Goal: Transaction & Acquisition: Purchase product/service

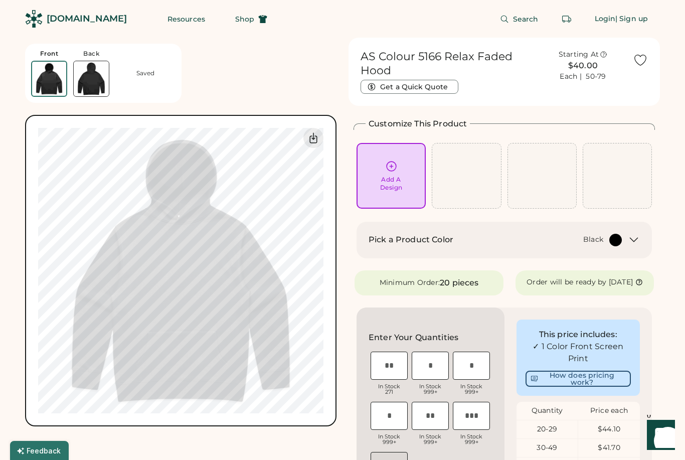
click at [396, 171] on icon at bounding box center [391, 166] width 13 height 13
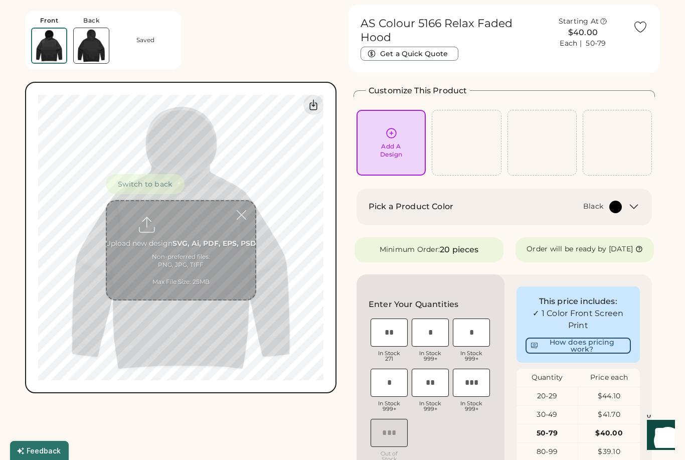
scroll to position [38, 0]
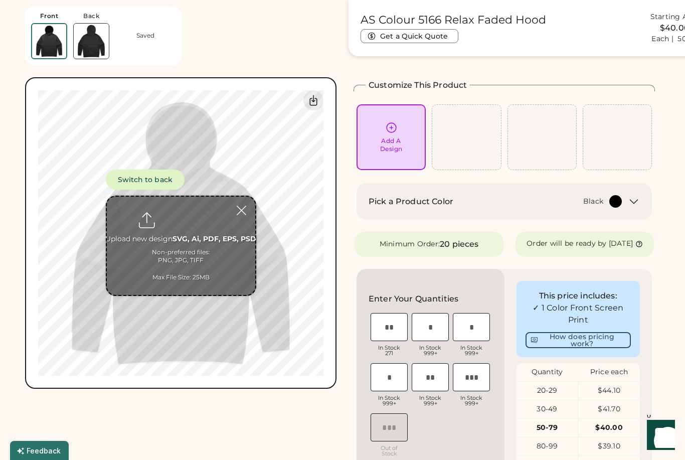
click at [186, 219] on input "file" at bounding box center [181, 245] width 148 height 98
type input "**********"
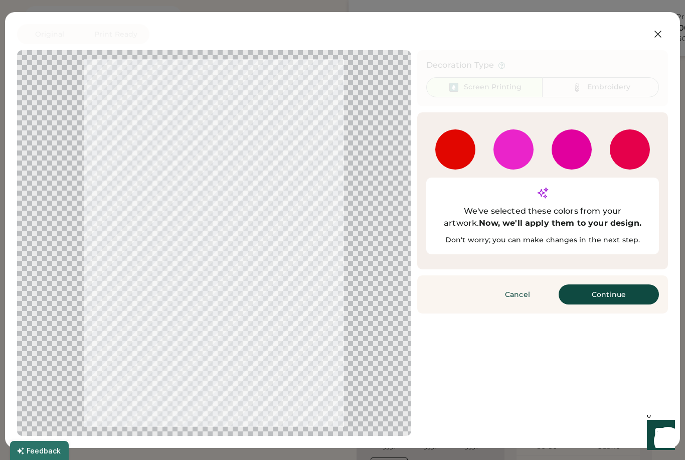
click at [617, 284] on button "Continue" at bounding box center [608, 294] width 100 height 20
click at [0, 0] on div "Remove background" at bounding box center [0, 0] width 0 height 0
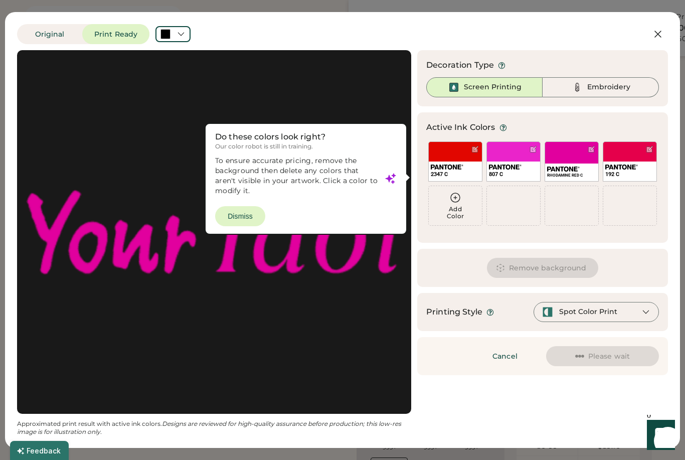
click at [248, 217] on div at bounding box center [214, 231] width 376 height 345
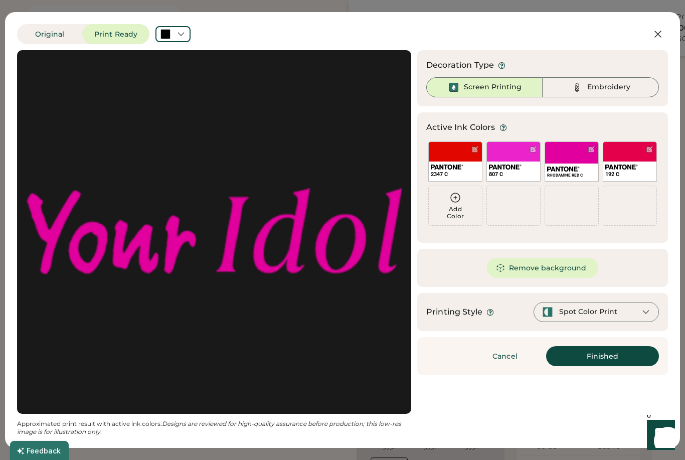
click at [557, 268] on button "Remove background" at bounding box center [543, 268] width 112 height 20
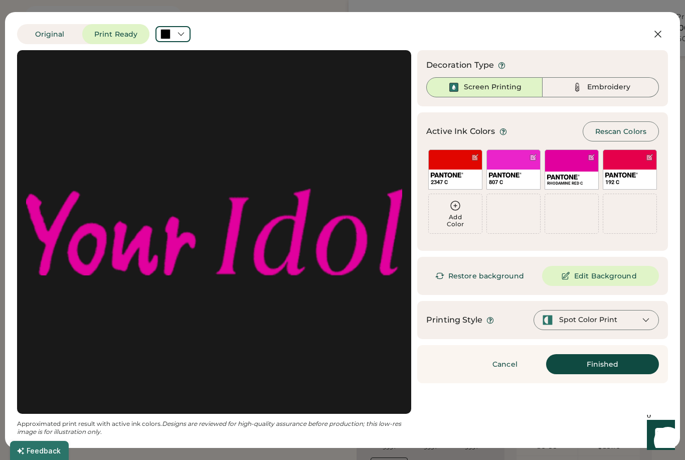
click at [627, 161] on div "192 C" at bounding box center [629, 169] width 54 height 40
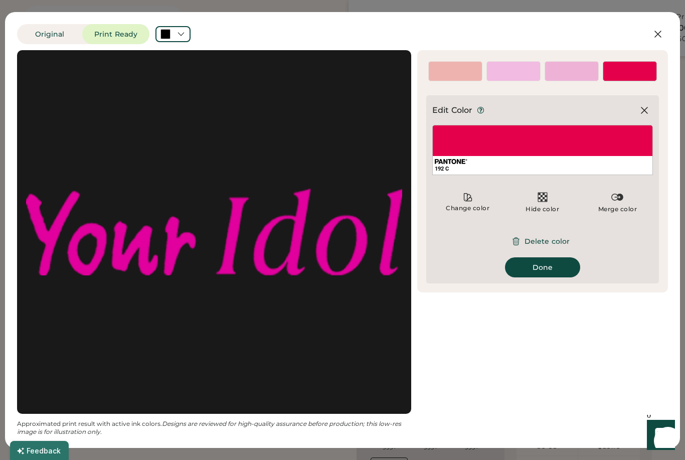
click at [623, 202] on img at bounding box center [617, 197] width 12 height 12
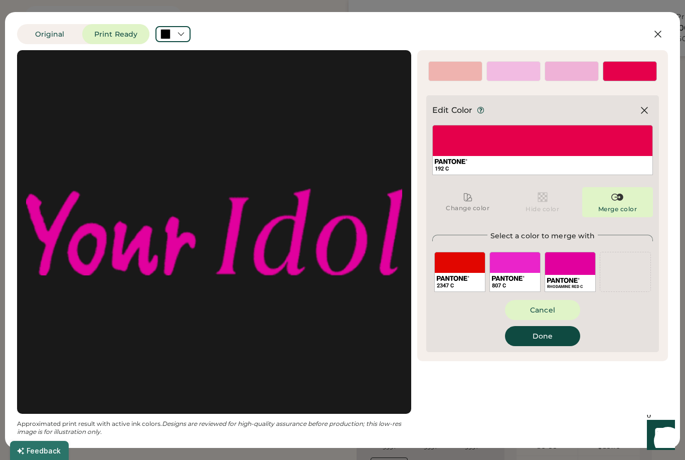
click at [568, 271] on div "RHODAMINE RED C" at bounding box center [569, 272] width 51 height 40
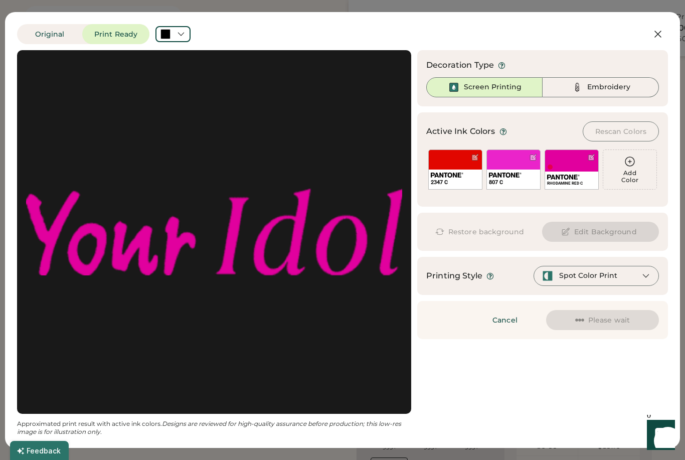
click at [471, 160] on div at bounding box center [475, 157] width 8 height 8
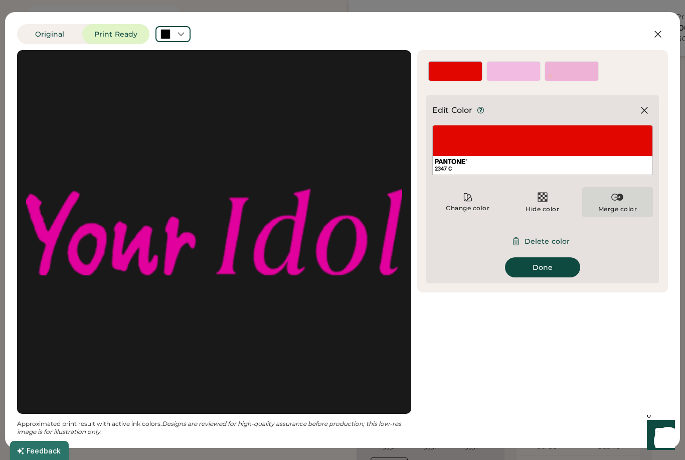
click at [617, 203] on img at bounding box center [617, 197] width 12 height 12
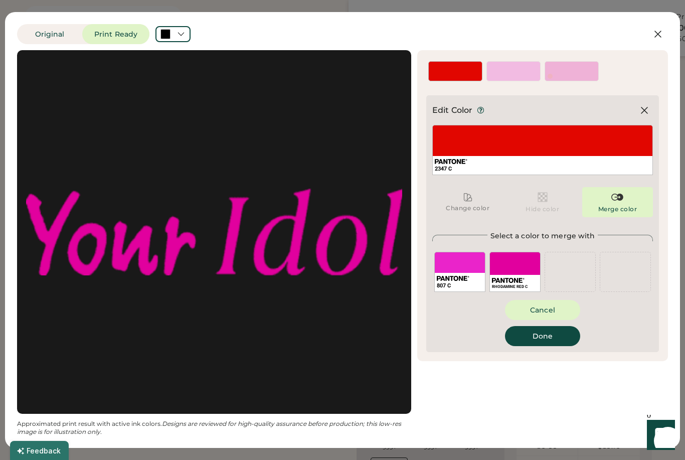
click at [467, 267] on div "807 C" at bounding box center [459, 272] width 51 height 40
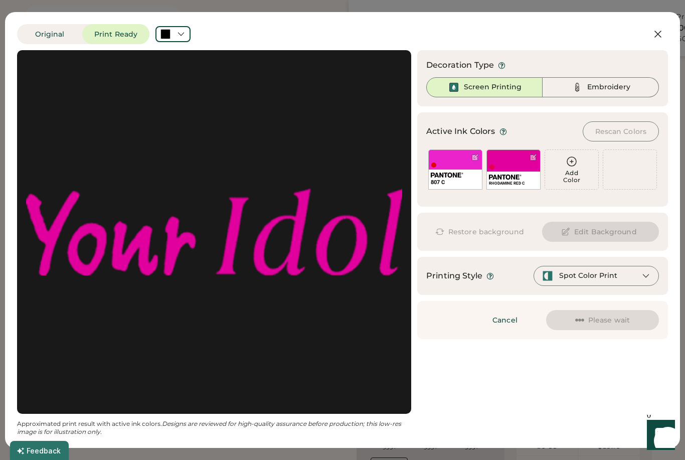
click at [505, 175] on img at bounding box center [505, 176] width 33 height 5
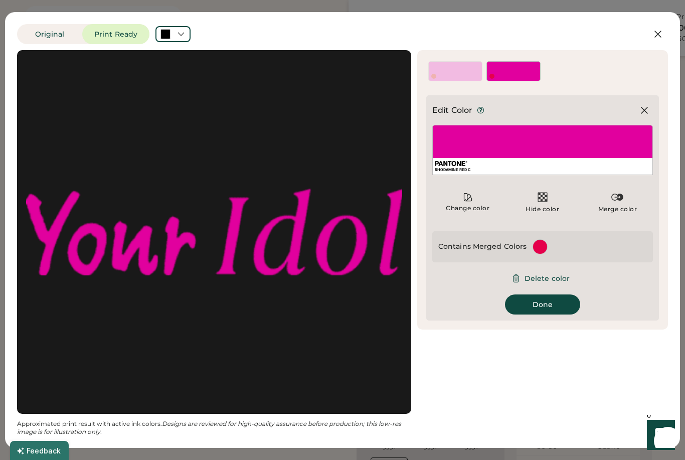
click at [540, 312] on button "Done" at bounding box center [542, 304] width 75 height 20
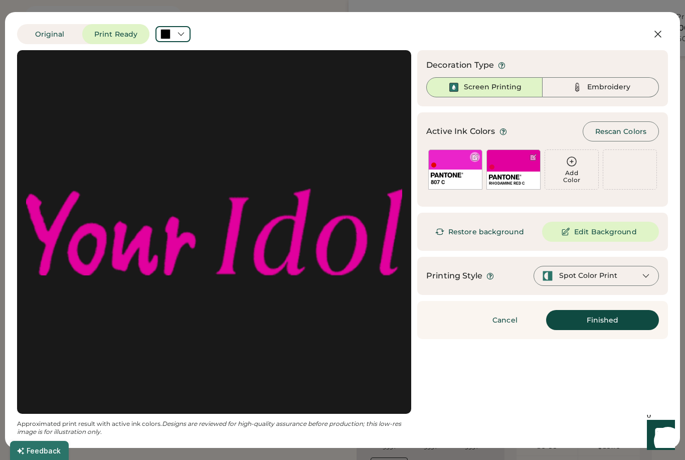
click at [472, 169] on div "807 C" at bounding box center [455, 179] width 53 height 20
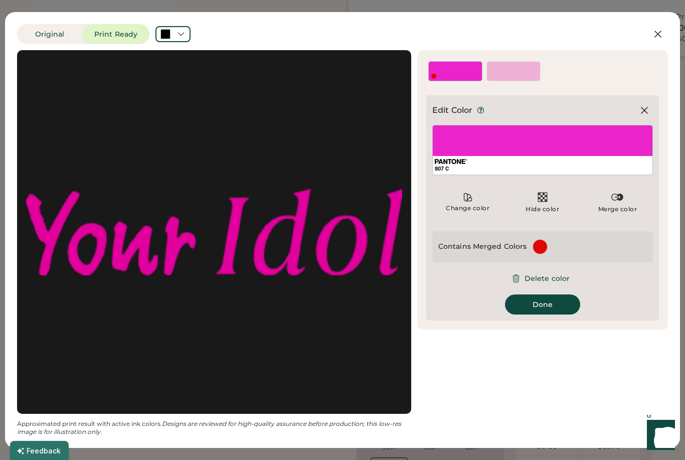
click at [621, 198] on img at bounding box center [617, 197] width 12 height 12
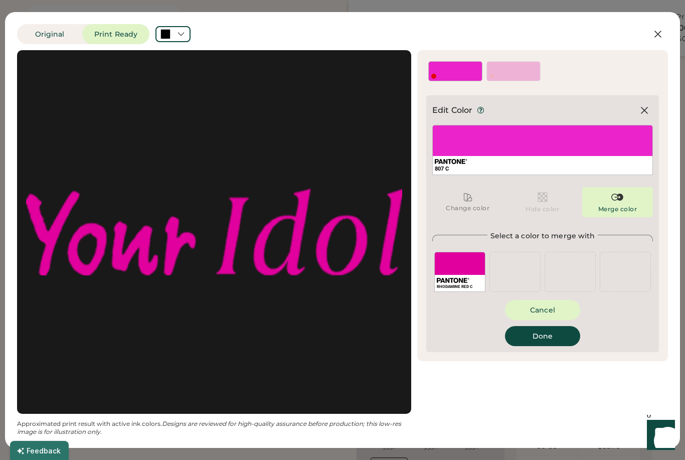
click at [469, 260] on div "RHODAMINE RED C" at bounding box center [459, 272] width 51 height 40
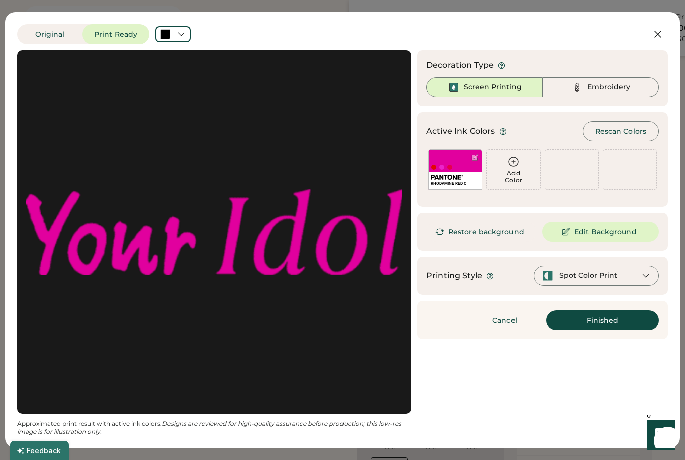
click at [612, 322] on button "Finished" at bounding box center [602, 320] width 113 height 20
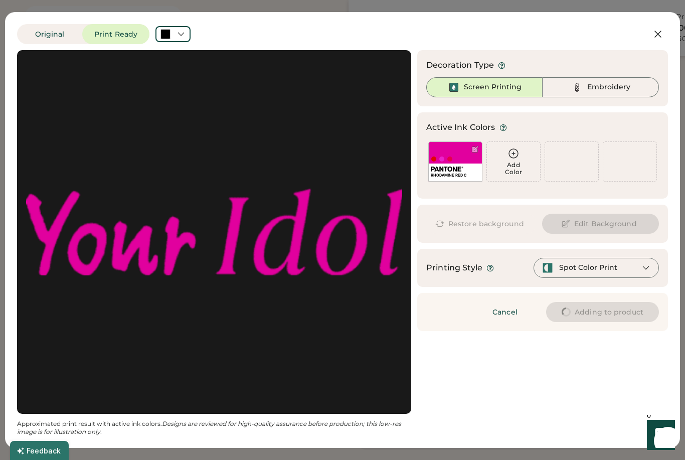
type input "****"
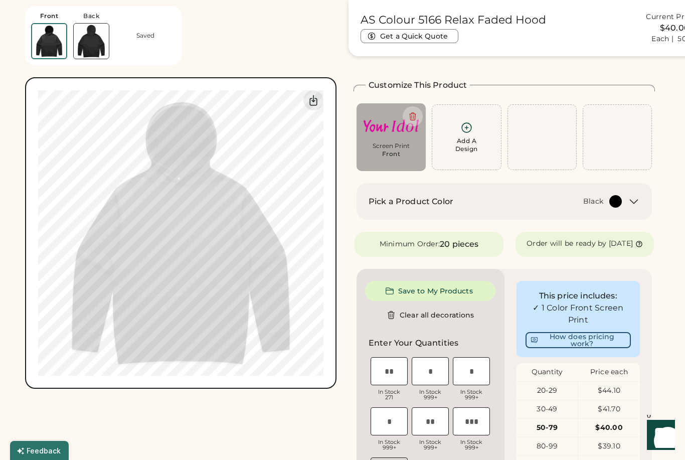
type input "****"
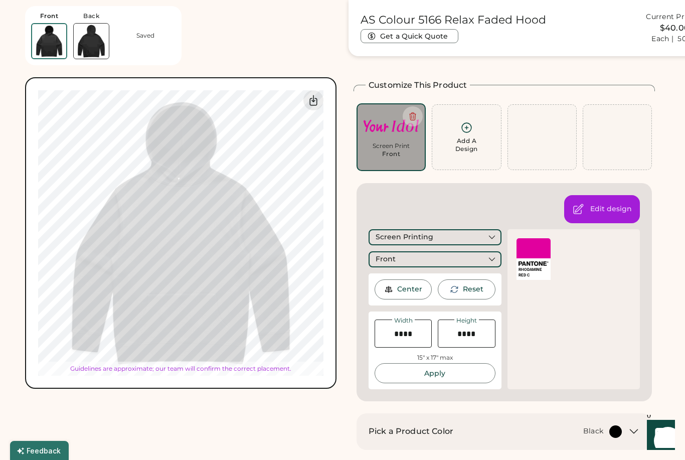
type input "*****"
type input "****"
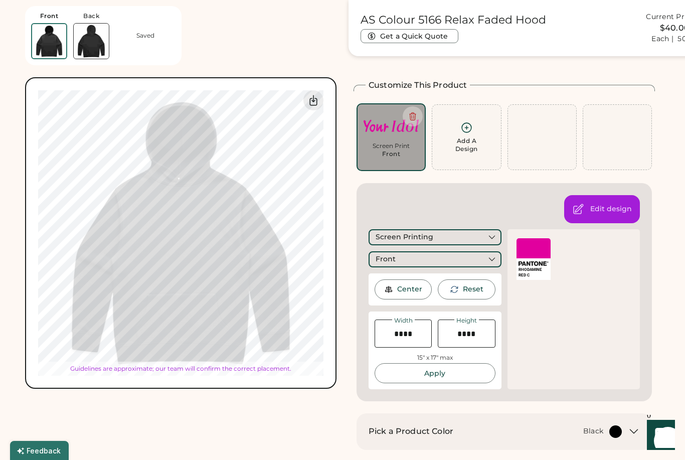
type input "****"
click at [469, 127] on icon at bounding box center [466, 127] width 13 height 13
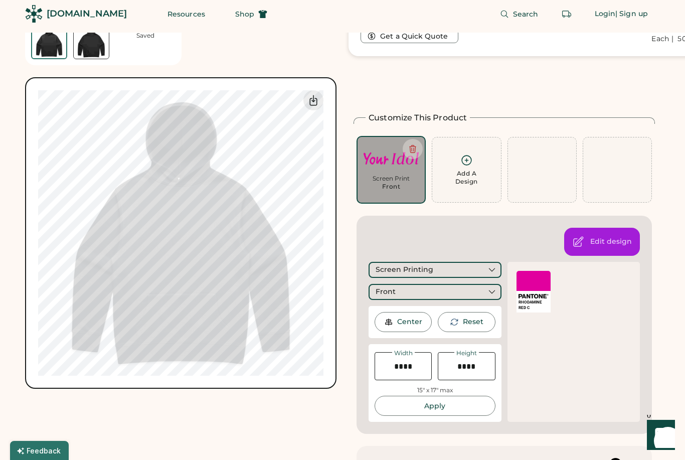
scroll to position [0, 0]
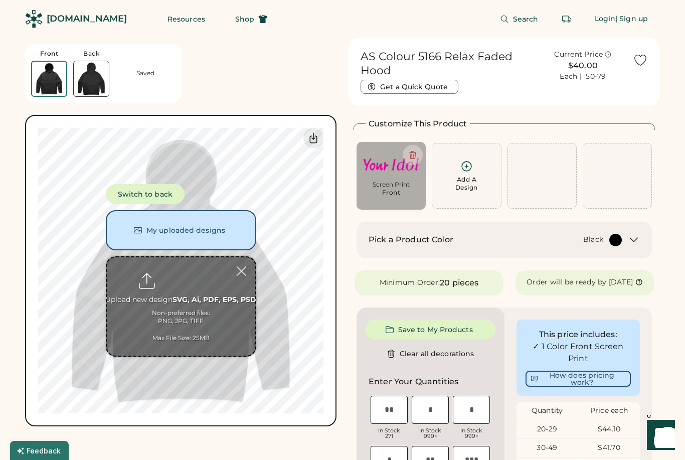
click at [187, 277] on input "file" at bounding box center [181, 306] width 148 height 98
type input "**********"
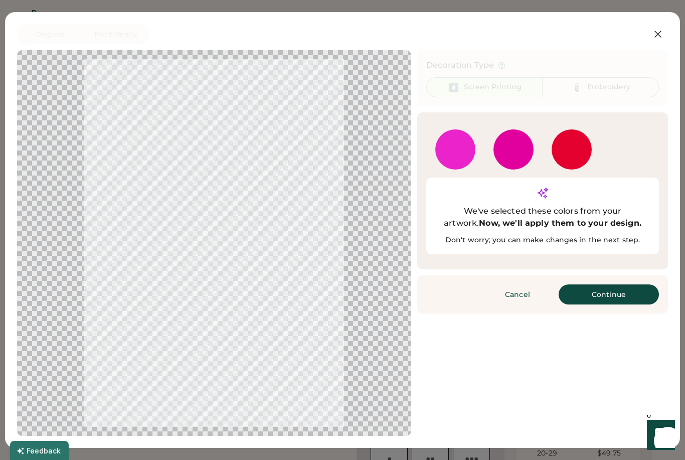
click at [601, 284] on button "Continue" at bounding box center [608, 294] width 100 height 20
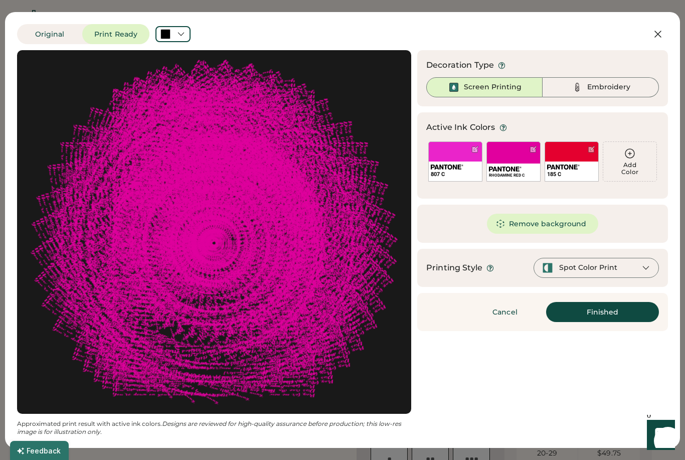
click at [555, 228] on button "Remove background" at bounding box center [543, 224] width 112 height 20
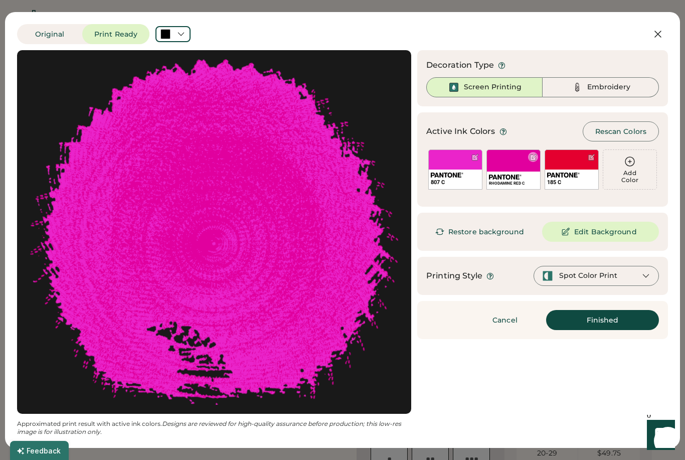
click at [516, 159] on div "RHODAMINE RED C" at bounding box center [513, 169] width 54 height 40
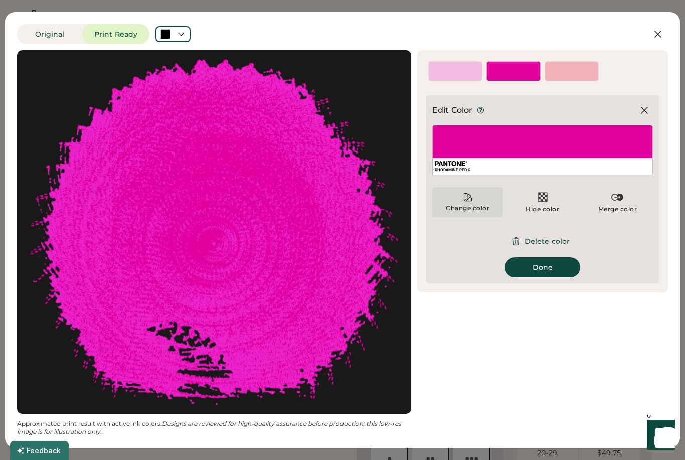
click at [473, 204] on div "Change color" at bounding box center [467, 208] width 45 height 8
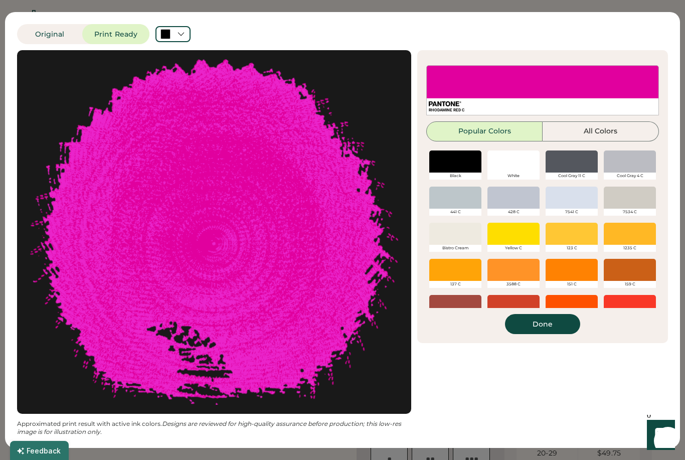
click at [468, 157] on div at bounding box center [455, 161] width 52 height 22
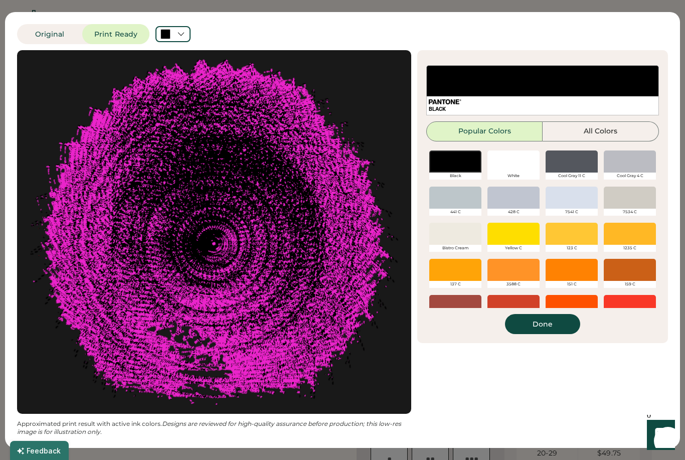
click at [558, 328] on button "Done" at bounding box center [542, 324] width 75 height 20
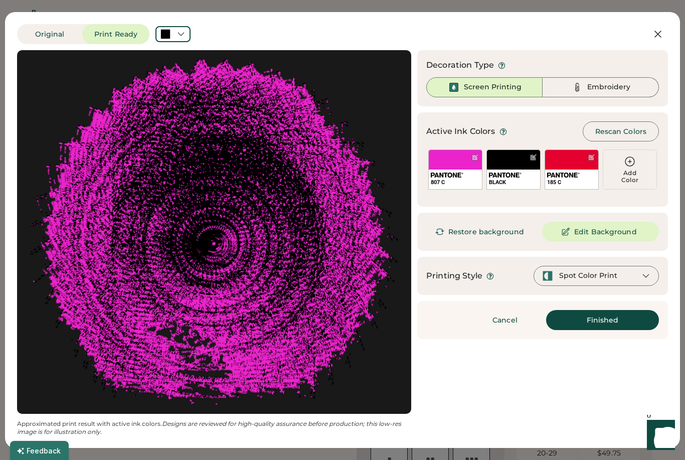
click at [522, 230] on button "Restore background" at bounding box center [481, 232] width 110 height 20
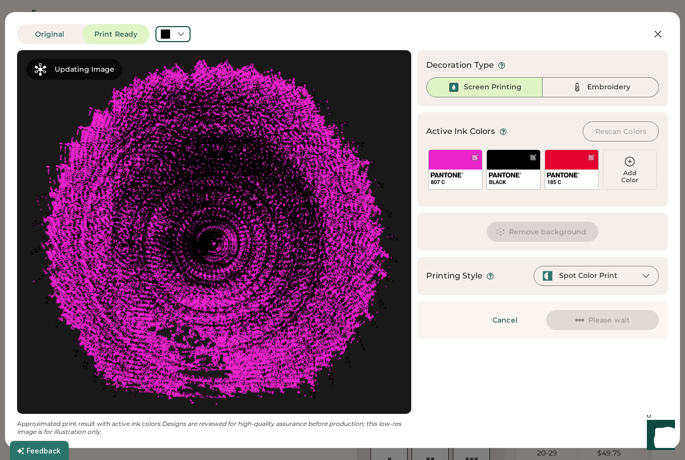
click at [513, 159] on div "BLACK" at bounding box center [513, 169] width 54 height 40
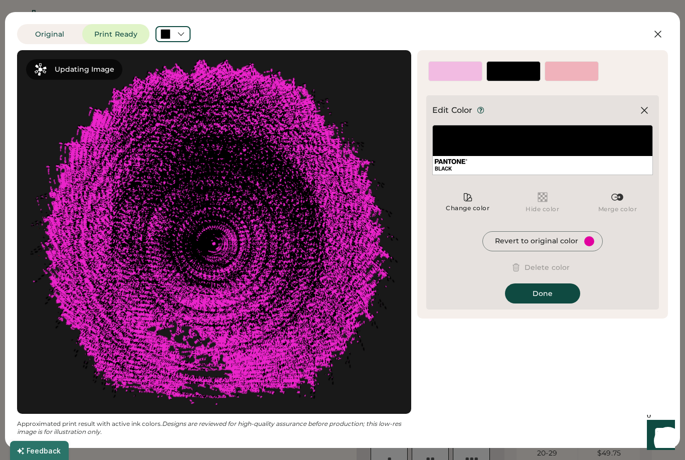
click at [558, 244] on div "Revert to original color" at bounding box center [536, 241] width 83 height 10
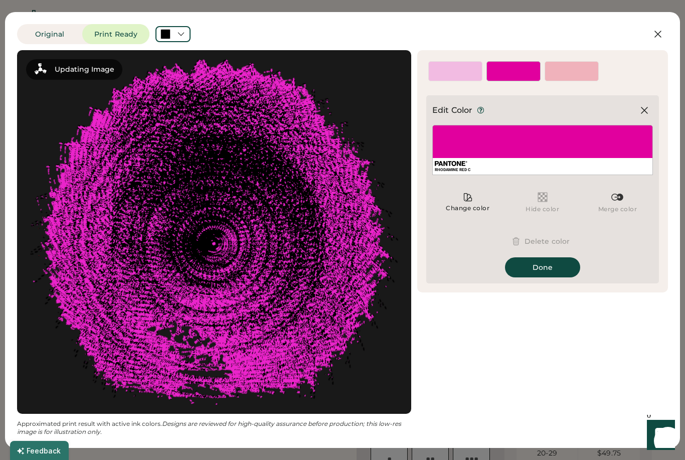
click at [559, 269] on button "Done" at bounding box center [542, 267] width 75 height 20
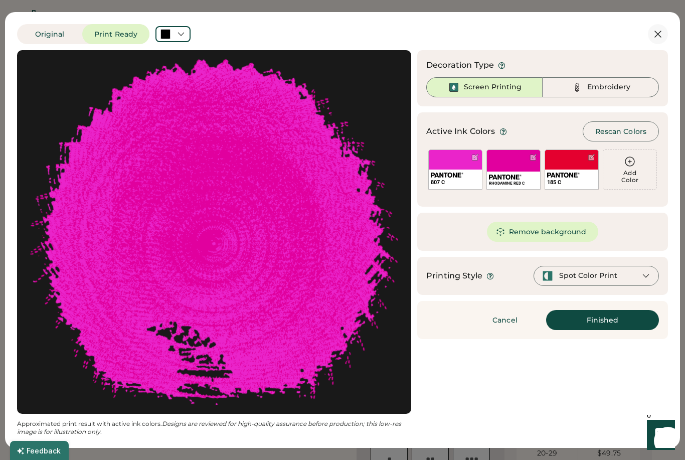
click at [655, 37] on icon at bounding box center [658, 34] width 6 height 6
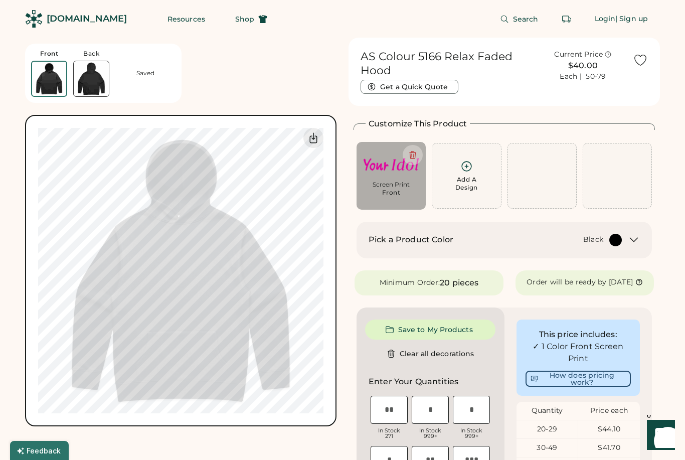
click at [460, 171] on icon at bounding box center [466, 166] width 13 height 13
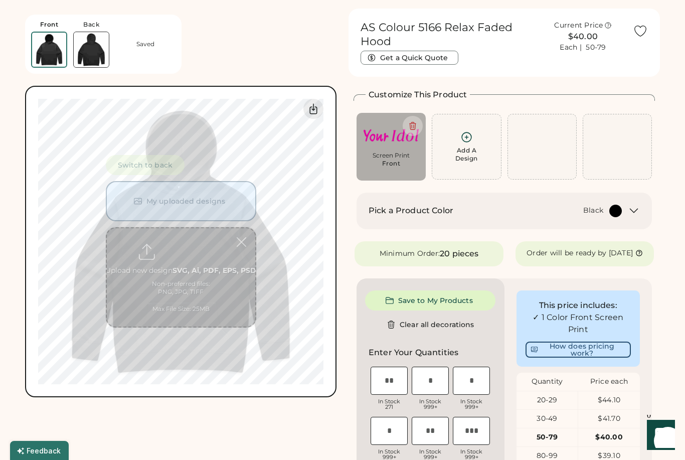
scroll to position [38, 0]
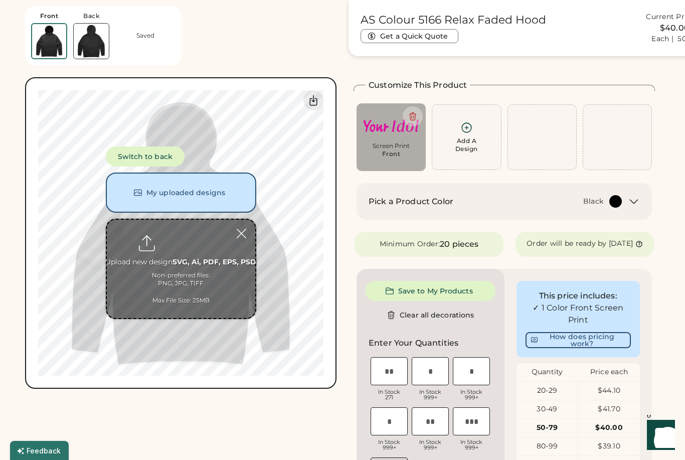
click at [182, 238] on input "file" at bounding box center [181, 269] width 148 height 98
type input "**********"
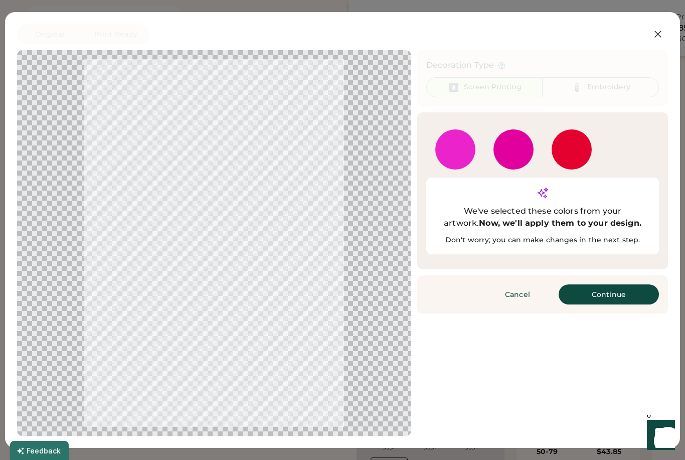
click at [620, 284] on button "Continue" at bounding box center [608, 294] width 100 height 20
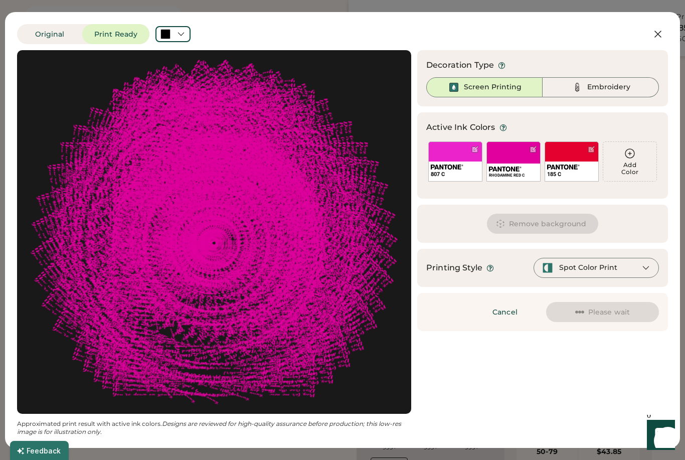
click at [570, 153] on div "185 C" at bounding box center [571, 161] width 54 height 40
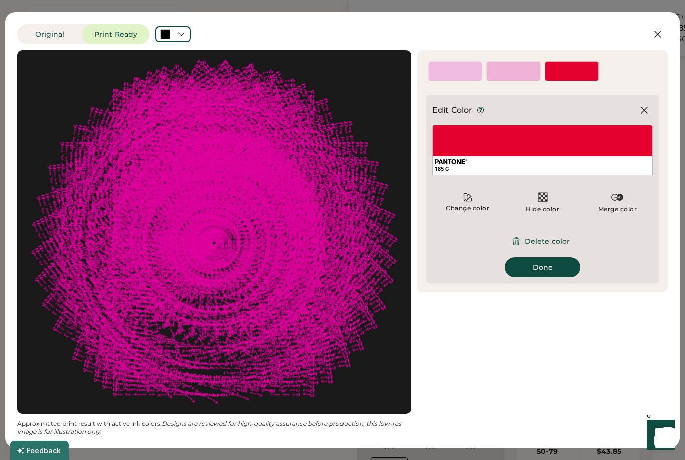
click at [620, 199] on img at bounding box center [617, 197] width 12 height 12
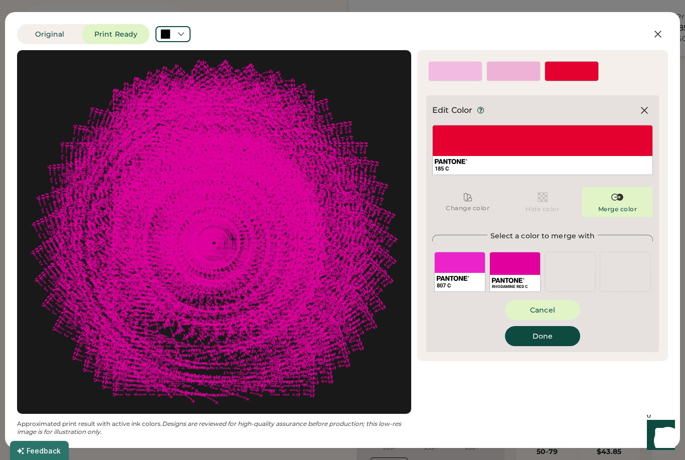
click at [524, 262] on div "RHODAMINE RED C" at bounding box center [514, 272] width 51 height 40
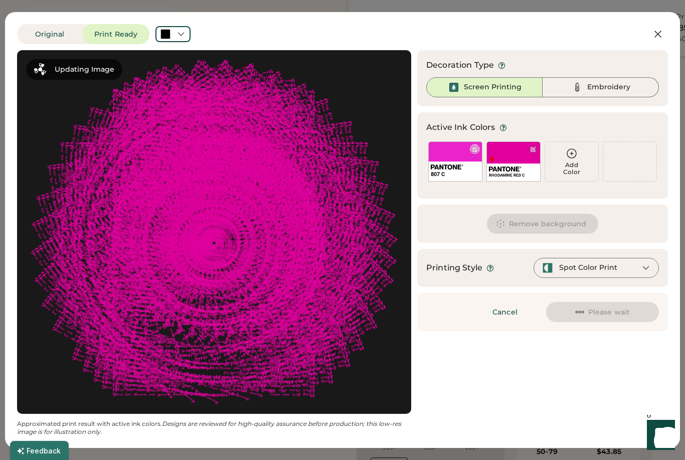
click at [462, 151] on div "807 C" at bounding box center [455, 161] width 54 height 40
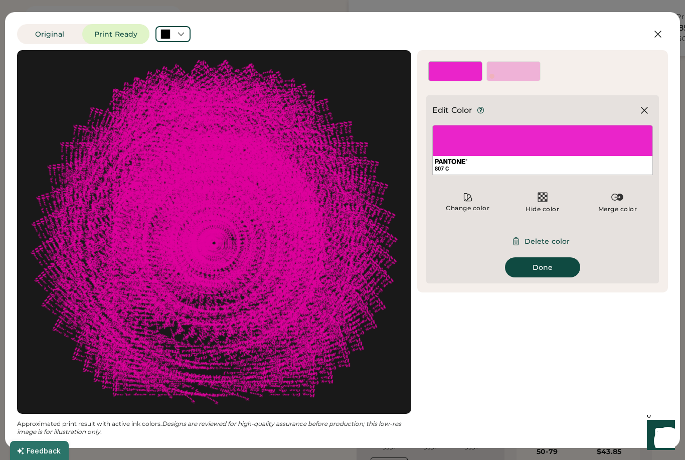
click at [623, 201] on img at bounding box center [617, 197] width 12 height 12
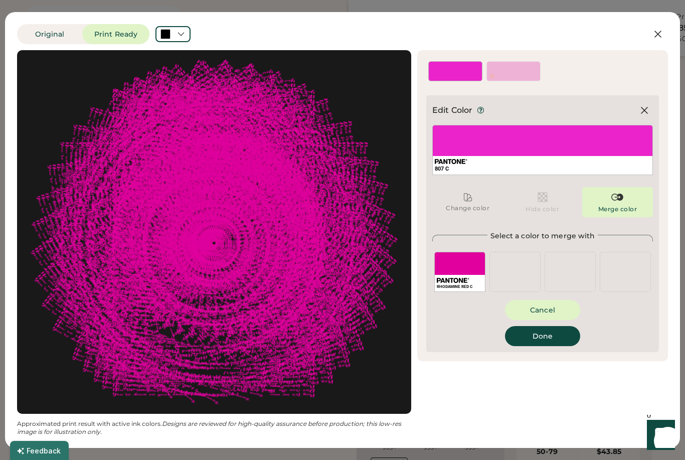
click at [471, 263] on div "RHODAMINE RED C" at bounding box center [459, 272] width 51 height 40
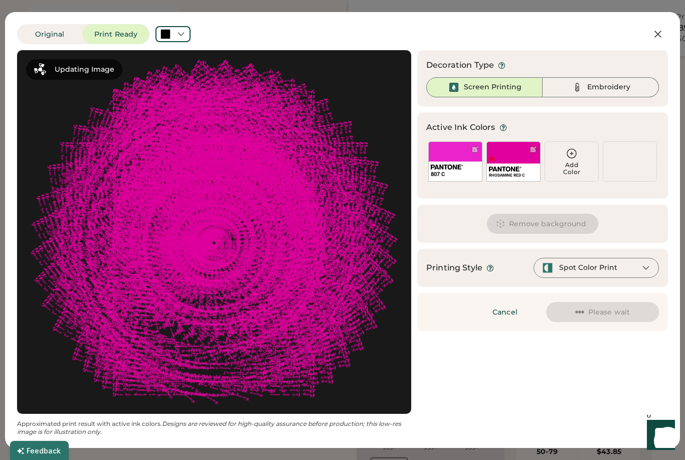
click at [471, 262] on div "Printing Style" at bounding box center [454, 268] width 56 height 12
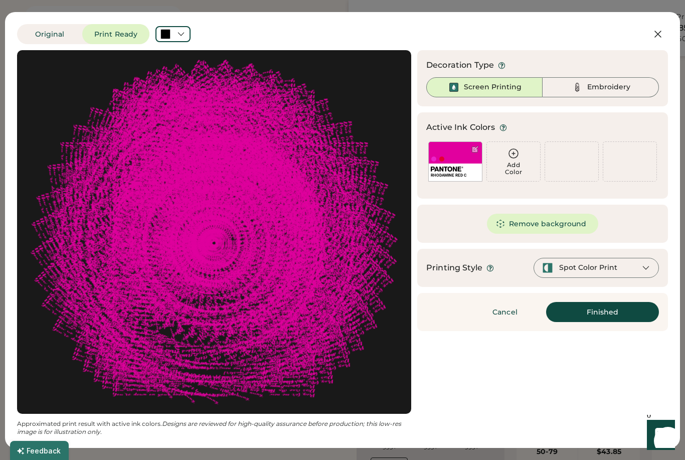
click at [618, 312] on button "Finished" at bounding box center [602, 312] width 113 height 20
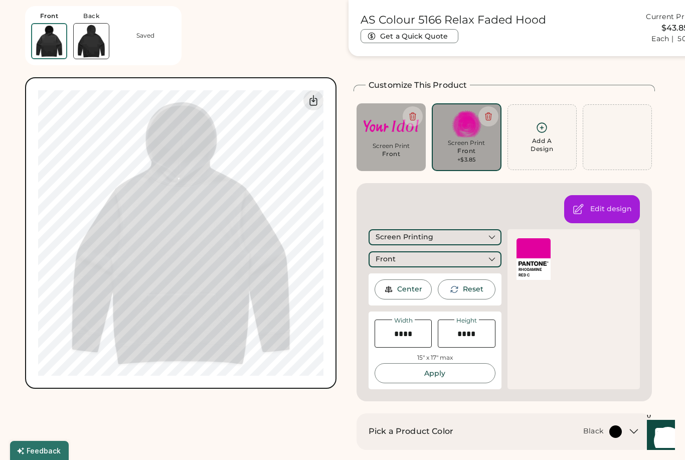
click at [403, 139] on img at bounding box center [390, 125] width 55 height 31
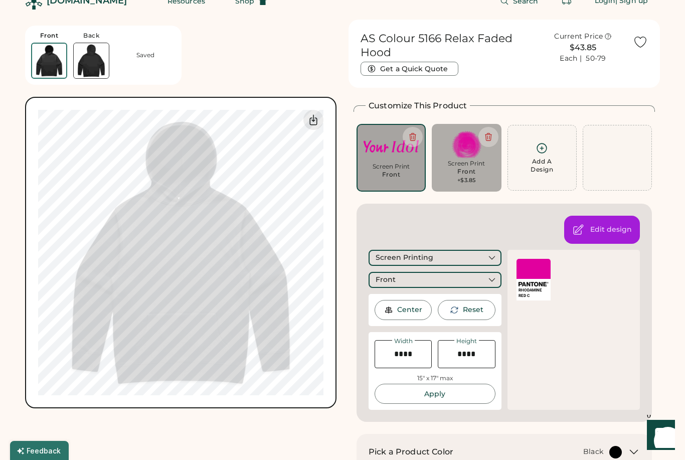
scroll to position [20, 0]
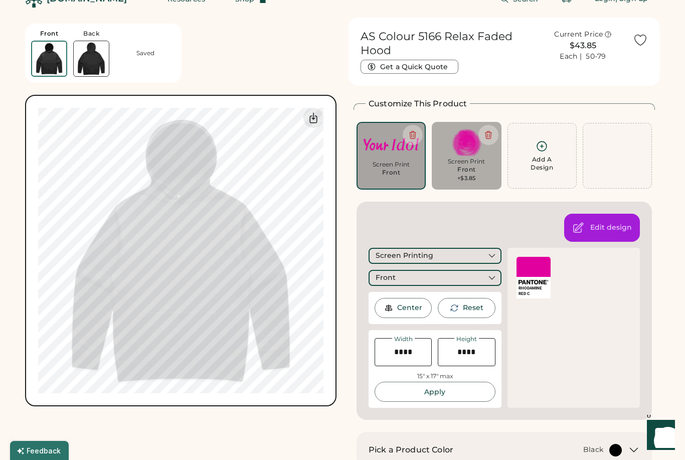
click at [407, 168] on div "Screen Print Front" at bounding box center [390, 171] width 55 height 22
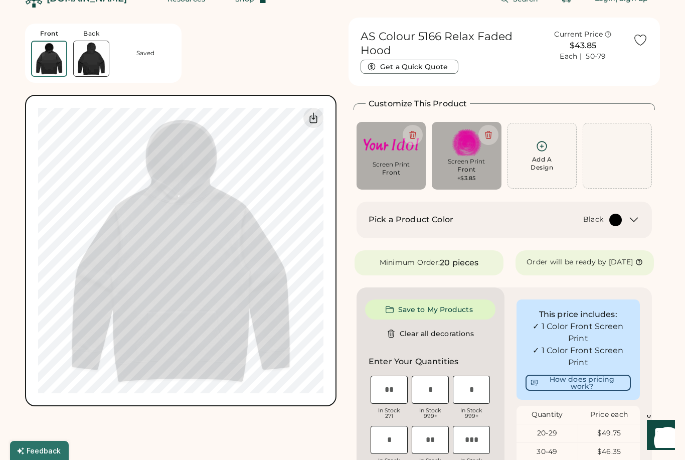
click at [390, 157] on img at bounding box center [390, 144] width 55 height 31
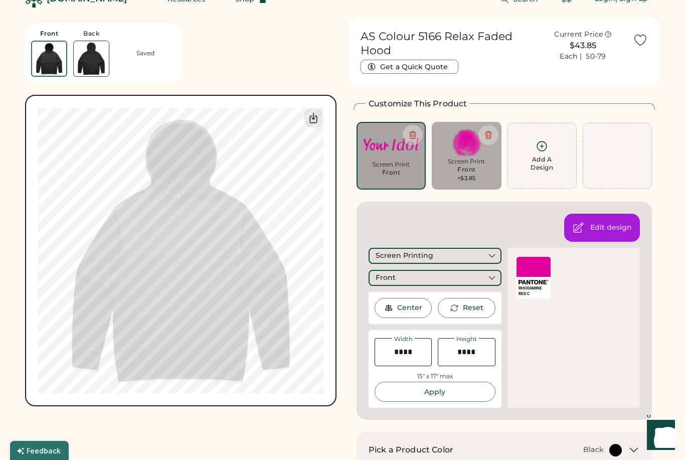
click at [537, 268] on div at bounding box center [533, 267] width 34 height 20
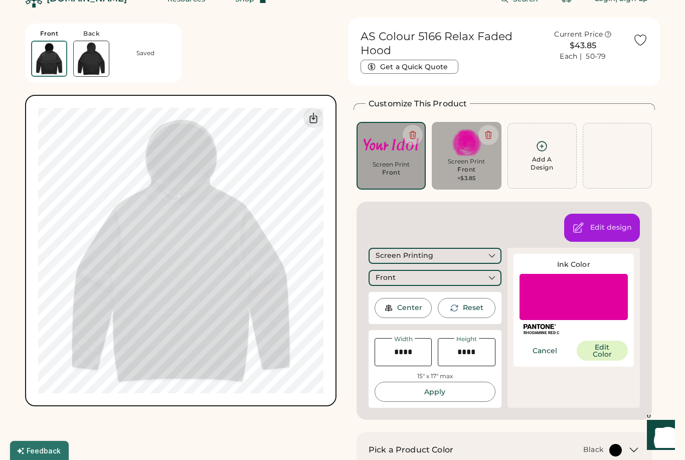
click at [600, 348] on button "Edit Color" at bounding box center [601, 350] width 51 height 20
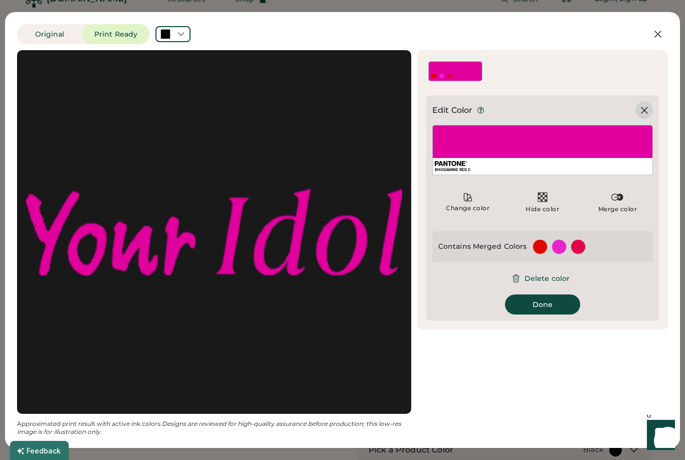
click at [644, 117] on div at bounding box center [644, 110] width 18 height 18
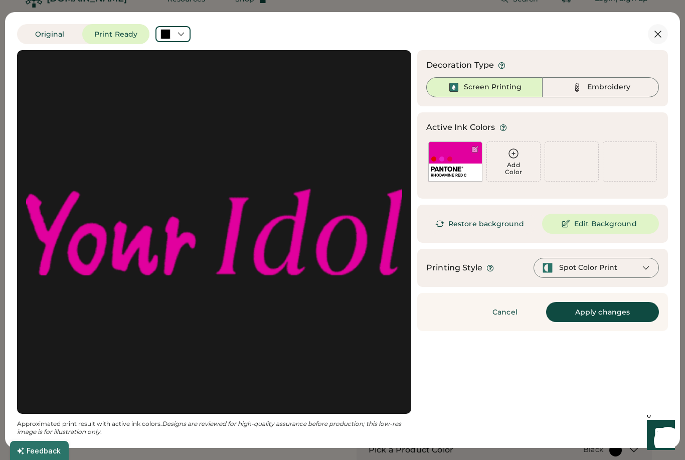
click at [661, 28] on icon at bounding box center [658, 34] width 12 height 12
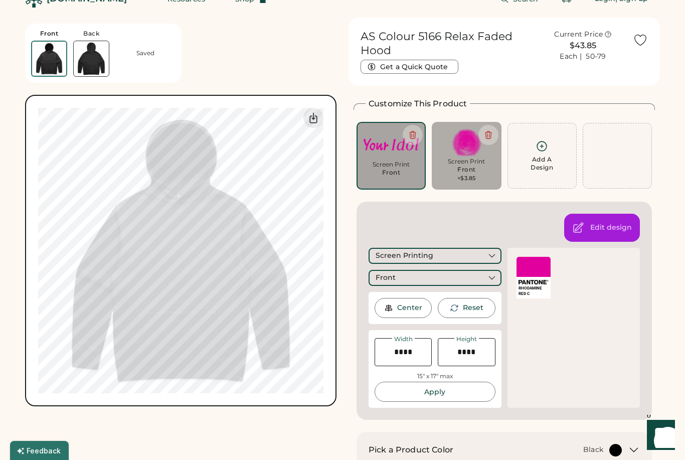
click at [411, 137] on icon at bounding box center [412, 134] width 9 height 9
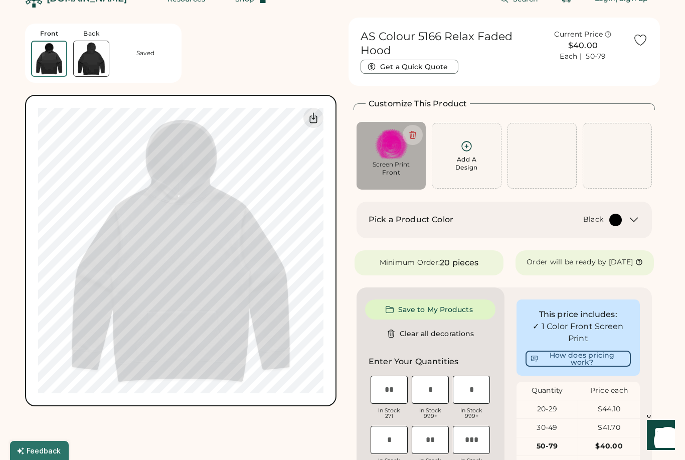
click at [454, 159] on div "Add A Design" at bounding box center [466, 156] width 56 height 32
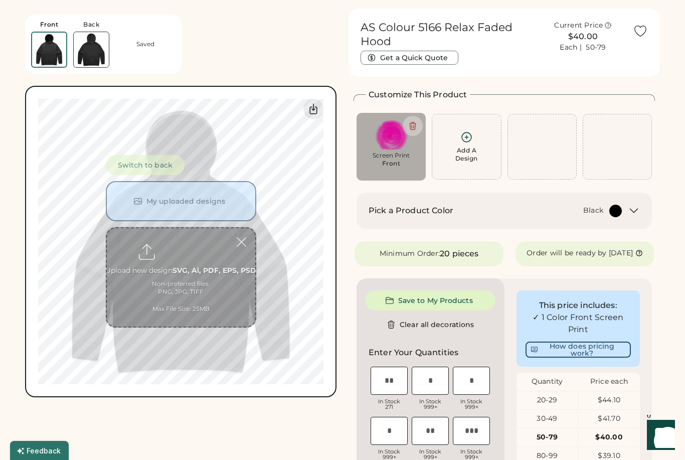
scroll to position [38, 0]
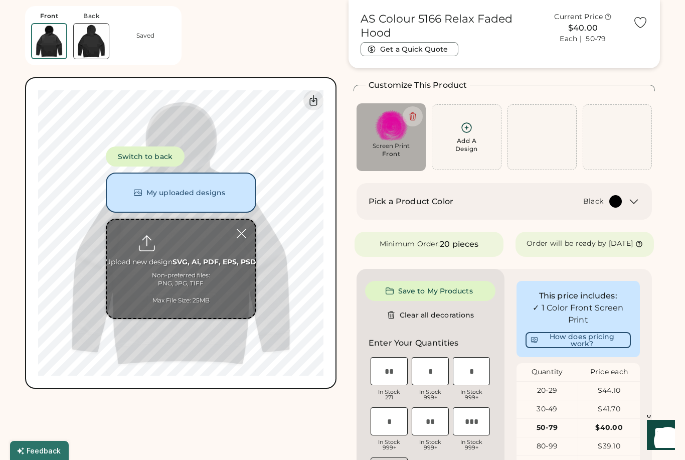
click at [168, 155] on button "Switch to back" at bounding box center [145, 156] width 79 height 20
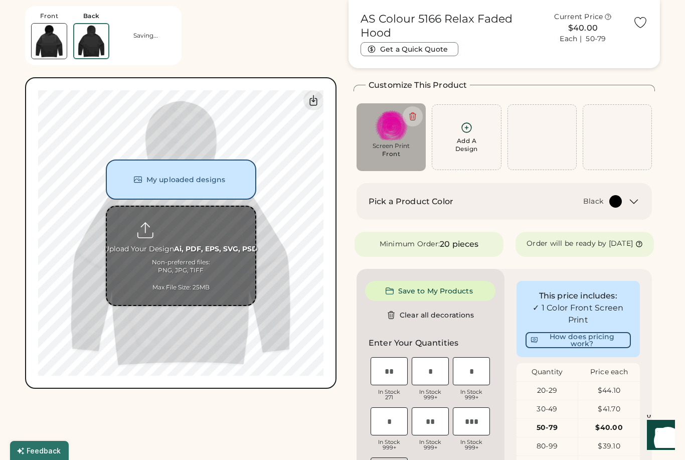
click at [181, 233] on input "file" at bounding box center [181, 255] width 148 height 98
type input "**********"
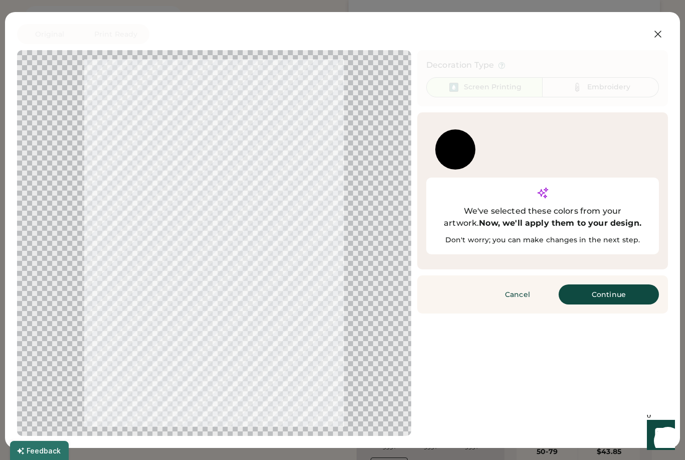
click at [618, 284] on button "Continue" at bounding box center [608, 294] width 100 height 20
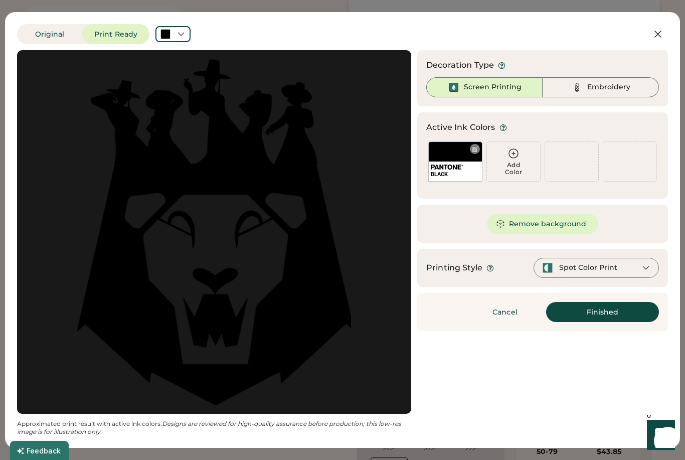
click at [456, 156] on div "BLACK" at bounding box center [455, 161] width 54 height 40
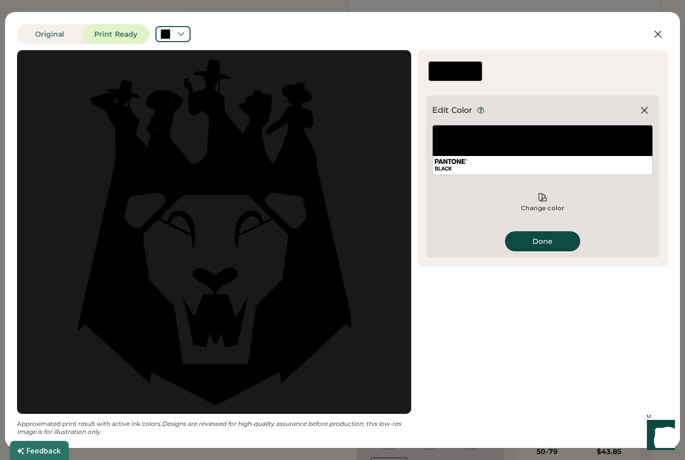
click at [549, 199] on div "Change color" at bounding box center [542, 202] width 221 height 30
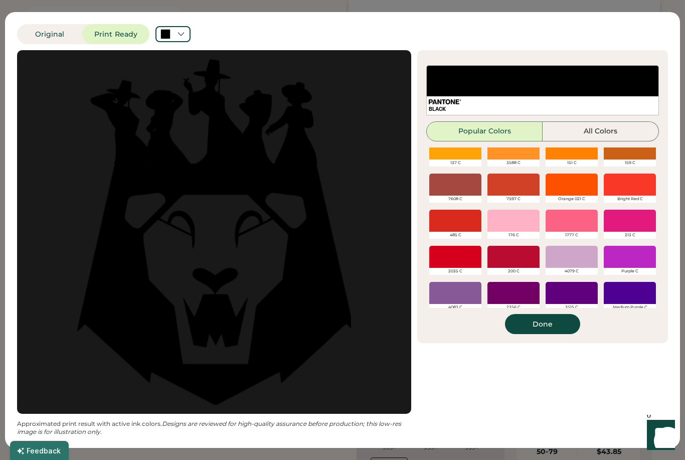
scroll to position [122, 0]
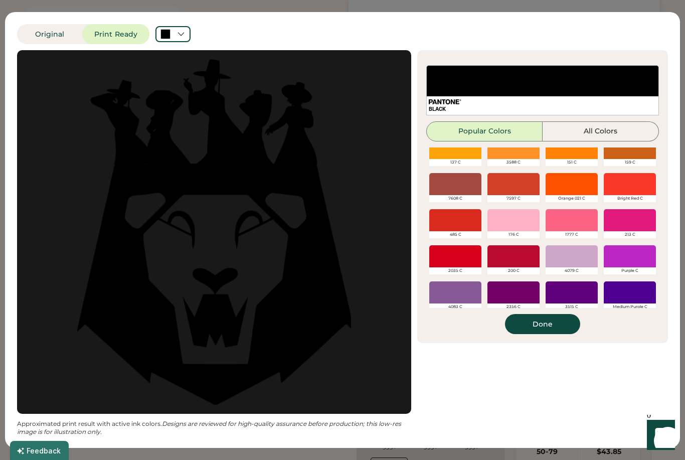
click at [639, 224] on div at bounding box center [629, 220] width 52 height 22
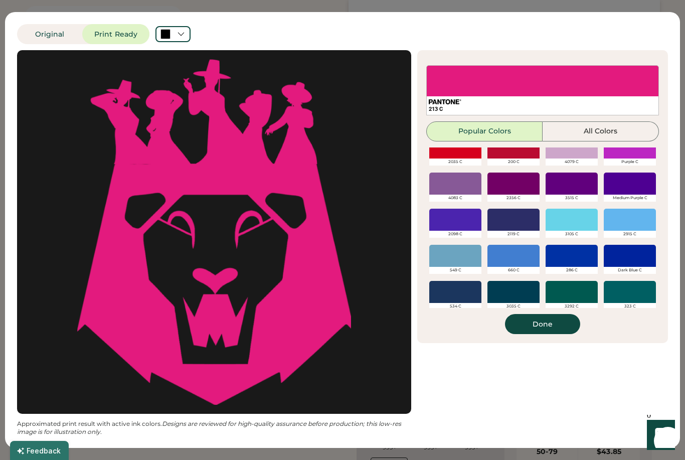
scroll to position [231, 0]
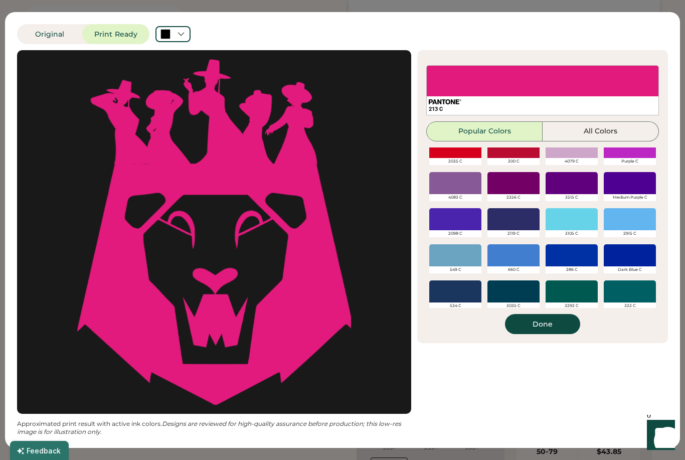
click at [632, 135] on button "All Colors" at bounding box center [600, 131] width 116 height 20
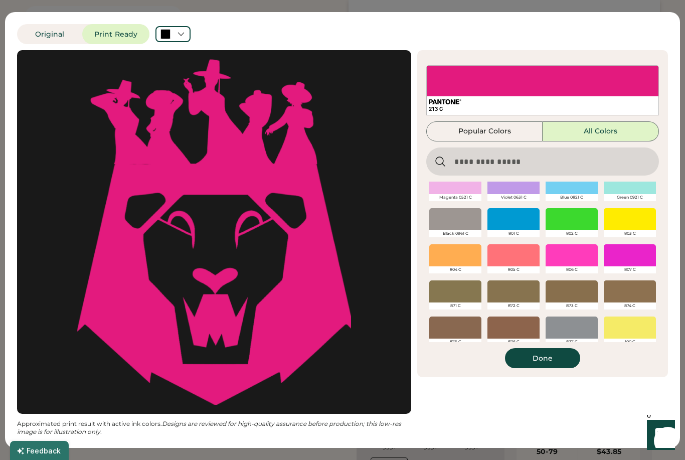
scroll to position [90, 0]
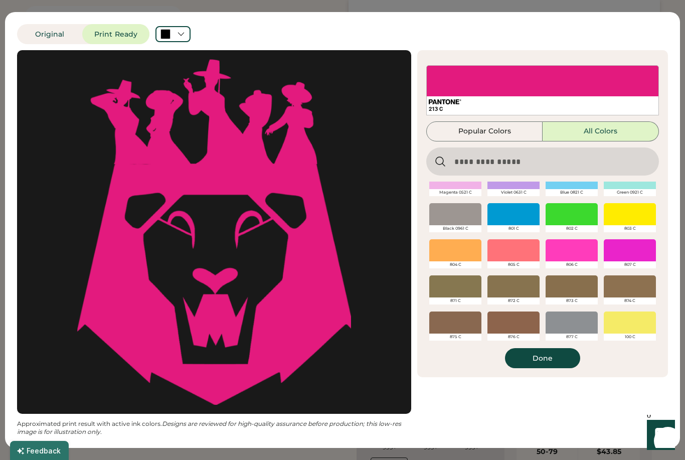
click at [637, 256] on div at bounding box center [629, 250] width 52 height 22
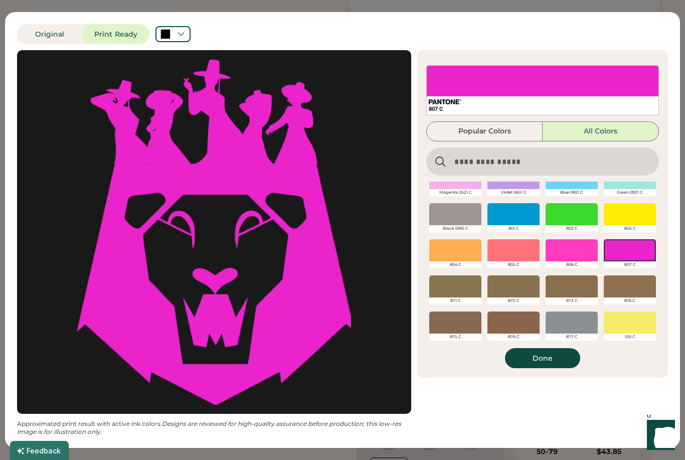
click at [564, 354] on button "Done" at bounding box center [542, 358] width 75 height 20
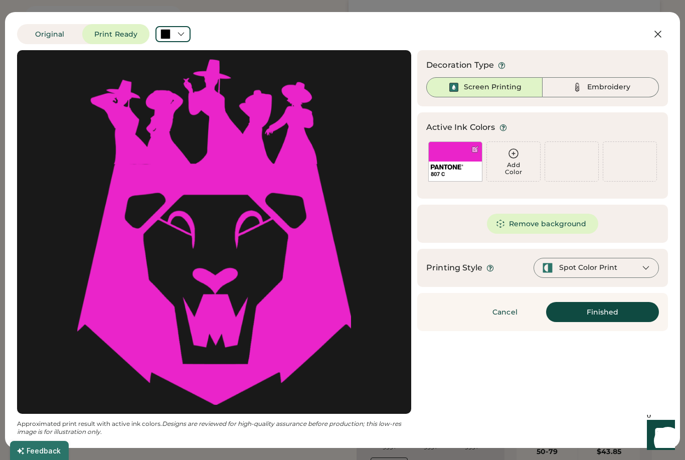
click at [621, 313] on button "Finished" at bounding box center [602, 312] width 113 height 20
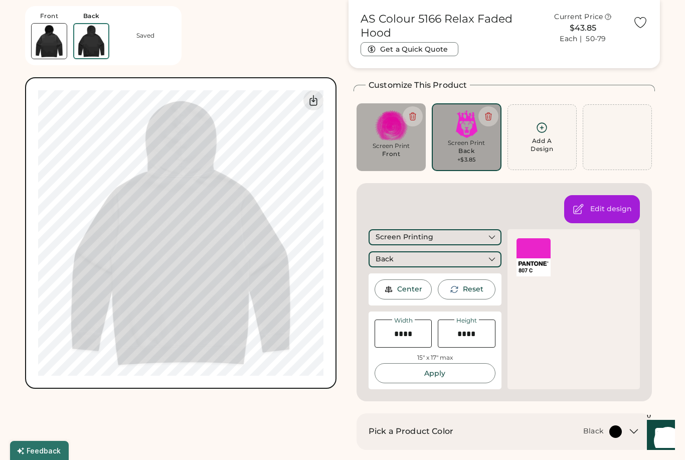
click at [399, 161] on div "Screen Print Front" at bounding box center [390, 153] width 55 height 22
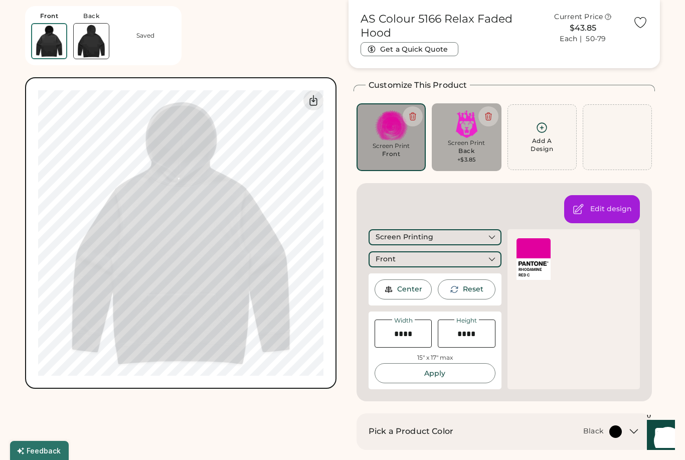
click at [416, 117] on icon at bounding box center [412, 116] width 9 height 9
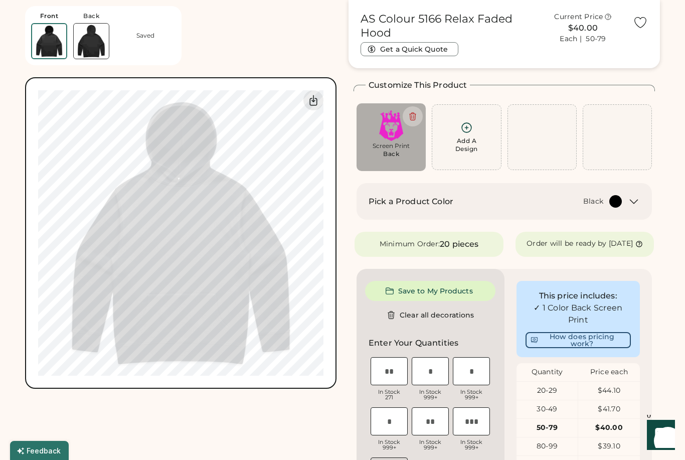
click at [472, 134] on icon at bounding box center [466, 127] width 13 height 13
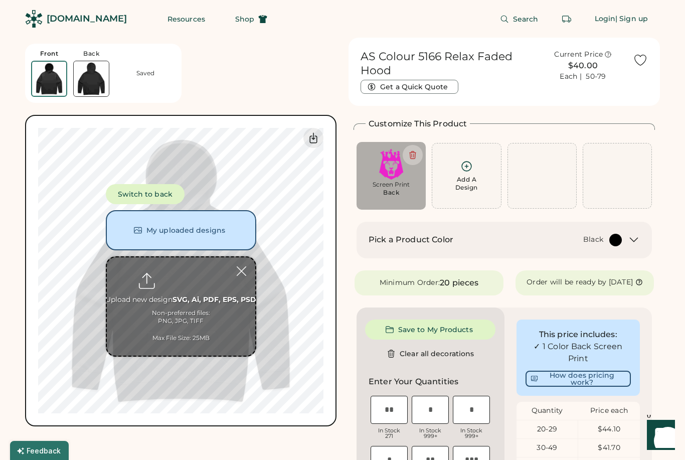
click at [192, 282] on input "file" at bounding box center [181, 306] width 148 height 98
click at [219, 230] on button "My uploaded designs" at bounding box center [181, 230] width 150 height 40
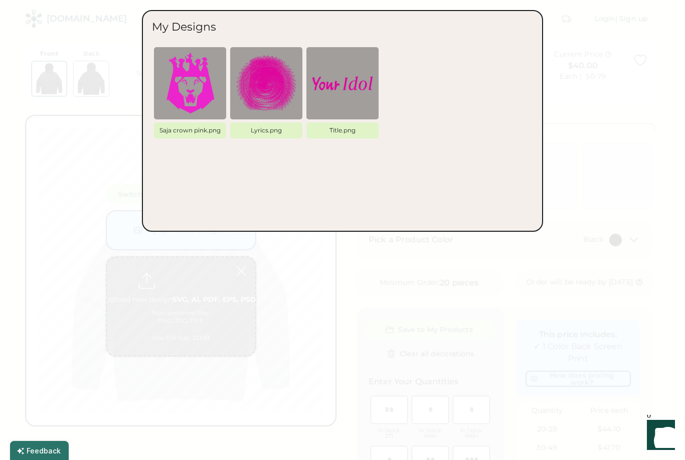
click at [343, 86] on img at bounding box center [342, 83] width 60 height 60
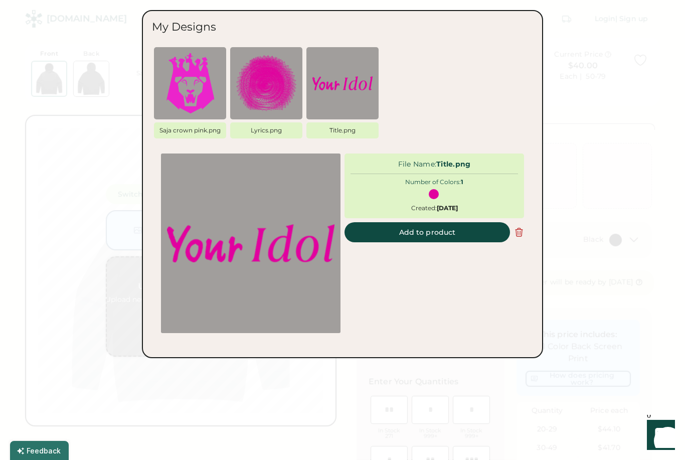
click at [471, 233] on button "Add to product" at bounding box center [426, 232] width 165 height 20
click at [471, 228] on button "Add to product" at bounding box center [426, 232] width 165 height 20
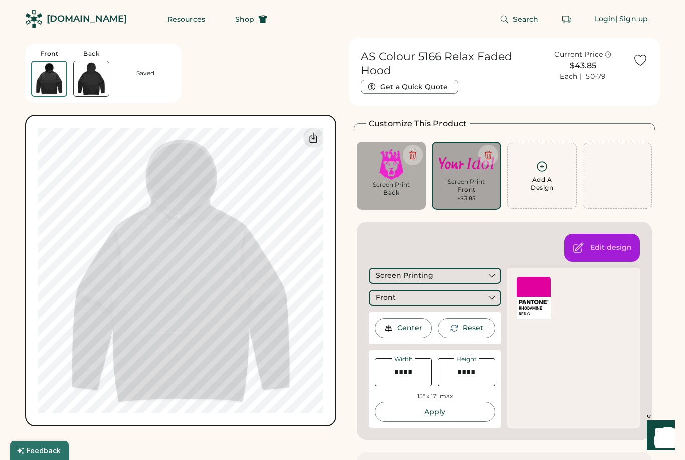
click at [494, 298] on icon at bounding box center [491, 297] width 9 height 9
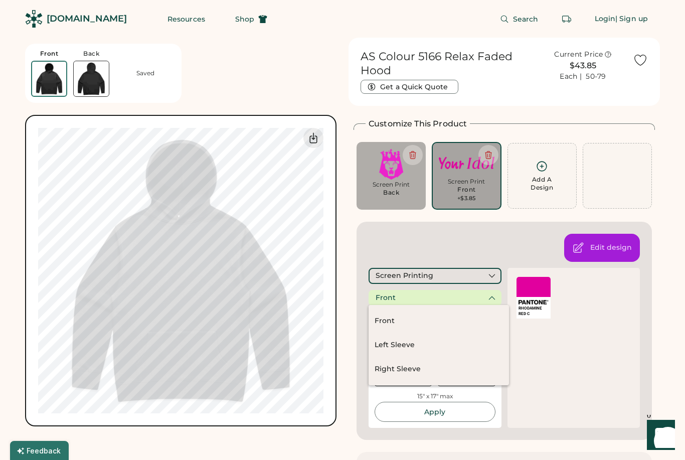
click at [483, 241] on div "Edit design Screen Printing Front Center Reset Width Height 15" x 17" max Apply…" at bounding box center [503, 331] width 295 height 218
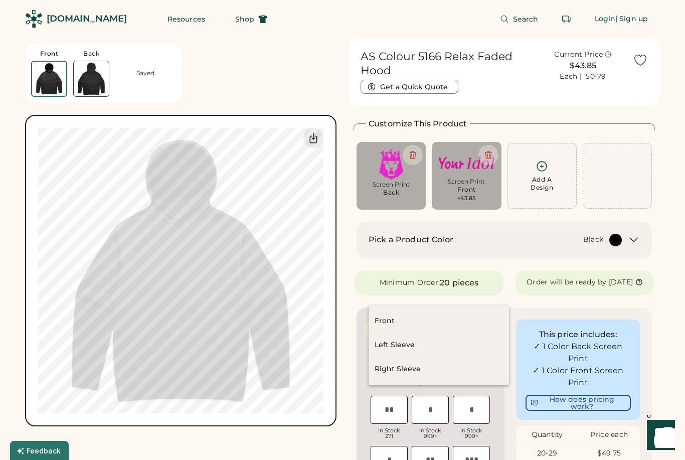
click at [488, 152] on icon at bounding box center [488, 154] width 9 height 9
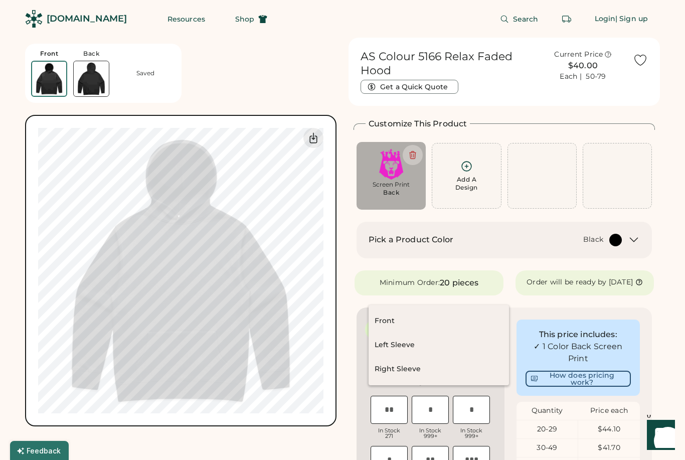
click at [468, 171] on icon at bounding box center [466, 166] width 13 height 13
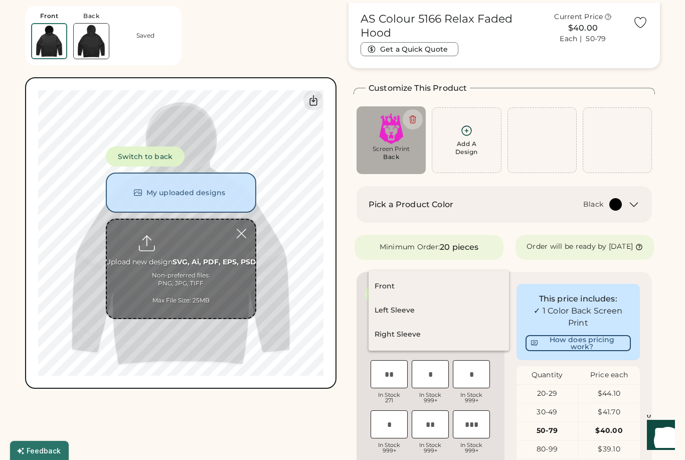
scroll to position [38, 0]
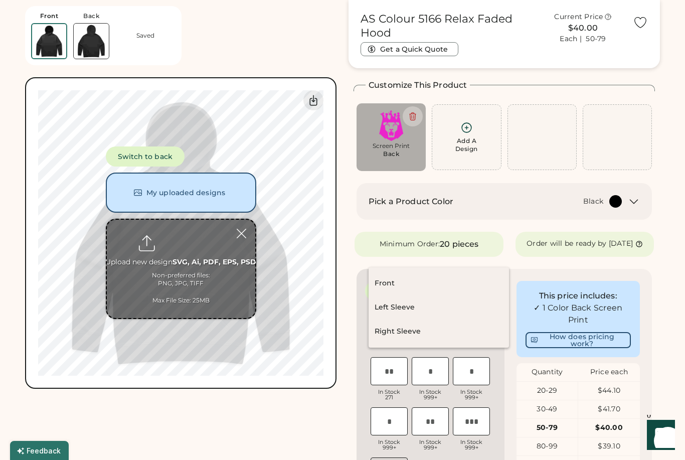
click at [194, 251] on input "file" at bounding box center [181, 269] width 148 height 98
type input "**********"
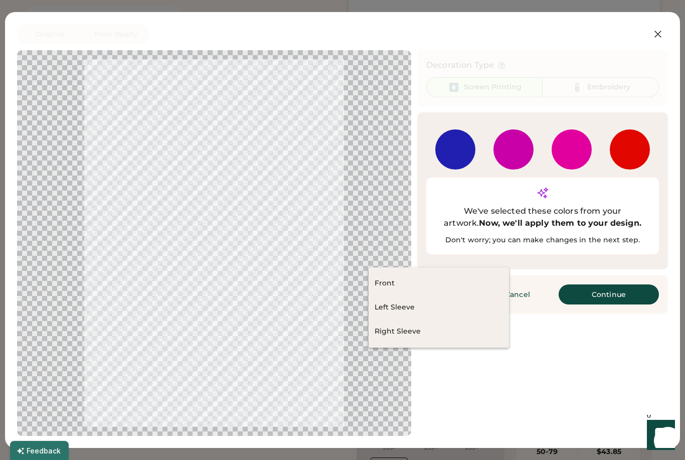
click at [624, 284] on button "Continue" at bounding box center [608, 294] width 100 height 20
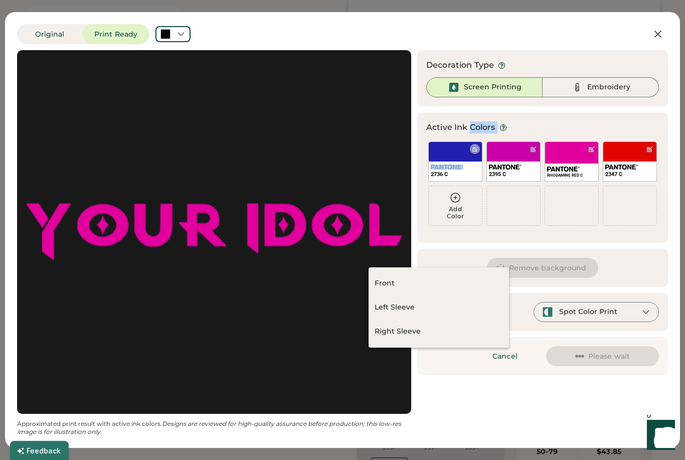
click at [445, 168] on img at bounding box center [447, 166] width 33 height 5
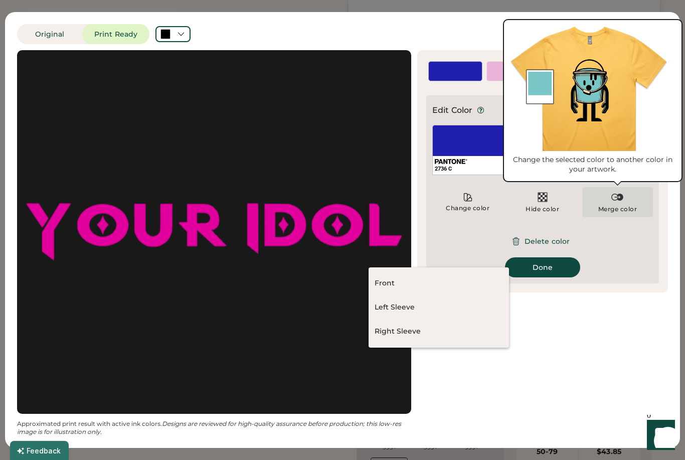
click at [619, 197] on img at bounding box center [617, 197] width 12 height 12
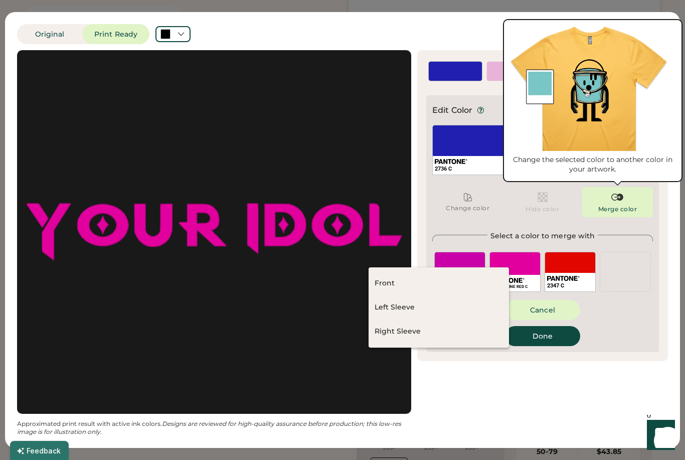
click at [523, 270] on div "RHODAMINE RED C" at bounding box center [514, 272] width 51 height 40
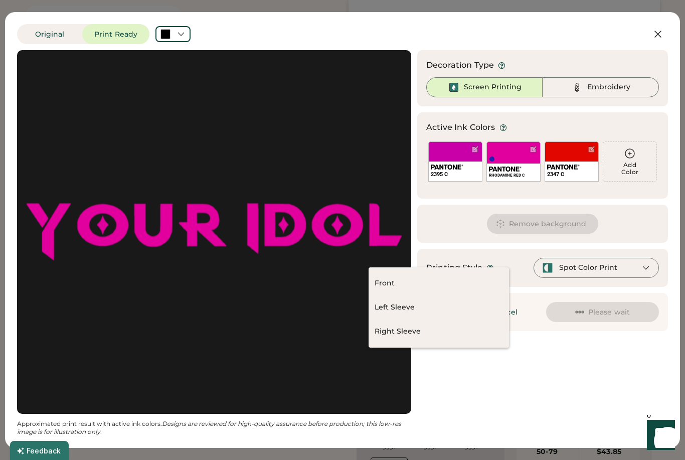
click at [467, 152] on div "2395 C" at bounding box center [455, 161] width 54 height 40
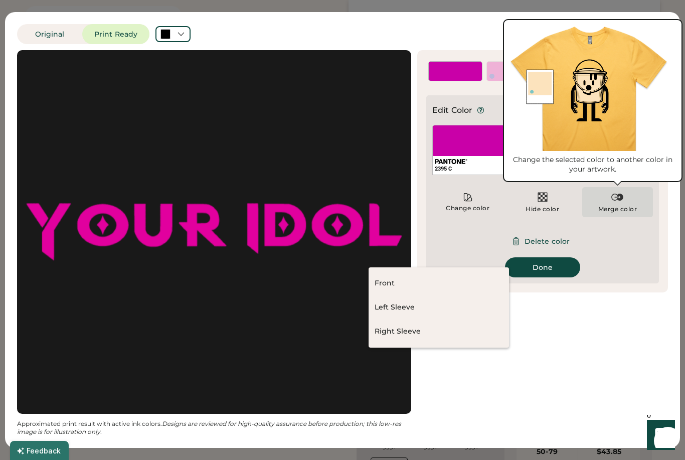
click at [623, 201] on img at bounding box center [617, 197] width 12 height 12
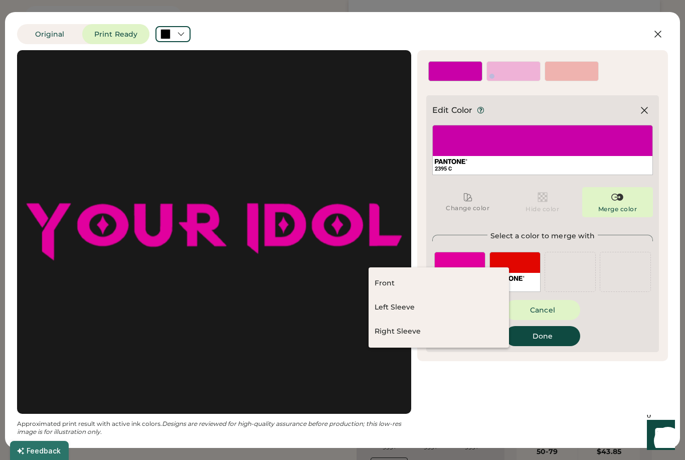
click at [467, 256] on div "RHODAMINE RED C" at bounding box center [459, 272] width 51 height 40
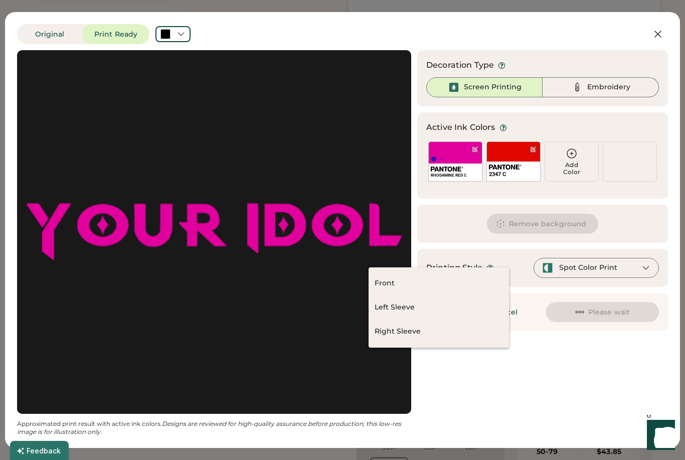
click at [509, 168] on img at bounding box center [505, 166] width 33 height 5
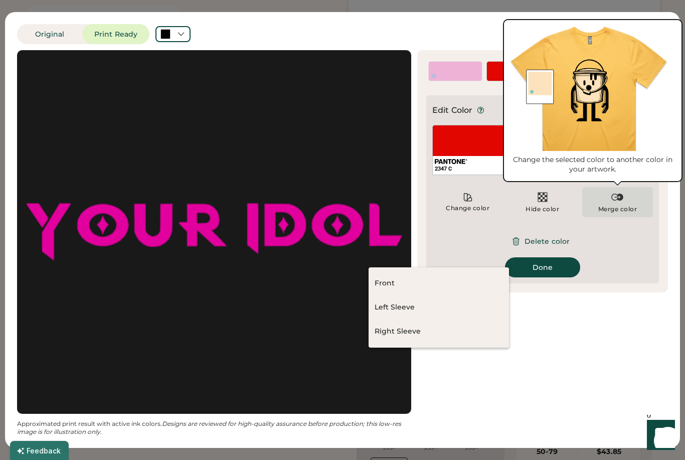
click at [622, 200] on img at bounding box center [617, 197] width 12 height 12
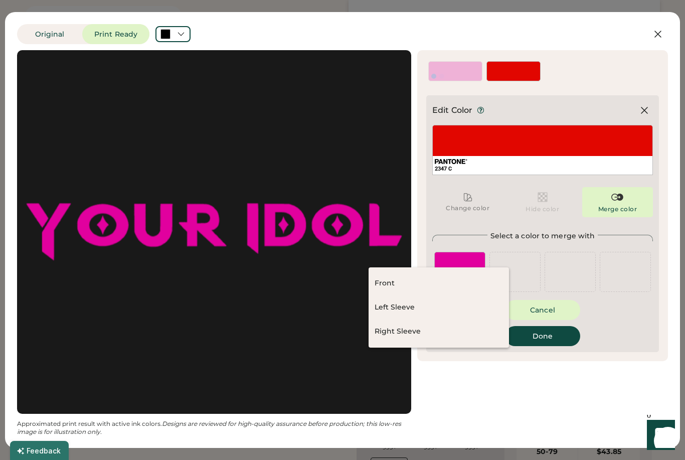
click at [466, 254] on div "RHODAMINE RED C" at bounding box center [459, 272] width 51 height 40
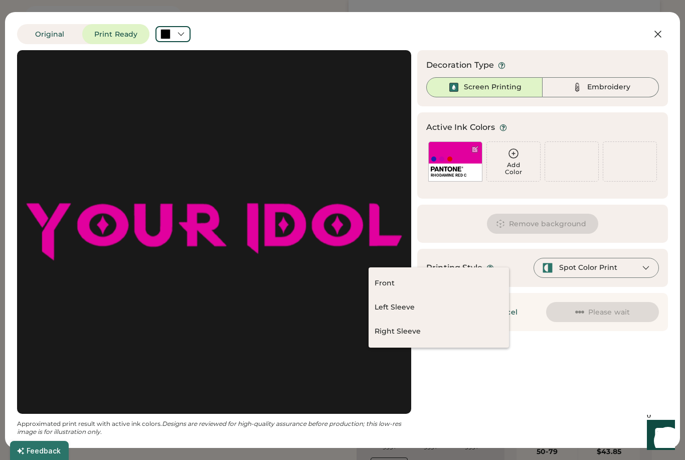
click at [499, 384] on div "Updating Image Approximated print result with active ink colors. Designs are re…" at bounding box center [342, 242] width 651 height 385
click at [580, 362] on div "Updating Image Approximated print result with active ink colors. Designs are re…" at bounding box center [342, 242] width 651 height 385
click at [647, 86] on div "Embroidery" at bounding box center [600, 87] width 116 height 20
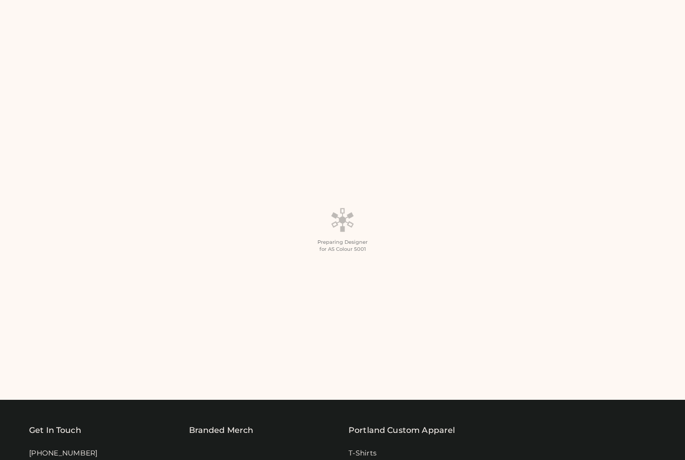
scroll to position [576, 0]
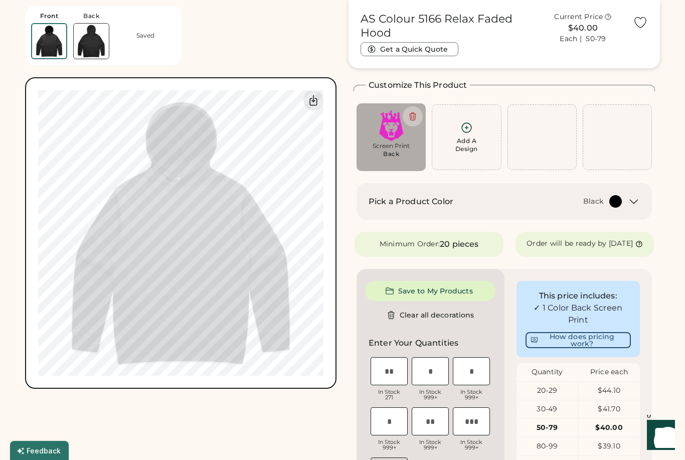
click at [471, 132] on icon at bounding box center [466, 127] width 13 height 13
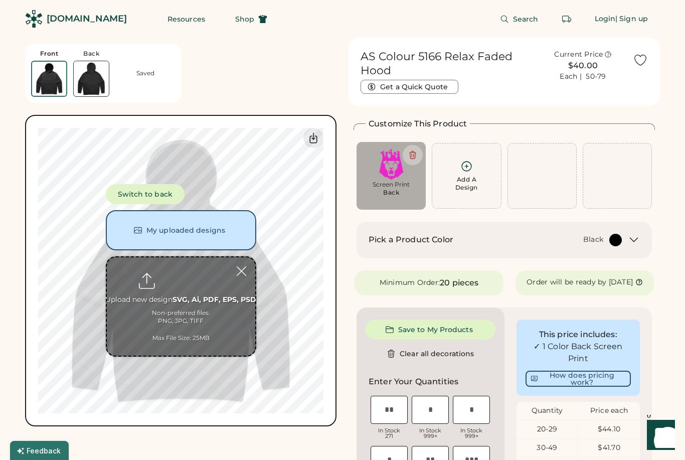
click at [186, 280] on input "file" at bounding box center [181, 306] width 148 height 98
type input "**********"
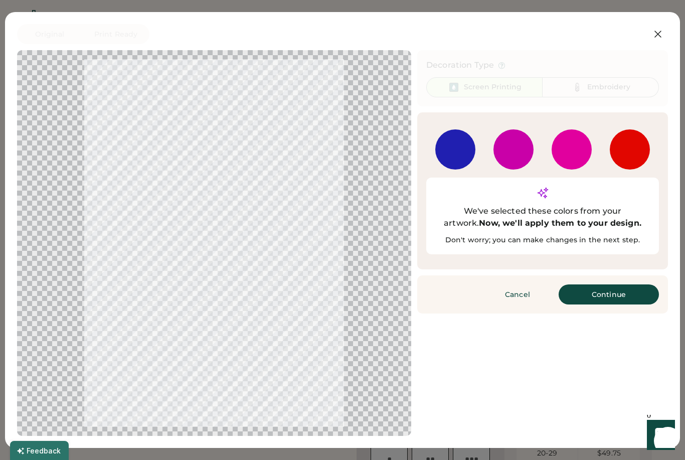
click at [601, 284] on button "Continue" at bounding box center [608, 294] width 100 height 20
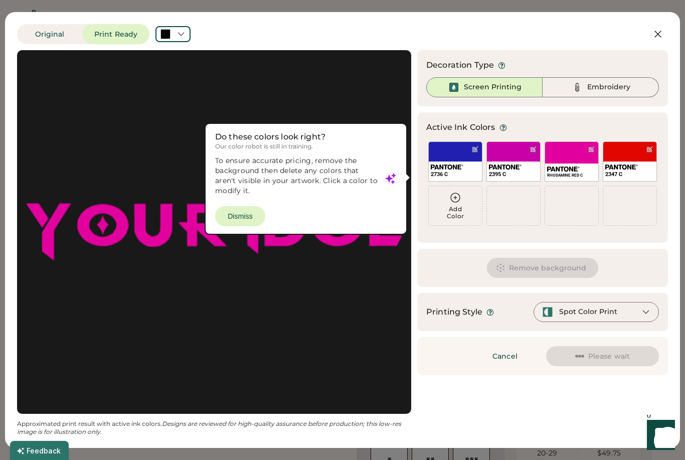
click at [463, 161] on div "2736 C" at bounding box center [455, 171] width 53 height 20
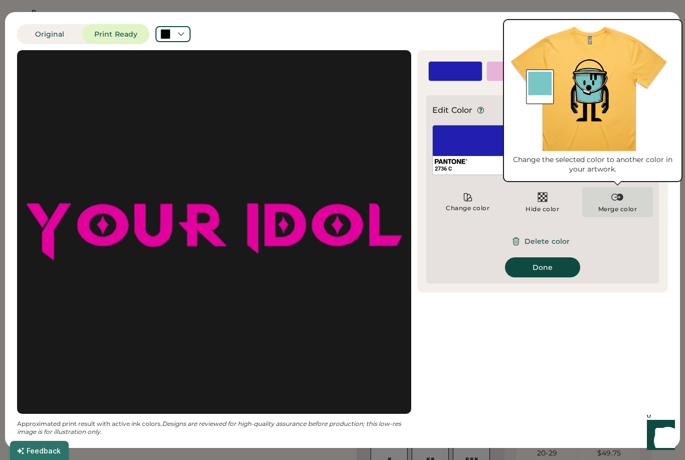
click at [620, 200] on img at bounding box center [617, 197] width 12 height 12
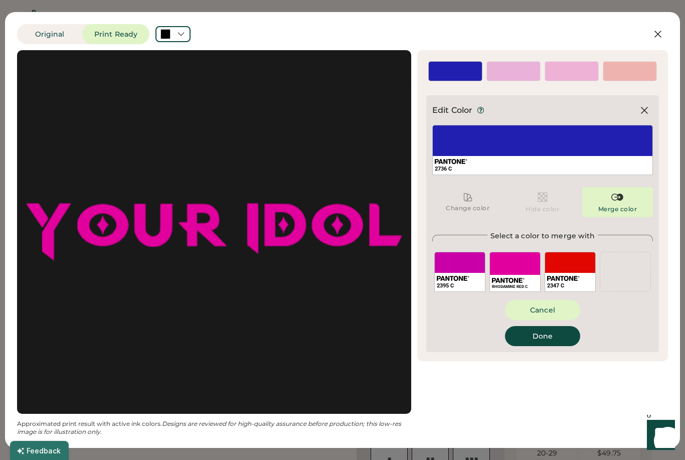
click at [471, 267] on div "2395 C" at bounding box center [459, 272] width 51 height 40
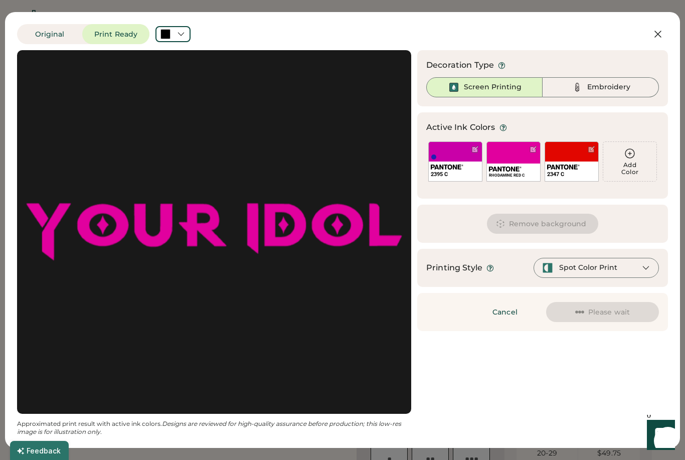
click at [458, 167] on img at bounding box center [447, 166] width 33 height 5
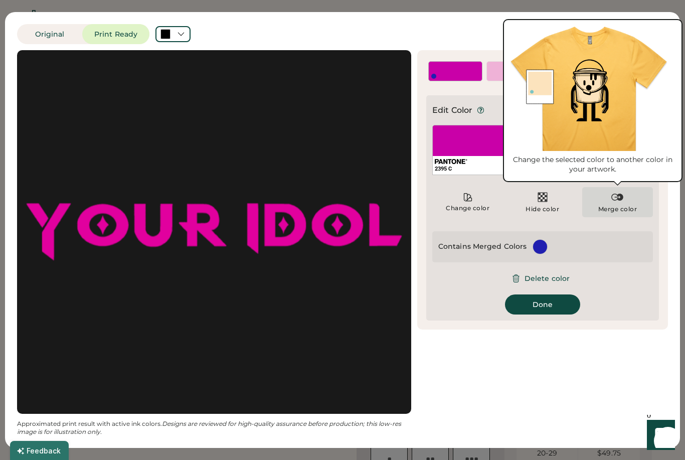
click at [616, 203] on img at bounding box center [617, 197] width 12 height 12
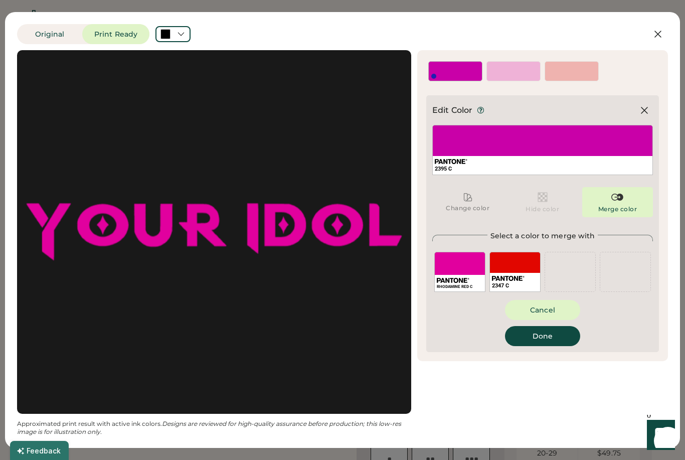
click at [511, 266] on div "2347 C" at bounding box center [514, 272] width 51 height 40
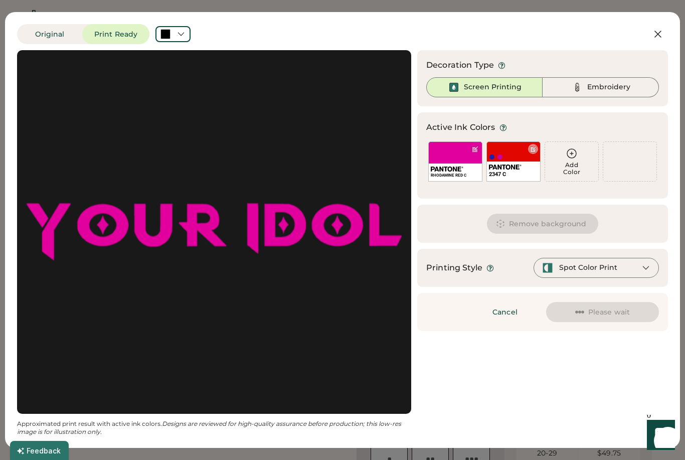
click at [515, 165] on img at bounding box center [505, 166] width 33 height 5
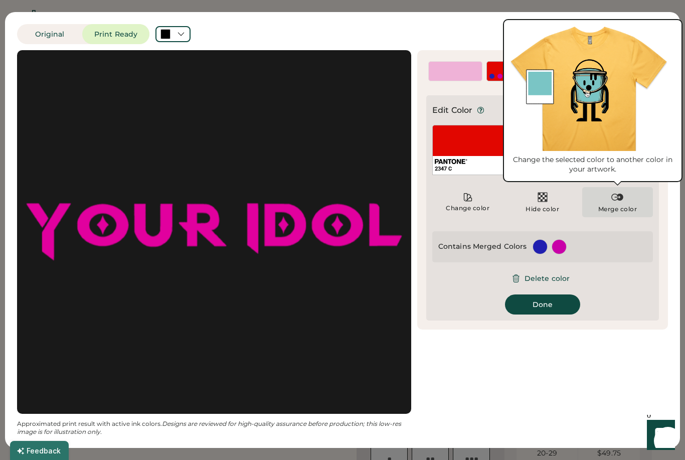
click at [616, 202] on img at bounding box center [617, 197] width 12 height 12
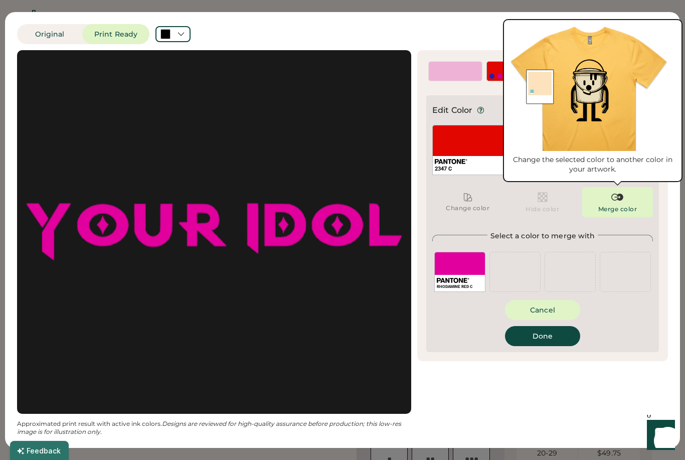
click at [465, 268] on div "RHODAMINE RED C" at bounding box center [459, 272] width 51 height 40
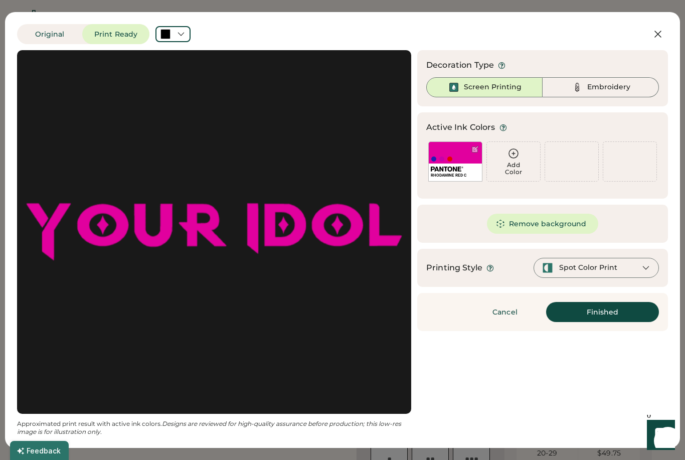
click at [548, 223] on button "Remove background" at bounding box center [543, 224] width 112 height 20
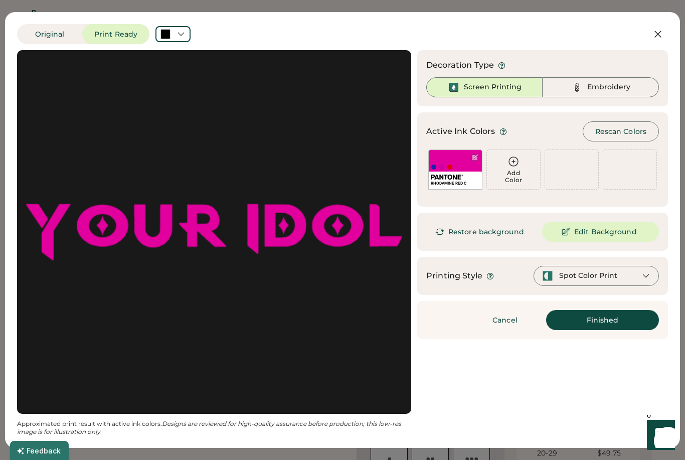
click at [626, 322] on button "Finished" at bounding box center [602, 320] width 113 height 20
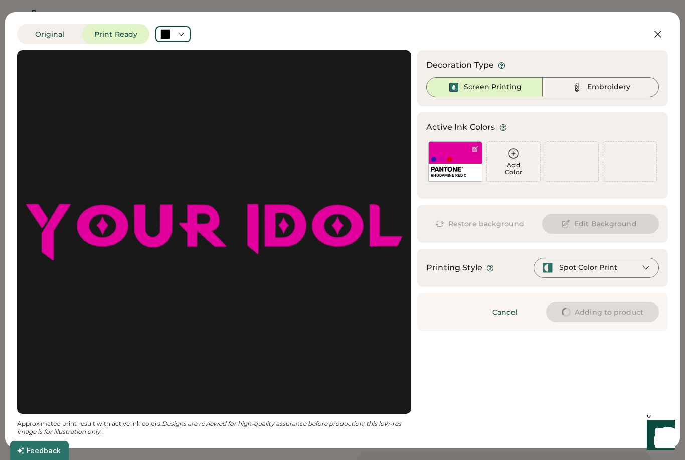
type input "****"
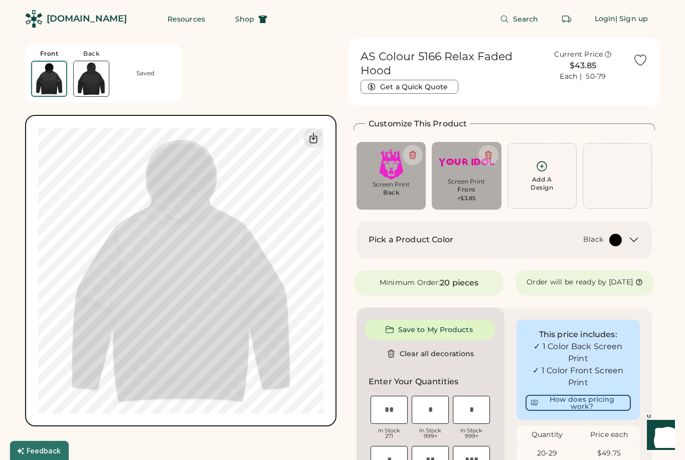
type input "****"
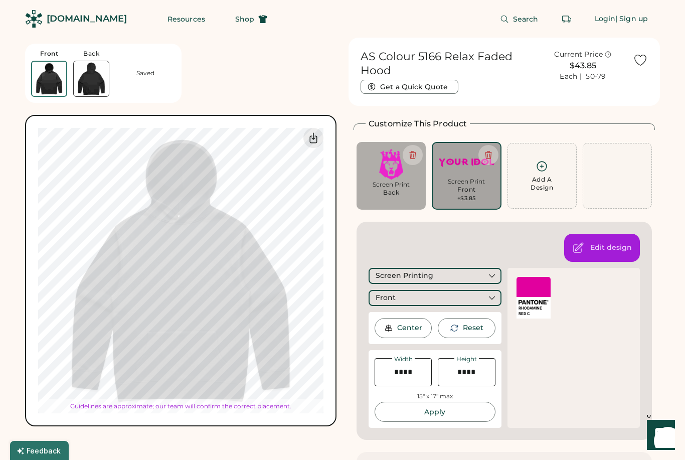
type input "*****"
type input "****"
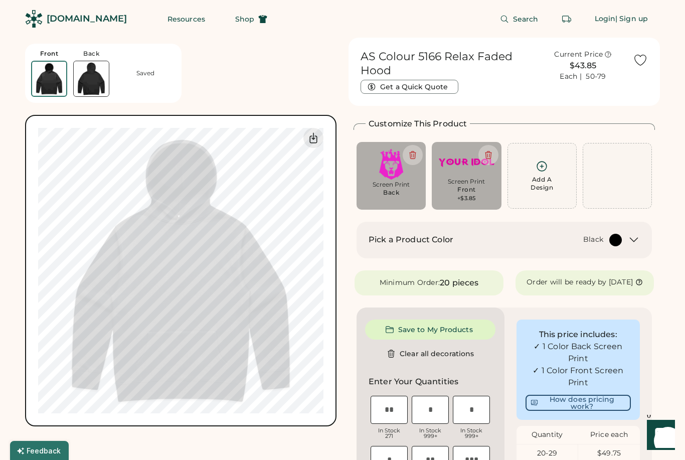
click at [412, 179] on img at bounding box center [390, 164] width 55 height 31
type input "*****"
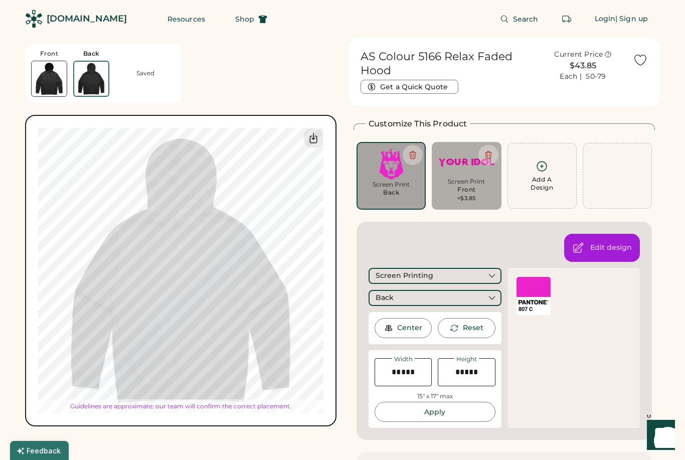
type input "*****"
click at [537, 284] on div at bounding box center [533, 287] width 34 height 20
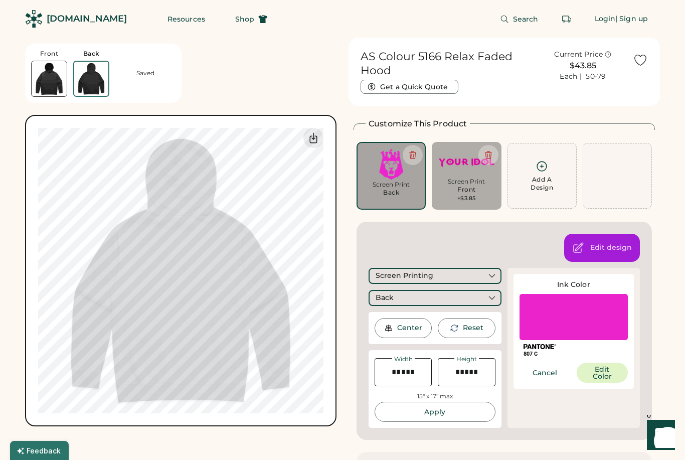
click at [605, 363] on button "Edit Color" at bounding box center [601, 372] width 51 height 20
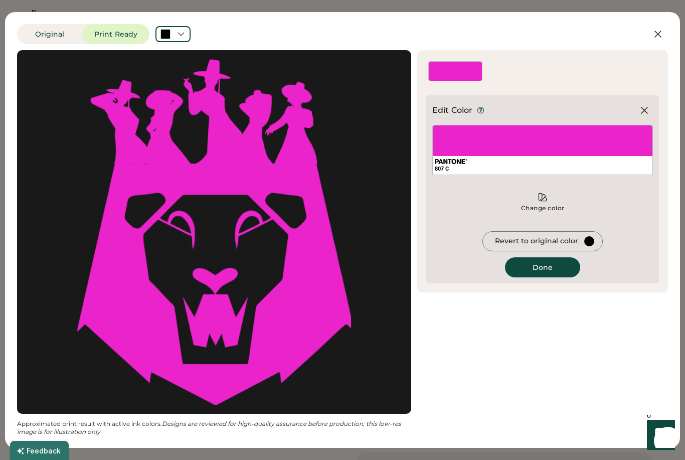
click at [582, 243] on div "Revert to original color" at bounding box center [542, 241] width 120 height 20
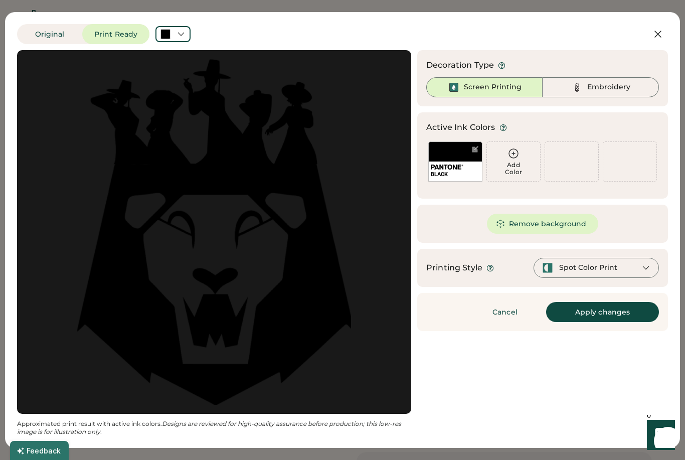
click at [608, 312] on button "Apply changes" at bounding box center [602, 312] width 113 height 20
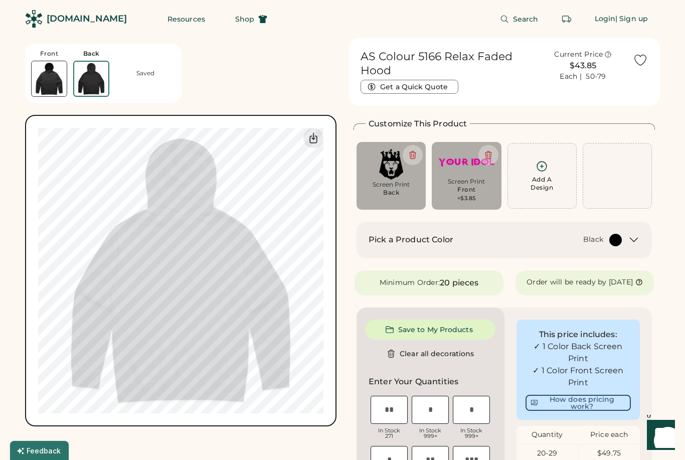
type input "*****"
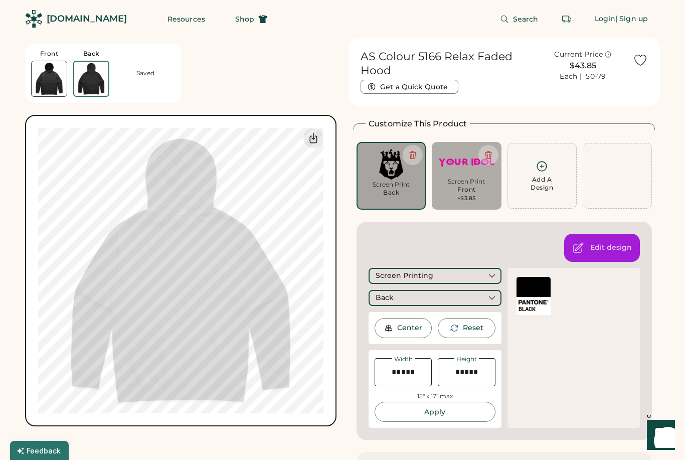
click at [547, 169] on icon at bounding box center [541, 166] width 13 height 13
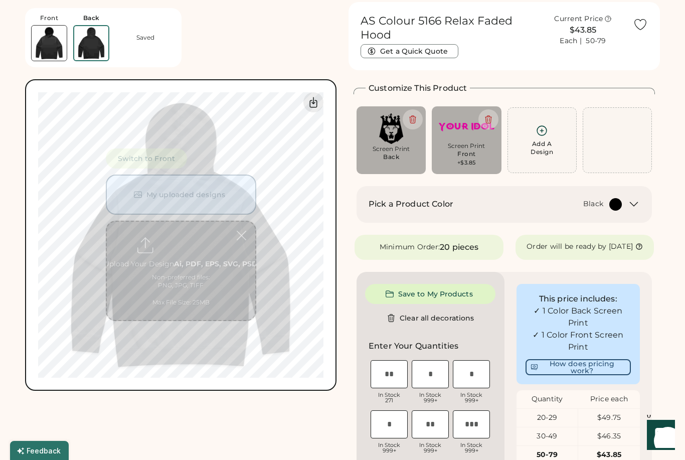
scroll to position [38, 0]
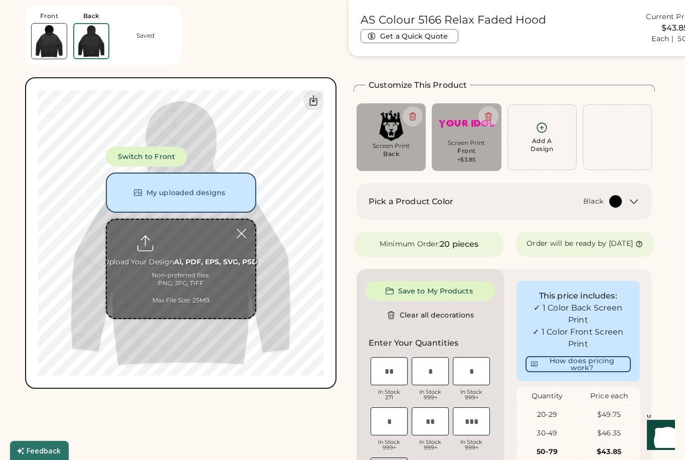
click at [183, 246] on input "file" at bounding box center [181, 269] width 148 height 98
type input "**********"
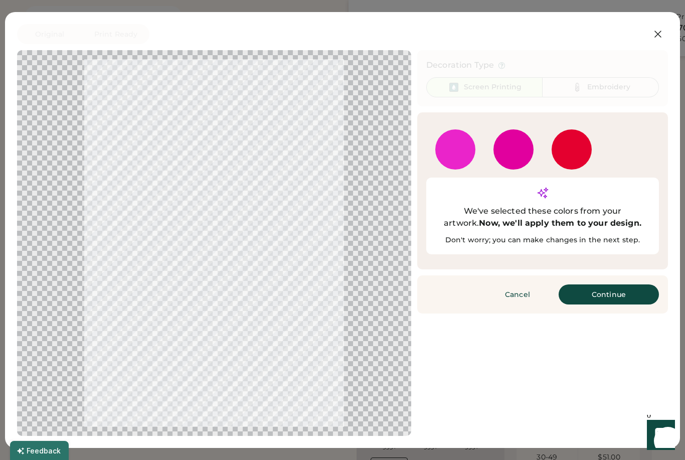
click at [611, 284] on button "Continue" at bounding box center [608, 294] width 100 height 20
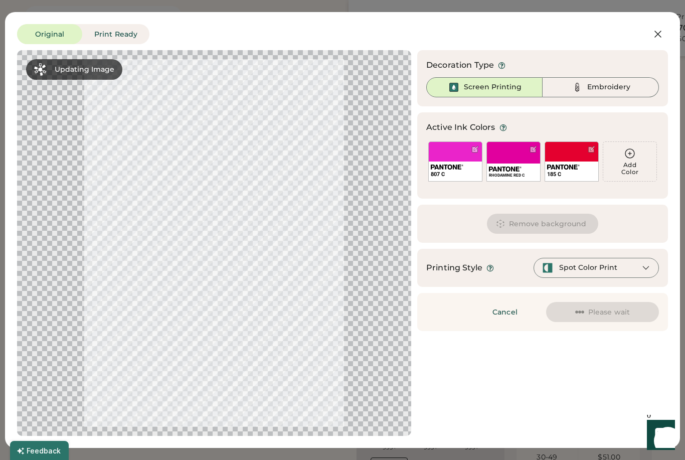
click at [574, 158] on div "185 C" at bounding box center [571, 161] width 54 height 40
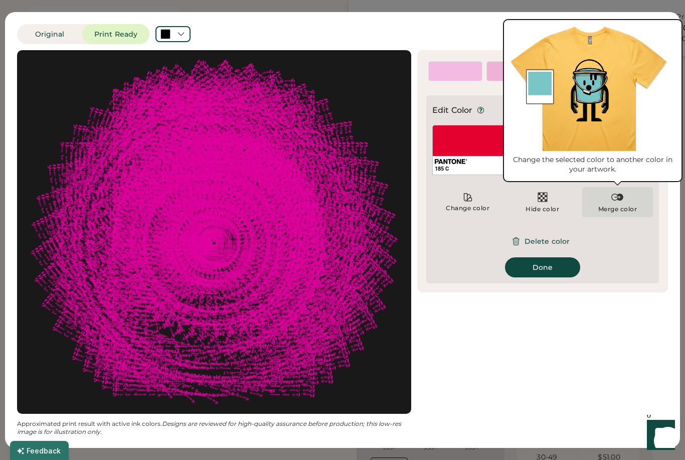
click at [621, 198] on img at bounding box center [617, 197] width 12 height 12
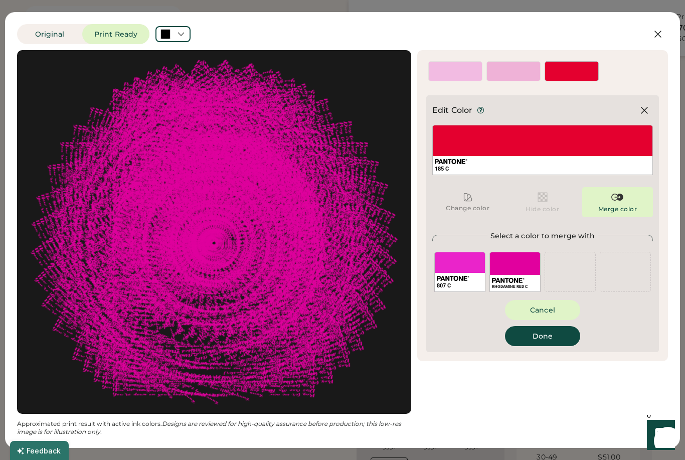
click at [516, 257] on div "RHODAMINE RED C" at bounding box center [514, 272] width 51 height 40
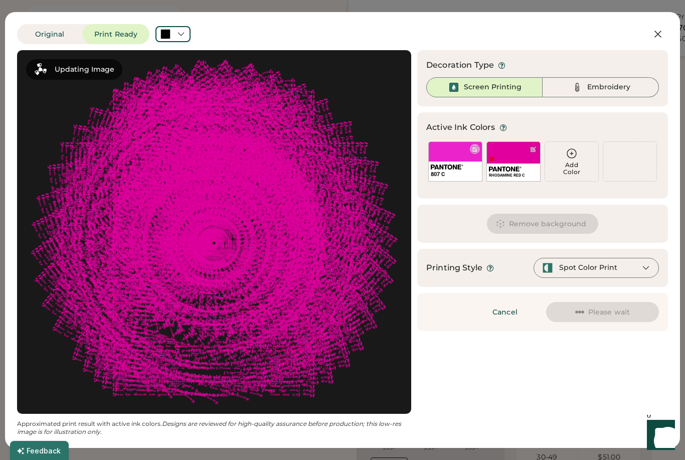
click at [458, 154] on div "807 C" at bounding box center [455, 161] width 54 height 40
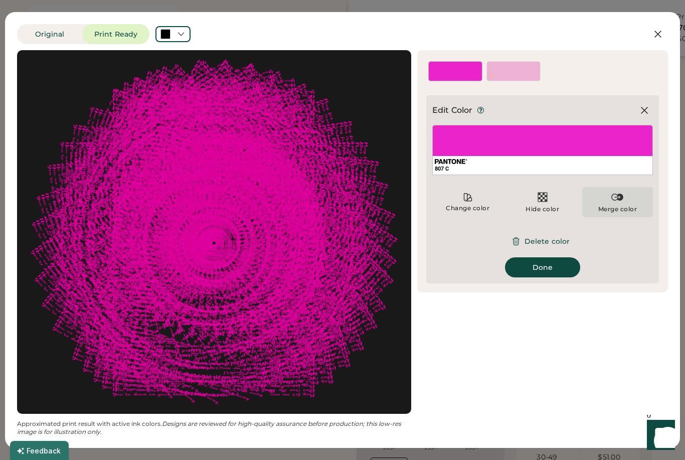
click at [618, 202] on img at bounding box center [617, 197] width 12 height 12
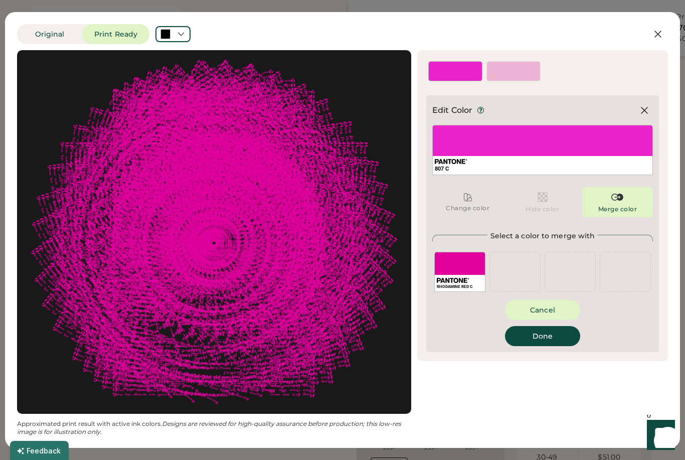
click at [472, 262] on div "RHODAMINE RED C" at bounding box center [459, 272] width 51 height 40
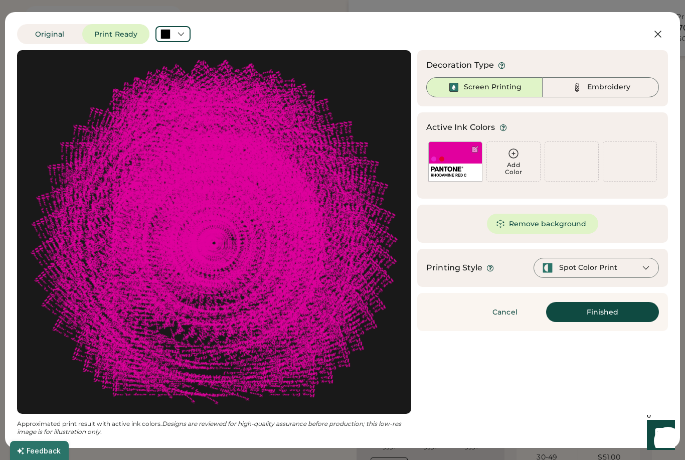
click at [617, 311] on button "Finished" at bounding box center [602, 312] width 113 height 20
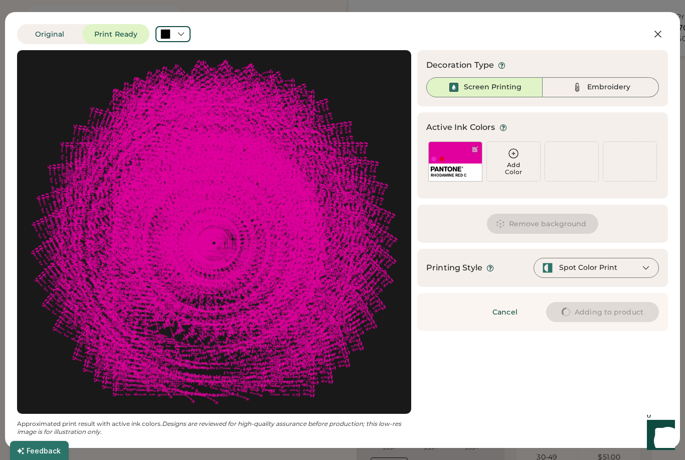
type input "****"
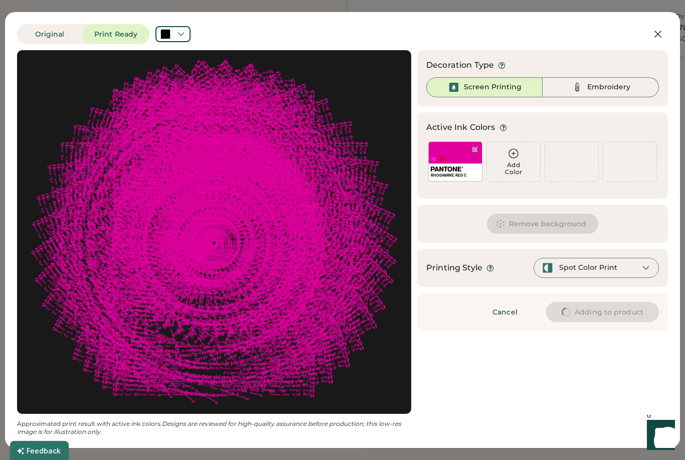
type input "****"
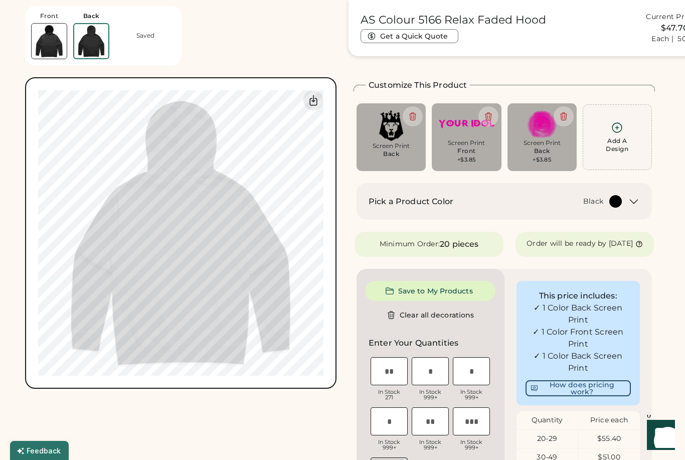
type input "****"
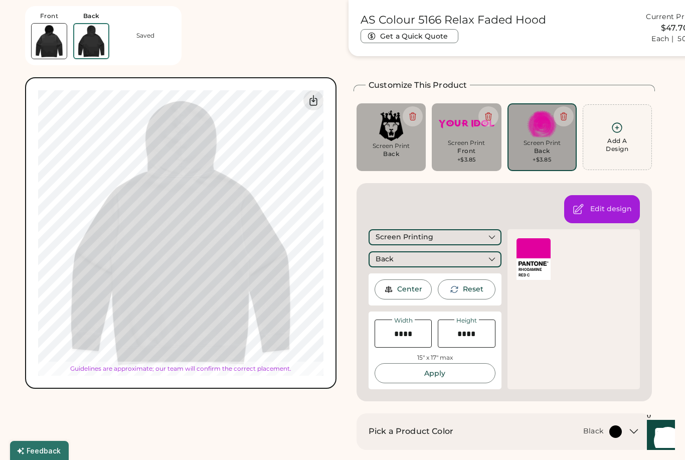
type input "*****"
click at [406, 150] on div "Screen Print Back" at bounding box center [390, 153] width 55 height 22
type input "*****"
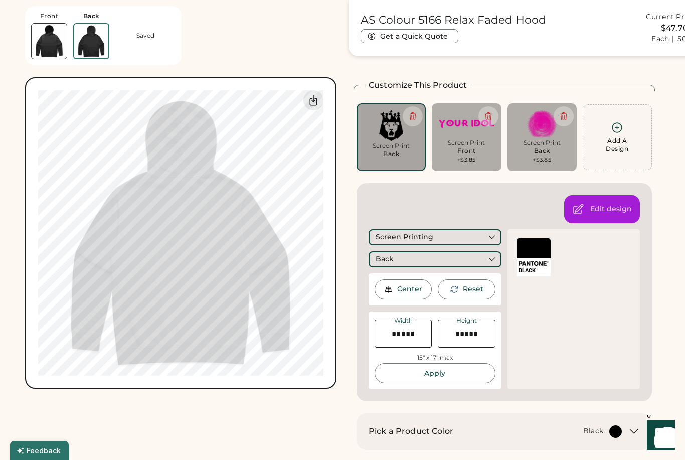
click at [398, 149] on div "Screen Print" at bounding box center [390, 146] width 55 height 8
type input "****"
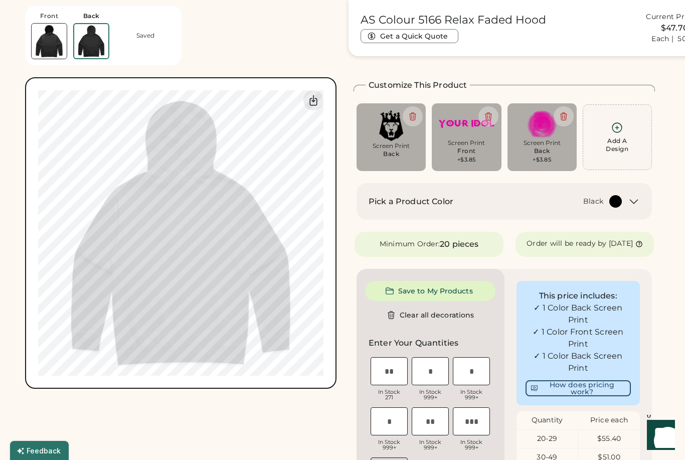
click at [414, 118] on icon at bounding box center [412, 116] width 9 height 9
type input "*****"
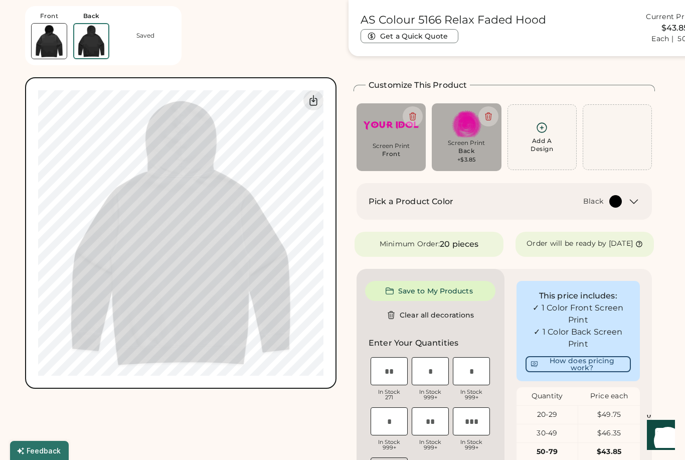
click at [547, 126] on icon at bounding box center [541, 127] width 13 height 13
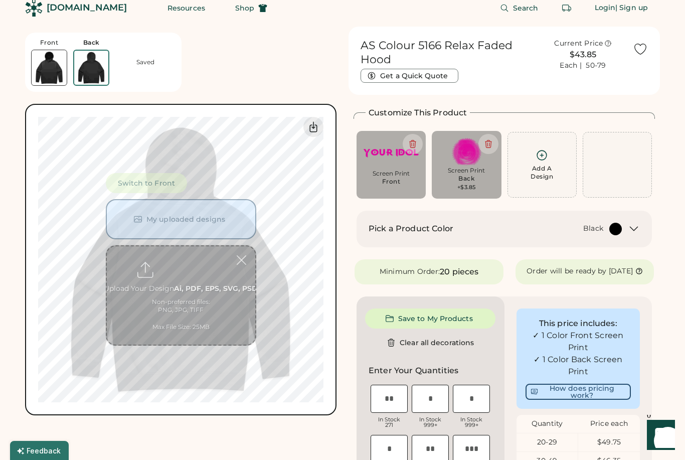
scroll to position [0, 0]
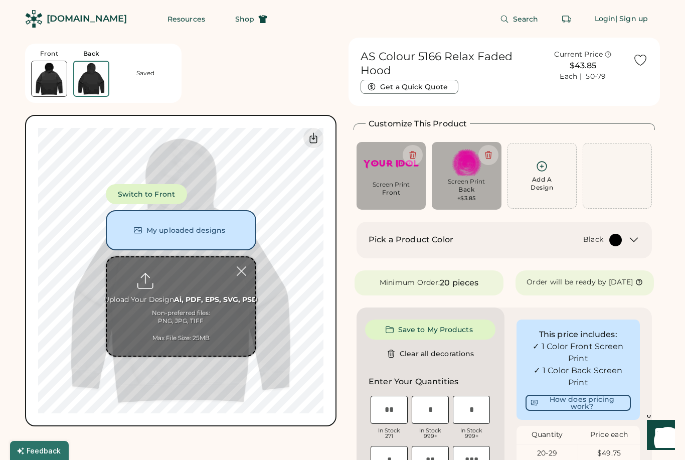
click at [186, 280] on input "file" at bounding box center [181, 306] width 148 height 98
type input "**********"
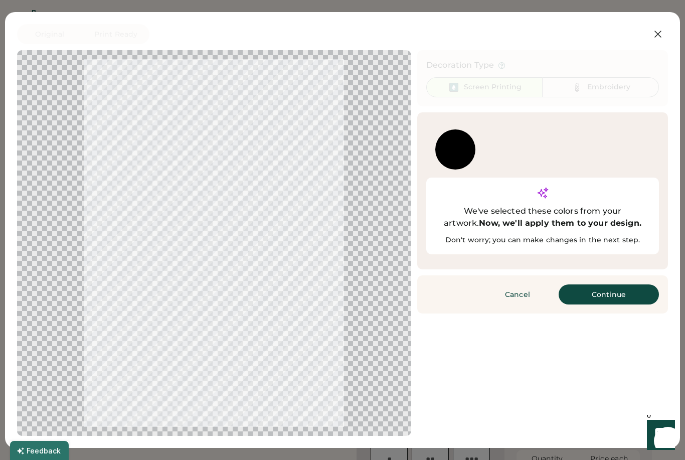
click at [599, 284] on button "Continue" at bounding box center [608, 294] width 100 height 20
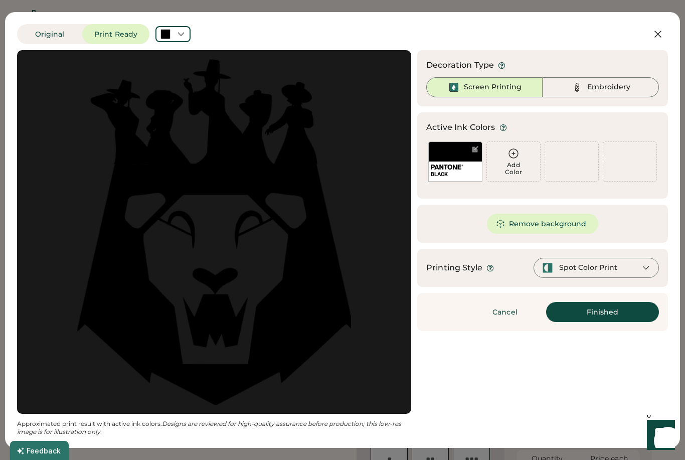
click at [604, 308] on button "Finished" at bounding box center [602, 312] width 113 height 20
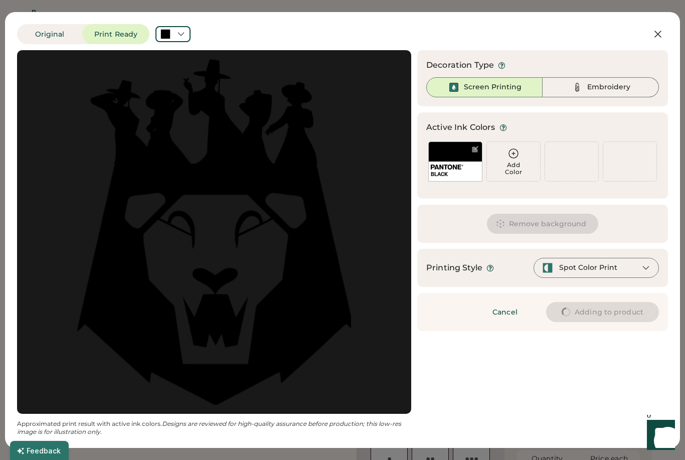
type input "****"
type input "*****"
type input "****"
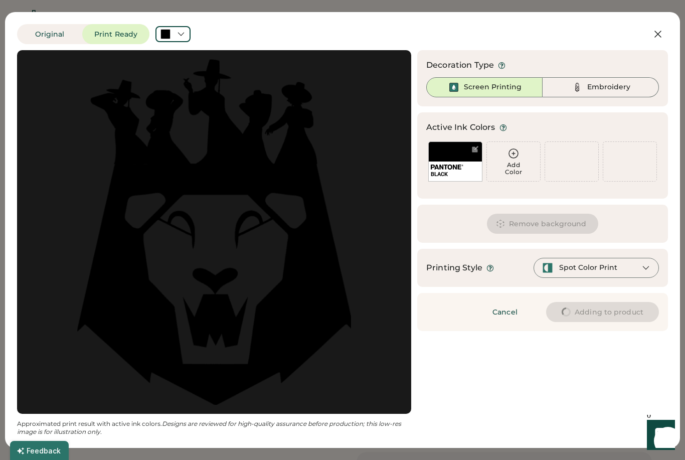
type input "****"
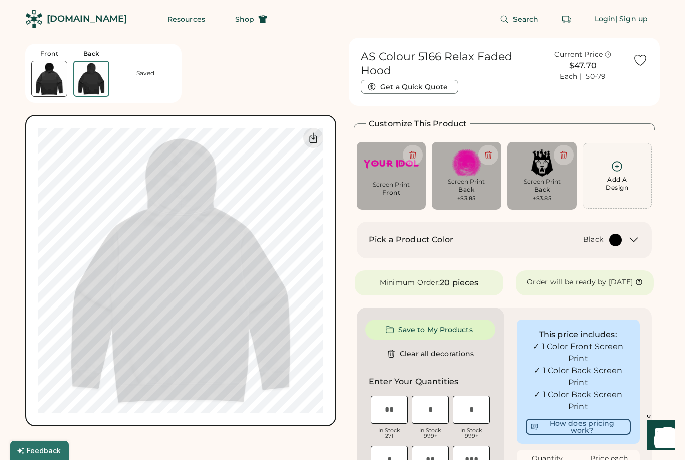
type input "****"
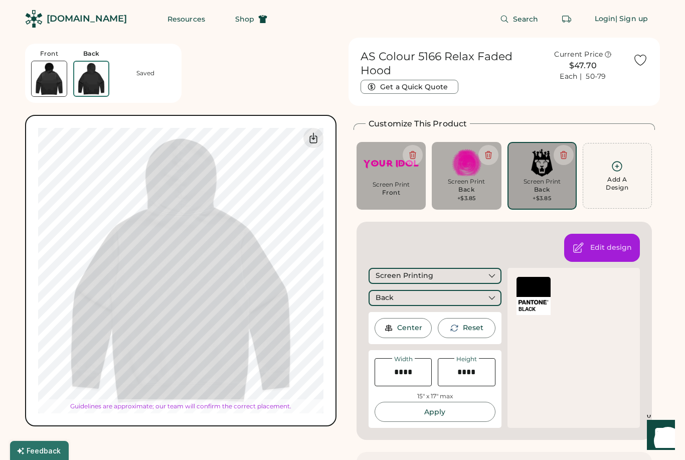
type input "*****"
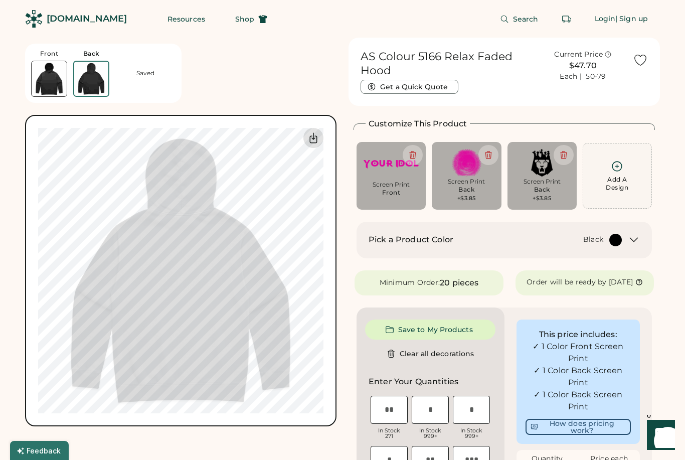
click at [315, 136] on icon at bounding box center [313, 138] width 12 height 12
click at [484, 160] on button at bounding box center [488, 155] width 20 height 20
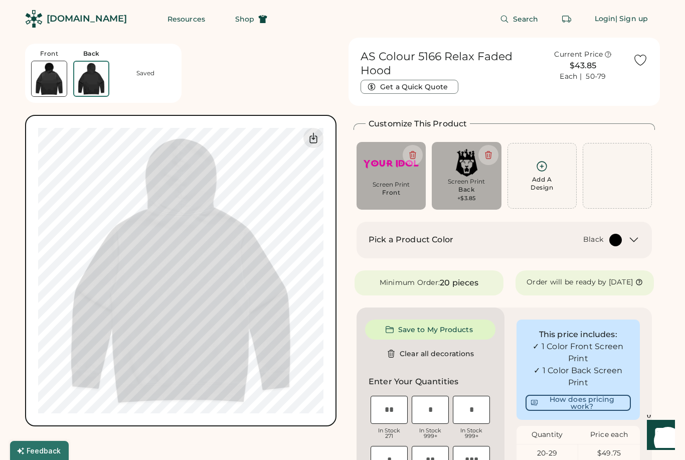
click at [488, 156] on icon at bounding box center [488, 154] width 9 height 9
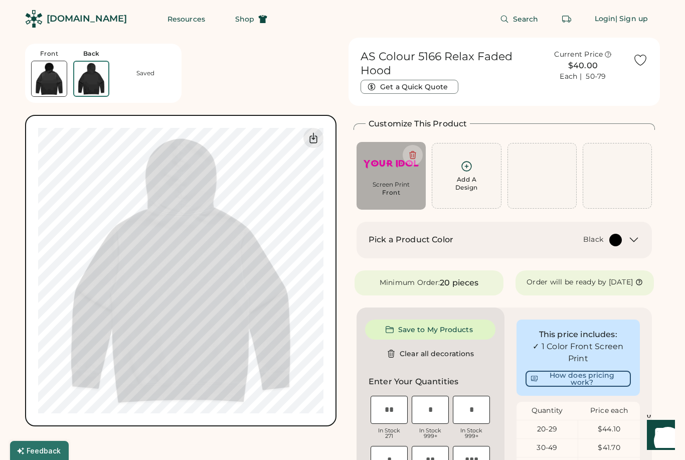
click at [468, 174] on div "Add A Design" at bounding box center [466, 176] width 56 height 32
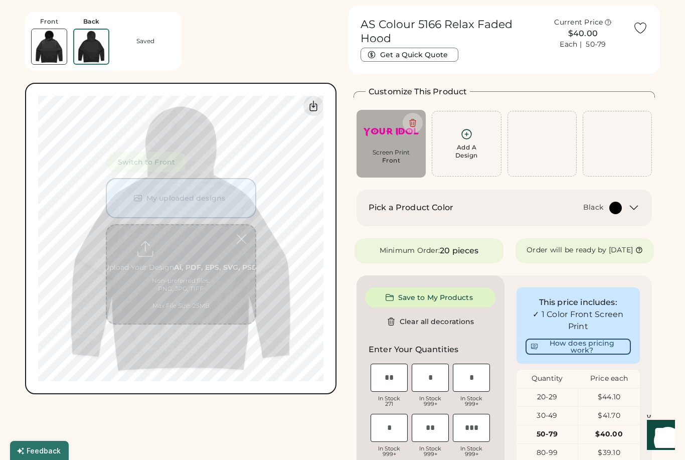
scroll to position [38, 0]
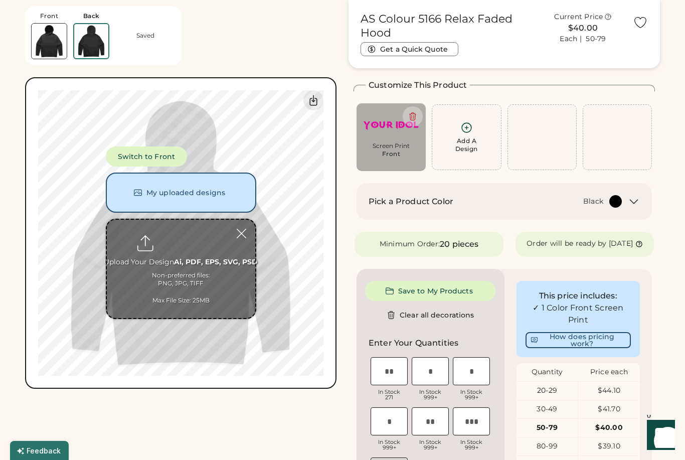
click at [182, 229] on input "file" at bounding box center [181, 269] width 148 height 98
type input "**********"
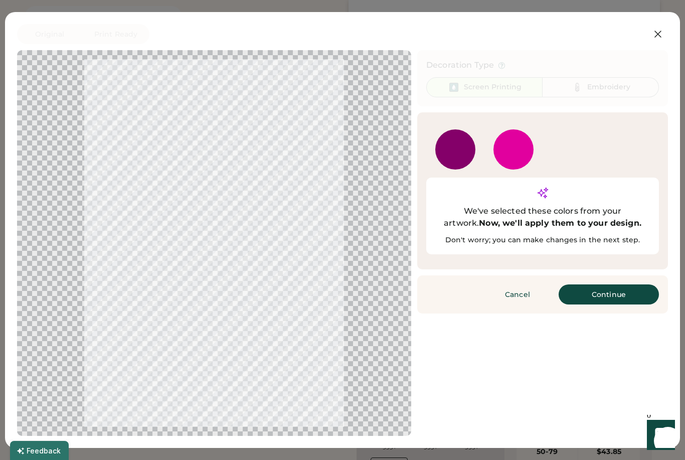
click at [600, 284] on button "Continue" at bounding box center [608, 294] width 100 height 20
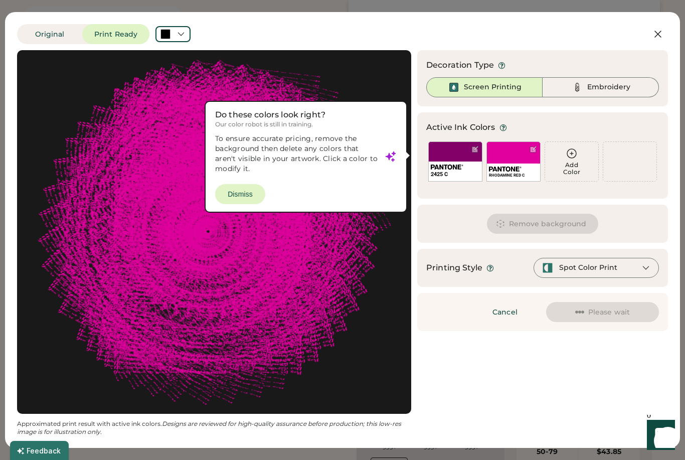
click at [460, 155] on div "2425 C" at bounding box center [455, 161] width 54 height 40
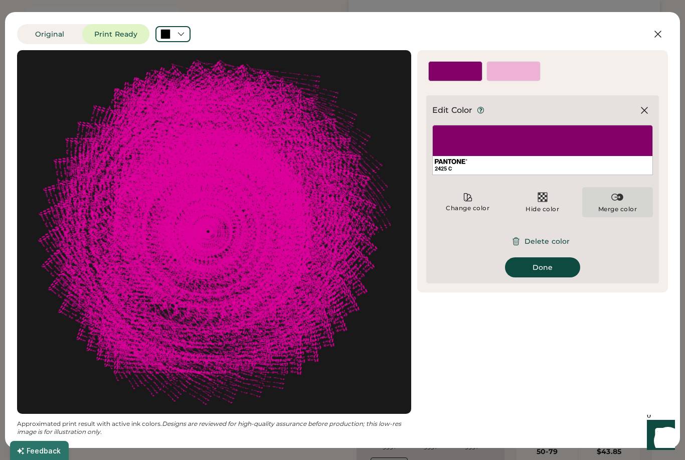
click at [614, 202] on img at bounding box center [617, 197] width 12 height 12
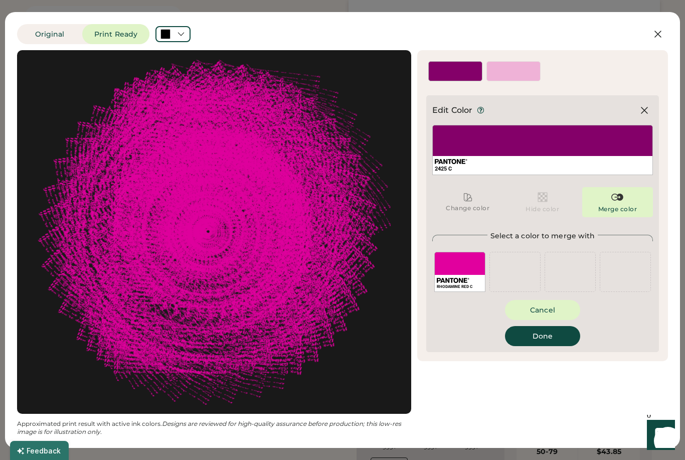
click at [471, 261] on div "RHODAMINE RED C" at bounding box center [459, 272] width 51 height 40
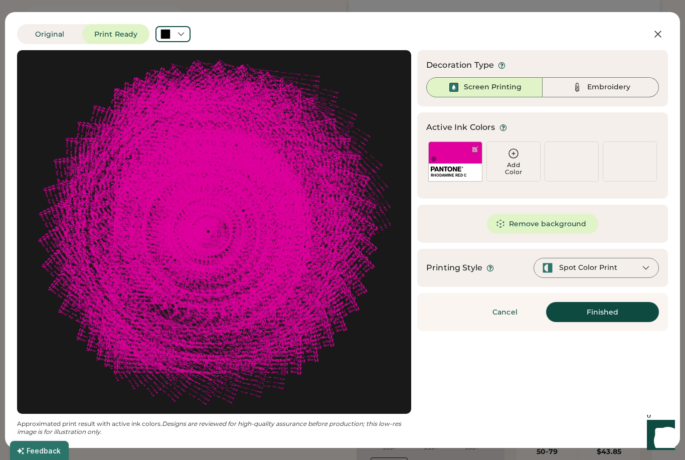
click at [622, 315] on button "Finished" at bounding box center [602, 312] width 113 height 20
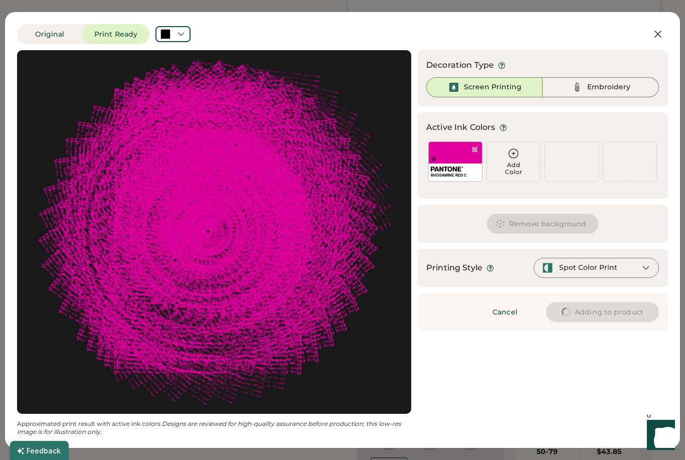
type input "****"
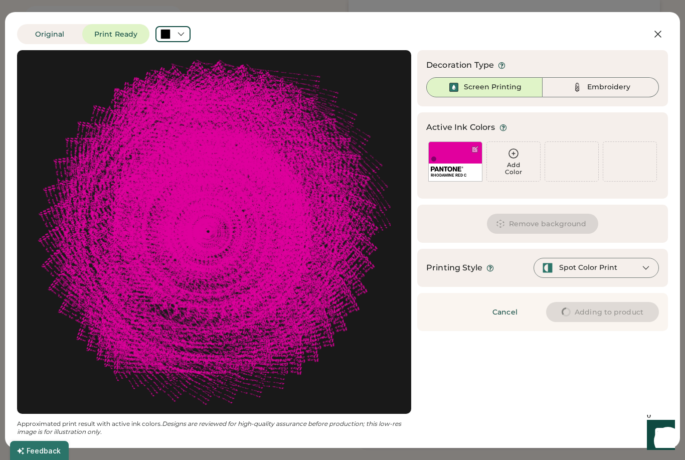
type input "****"
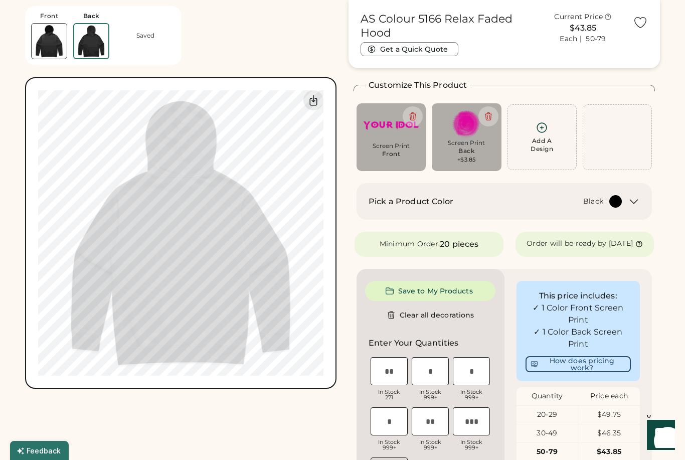
type input "****"
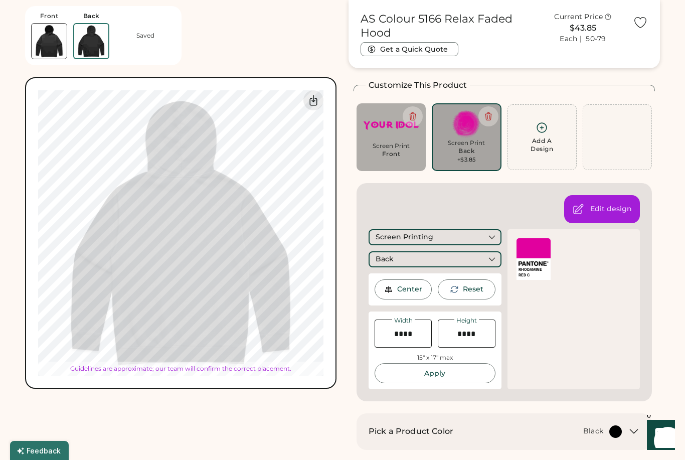
type input "*****"
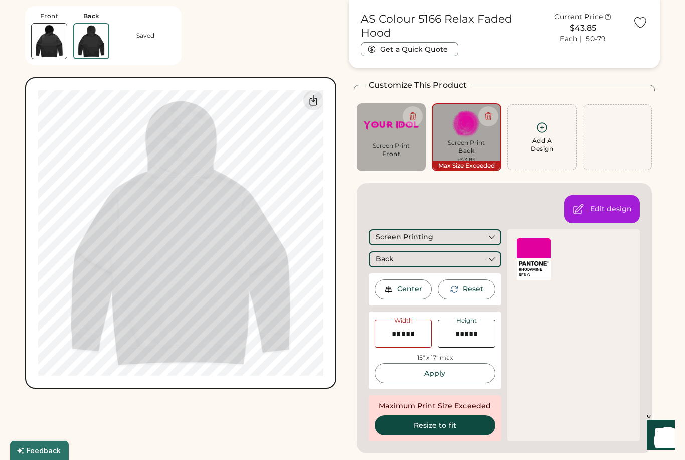
click at [455, 372] on button "Apply" at bounding box center [434, 373] width 121 height 20
click at [451, 370] on button "Apply" at bounding box center [434, 373] width 121 height 20
click at [414, 329] on input "input" at bounding box center [402, 333] width 57 height 28
type input "*****"
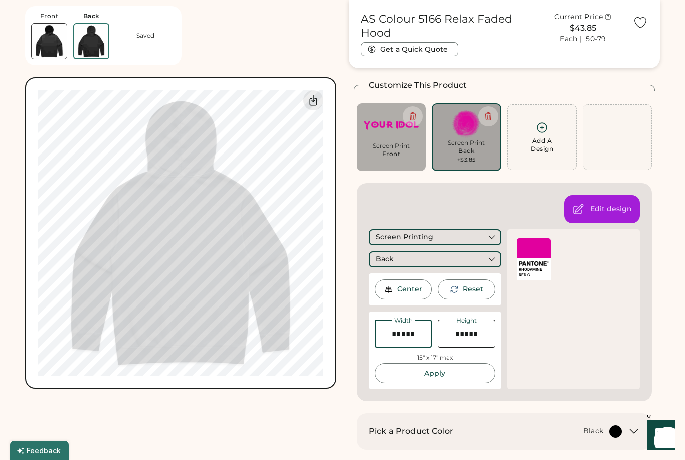
click at [541, 346] on div "RHODAMINE RED C" at bounding box center [573, 309] width 133 height 160
type input "*****"
click at [409, 331] on input "input" at bounding box center [402, 333] width 57 height 28
click at [410, 330] on input "input" at bounding box center [402, 333] width 57 height 28
type input "*****"
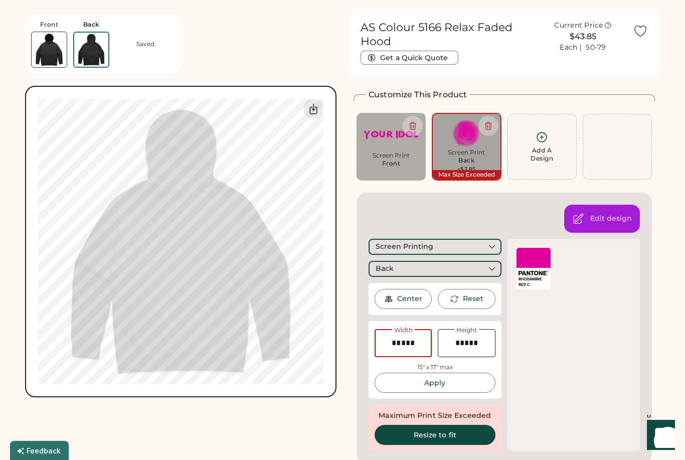
scroll to position [0, 0]
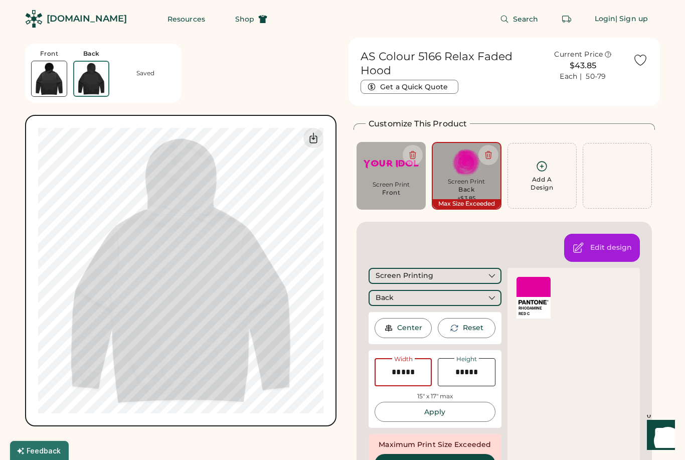
click at [534, 369] on div "RHODAMINE RED C" at bounding box center [573, 374] width 133 height 212
type input "*****"
click at [568, 359] on div "RHODAMINE RED C" at bounding box center [573, 374] width 133 height 212
type input "*****"
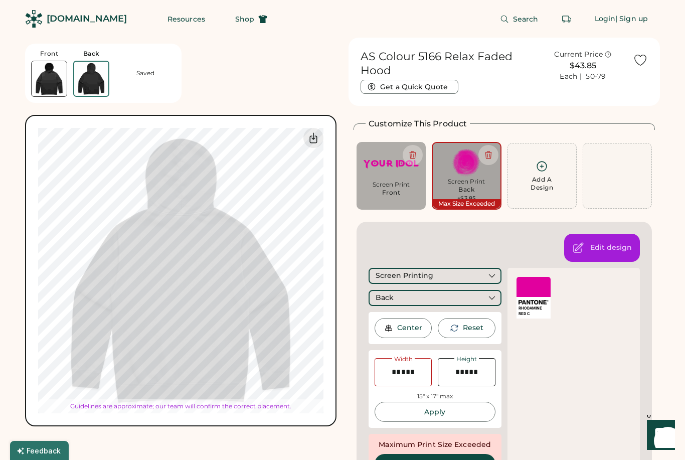
type input "*****"
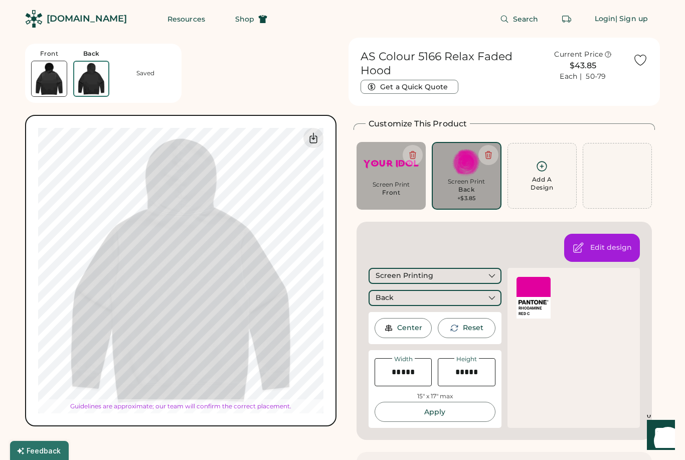
type input "*****"
click at [550, 367] on div "RHODAMINE RED C" at bounding box center [573, 348] width 133 height 160
click at [545, 175] on div "Add A Design" at bounding box center [541, 183] width 23 height 16
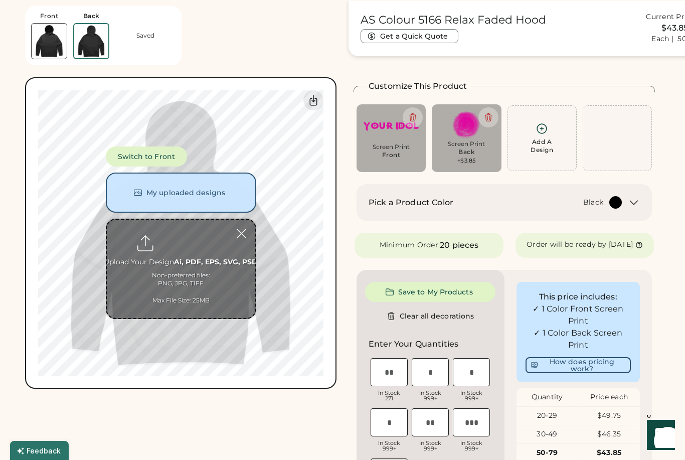
scroll to position [38, 0]
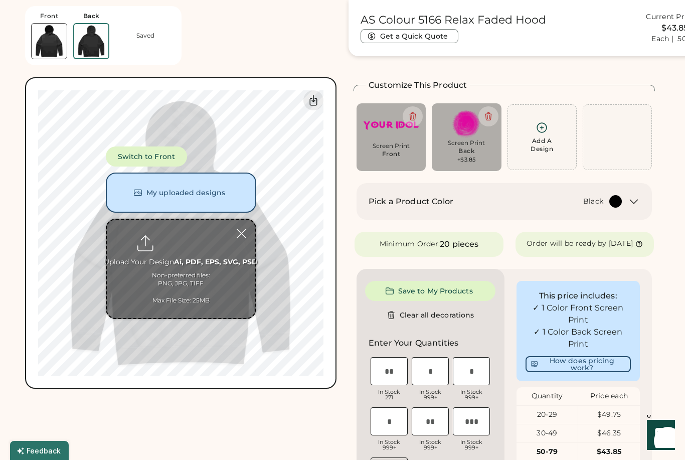
click at [188, 247] on input "file" at bounding box center [181, 269] width 148 height 98
type input "**********"
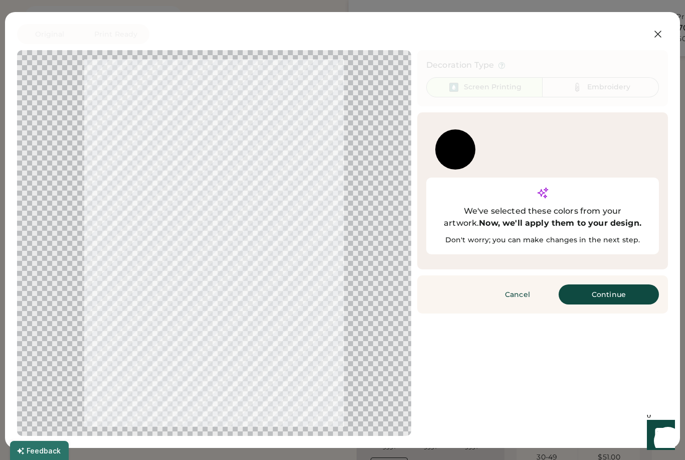
click at [609, 284] on button "Continue" at bounding box center [608, 294] width 100 height 20
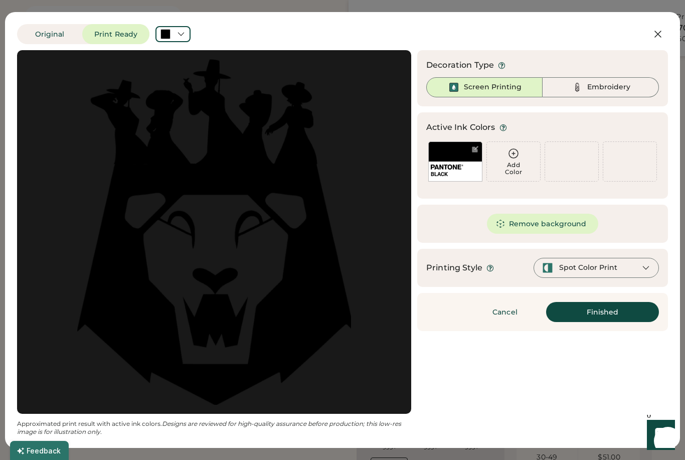
click at [601, 309] on button "Finished" at bounding box center [602, 312] width 113 height 20
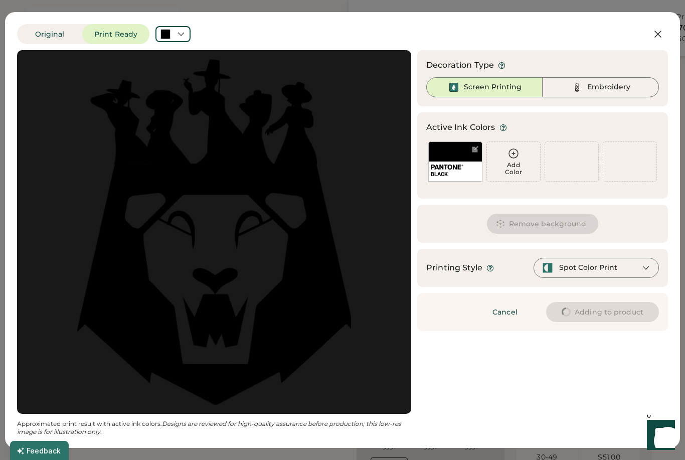
type input "****"
type input "*****"
type input "****"
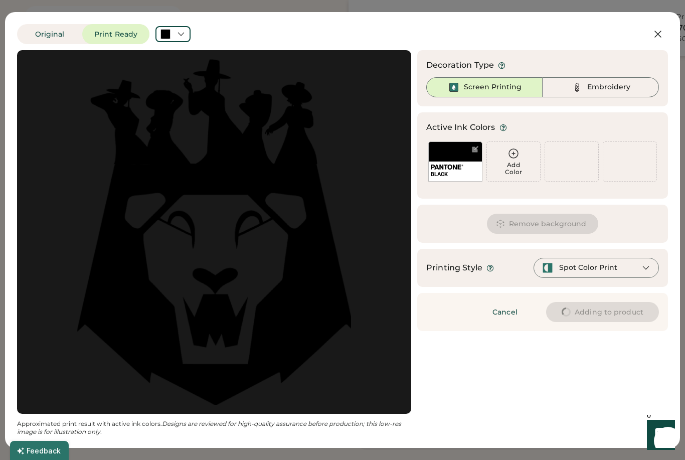
type input "****"
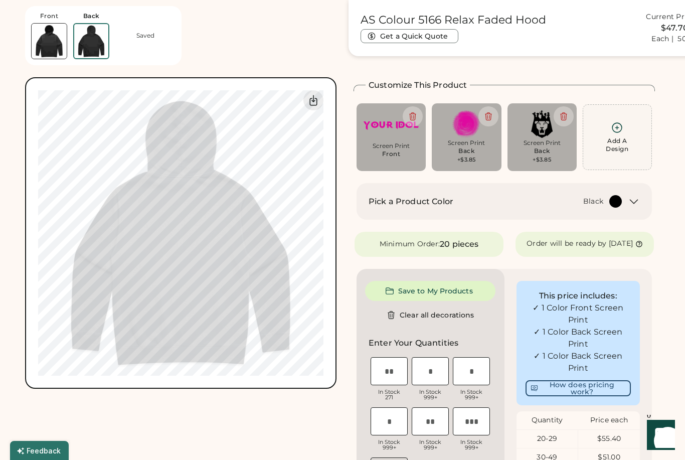
type input "****"
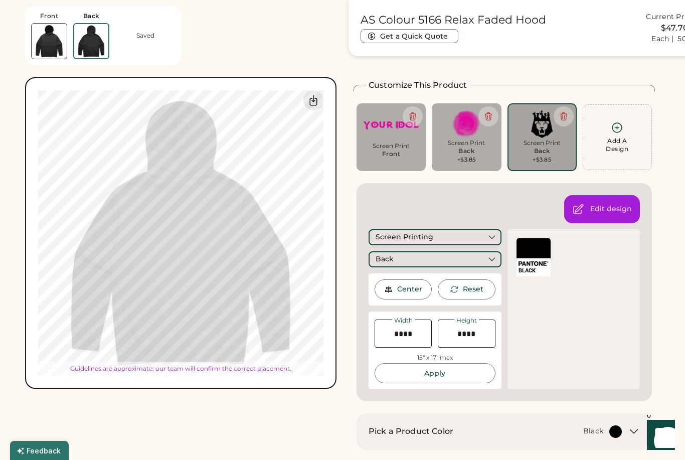
type input "*****"
type input "****"
type input "*****"
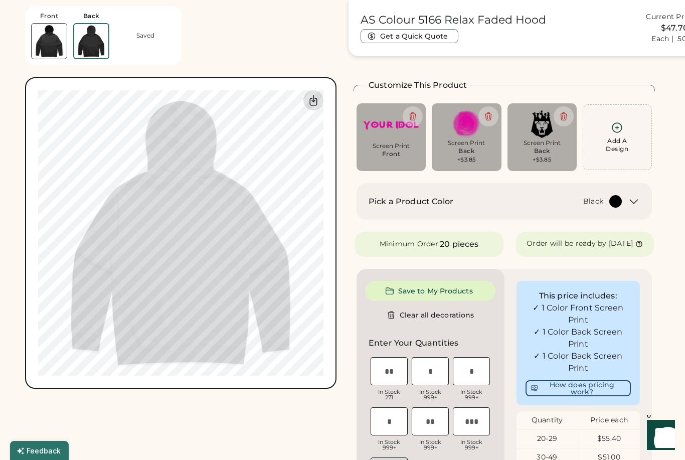
click at [318, 95] on icon at bounding box center [313, 100] width 12 height 12
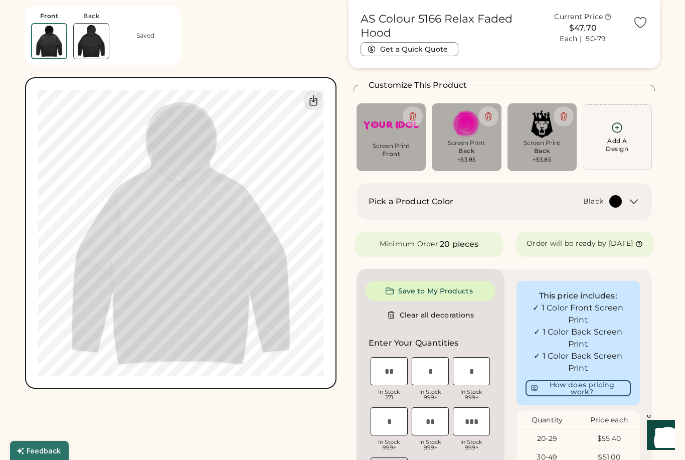
click at [316, 101] on icon at bounding box center [313, 100] width 7 height 10
click at [309, 104] on icon at bounding box center [313, 100] width 12 height 12
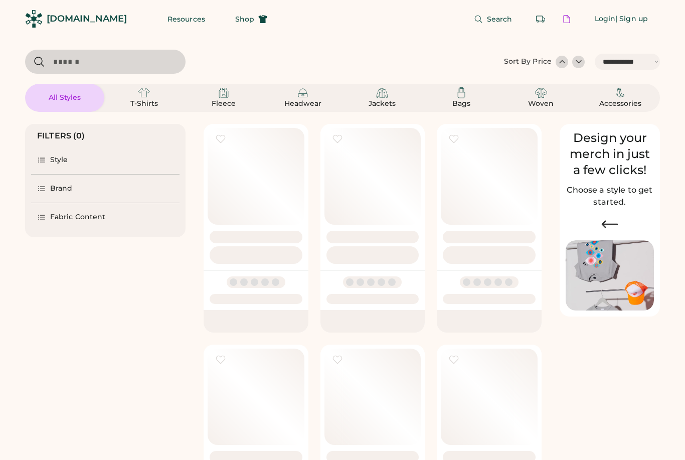
select select "*****"
select select "*"
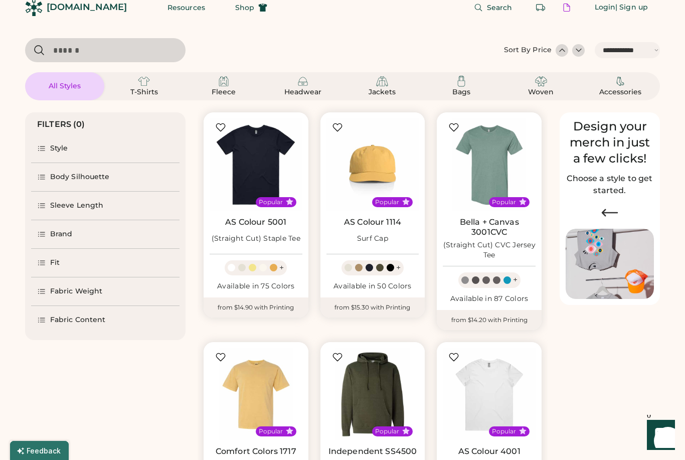
select select "*****"
select select "*"
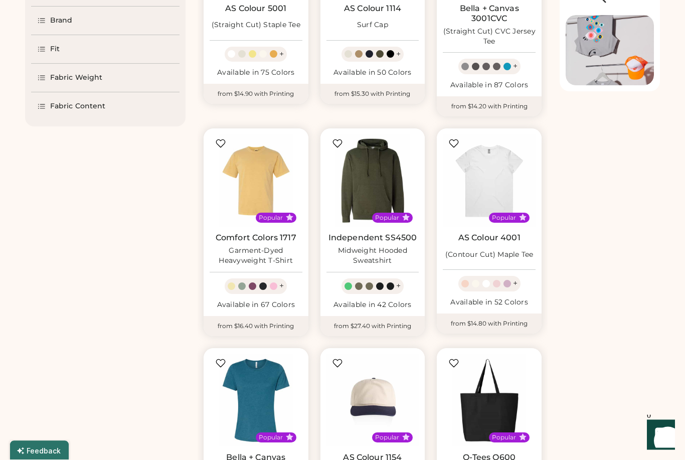
scroll to position [201, 0]
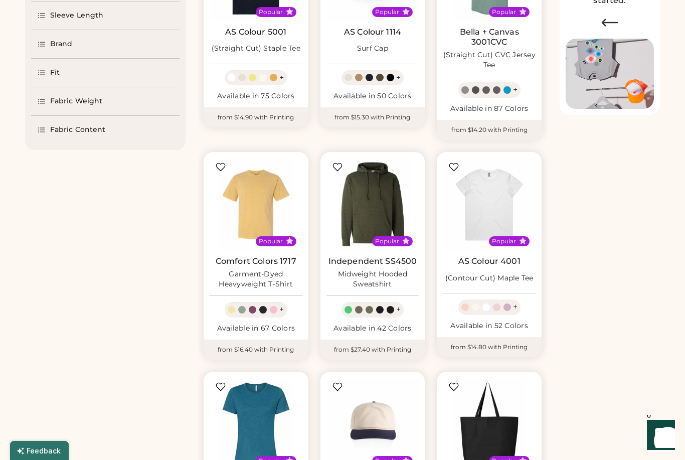
click at [244, 307] on div at bounding box center [242, 310] width 8 height 8
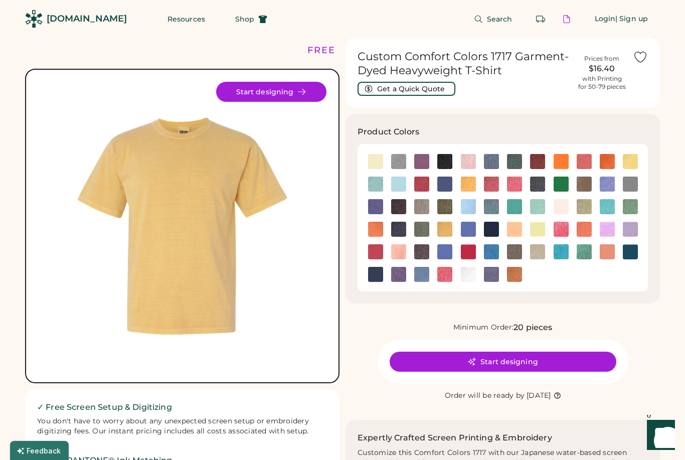
click at [563, 182] on img at bounding box center [560, 183] width 15 height 15
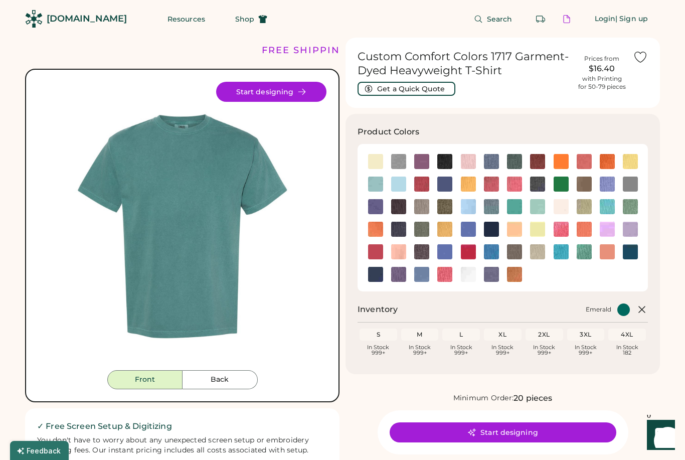
click at [519, 202] on img at bounding box center [514, 206] width 15 height 15
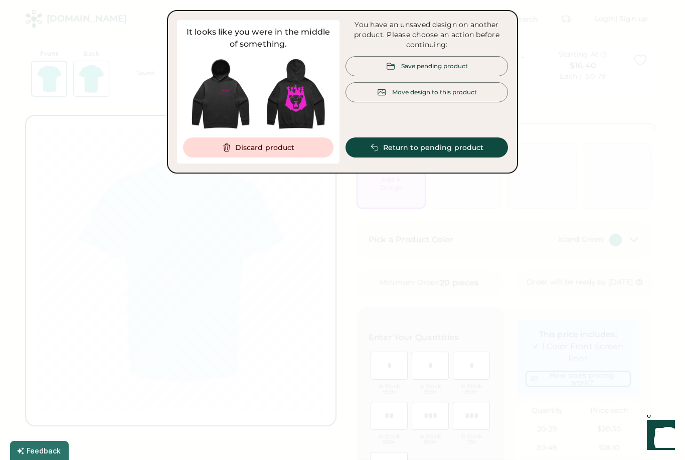
click at [467, 65] on div "Save pending product" at bounding box center [434, 66] width 67 height 9
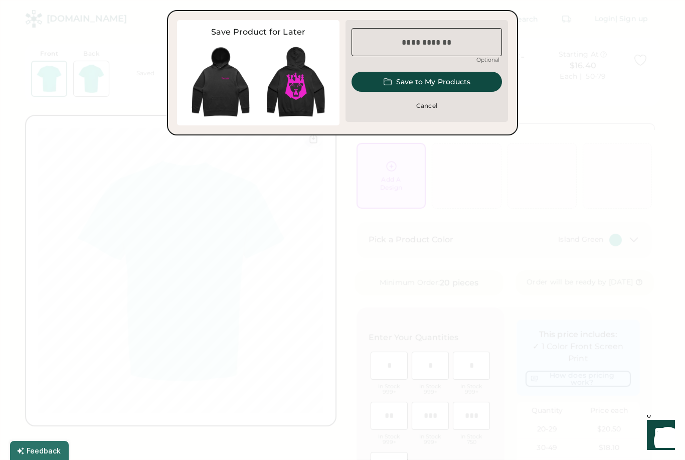
click at [474, 43] on input "input" at bounding box center [426, 42] width 150 height 28
click at [415, 49] on input "input" at bounding box center [426, 42] width 150 height 28
click at [399, 46] on input "input" at bounding box center [426, 42] width 150 height 28
click at [476, 139] on div at bounding box center [342, 230] width 685 height 460
click at [462, 40] on input "input" at bounding box center [426, 42] width 150 height 28
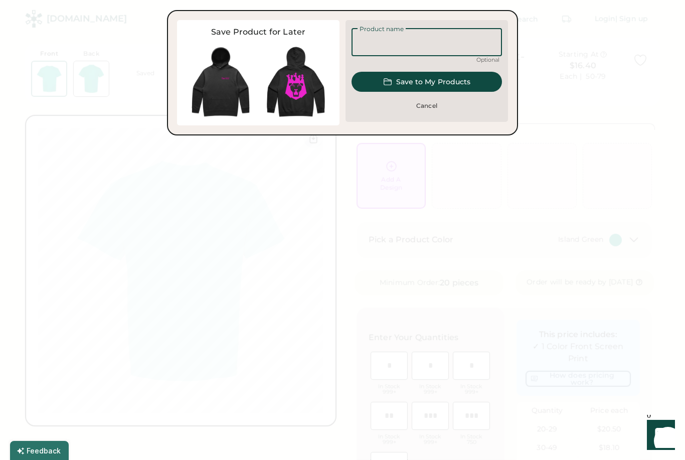
click at [422, 31] on input "input" at bounding box center [426, 42] width 150 height 28
click at [418, 37] on input "input" at bounding box center [426, 42] width 150 height 28
type input "*********"
click at [462, 84] on button "Save to My Products" at bounding box center [426, 82] width 150 height 20
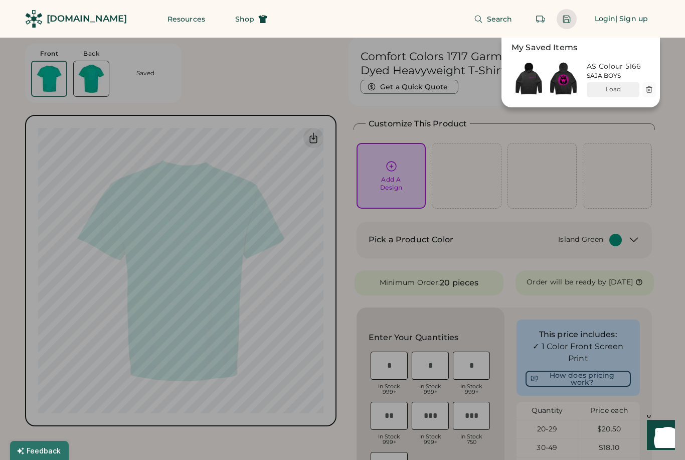
click at [640, 20] on div "| Sign up" at bounding box center [631, 19] width 33 height 10
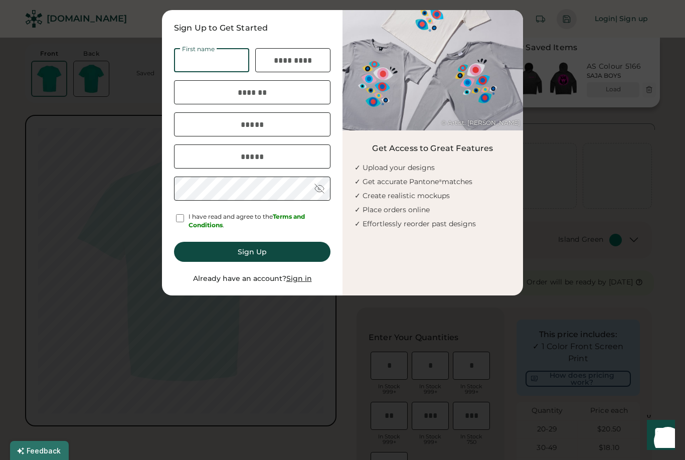
click at [228, 64] on input "input" at bounding box center [211, 60] width 75 height 24
type input "*****"
type input "******"
click at [278, 97] on input "input" at bounding box center [252, 92] width 156 height 24
click at [194, 92] on input "input" at bounding box center [252, 92] width 156 height 24
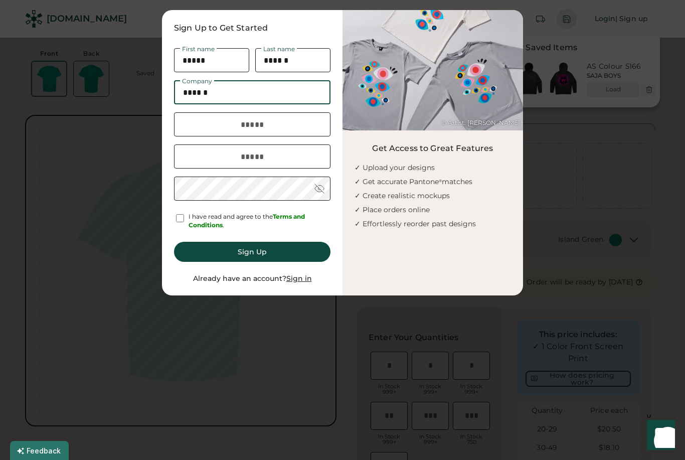
type input "******"
click at [241, 98] on input "input" at bounding box center [252, 92] width 156 height 24
click at [244, 96] on input "input" at bounding box center [252, 92] width 156 height 24
click at [208, 114] on input "tel" at bounding box center [252, 124] width 156 height 24
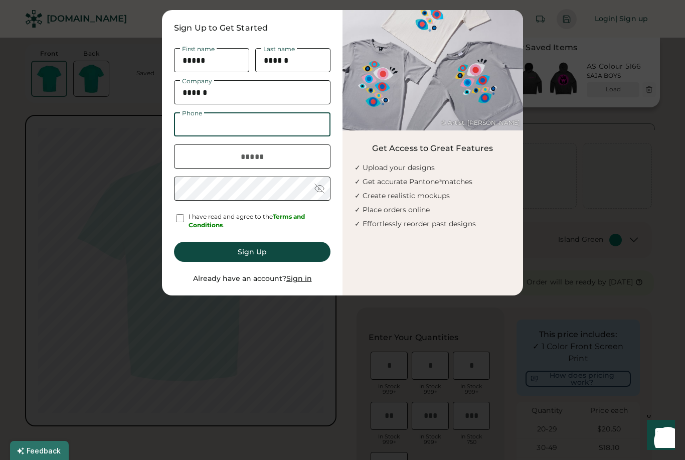
click at [196, 98] on input "input" at bounding box center [252, 92] width 156 height 24
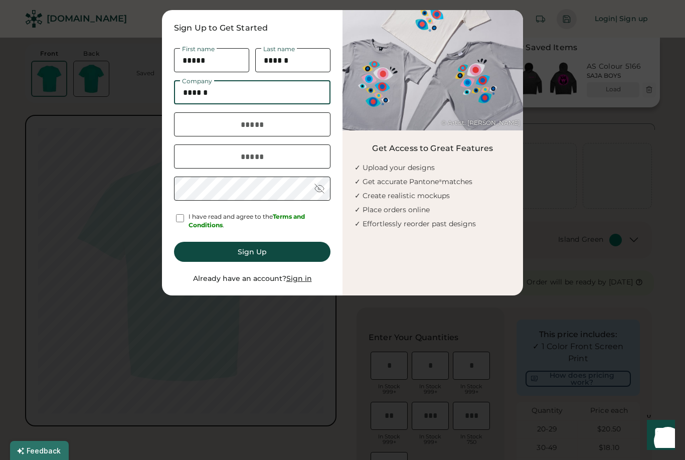
click at [549, 64] on div at bounding box center [342, 230] width 685 height 460
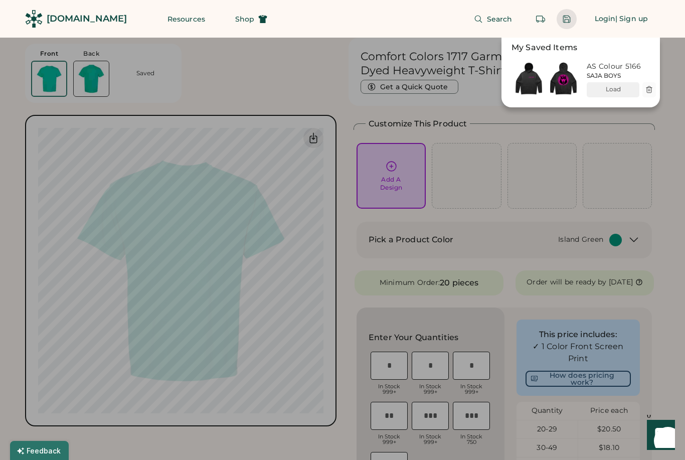
click at [639, 20] on div "| Sign up" at bounding box center [631, 19] width 33 height 10
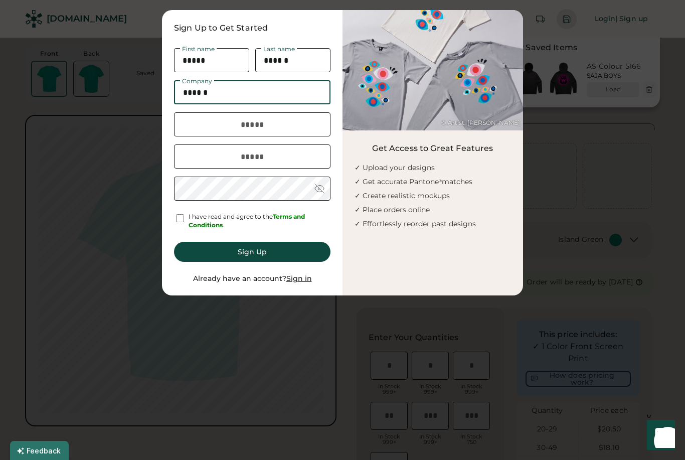
click at [191, 97] on input "input" at bounding box center [252, 92] width 156 height 24
click at [191, 98] on input "input" at bounding box center [252, 92] width 156 height 24
click at [191, 99] on input "input" at bounding box center [252, 92] width 156 height 24
click at [193, 91] on input "input" at bounding box center [252, 92] width 156 height 24
click at [194, 96] on input "input" at bounding box center [252, 92] width 156 height 24
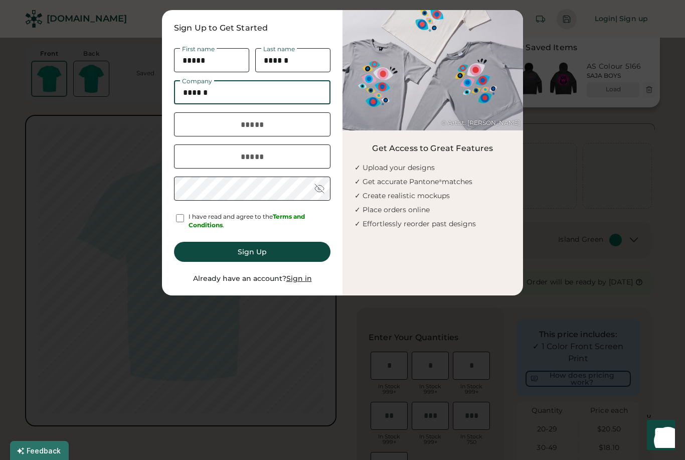
click at [191, 98] on input "input" at bounding box center [252, 92] width 156 height 24
click at [189, 100] on input "input" at bounding box center [252, 92] width 156 height 24
click at [193, 99] on input "input" at bounding box center [252, 92] width 156 height 24
click at [197, 94] on input "input" at bounding box center [252, 92] width 156 height 24
click at [196, 96] on input "input" at bounding box center [252, 92] width 156 height 24
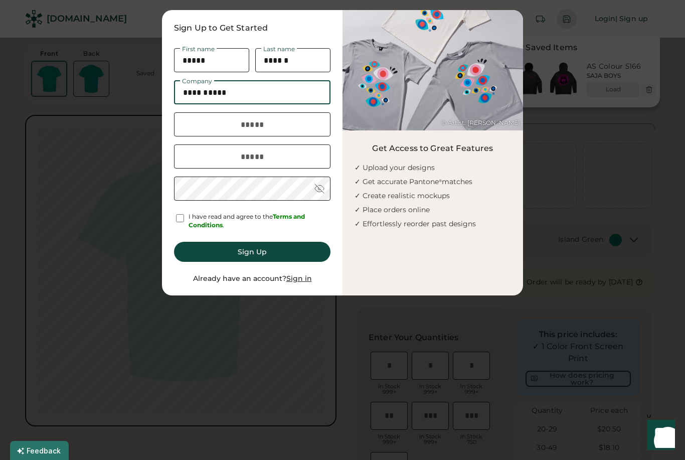
type input "**********"
click at [262, 126] on input "tel" at bounding box center [252, 124] width 156 height 24
click at [188, 157] on input "*" at bounding box center [252, 156] width 156 height 24
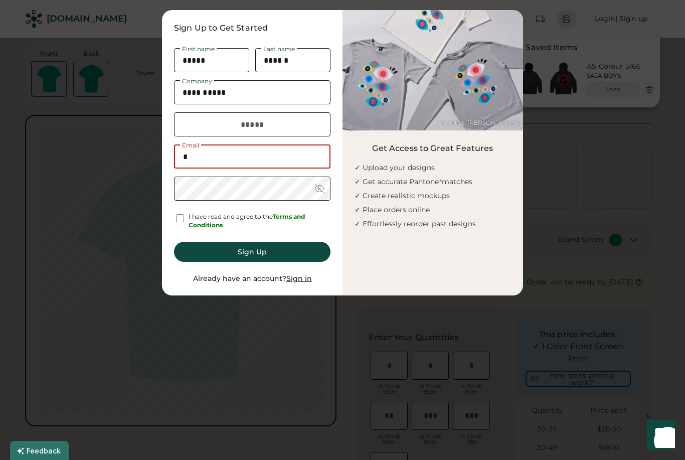
click at [186, 163] on input "*" at bounding box center [252, 156] width 156 height 24
click at [187, 166] on input "*" at bounding box center [252, 156] width 156 height 24
type input "**********"
click at [262, 155] on input "**********" at bounding box center [252, 156] width 156 height 24
type input "**********"
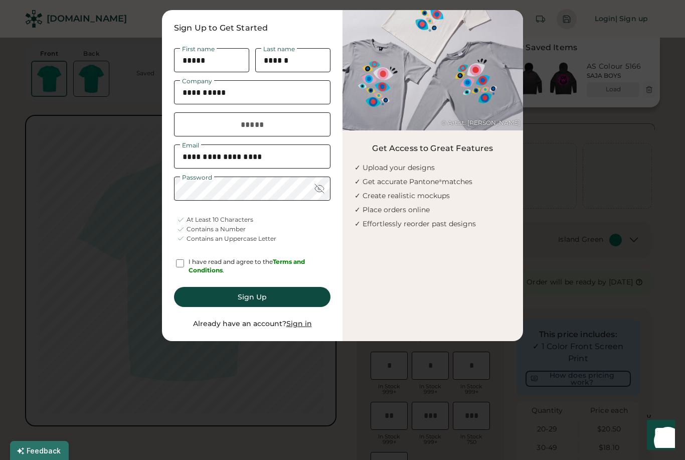
click at [282, 124] on input "tel" at bounding box center [252, 124] width 156 height 24
type input "**********"
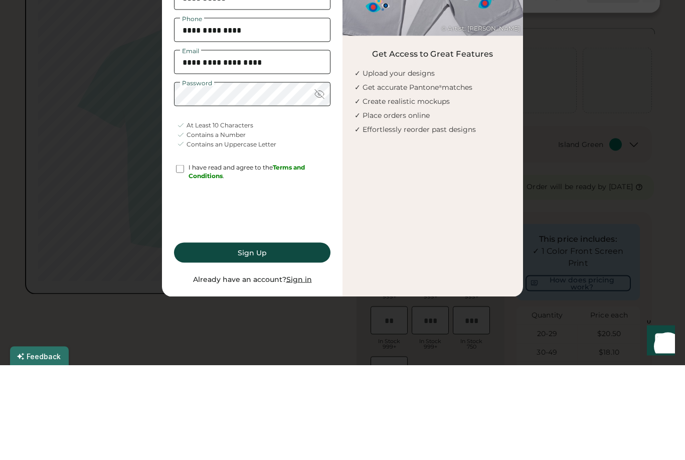
scroll to position [95, 0]
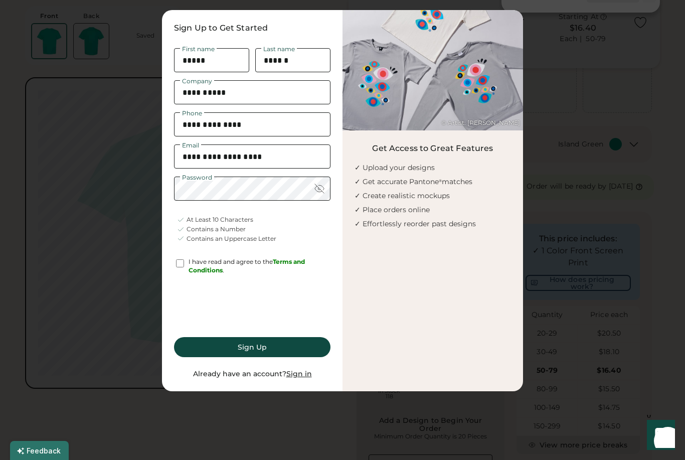
click at [299, 346] on button "Sign Up" at bounding box center [252, 347] width 156 height 20
click at [277, 348] on button "Sign Up" at bounding box center [252, 347] width 156 height 20
click at [264, 344] on button "Sign Up" at bounding box center [252, 347] width 156 height 20
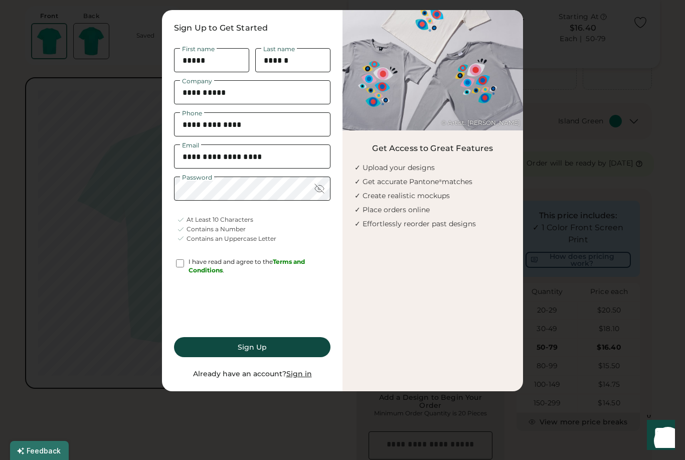
scroll to position [119, 0]
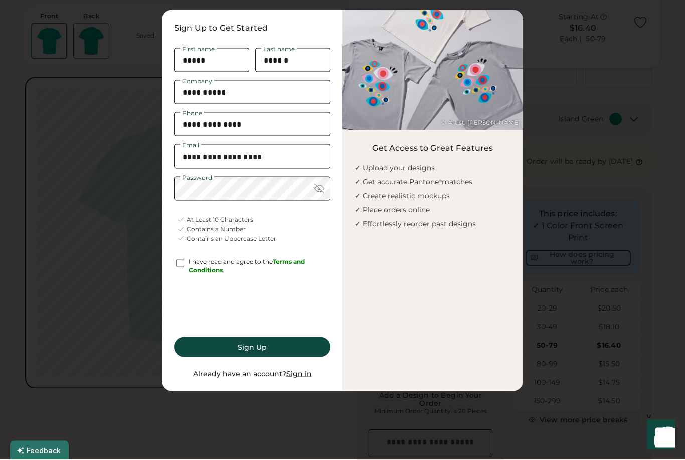
click at [247, 348] on button "Sign Up" at bounding box center [252, 347] width 156 height 20
click at [251, 347] on button "Sign Up" at bounding box center [252, 347] width 156 height 20
click at [253, 346] on button "Sign Up" at bounding box center [252, 347] width 156 height 20
click at [295, 344] on button "Sign Up" at bounding box center [252, 347] width 156 height 20
click at [305, 345] on button "Sign Up" at bounding box center [252, 347] width 156 height 20
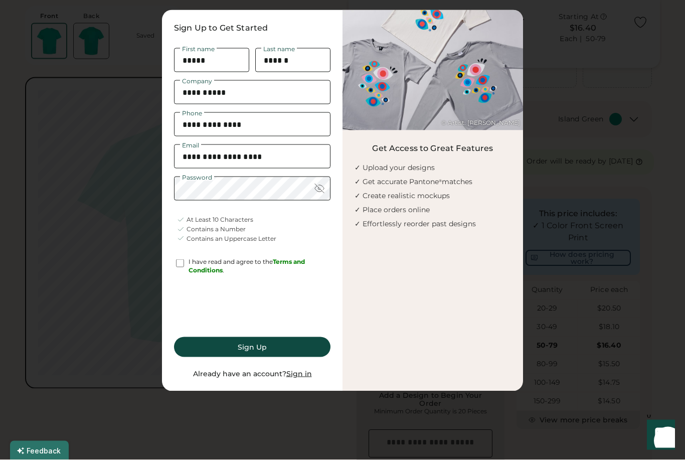
click at [290, 155] on input "**********" at bounding box center [252, 156] width 156 height 24
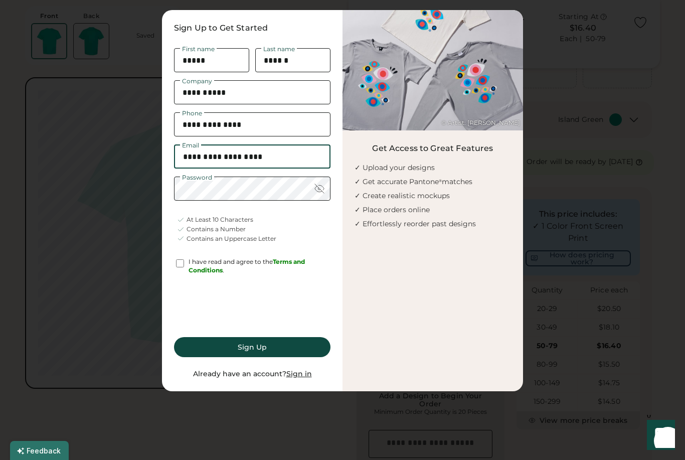
click at [303, 124] on input "**********" at bounding box center [252, 124] width 156 height 24
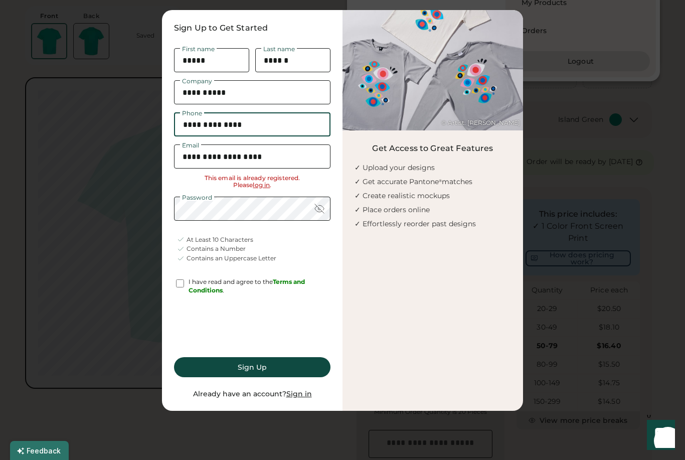
scroll to position [120, 0]
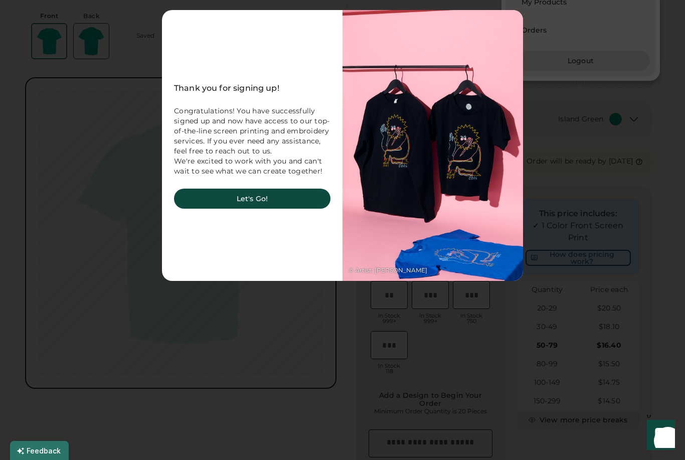
click at [293, 196] on button "Let's Go!" at bounding box center [252, 198] width 156 height 20
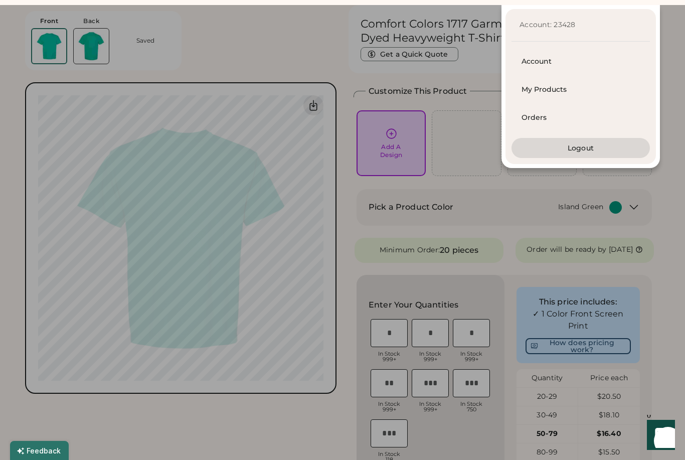
scroll to position [0, 0]
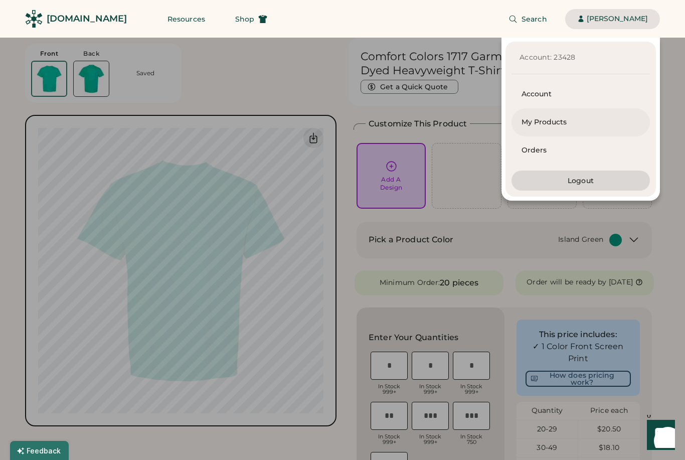
click at [565, 119] on div "My Products" at bounding box center [580, 122] width 118 height 10
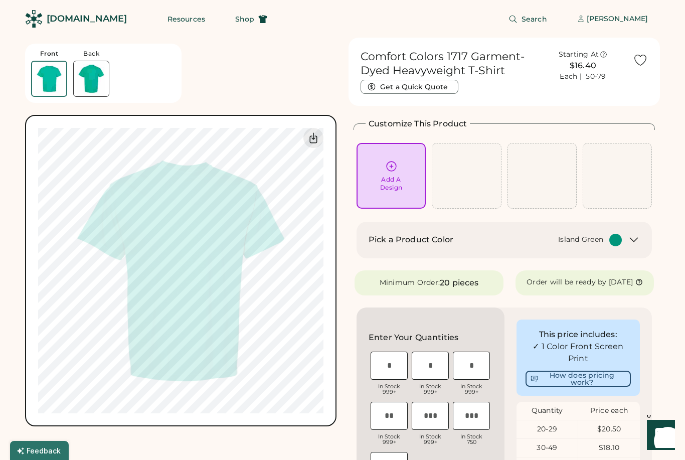
click at [402, 174] on div "Add A Design" at bounding box center [390, 176] width 55 height 32
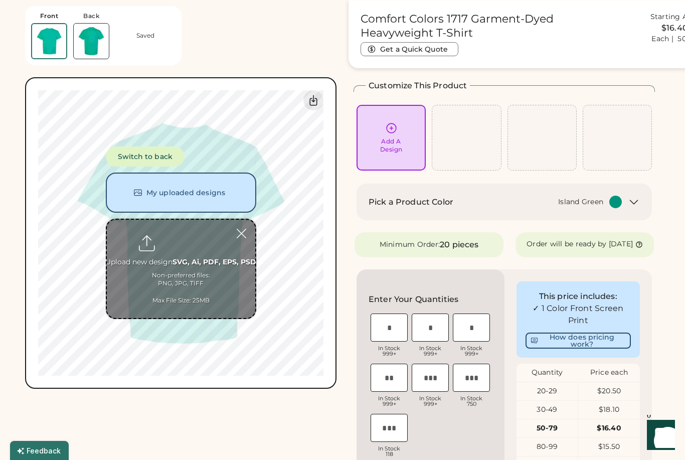
scroll to position [38, 0]
click at [188, 248] on input "file" at bounding box center [181, 269] width 148 height 98
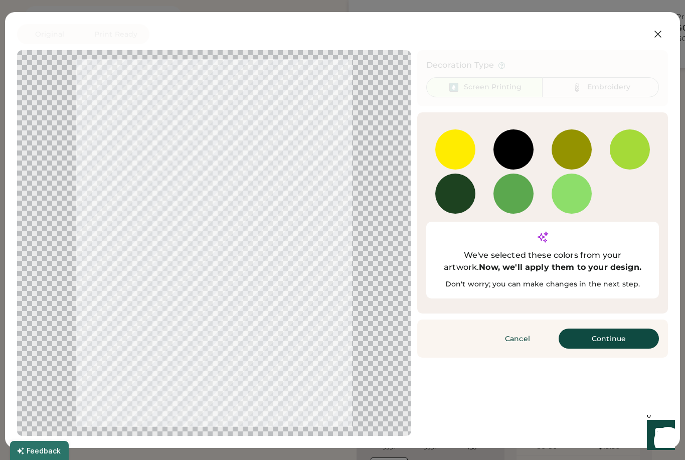
click at [605, 328] on button "Continue" at bounding box center [608, 338] width 100 height 20
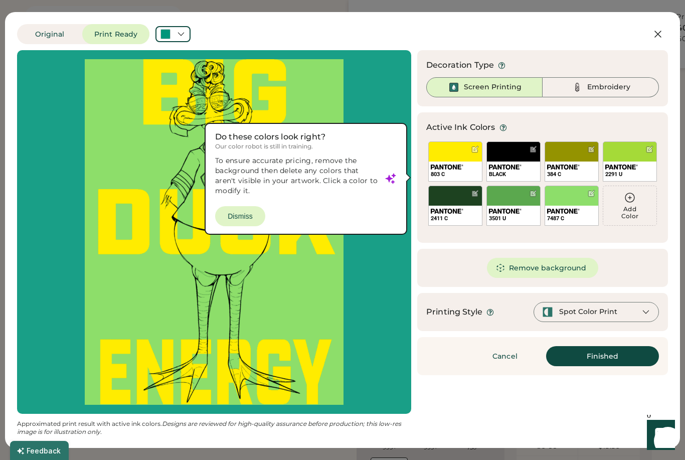
click at [561, 265] on button "Remove background" at bounding box center [543, 268] width 112 height 20
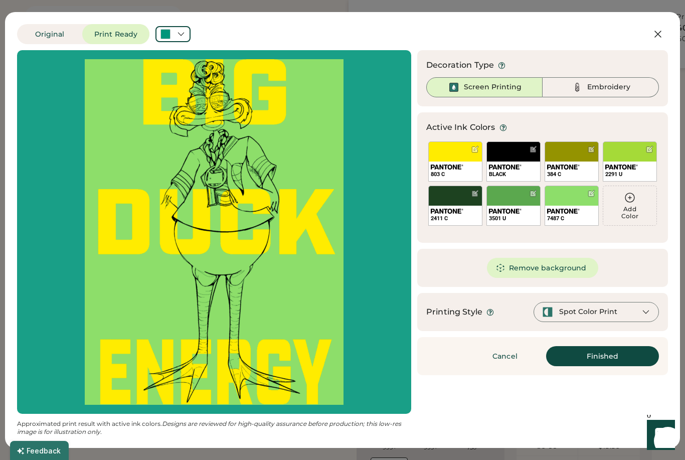
scroll to position [0, 0]
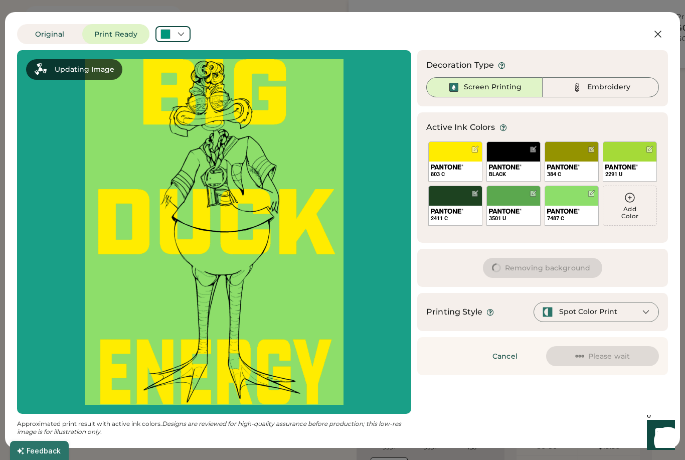
click at [545, 264] on button "Removing background" at bounding box center [542, 268] width 119 height 20
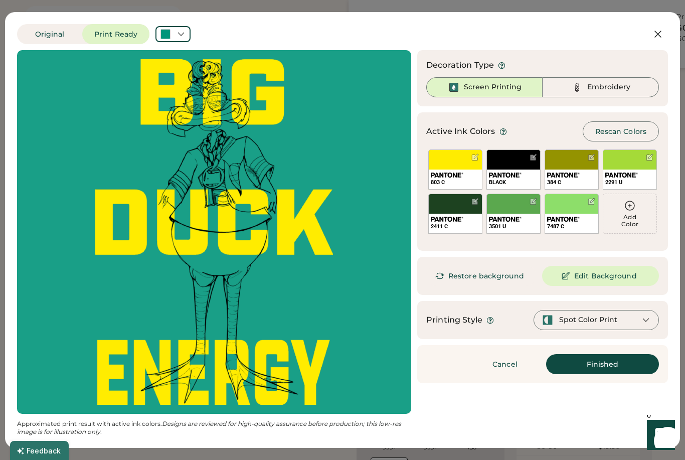
click at [185, 35] on icon at bounding box center [180, 34] width 9 height 9
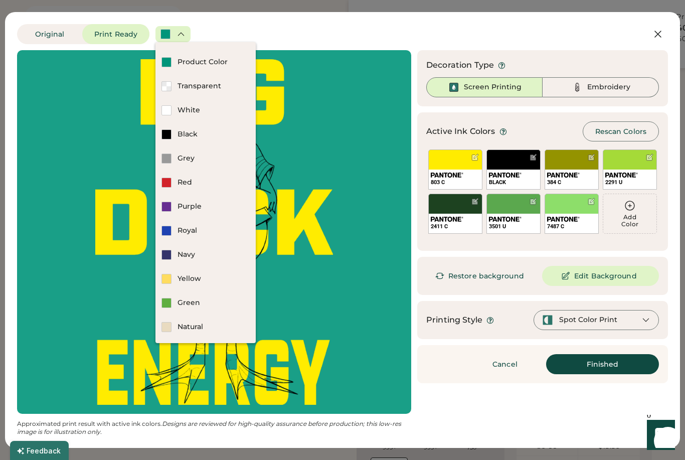
scroll to position [20, 0]
click at [207, 302] on div "Green" at bounding box center [213, 303] width 72 height 10
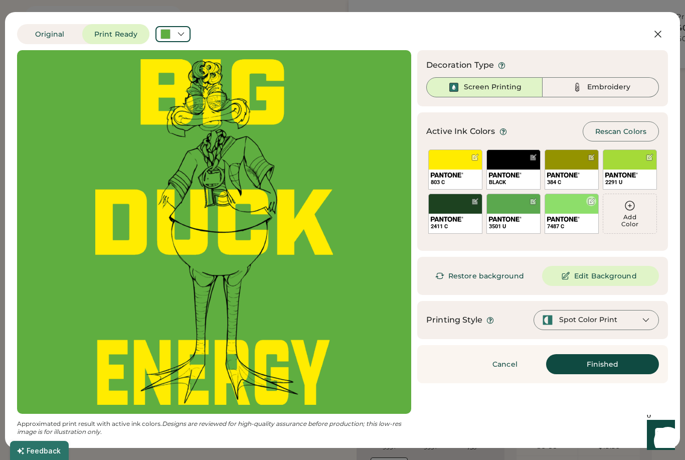
click at [566, 203] on div "7487 C" at bounding box center [571, 213] width 54 height 40
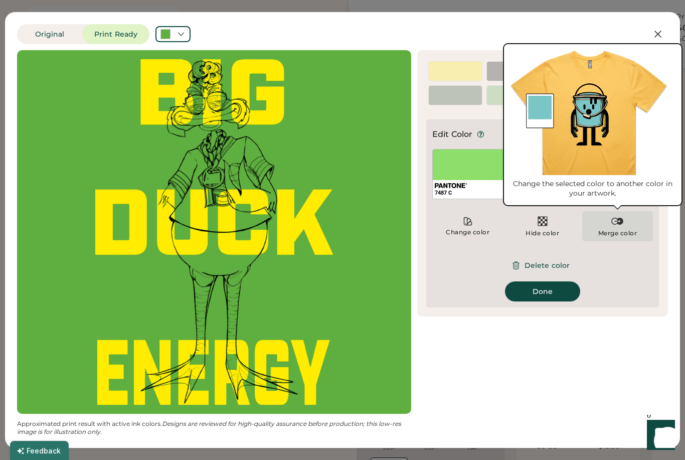
click at [616, 222] on img at bounding box center [617, 221] width 12 height 12
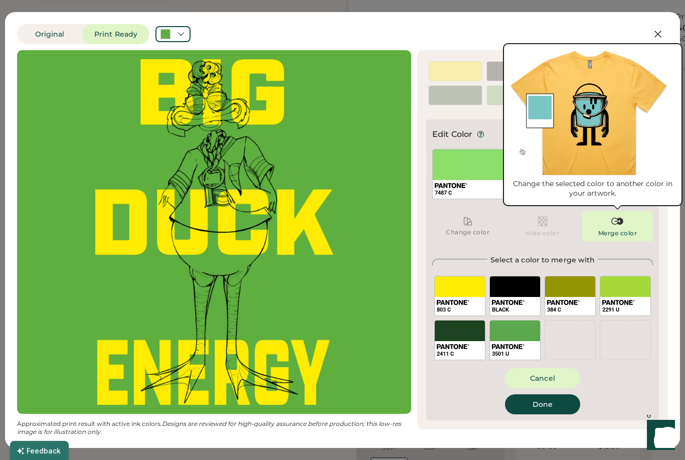
click at [517, 333] on div "3501 U" at bounding box center [514, 340] width 51 height 40
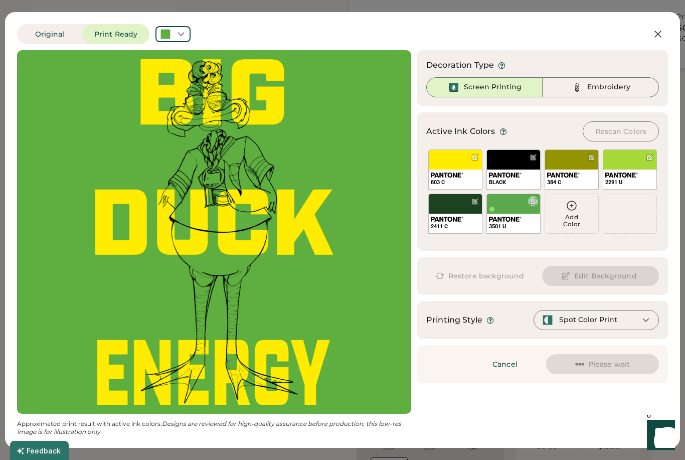
click at [510, 210] on div at bounding box center [513, 208] width 51 height 5
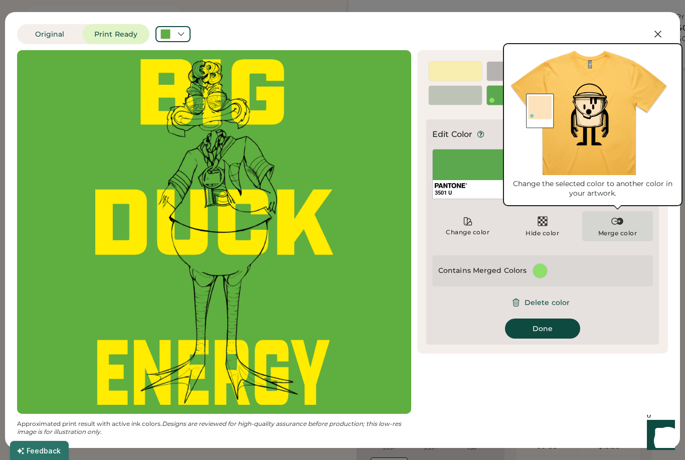
click at [620, 225] on img at bounding box center [617, 221] width 12 height 12
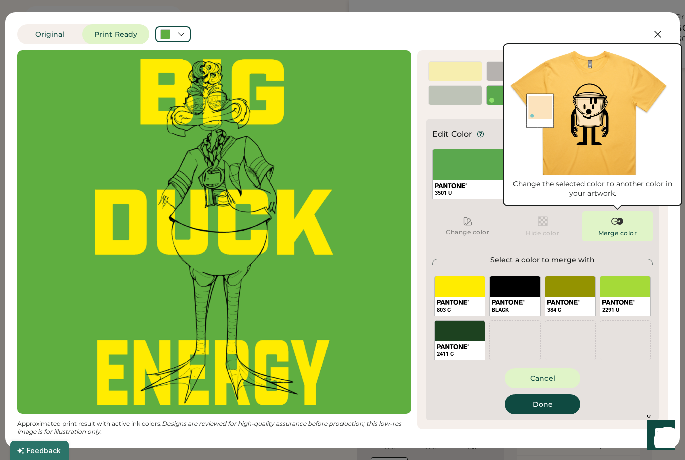
click at [656, 36] on icon at bounding box center [658, 34] width 6 height 6
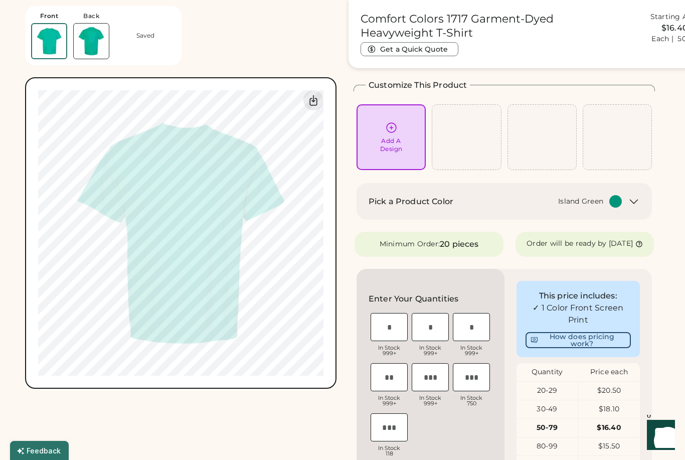
click at [405, 127] on div "Add A Design" at bounding box center [390, 137] width 55 height 32
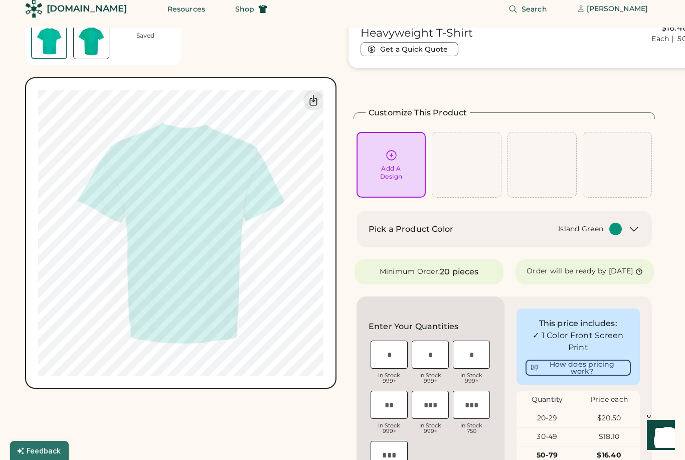
scroll to position [0, 0]
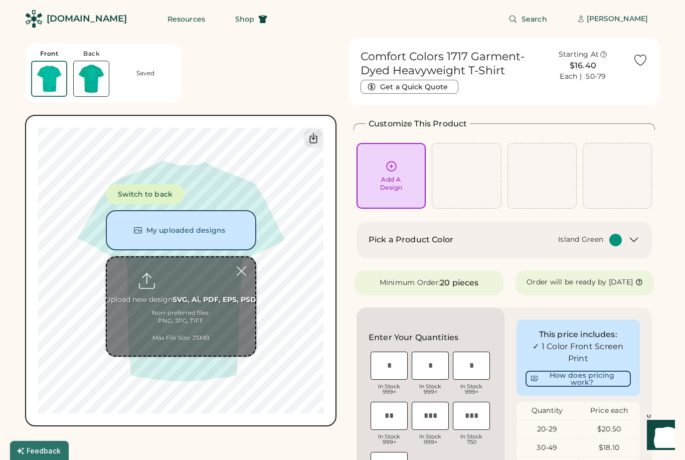
click at [185, 275] on input "file" at bounding box center [181, 306] width 148 height 98
type input "**********"
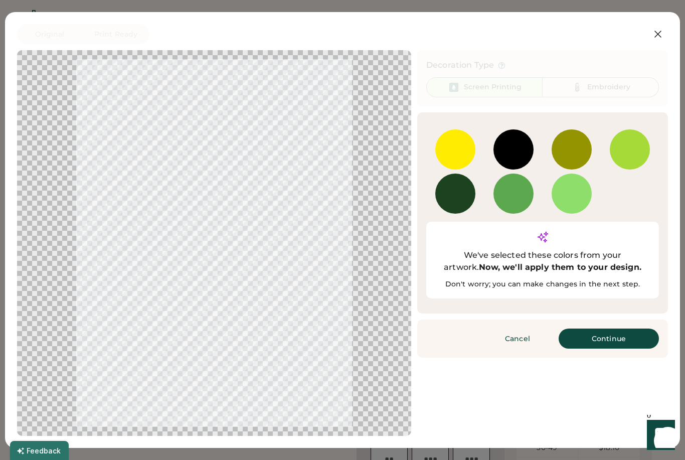
click at [630, 328] on button "Continue" at bounding box center [608, 338] width 100 height 20
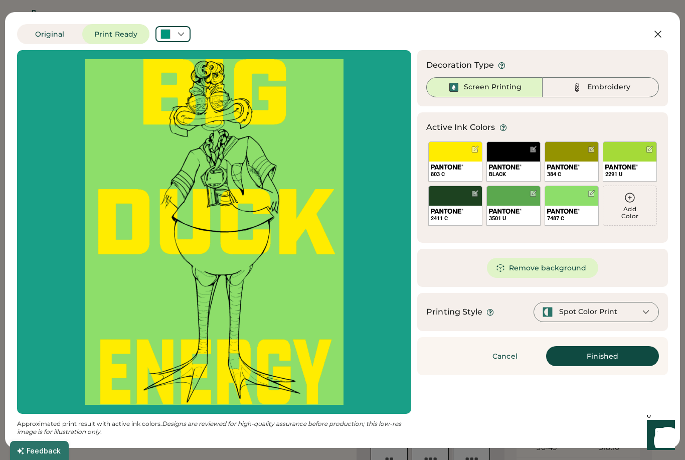
click at [563, 269] on button "Remove background" at bounding box center [543, 268] width 112 height 20
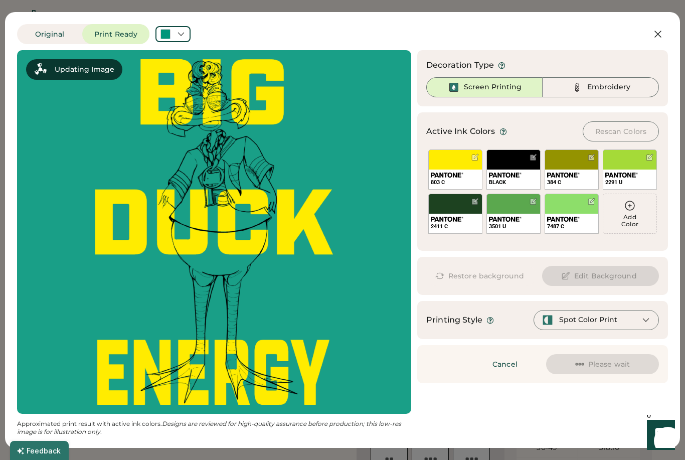
click at [182, 30] on icon at bounding box center [180, 34] width 9 height 9
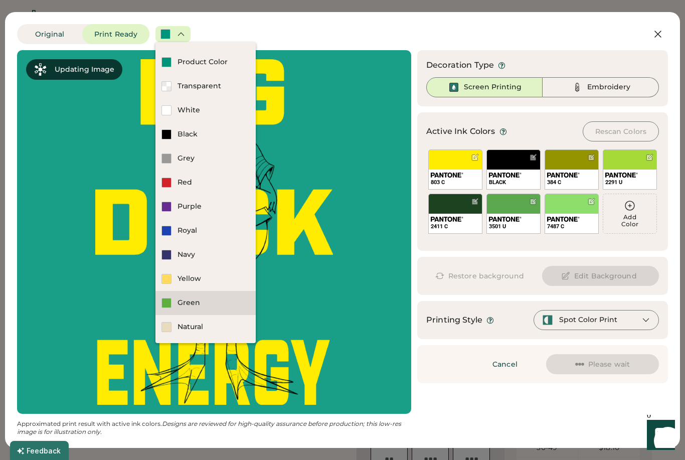
click at [222, 300] on div "Green" at bounding box center [213, 303] width 72 height 10
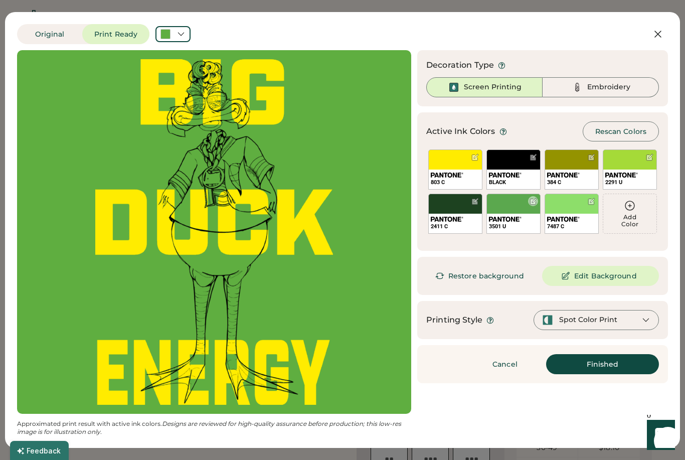
click at [513, 208] on div "3501 U" at bounding box center [513, 213] width 54 height 40
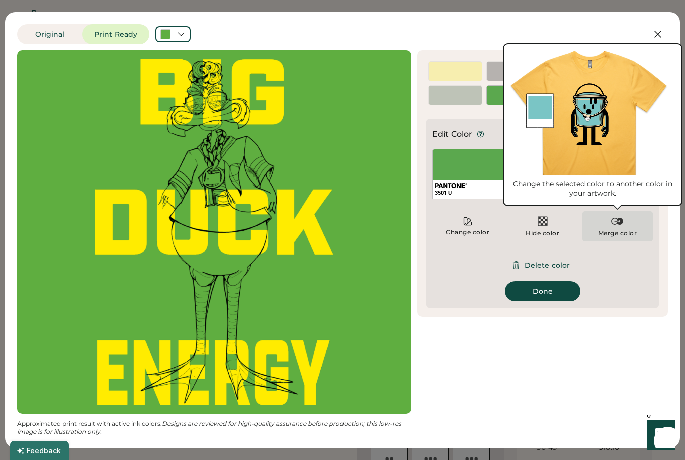
click at [613, 221] on img at bounding box center [617, 221] width 12 height 12
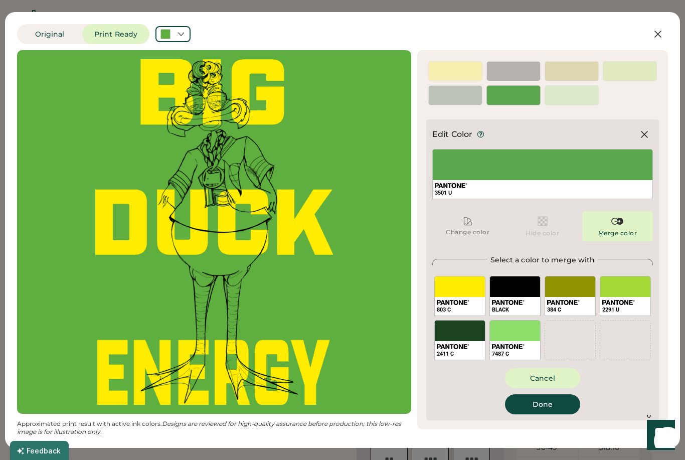
click at [515, 328] on div "7487 C" at bounding box center [514, 340] width 51 height 40
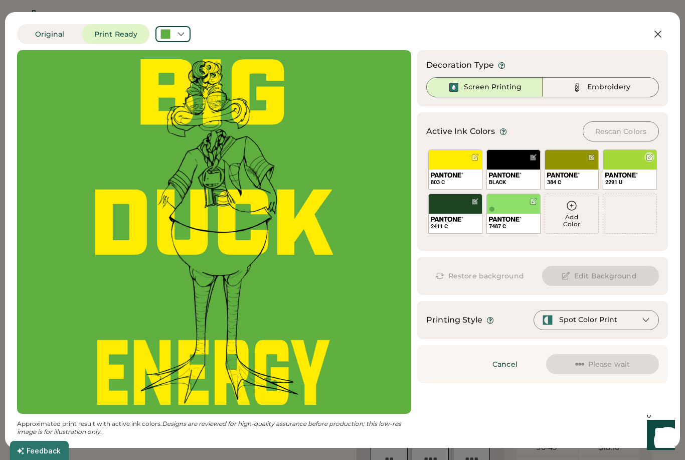
click at [621, 167] on div "2291 U" at bounding box center [629, 169] width 54 height 40
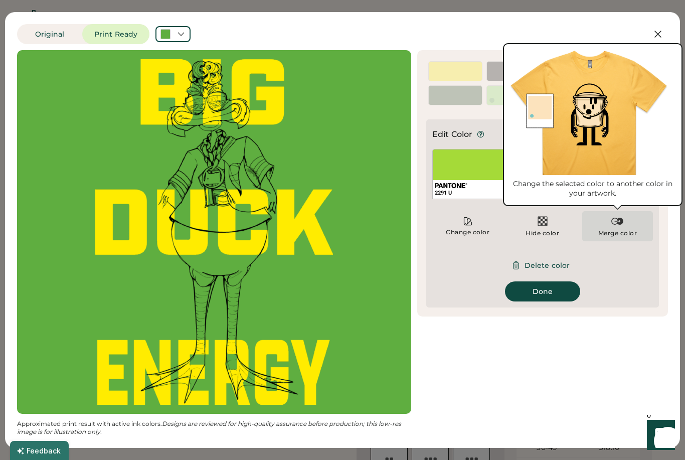
click at [614, 221] on img at bounding box center [617, 221] width 12 height 12
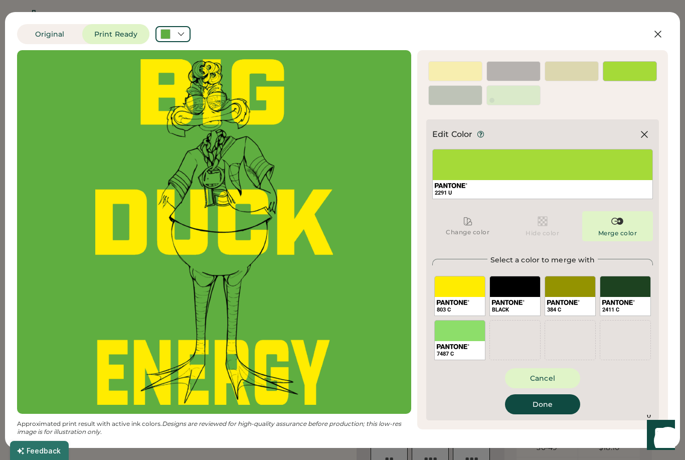
click at [470, 329] on div "7487 C" at bounding box center [459, 340] width 51 height 40
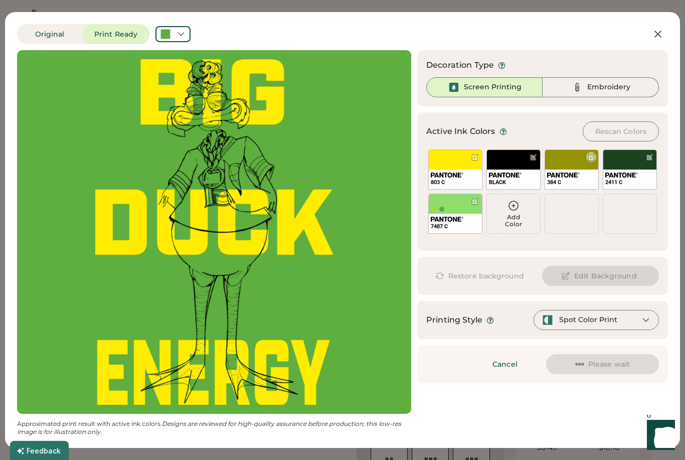
click at [574, 167] on div "384 C" at bounding box center [571, 169] width 54 height 40
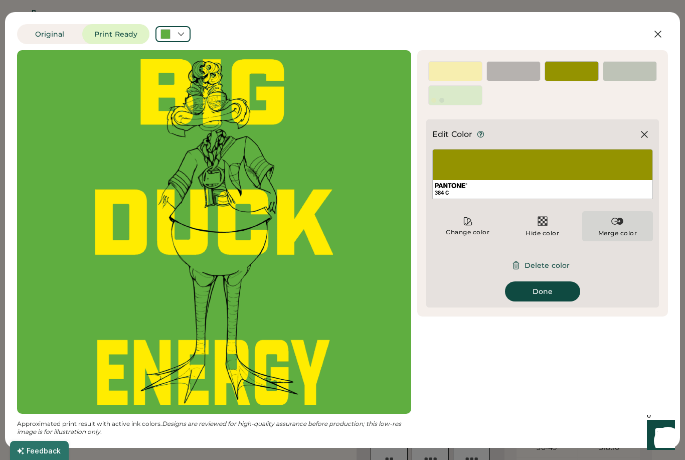
click at [613, 227] on img at bounding box center [617, 221] width 12 height 12
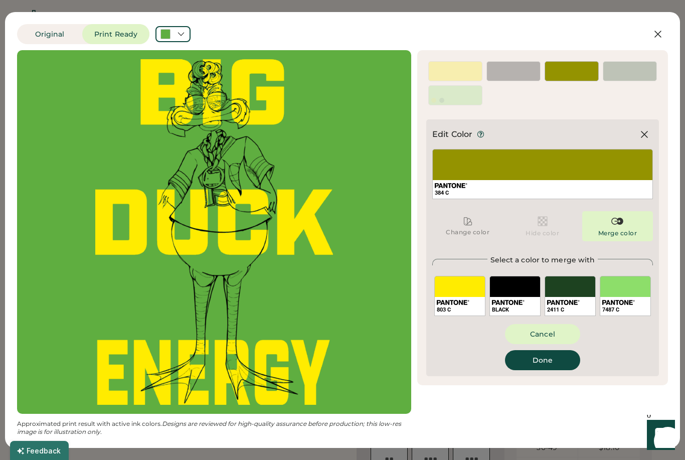
click at [516, 283] on div "BLACK" at bounding box center [514, 296] width 51 height 40
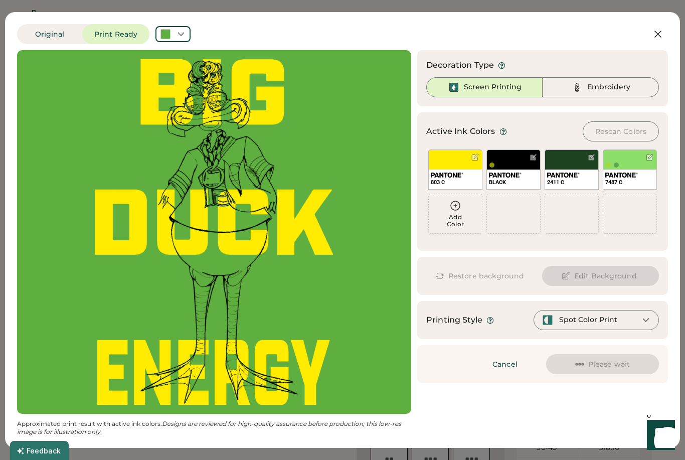
click at [567, 167] on div "2411 C" at bounding box center [571, 169] width 54 height 40
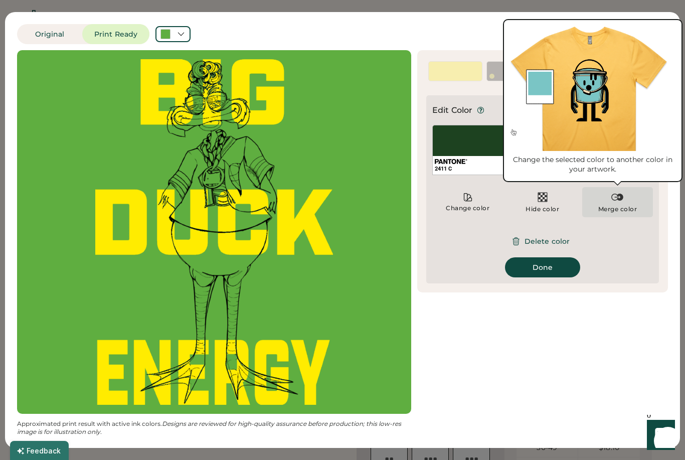
click at [611, 200] on img at bounding box center [617, 197] width 12 height 12
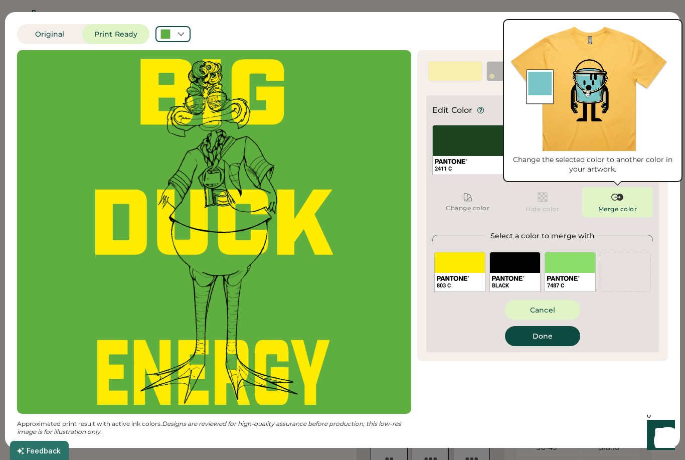
click at [520, 262] on div "BLACK" at bounding box center [514, 272] width 51 height 40
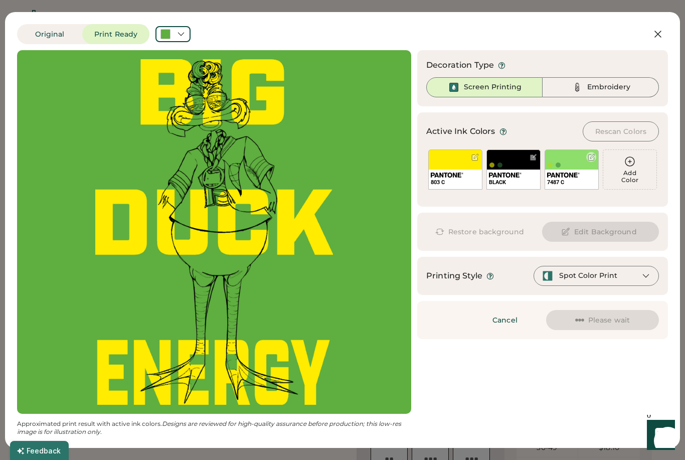
click at [567, 170] on div "7487 C" at bounding box center [571, 179] width 53 height 20
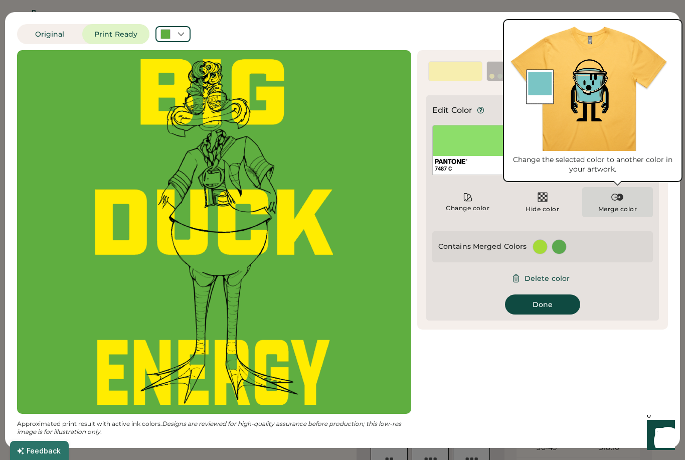
click at [614, 201] on img at bounding box center [617, 197] width 12 height 12
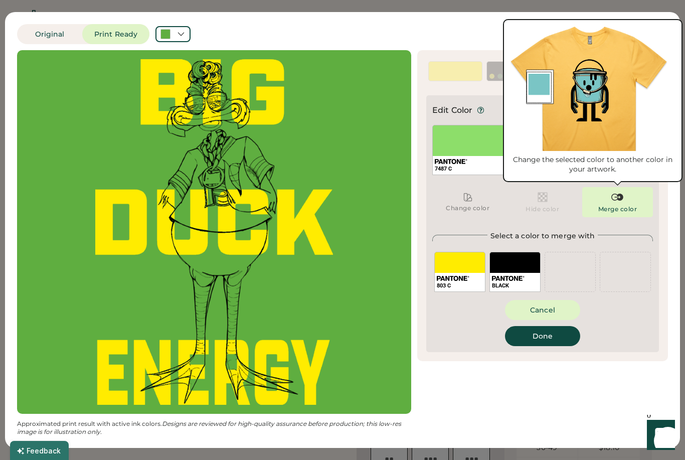
click at [519, 262] on div "BLACK" at bounding box center [514, 272] width 51 height 40
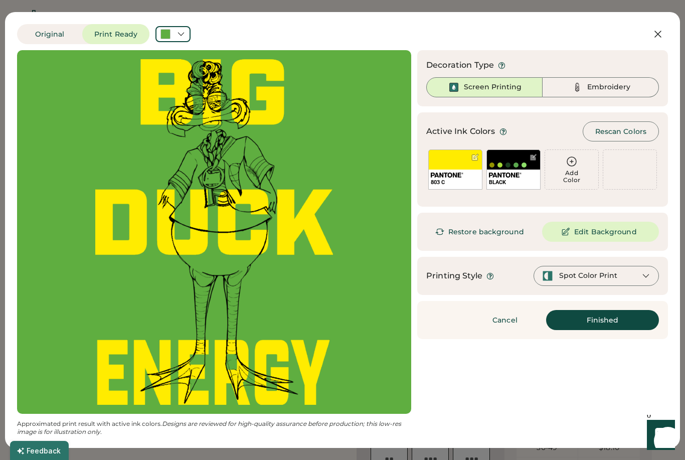
click at [601, 323] on button "Finished" at bounding box center [602, 320] width 113 height 20
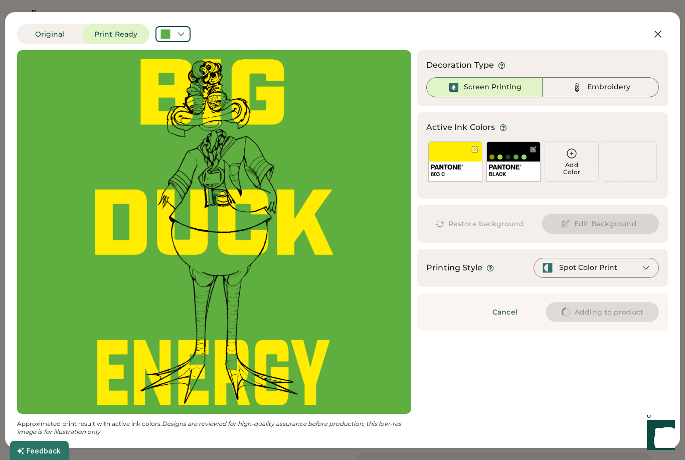
type input "****"
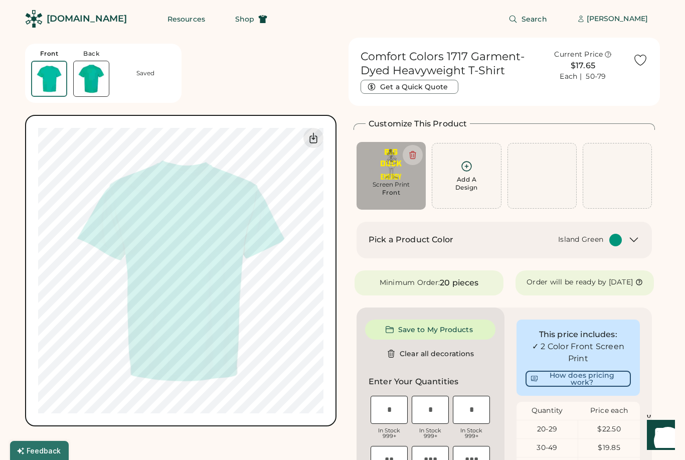
type input "****"
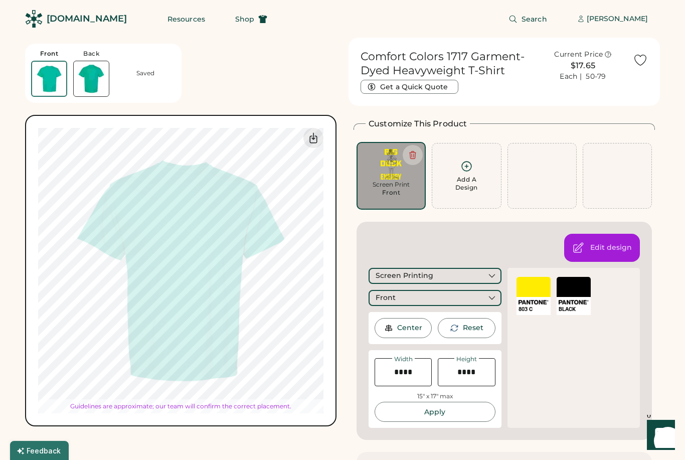
type input "*****"
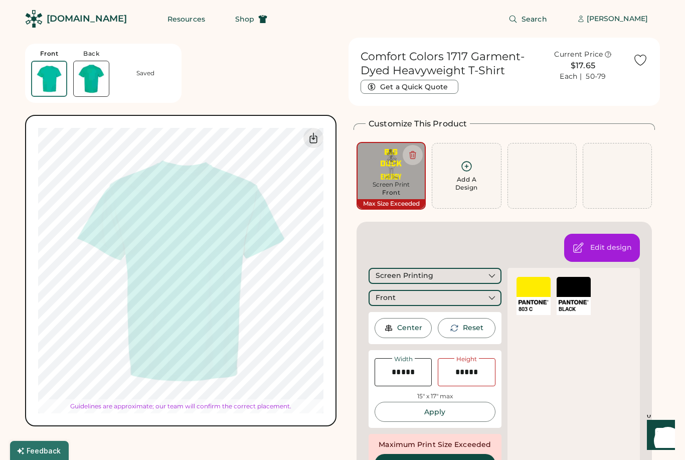
type input "*****"
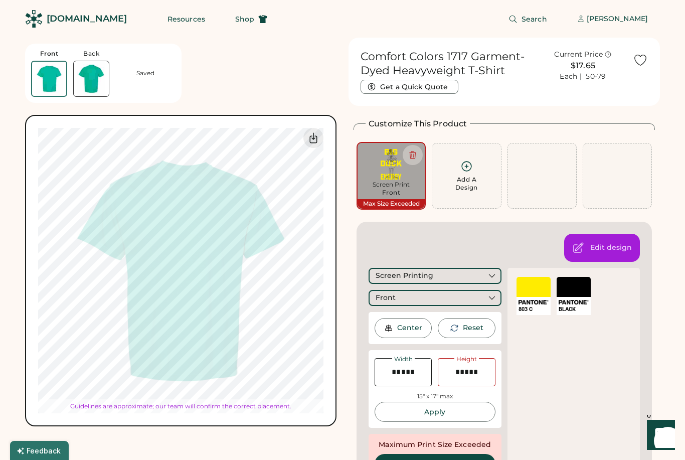
type input "*****"
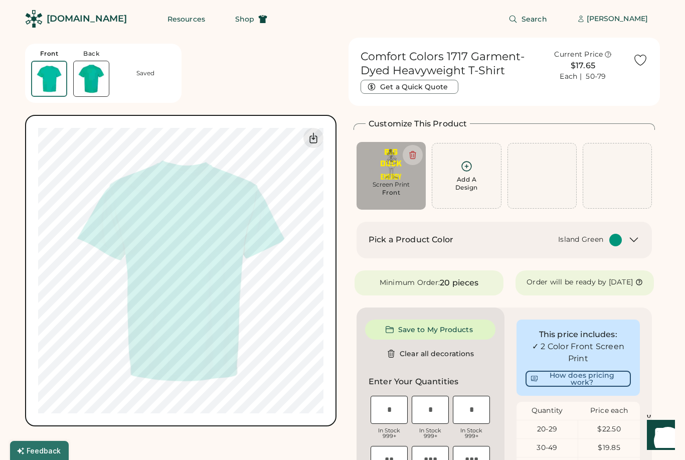
click at [629, 242] on icon at bounding box center [633, 240] width 12 height 12
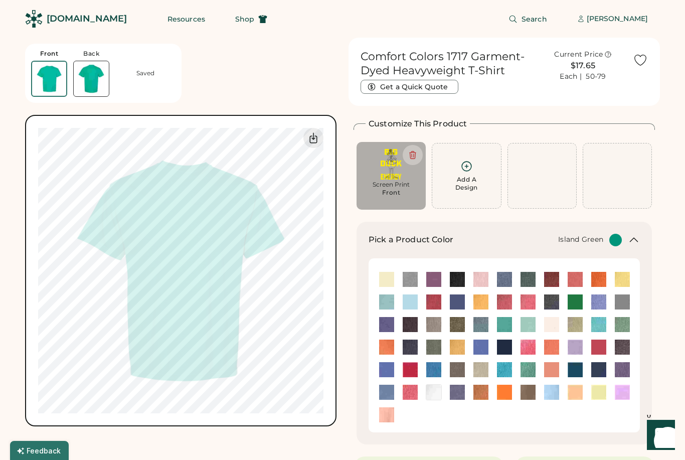
click at [531, 369] on img at bounding box center [527, 369] width 15 height 15
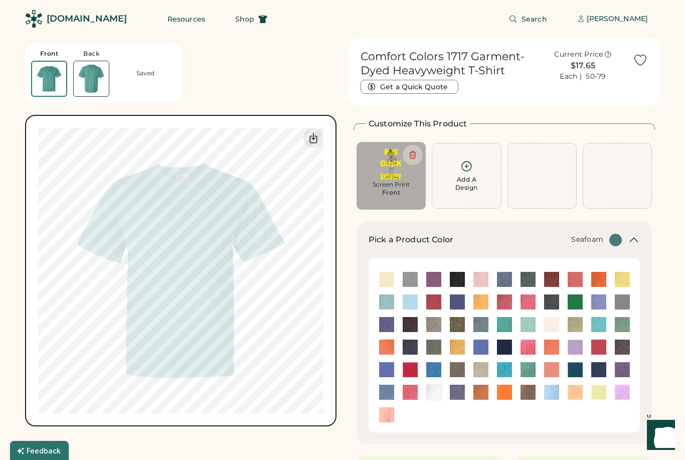
click at [570, 304] on img at bounding box center [574, 301] width 15 height 15
click at [622, 327] on img at bounding box center [621, 324] width 15 height 15
click at [634, 245] on icon at bounding box center [633, 240] width 12 height 12
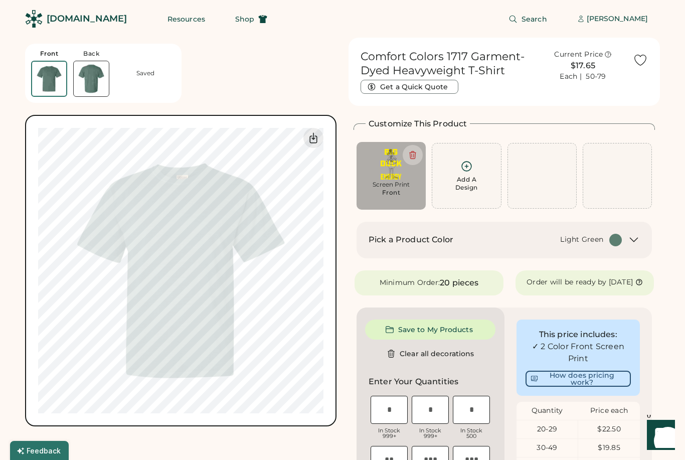
click at [439, 240] on h2 "Pick a Product Color" at bounding box center [410, 240] width 85 height 12
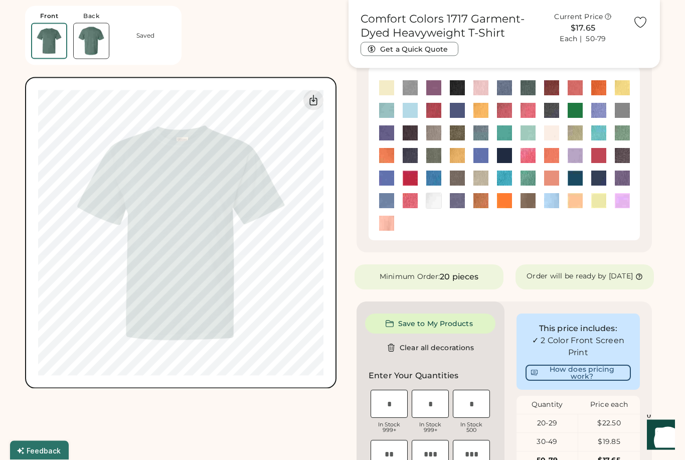
scroll to position [218, 0]
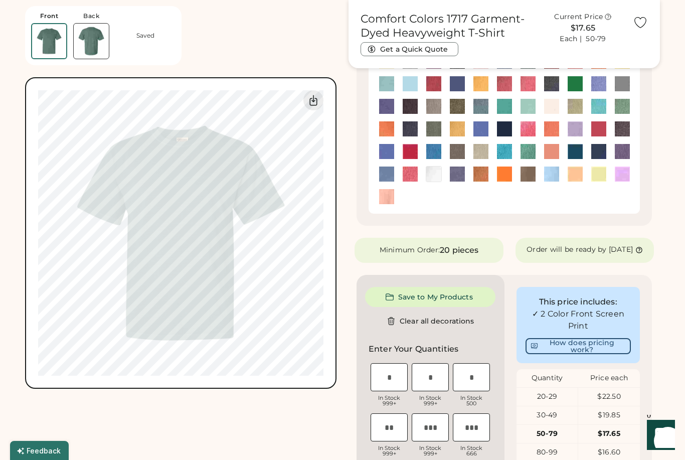
click at [469, 302] on button "Save to My Products" at bounding box center [430, 297] width 130 height 20
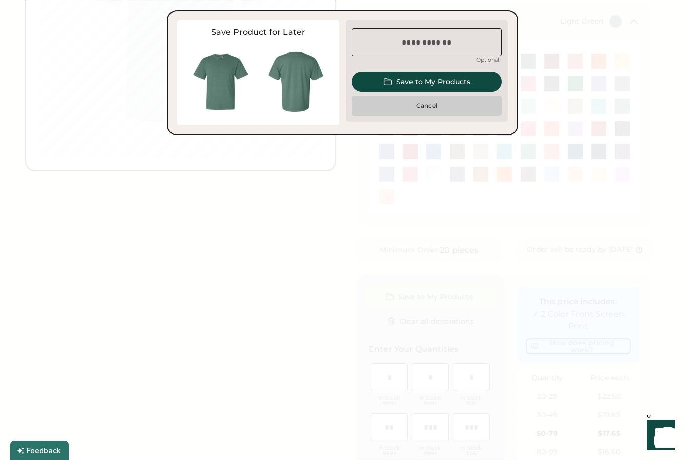
click at [432, 107] on button "Cancel" at bounding box center [426, 106] width 150 height 20
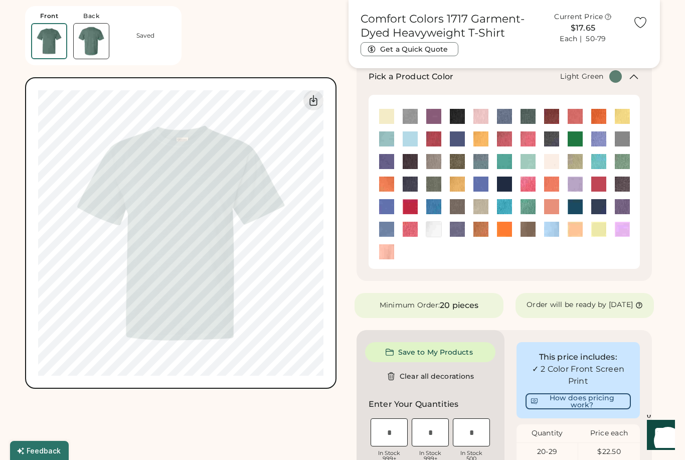
scroll to position [162, 0]
click at [461, 362] on button "Save to My Products" at bounding box center [430, 352] width 130 height 20
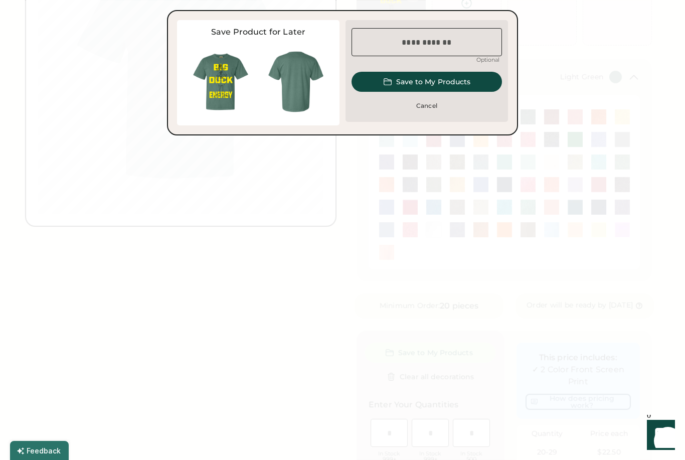
click at [458, 42] on input "input" at bounding box center [426, 42] width 150 height 28
click at [415, 48] on input "input" at bounding box center [426, 42] width 150 height 28
click at [398, 35] on input "input" at bounding box center [426, 42] width 150 height 28
click at [404, 44] on input "input" at bounding box center [426, 42] width 150 height 28
click at [404, 45] on input "input" at bounding box center [426, 42] width 150 height 28
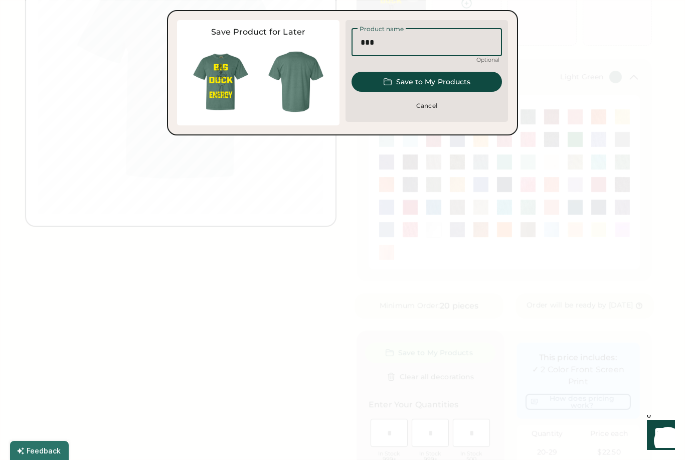
click at [404, 45] on input "input" at bounding box center [426, 42] width 150 height 28
type input "***"
click at [446, 85] on button "Save to My Products" at bounding box center [426, 82] width 150 height 20
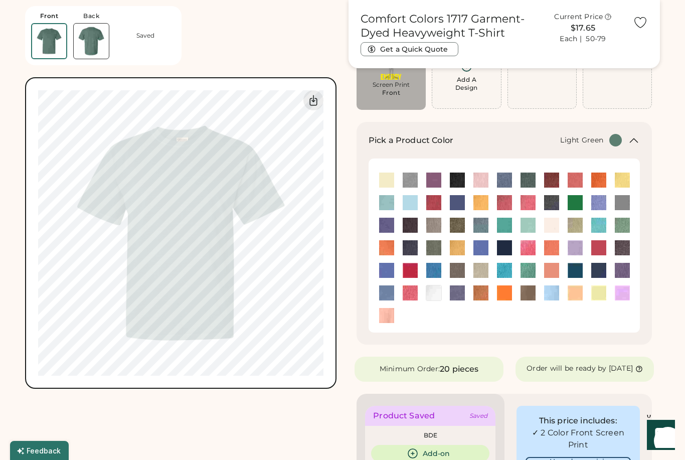
scroll to position [0, 0]
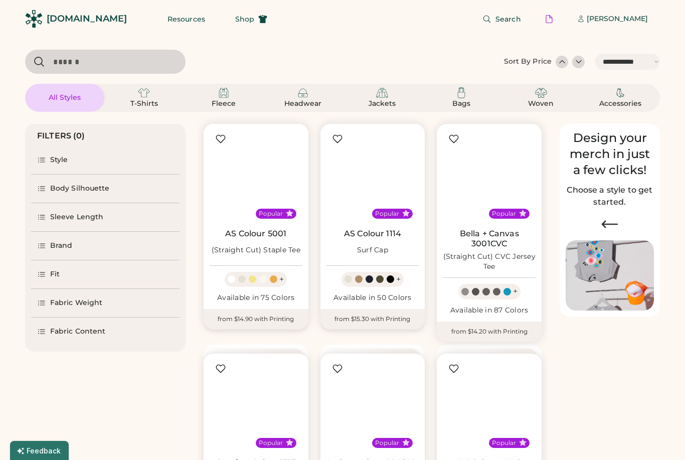
select select "*****"
select select "*"
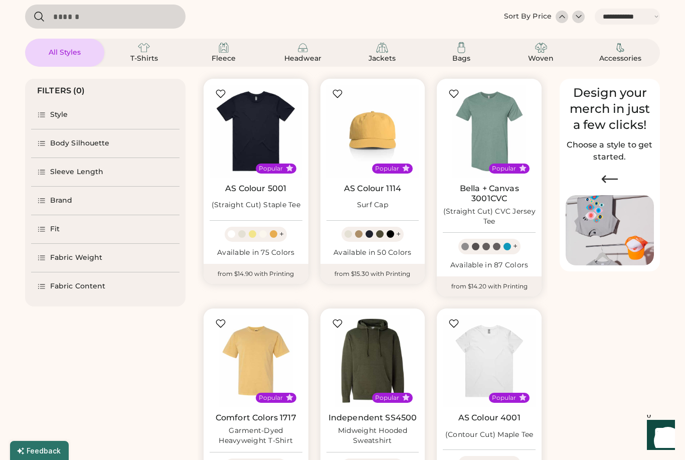
scroll to position [45, 0]
click at [264, 108] on img at bounding box center [255, 131] width 93 height 93
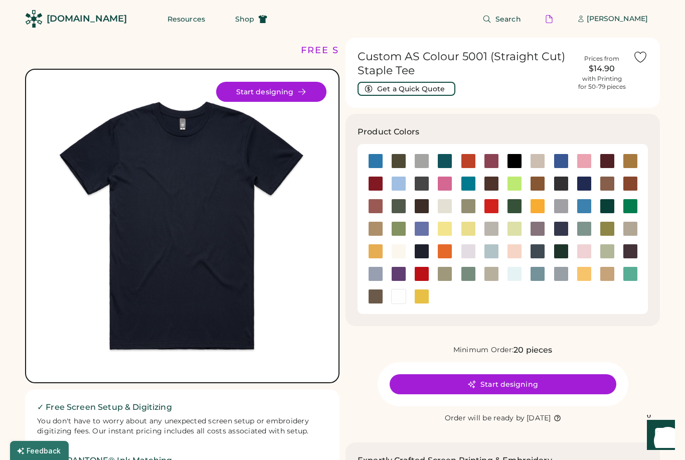
click at [630, 204] on div at bounding box center [629, 205] width 15 height 15
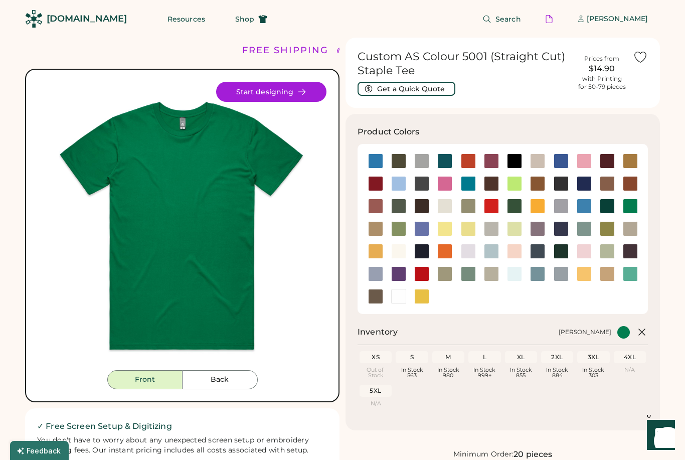
click at [300, 89] on icon at bounding box center [301, 91] width 9 height 9
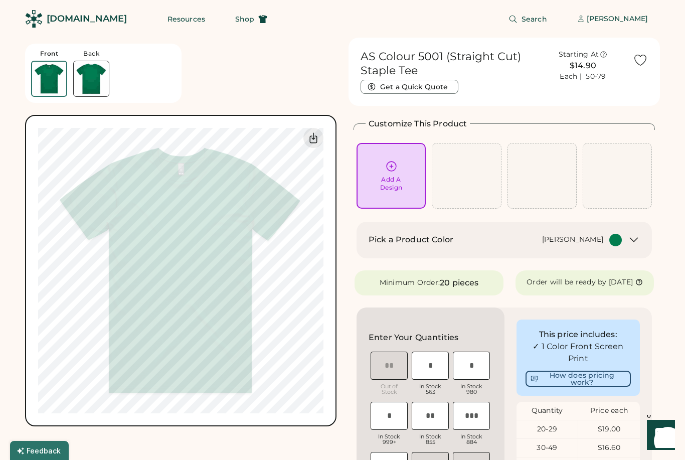
click at [399, 169] on div "Add A Design" at bounding box center [390, 176] width 55 height 32
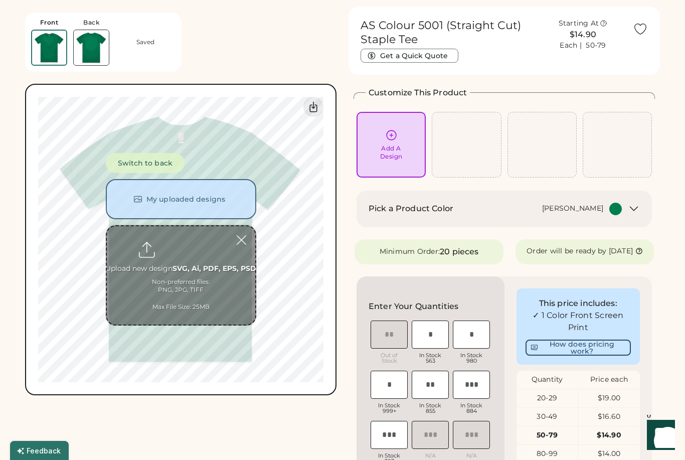
scroll to position [38, 0]
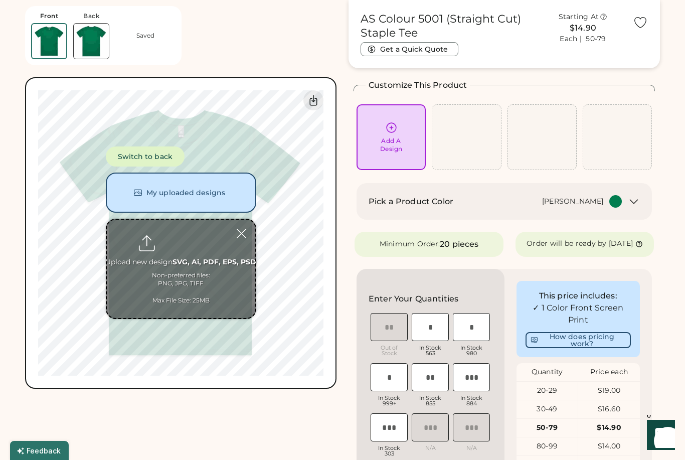
click at [205, 188] on button "My uploaded designs" at bounding box center [181, 192] width 150 height 40
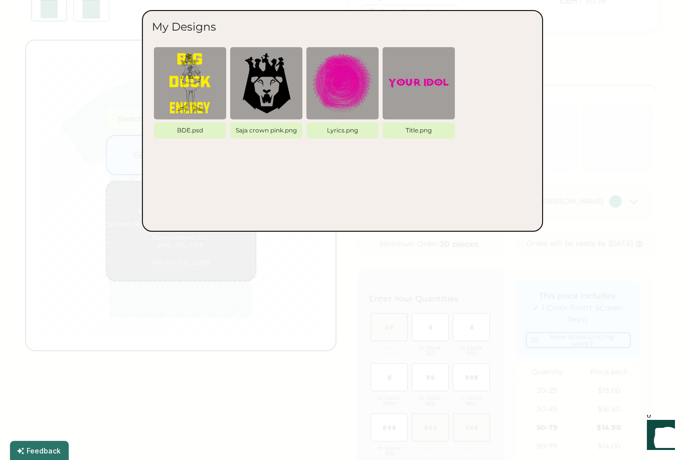
click at [198, 71] on img at bounding box center [190, 83] width 60 height 60
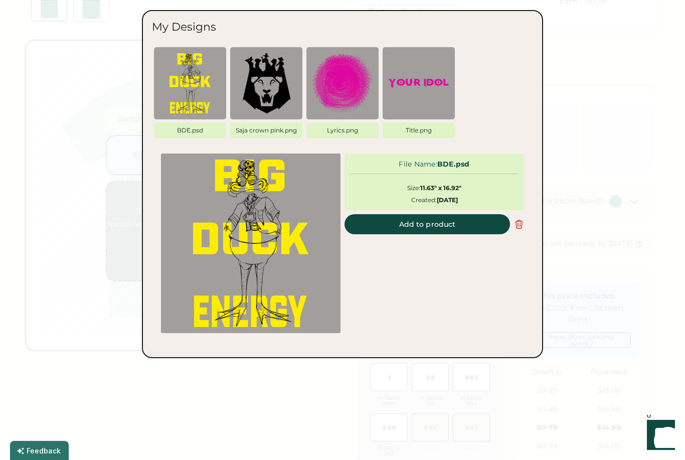
scroll to position [0, 0]
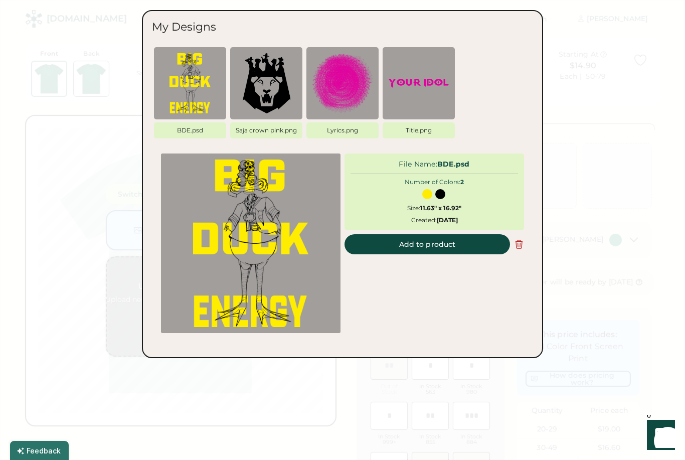
click at [453, 249] on button "Add to product" at bounding box center [426, 244] width 165 height 20
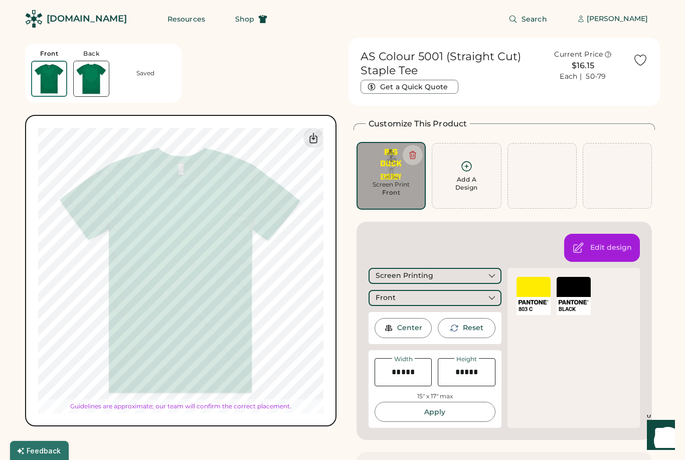
type input "*****"
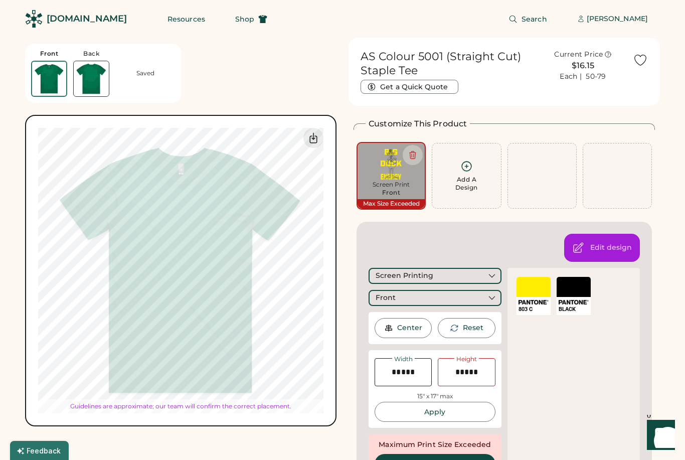
type input "*****"
click at [484, 370] on input "input" at bounding box center [466, 372] width 57 height 28
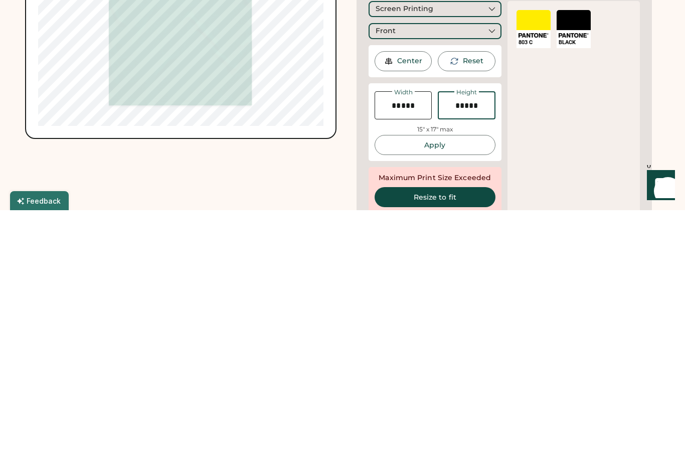
click at [423, 341] on input "input" at bounding box center [402, 355] width 57 height 28
type input "****"
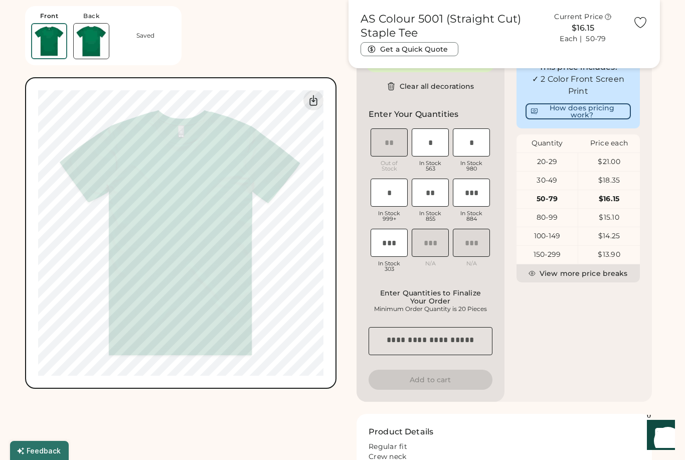
type input "*****"
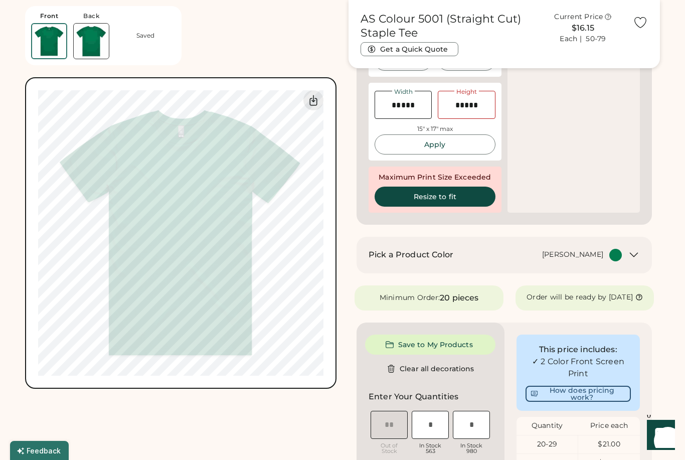
click at [351, 259] on div "AS Colour 5001 (Straight Cut) Staple Tee Get a Quick Quote Current Price $16.15…" at bounding box center [503, 323] width 311 height 1104
click at [618, 250] on div at bounding box center [615, 255] width 13 height 13
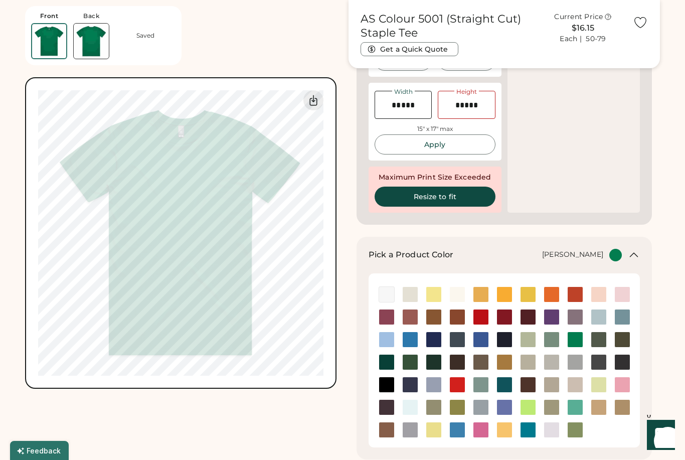
click at [527, 405] on img at bounding box center [527, 406] width 15 height 15
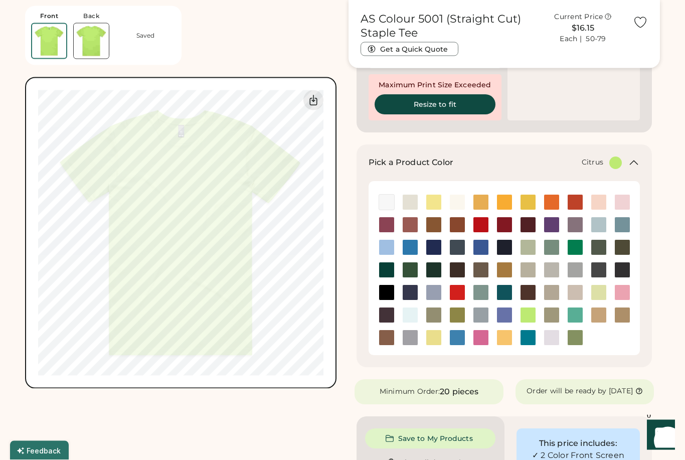
scroll to position [358, 0]
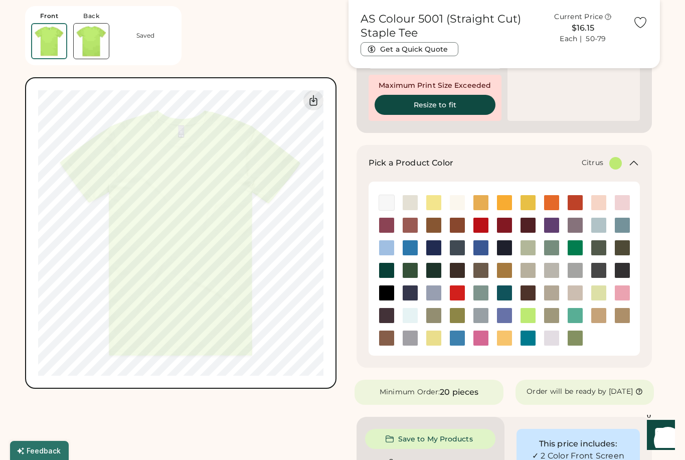
click at [531, 203] on img at bounding box center [527, 202] width 15 height 15
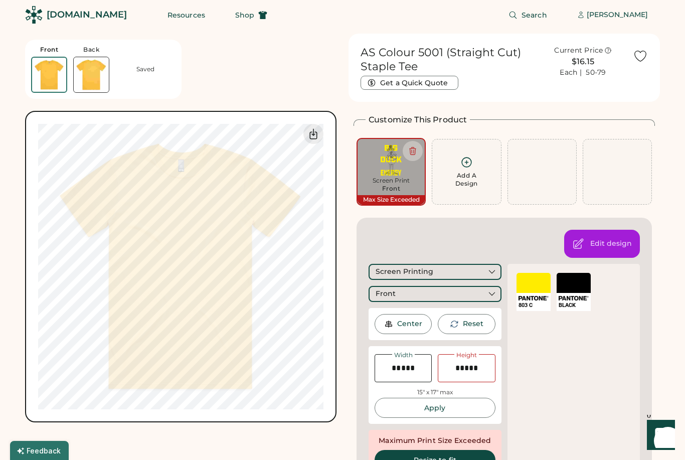
scroll to position [0, 0]
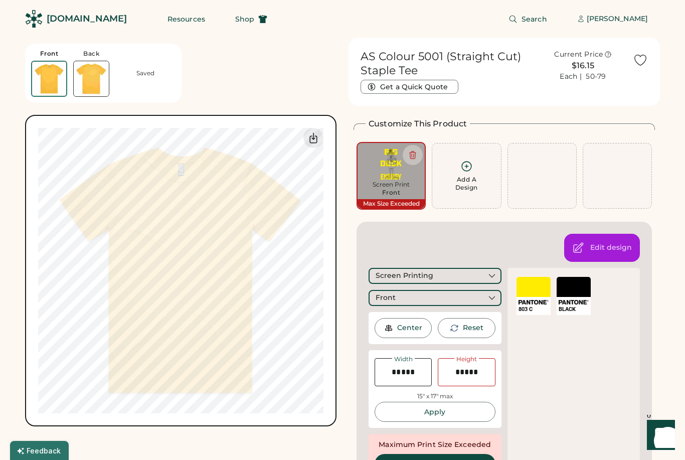
click at [483, 373] on input "input" at bounding box center [466, 372] width 57 height 28
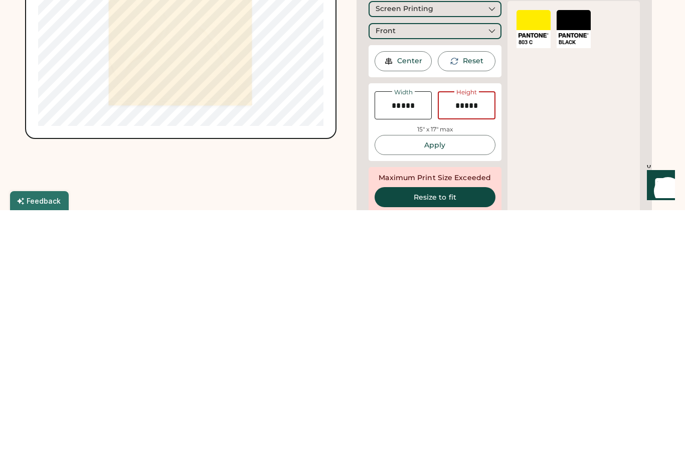
type input "*****"
click at [554, 251] on div "803 C SELECT A COLOR BLACK" at bounding box center [573, 357] width 133 height 212
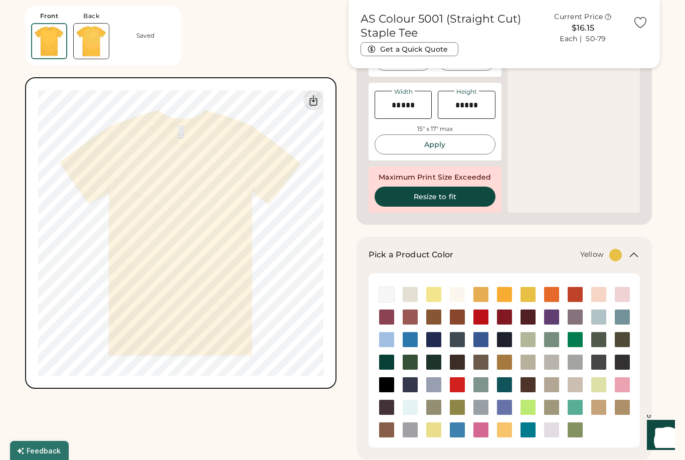
click at [476, 196] on button "Resize to fit" at bounding box center [434, 196] width 121 height 20
type input "*****"
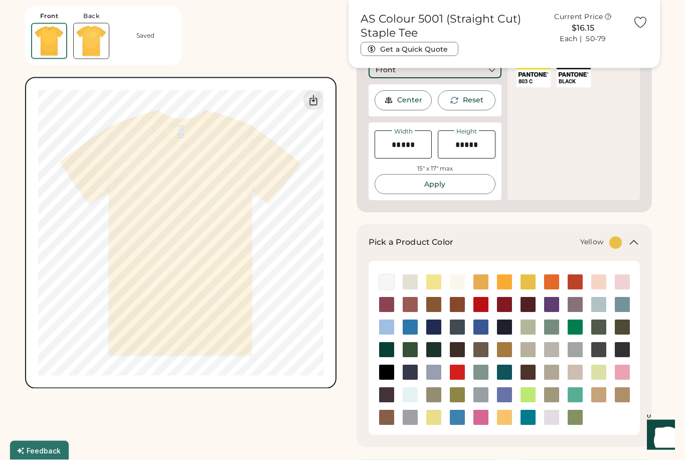
scroll to position [227, 0]
click at [635, 230] on div "Pick a Product Color Yellow" at bounding box center [503, 335] width 295 height 223
click at [629, 241] on icon at bounding box center [633, 242] width 12 height 12
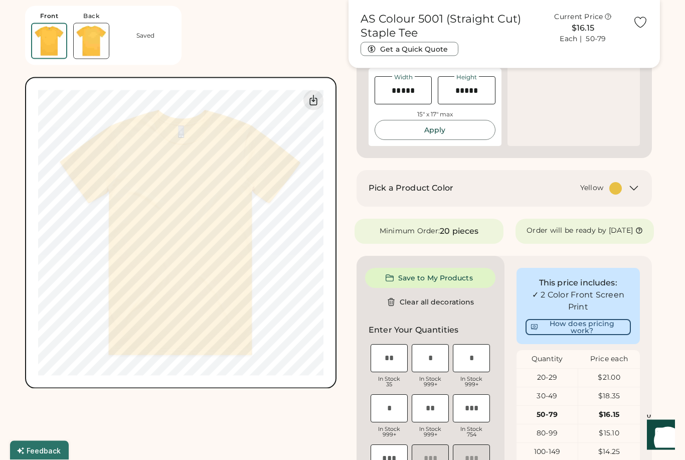
click at [468, 282] on button "Save to My Products" at bounding box center [430, 278] width 130 height 20
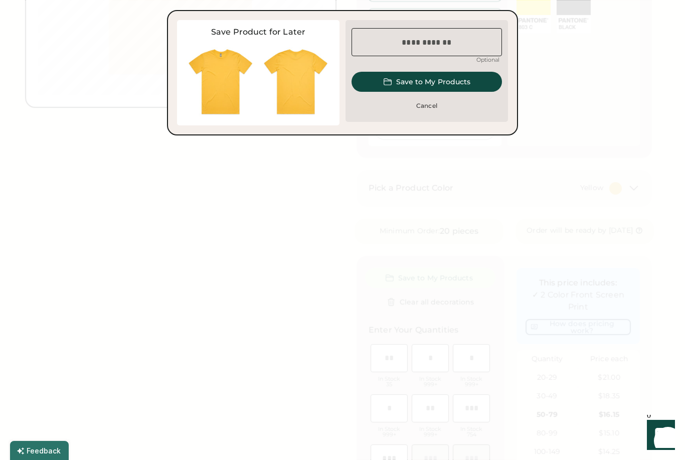
click at [461, 39] on input "input" at bounding box center [426, 42] width 150 height 28
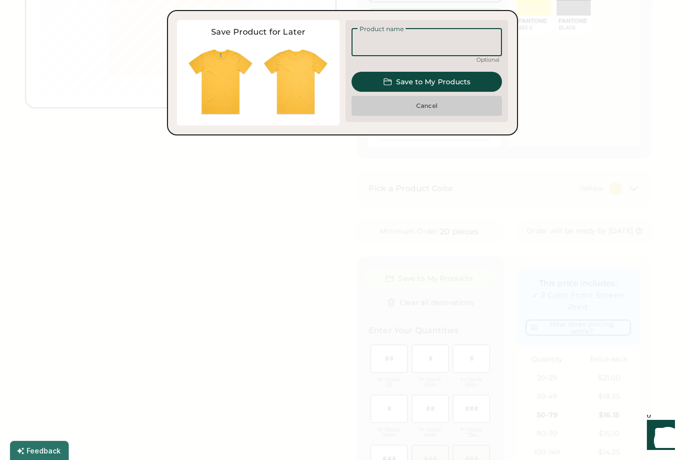
click at [479, 110] on button "Cancel" at bounding box center [426, 106] width 150 height 20
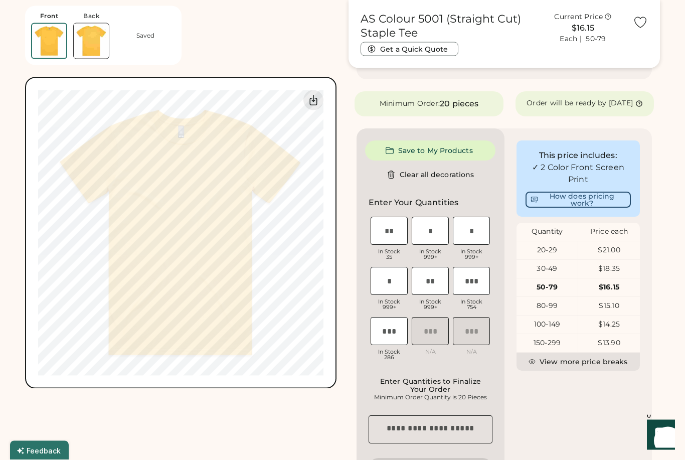
scroll to position [177, 0]
click at [473, 155] on button "Save to My Products" at bounding box center [430, 151] width 130 height 20
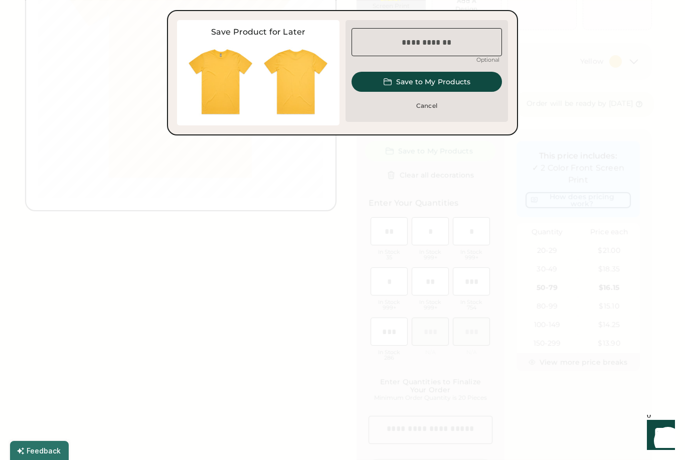
click at [433, 41] on input "input" at bounding box center [426, 42] width 150 height 28
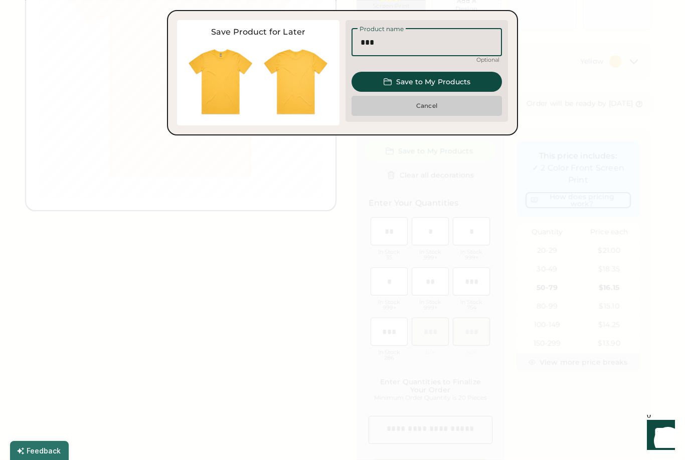
type input "***"
click at [442, 105] on button "Cancel" at bounding box center [426, 106] width 150 height 20
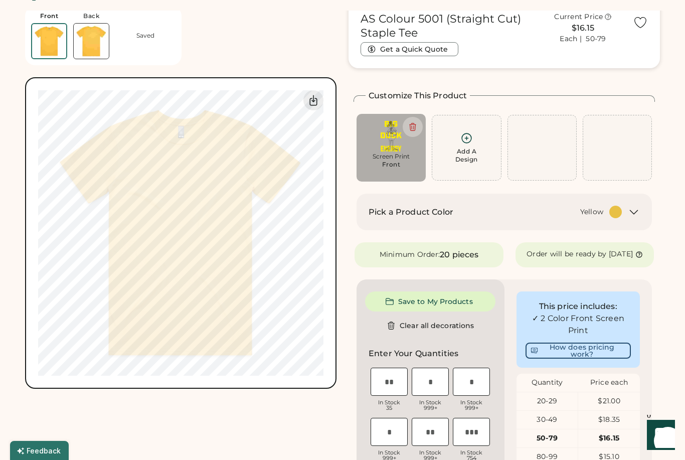
scroll to position [0, 0]
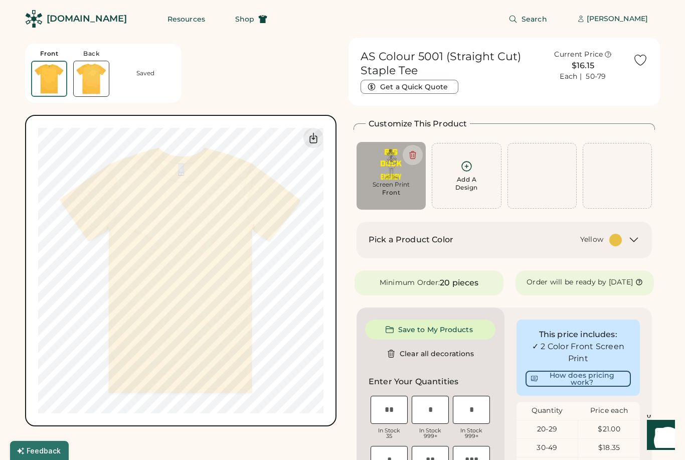
click at [152, 83] on div "Front Back Saved" at bounding box center [103, 73] width 156 height 59
click at [457, 331] on button "Save to My Products" at bounding box center [430, 329] width 130 height 20
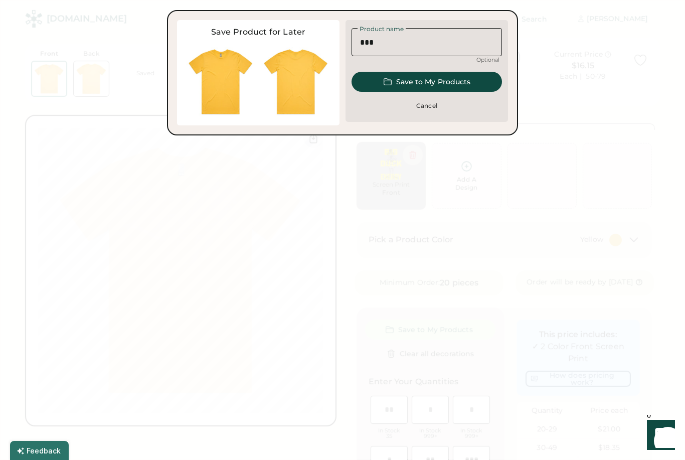
click at [472, 80] on button "Save to My Products" at bounding box center [426, 82] width 150 height 20
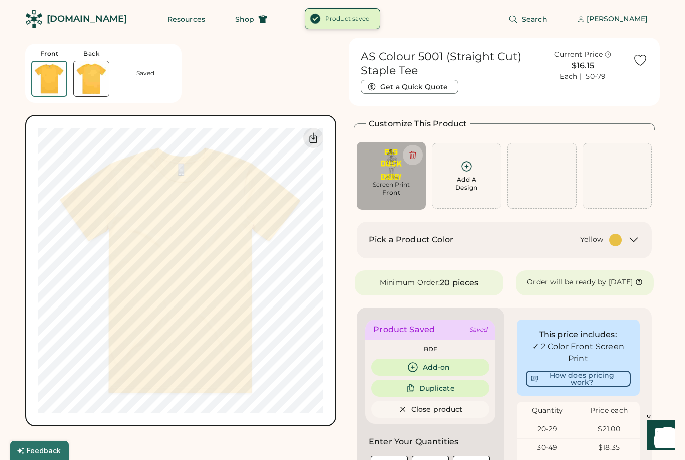
click at [627, 14] on div "[PERSON_NAME]" at bounding box center [616, 19] width 61 height 20
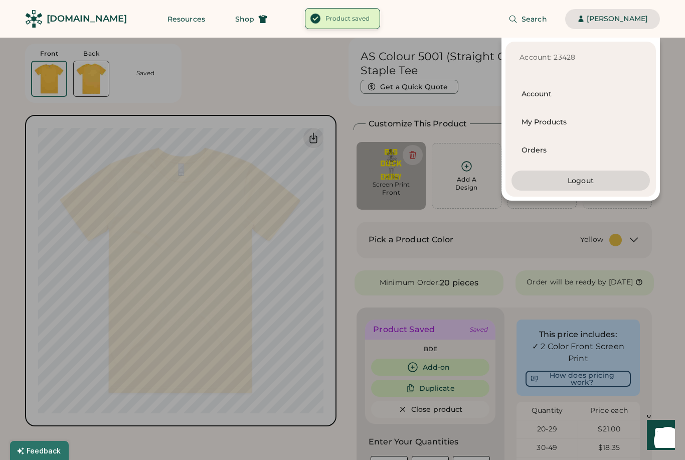
click at [566, 114] on div "My Products" at bounding box center [580, 122] width 118 height 28
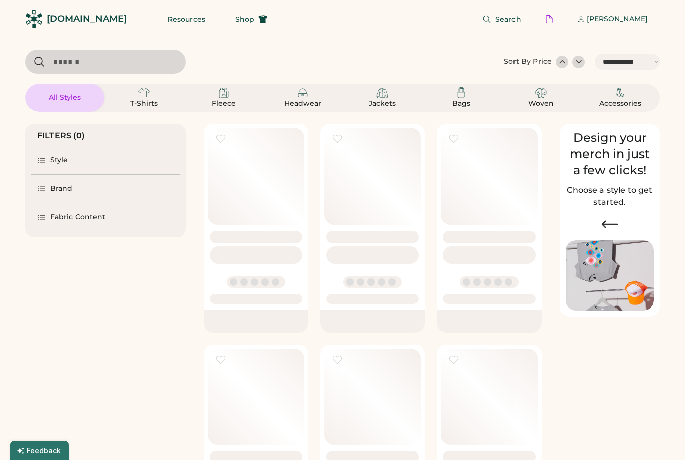
select select "*****"
select select "*"
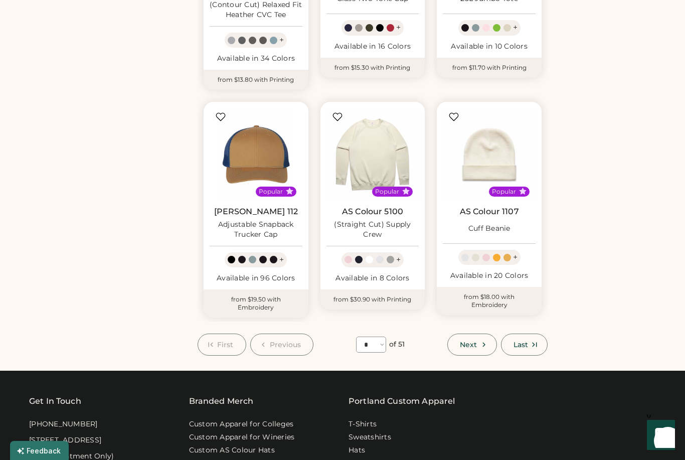
scroll to position [700, 0]
click at [389, 140] on img at bounding box center [372, 154] width 93 height 93
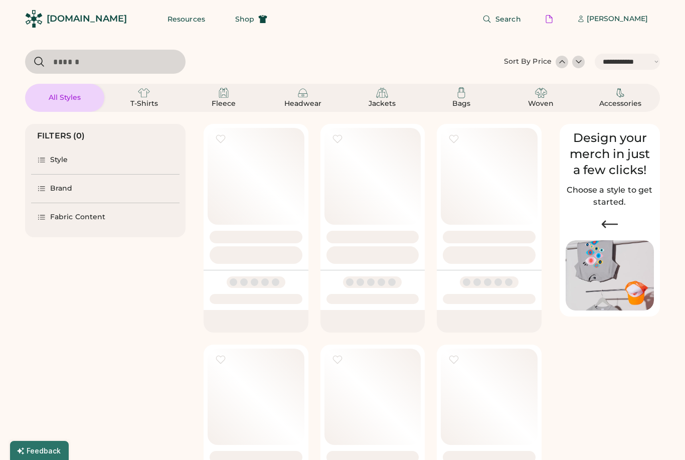
select select "*****"
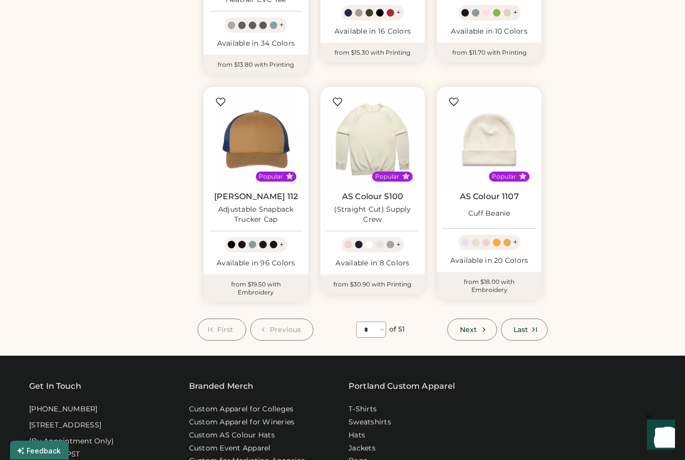
click at [534, 319] on button "Last" at bounding box center [524, 330] width 47 height 22
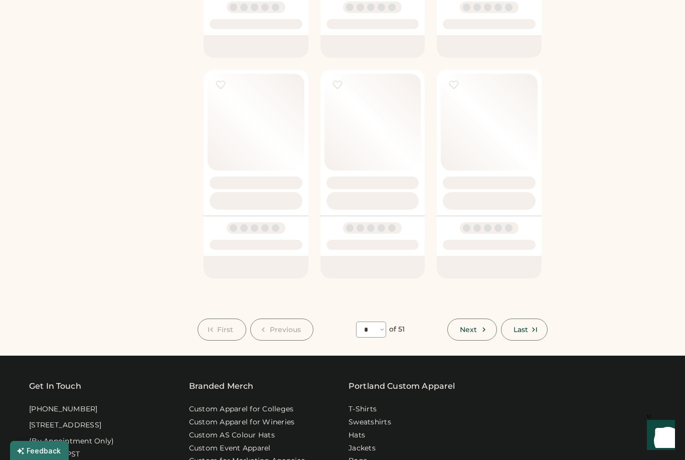
select select "**"
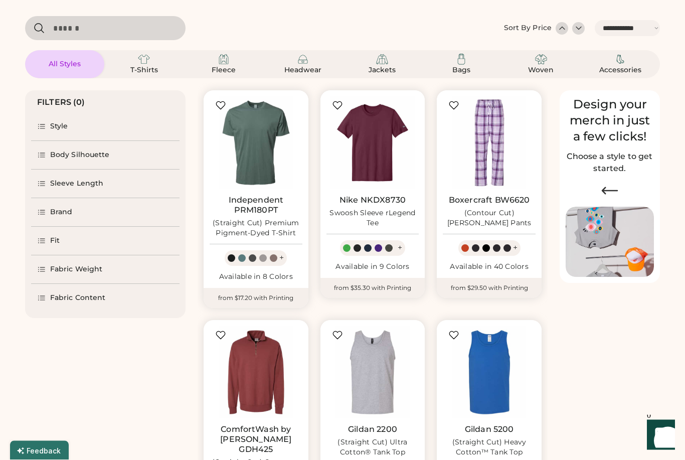
scroll to position [34, 0]
click at [508, 374] on img at bounding box center [489, 372] width 93 height 93
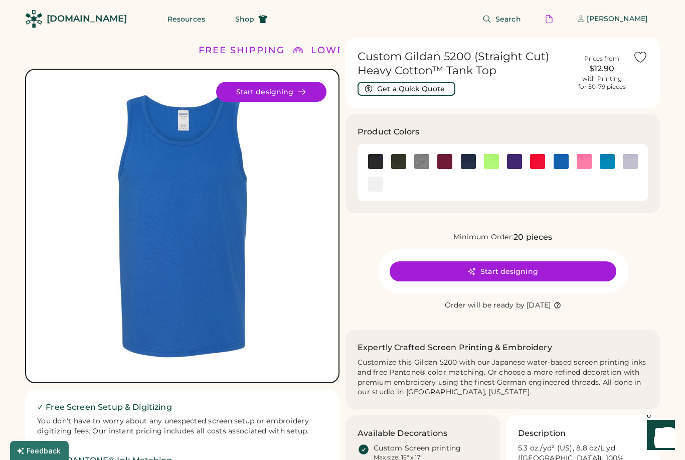
click at [585, 162] on img at bounding box center [583, 161] width 15 height 15
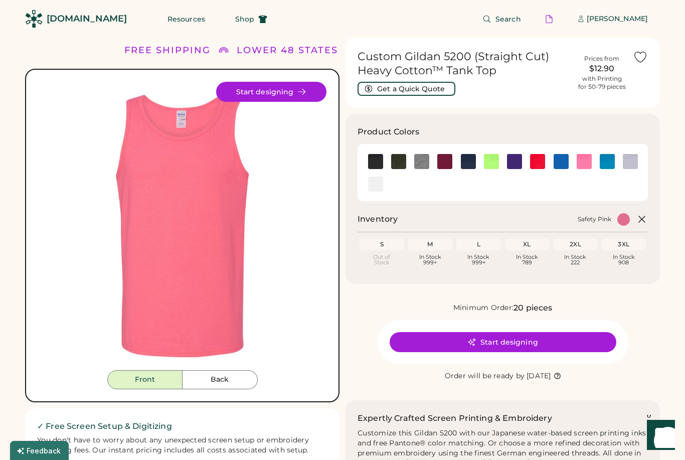
click at [511, 339] on button "Start designing" at bounding box center [502, 342] width 227 height 20
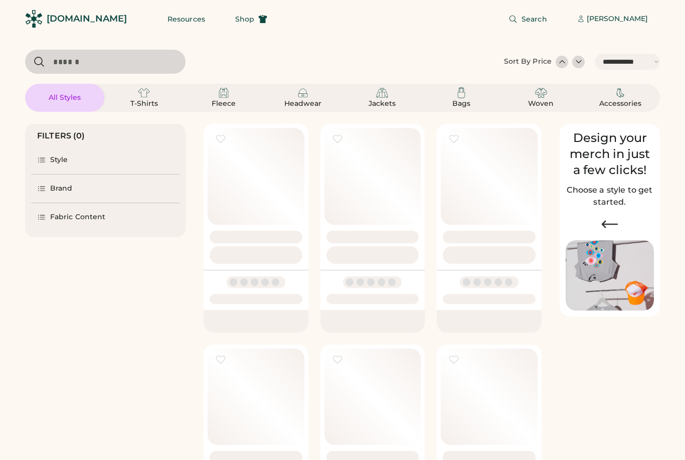
select select "*****"
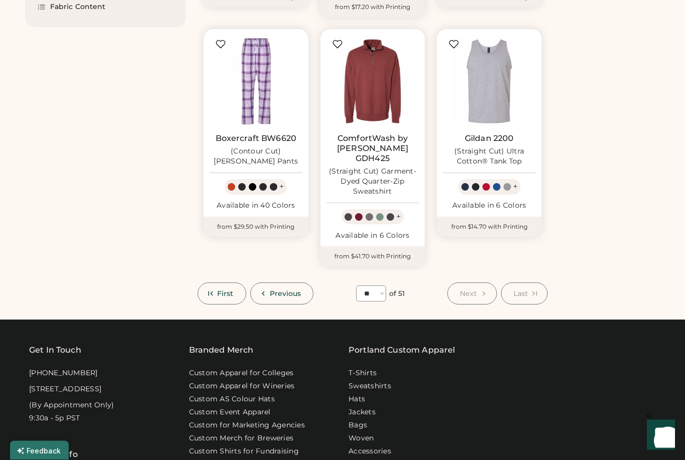
scroll to position [324, 0]
click at [298, 290] on span "Previous" at bounding box center [286, 293] width 32 height 7
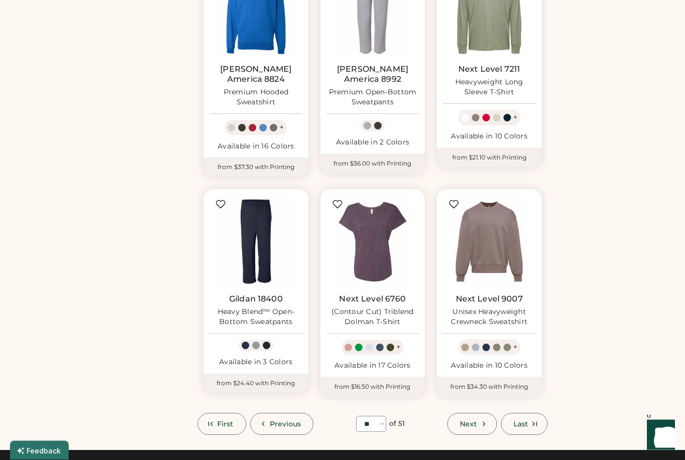
click at [294, 413] on button "Previous" at bounding box center [282, 424] width 64 height 22
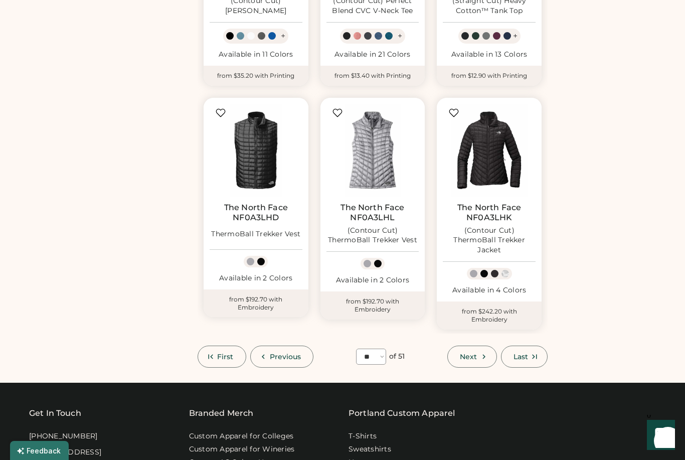
scroll to position [700, 0]
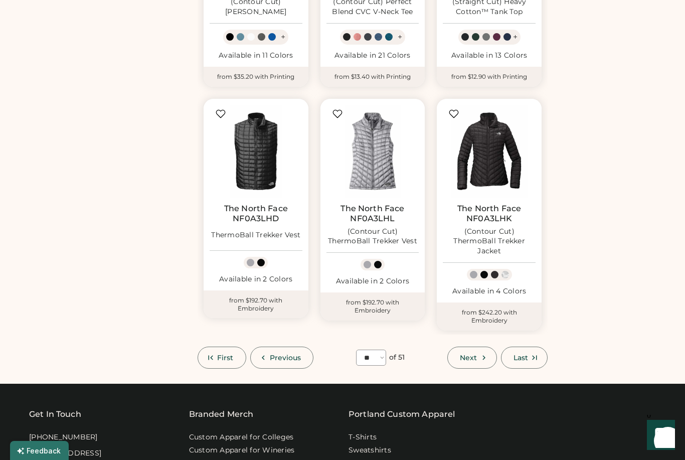
click at [290, 354] on span "Previous" at bounding box center [286, 357] width 32 height 7
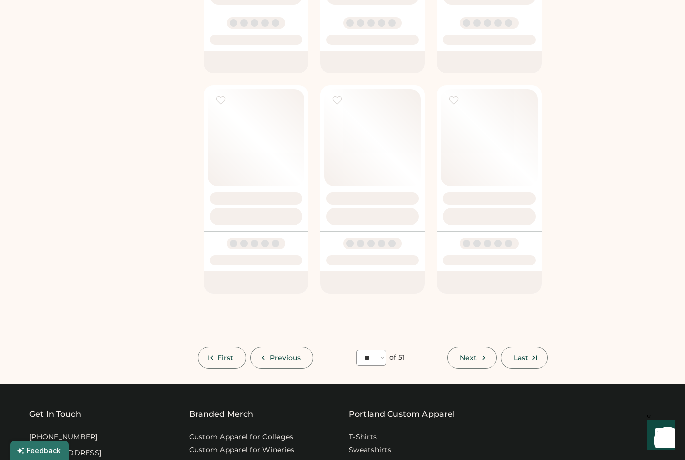
select select "**"
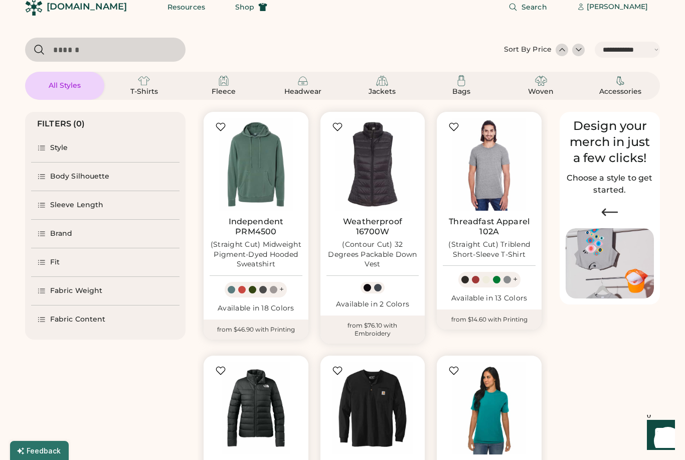
scroll to position [0, 0]
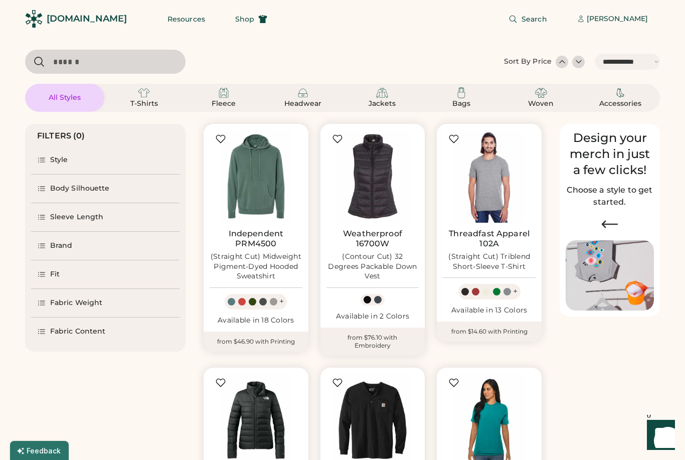
click at [254, 192] on img at bounding box center [255, 176] width 93 height 93
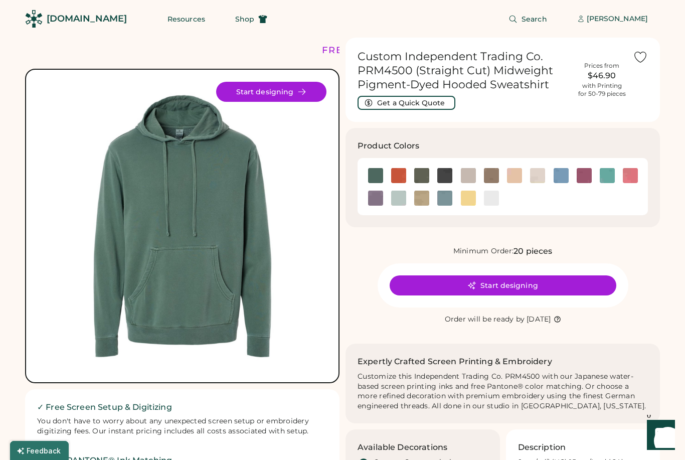
click at [443, 176] on img at bounding box center [444, 175] width 15 height 15
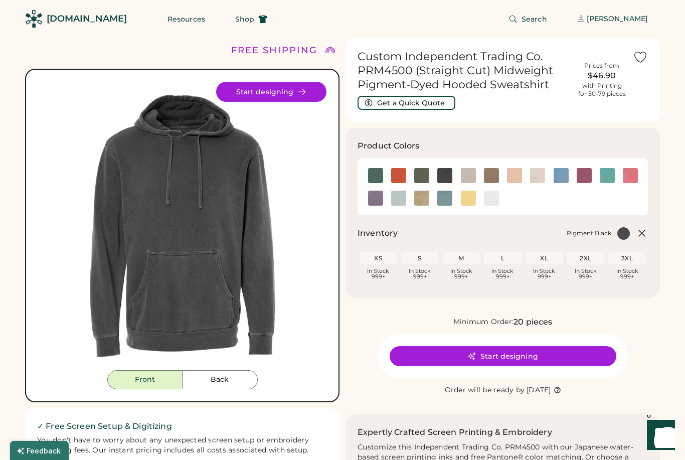
click at [510, 356] on button "Start designing" at bounding box center [502, 356] width 227 height 20
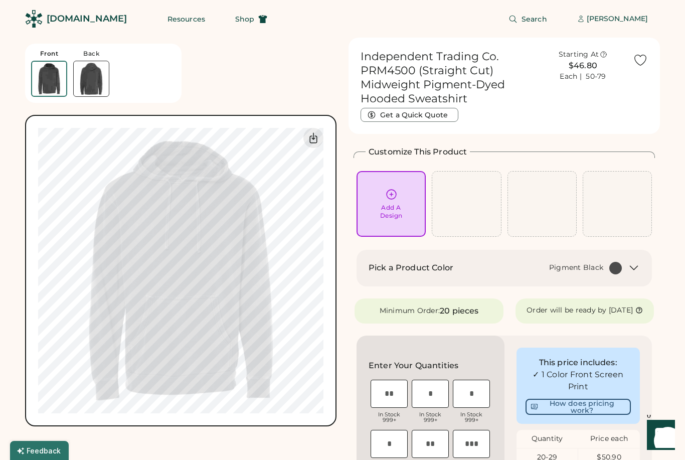
click at [394, 196] on icon at bounding box center [391, 194] width 13 height 13
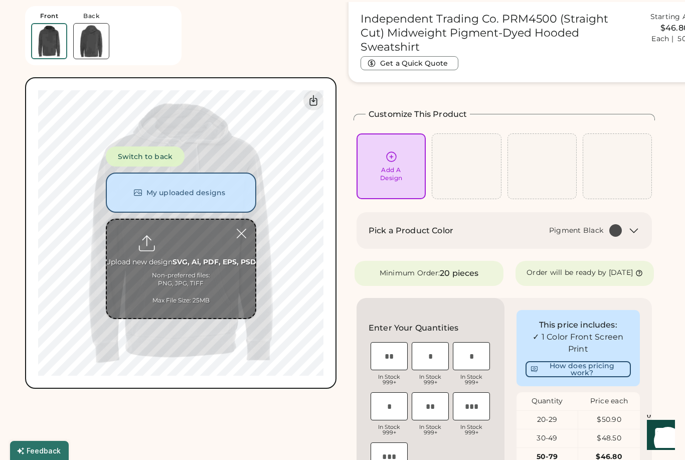
scroll to position [38, 0]
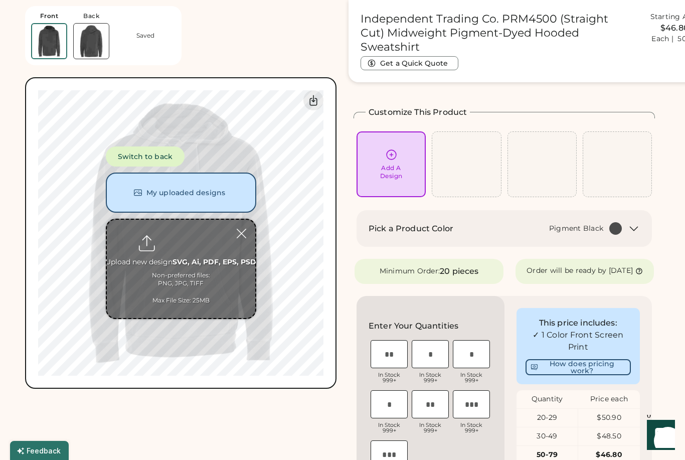
click at [182, 244] on input "file" at bounding box center [181, 269] width 148 height 98
type input "**********"
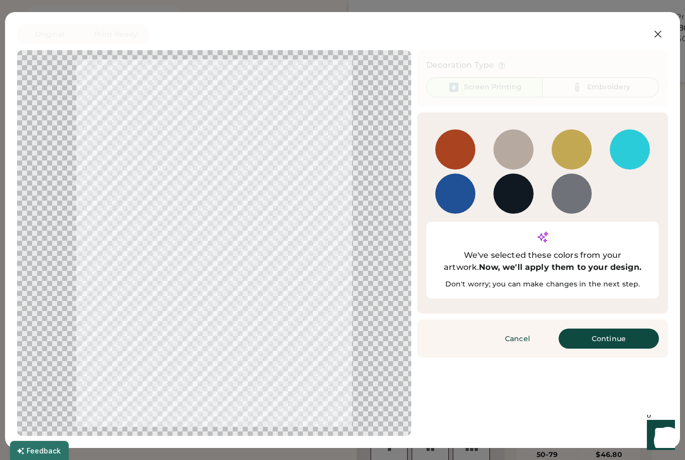
click at [625, 328] on button "Continue" at bounding box center [608, 338] width 100 height 20
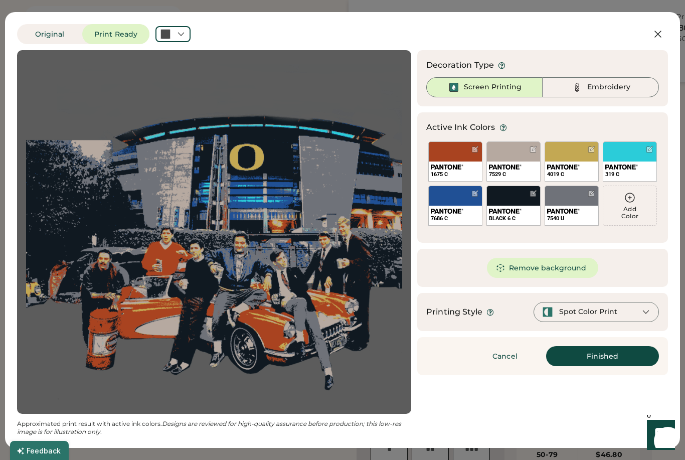
click at [248, 212] on div at bounding box center [214, 231] width 376 height 345
click at [641, 303] on div "Spot Color Print" at bounding box center [595, 312] width 125 height 20
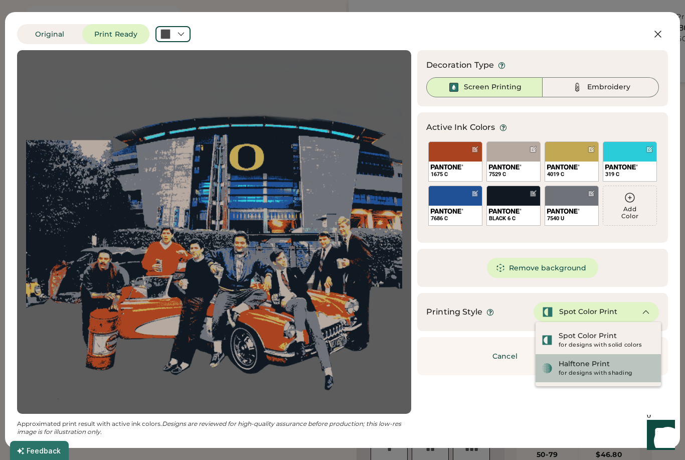
click at [612, 364] on div "Halftone Print for designs with shading" at bounding box center [606, 368] width 96 height 18
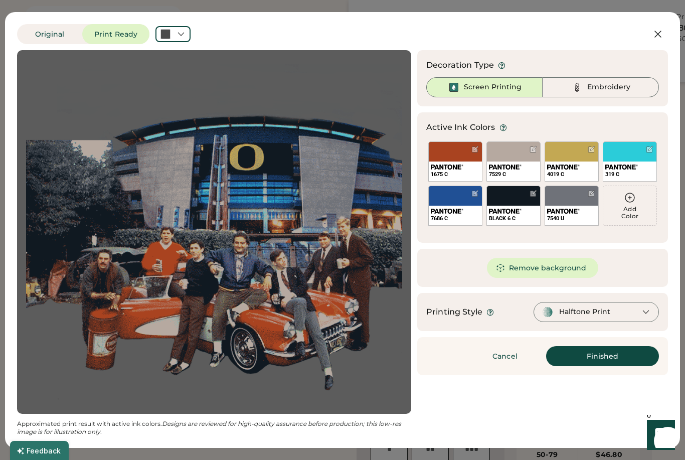
click at [641, 351] on button "Finished" at bounding box center [602, 356] width 113 height 20
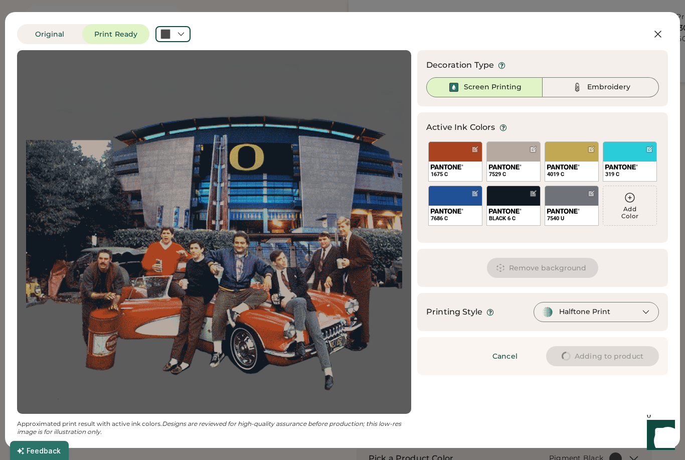
type input "****"
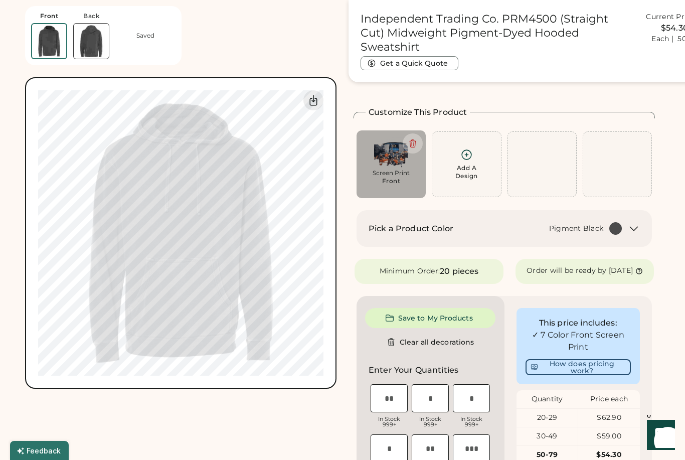
type input "****"
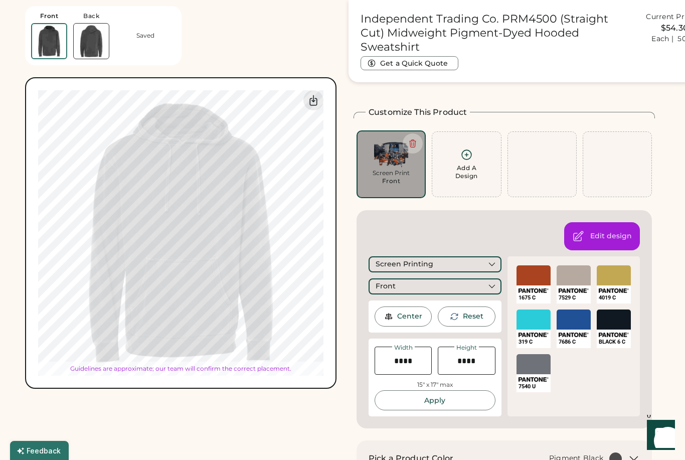
type input "*****"
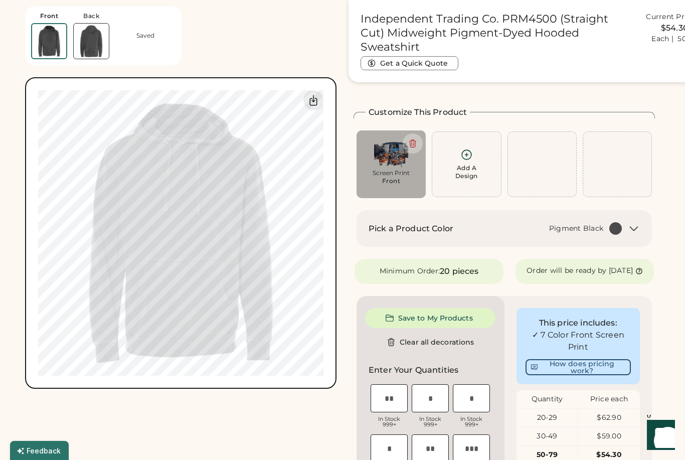
type input "*****"
click at [472, 158] on icon at bounding box center [466, 154] width 13 height 13
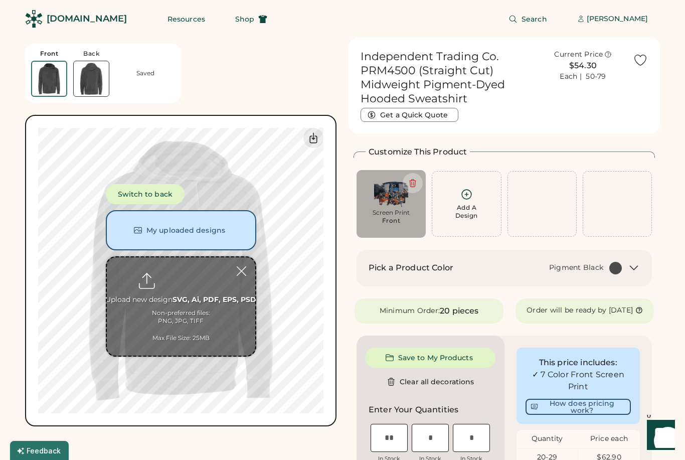
click at [157, 197] on button "Switch to back" at bounding box center [145, 194] width 79 height 20
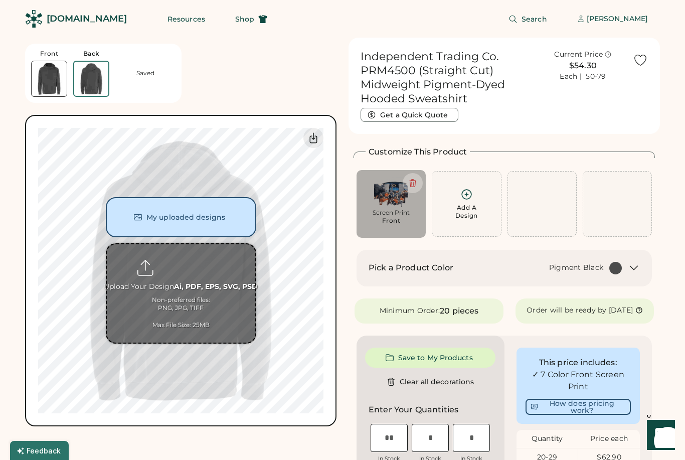
click at [185, 270] on input "file" at bounding box center [181, 293] width 148 height 98
click at [177, 263] on input "file" at bounding box center [181, 293] width 148 height 98
type input "**********"
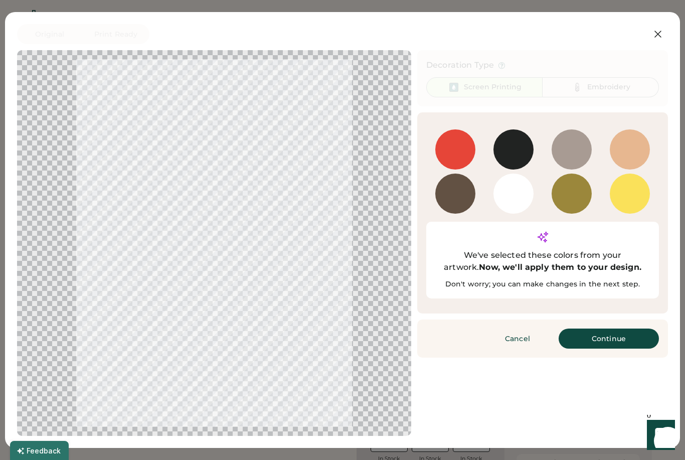
click at [633, 328] on button "Continue" at bounding box center [608, 338] width 100 height 20
click at [628, 328] on button "Preparing changes" at bounding box center [608, 338] width 100 height 20
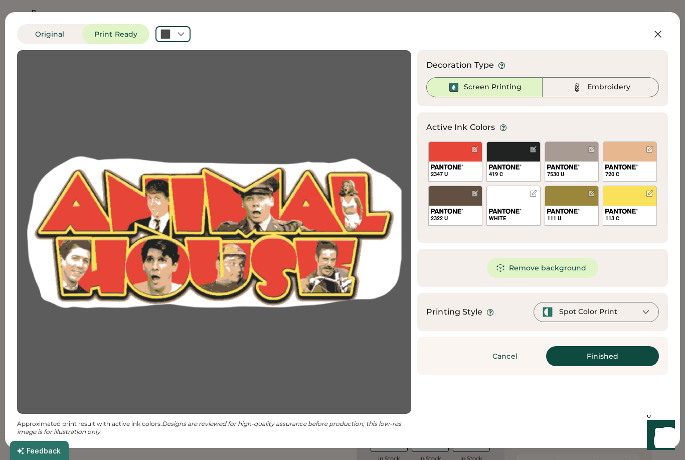
click at [645, 310] on icon at bounding box center [645, 311] width 9 height 9
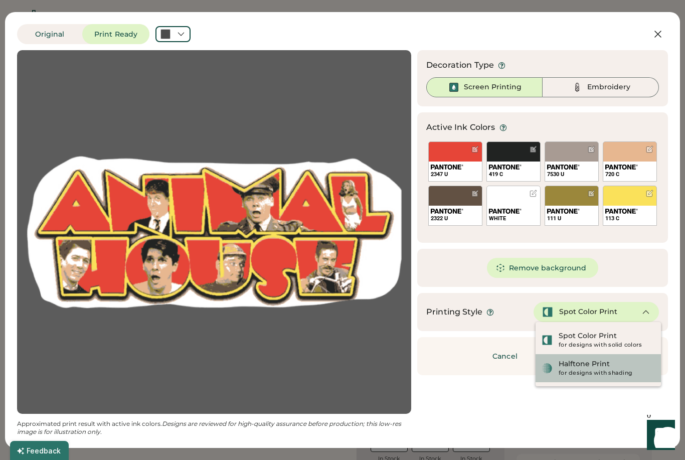
click at [629, 367] on div "Halftone Print for designs with shading" at bounding box center [606, 368] width 96 height 18
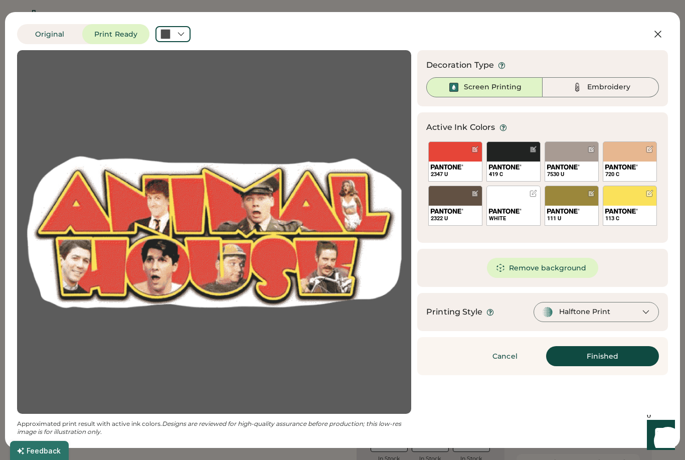
click at [571, 265] on button "Remove background" at bounding box center [543, 268] width 112 height 20
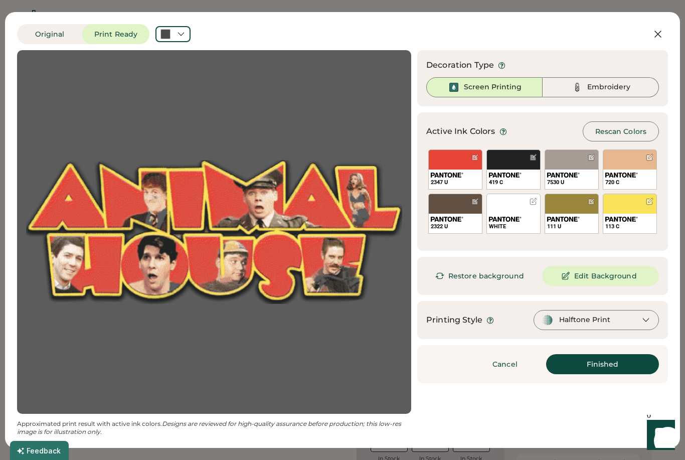
click at [616, 365] on button "Finished" at bounding box center [602, 364] width 113 height 20
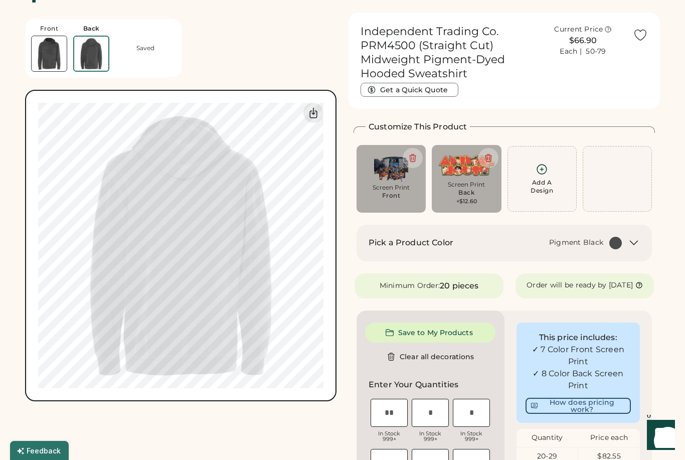
scroll to position [38, 0]
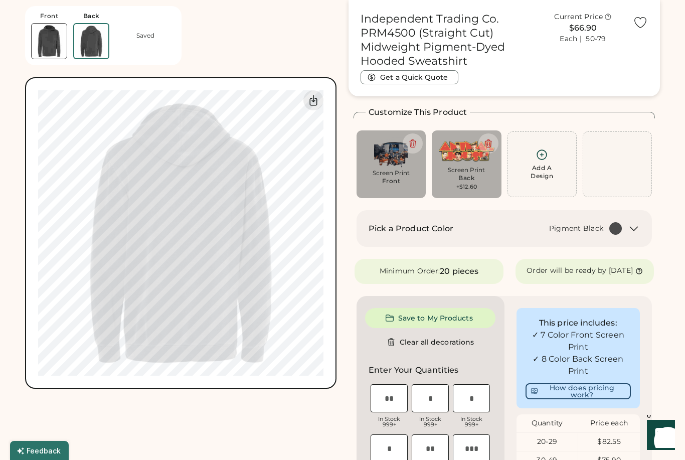
click at [461, 325] on button "Save to My Products" at bounding box center [430, 318] width 130 height 20
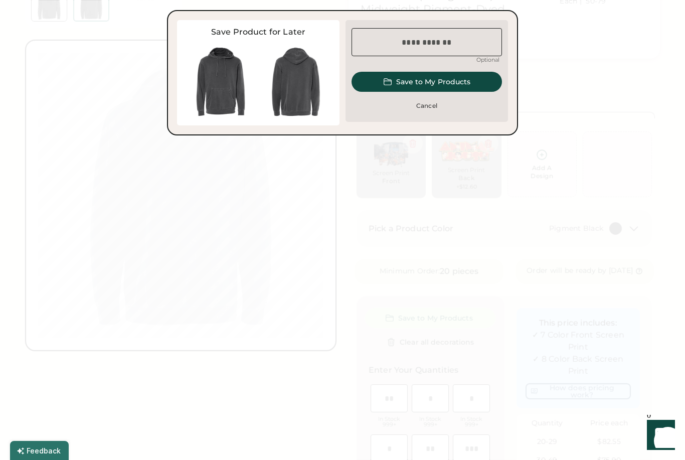
click at [453, 44] on input "input" at bounding box center [426, 42] width 150 height 28
click at [435, 51] on input "input" at bounding box center [426, 42] width 150 height 28
click at [437, 51] on input "input" at bounding box center [426, 42] width 150 height 28
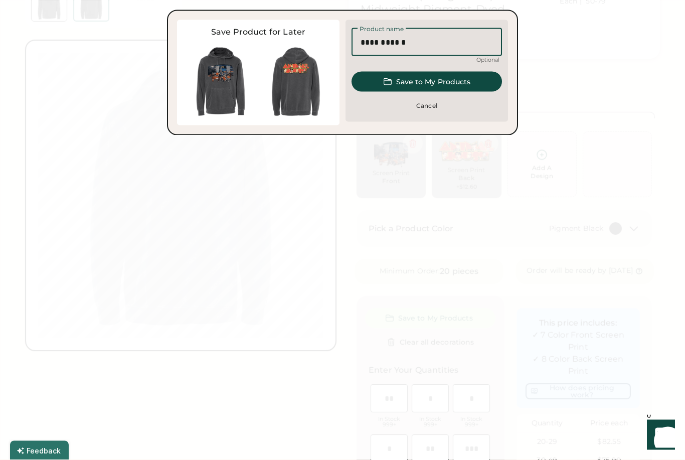
type input "**********"
click at [477, 80] on button "Save to My Products" at bounding box center [426, 82] width 150 height 20
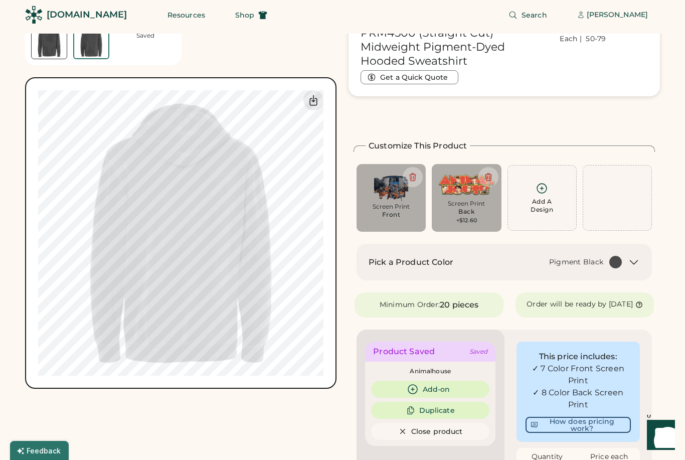
scroll to position [0, 0]
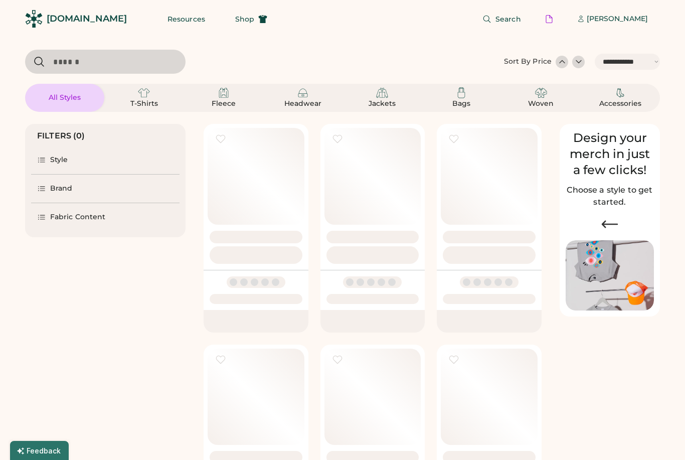
select select "*****"
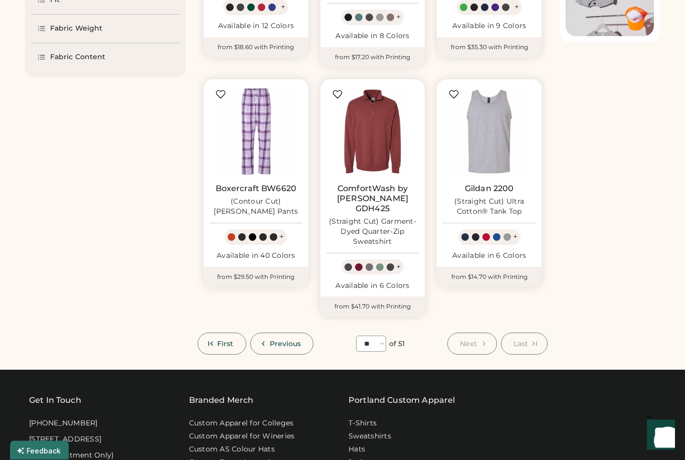
scroll to position [274, 0]
click at [280, 340] on span "Previous" at bounding box center [286, 343] width 32 height 7
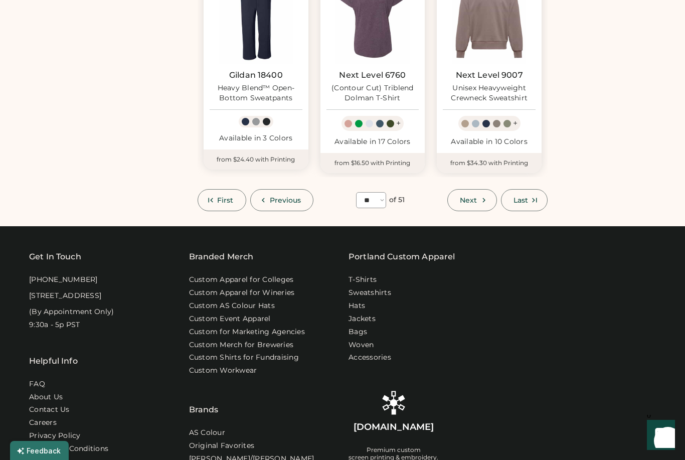
scroll to position [840, 0]
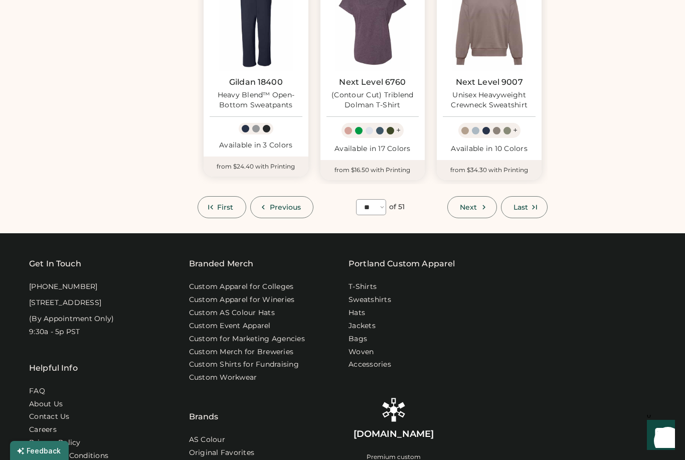
click at [300, 196] on button "Previous" at bounding box center [282, 207] width 64 height 22
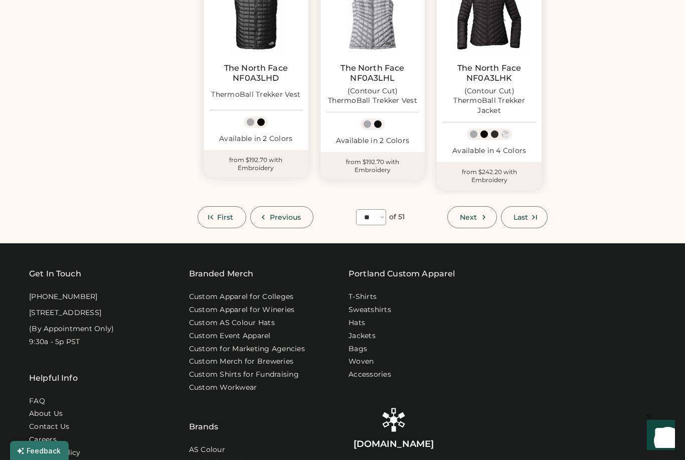
click at [294, 214] on span "Previous" at bounding box center [286, 217] width 32 height 7
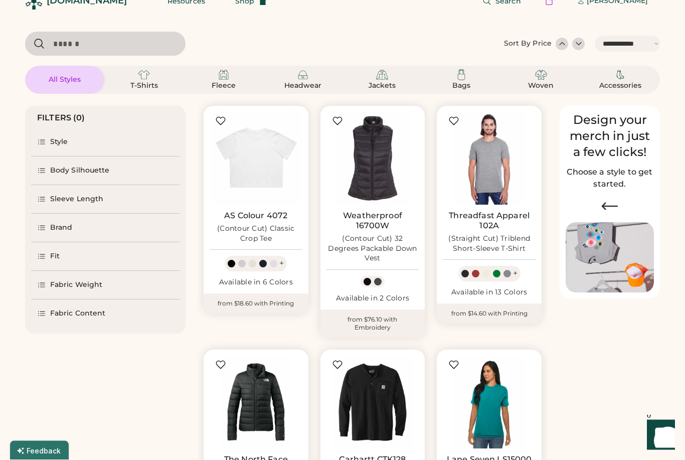
scroll to position [0, 0]
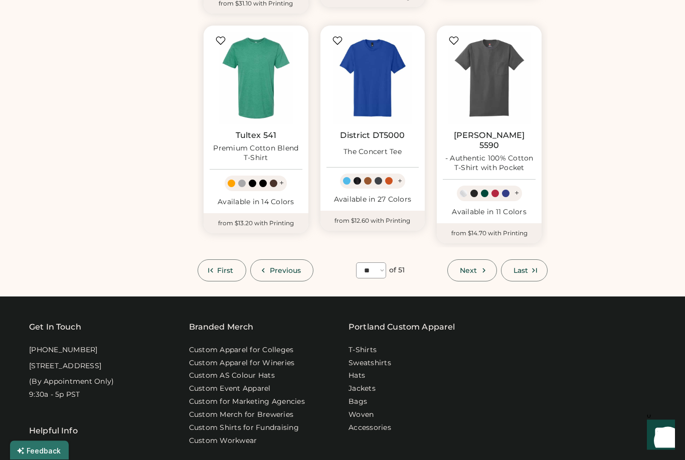
click at [300, 260] on button "Previous" at bounding box center [282, 271] width 64 height 22
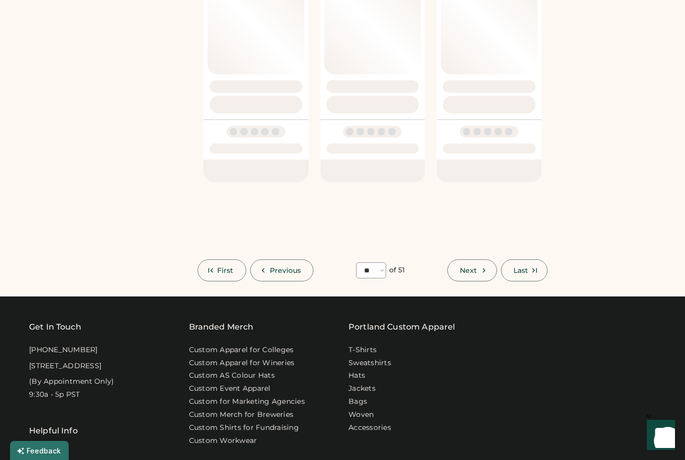
select select "**"
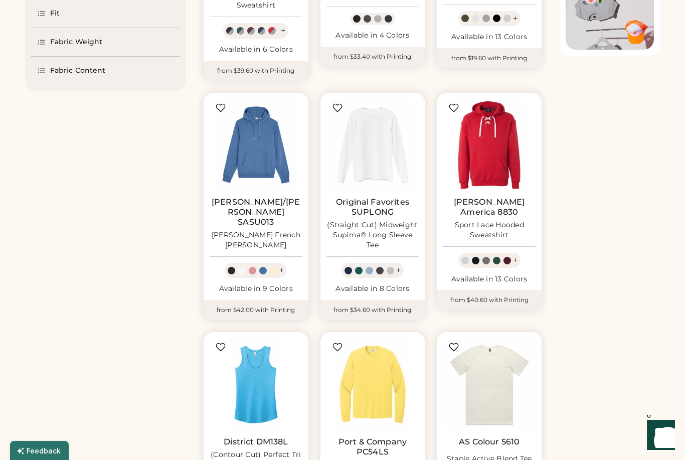
scroll to position [260, 0]
click at [500, 142] on img at bounding box center [489, 145] width 93 height 93
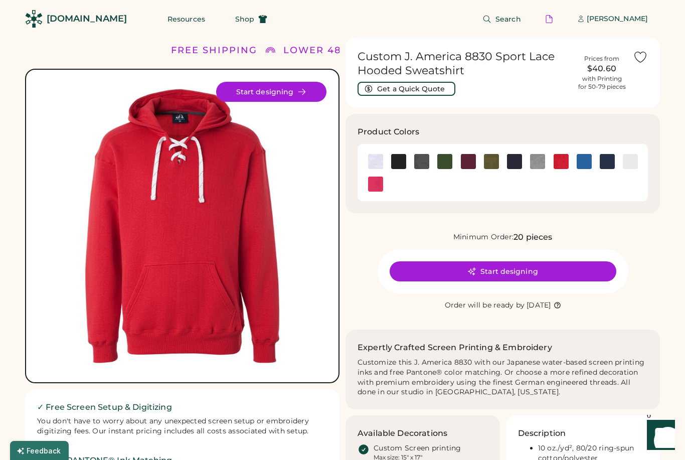
click at [610, 163] on img at bounding box center [606, 161] width 15 height 15
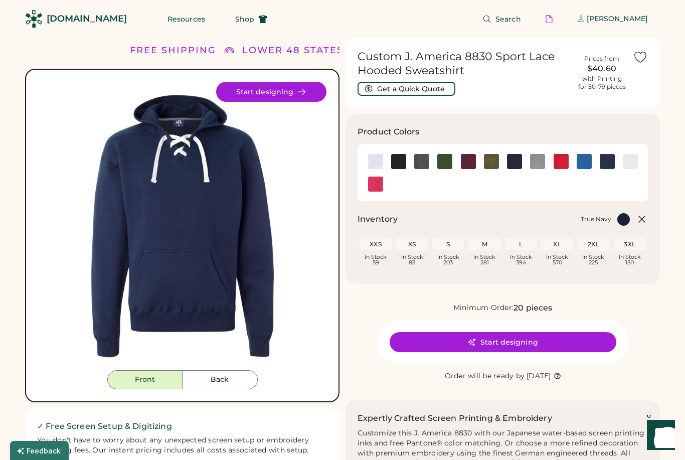
click at [399, 159] on img at bounding box center [398, 161] width 15 height 15
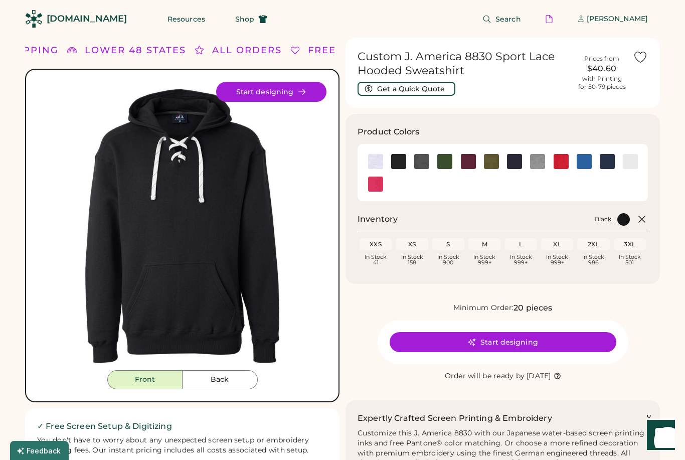
click at [520, 337] on button "Start designing" at bounding box center [502, 342] width 227 height 20
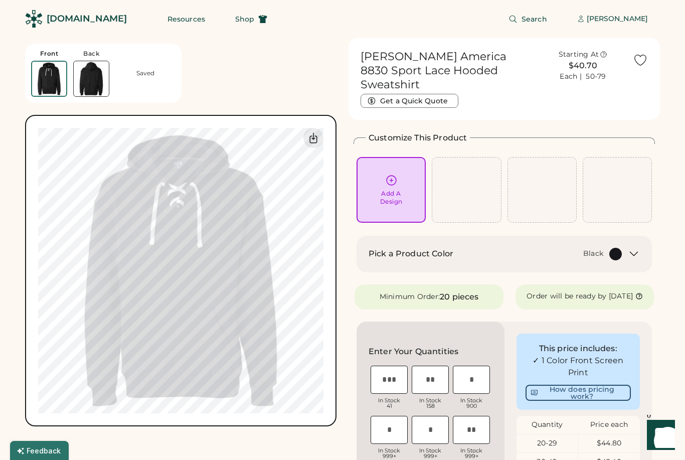
click at [402, 174] on div "Add A Design" at bounding box center [390, 190] width 55 height 32
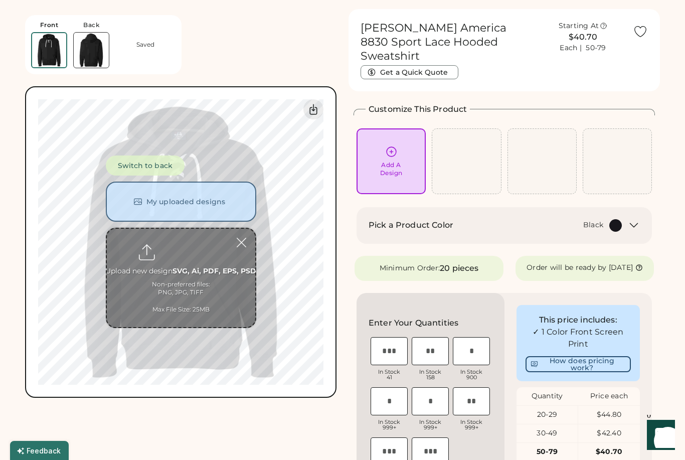
scroll to position [38, 0]
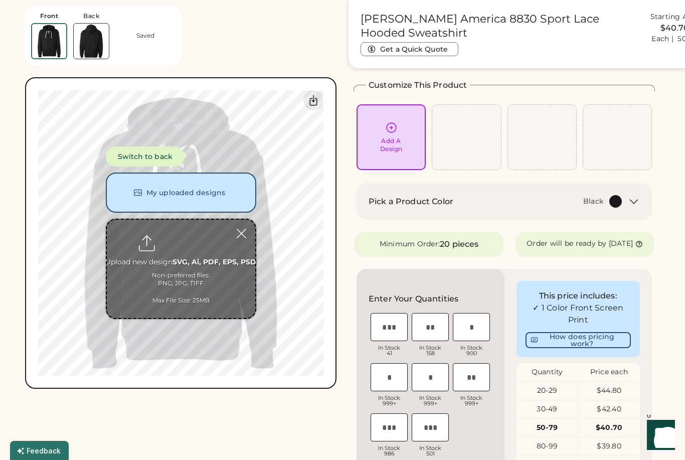
click at [208, 194] on button "My uploaded designs" at bounding box center [181, 192] width 150 height 40
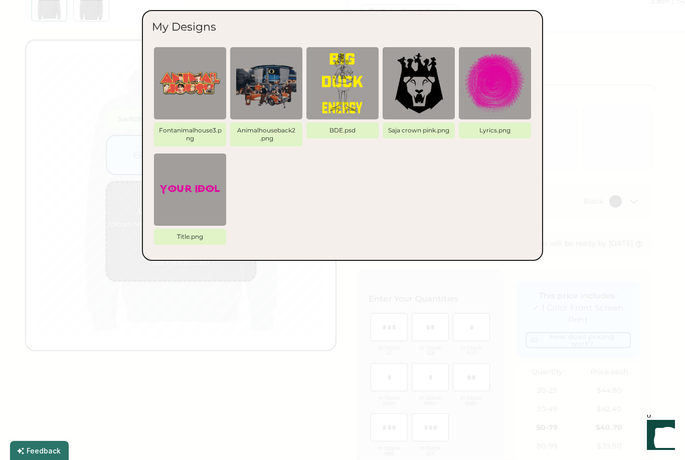
click at [273, 83] on img at bounding box center [266, 83] width 60 height 60
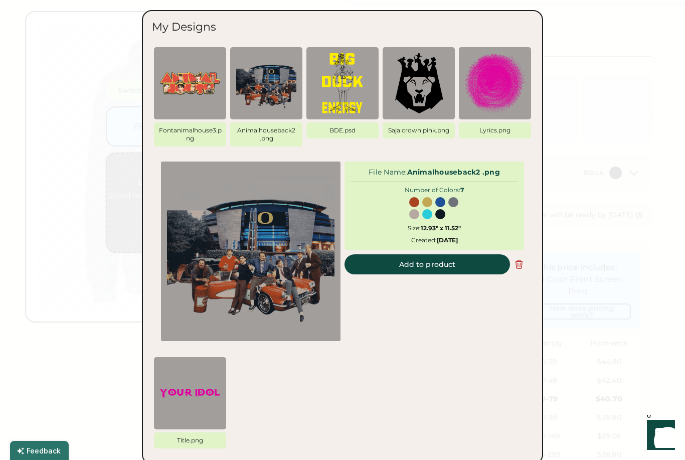
scroll to position [75, 0]
click at [456, 263] on button "Add to product" at bounding box center [426, 264] width 165 height 20
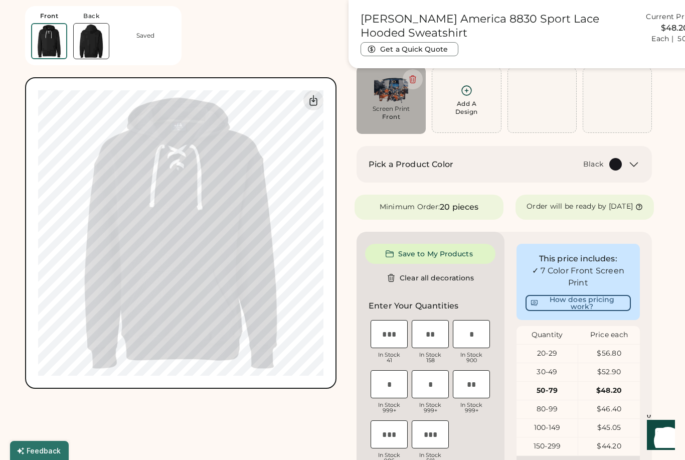
click at [474, 91] on div "Add A Design" at bounding box center [466, 100] width 56 height 32
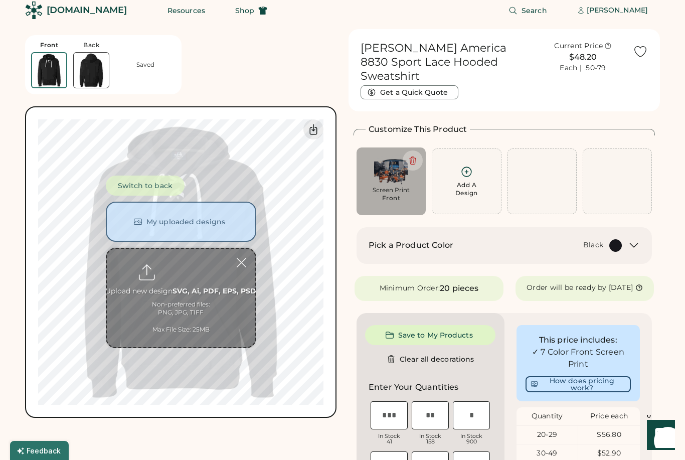
scroll to position [3, 0]
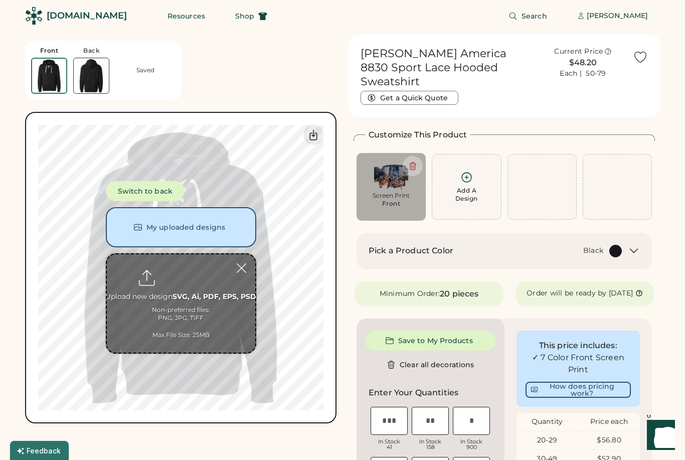
click at [164, 191] on button "Switch to back" at bounding box center [145, 191] width 79 height 20
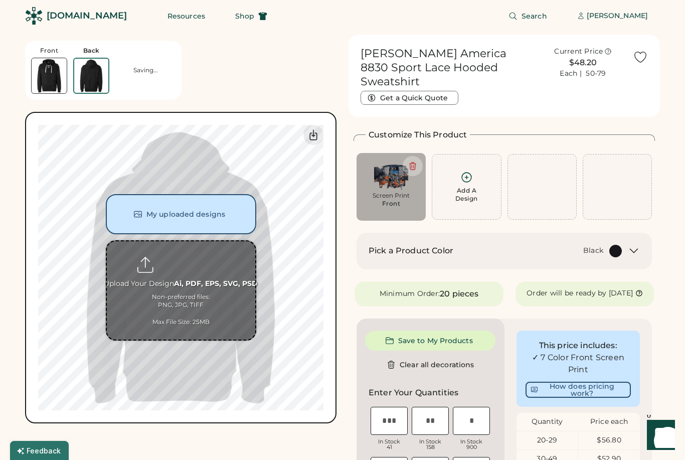
click at [183, 266] on input "file" at bounding box center [181, 290] width 148 height 98
type input "**********"
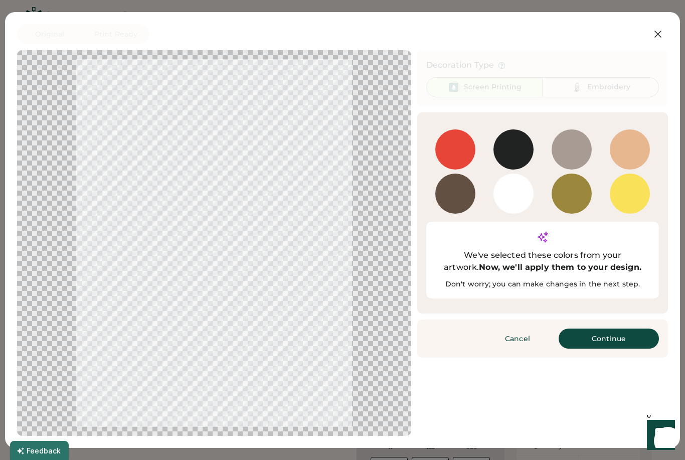
click at [630, 328] on button "Continue" at bounding box center [608, 338] width 100 height 20
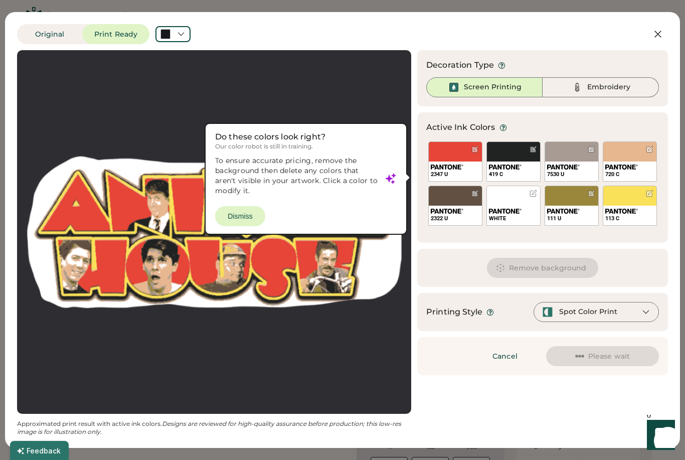
click at [248, 207] on div at bounding box center [214, 231] width 376 height 345
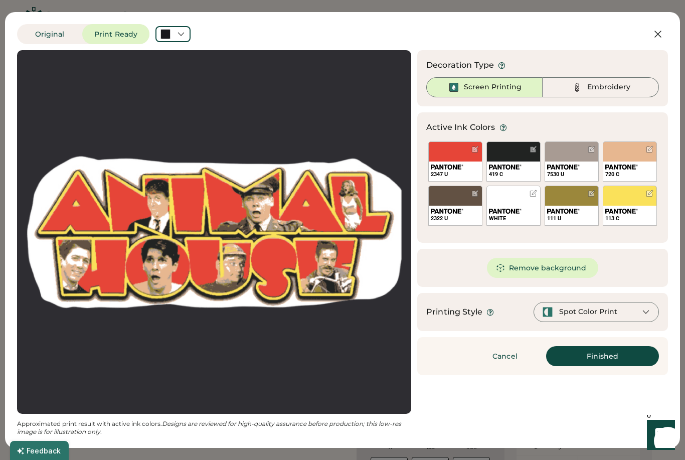
click at [569, 271] on button "Remove background" at bounding box center [543, 268] width 112 height 20
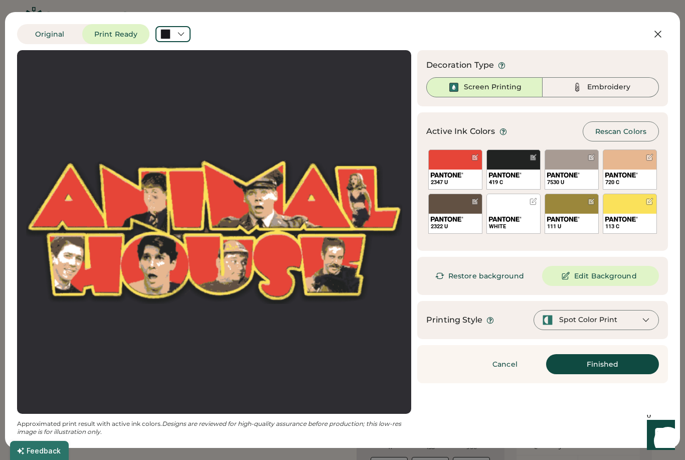
click at [620, 320] on div "Spot Color Print" at bounding box center [595, 320] width 125 height 20
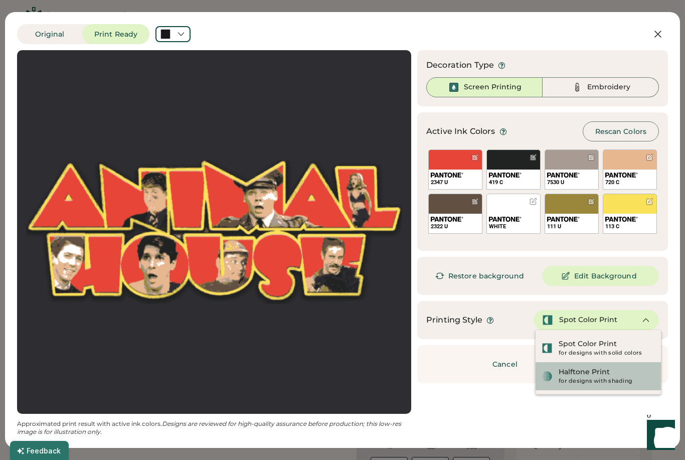
click at [600, 374] on div "Halftone Print" at bounding box center [583, 372] width 51 height 10
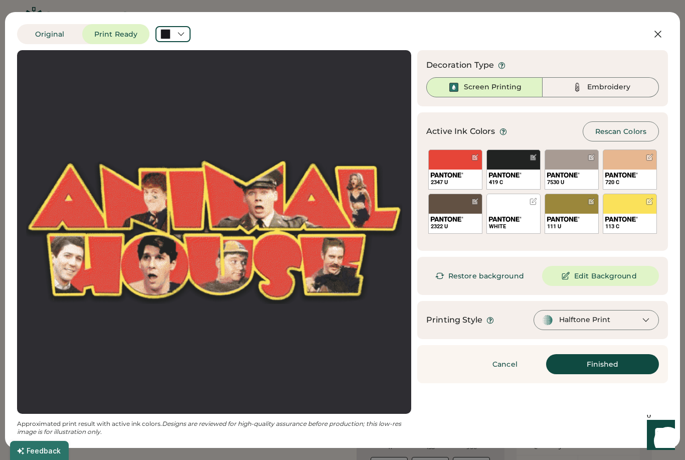
click at [620, 359] on button "Finished" at bounding box center [602, 364] width 113 height 20
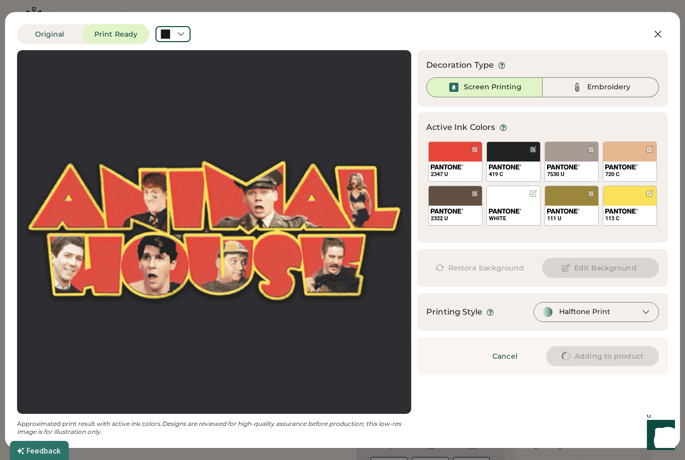
type input "****"
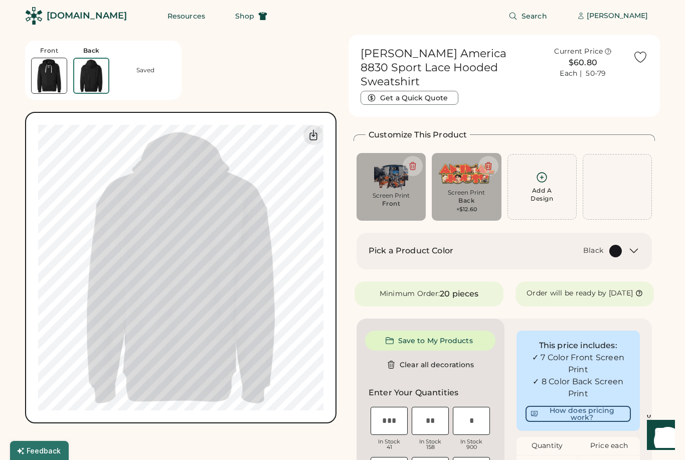
type input "****"
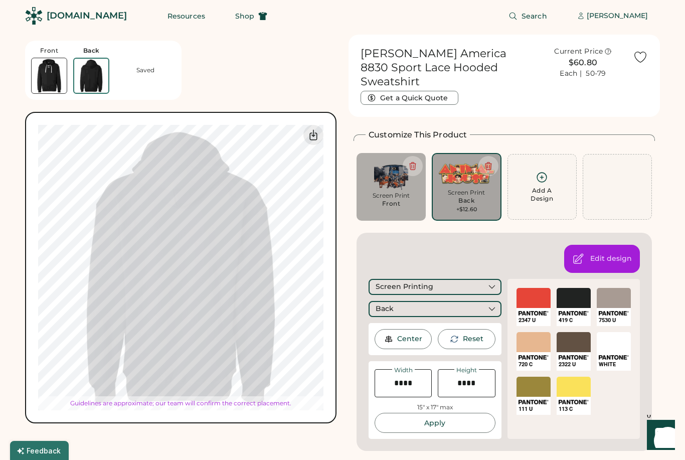
type input "*****"
type input "****"
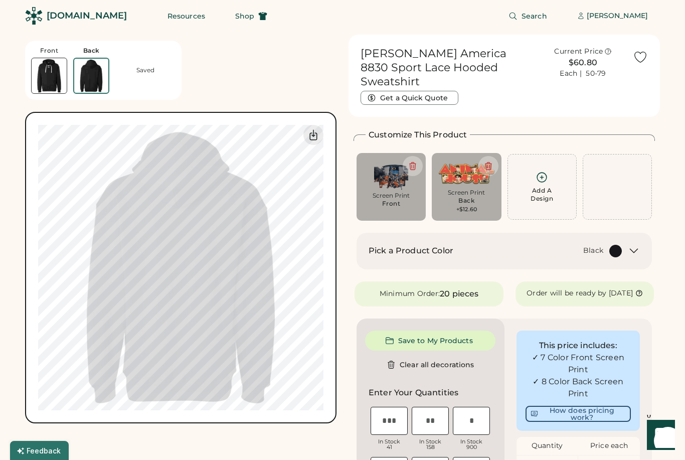
click at [389, 199] on div "Front" at bounding box center [391, 203] width 19 height 8
type input "*****"
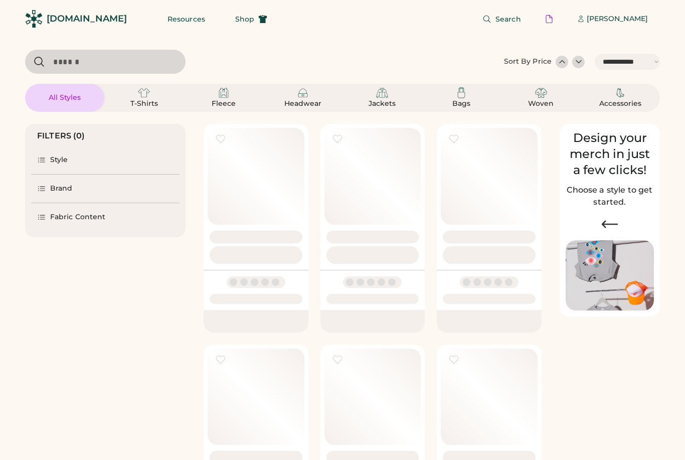
select select "*****"
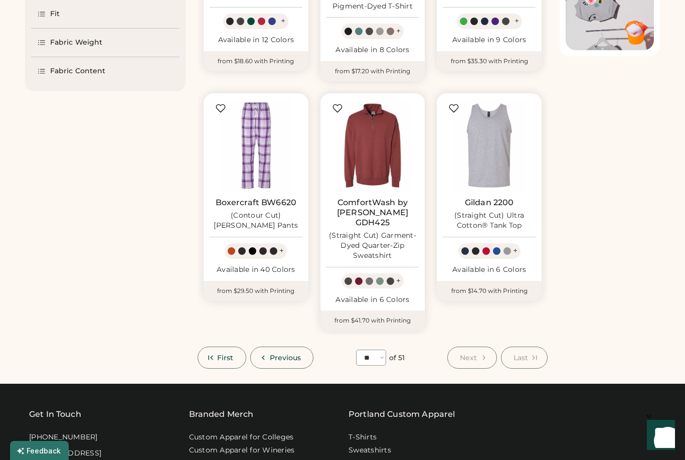
click at [289, 354] on span "Previous" at bounding box center [286, 357] width 32 height 7
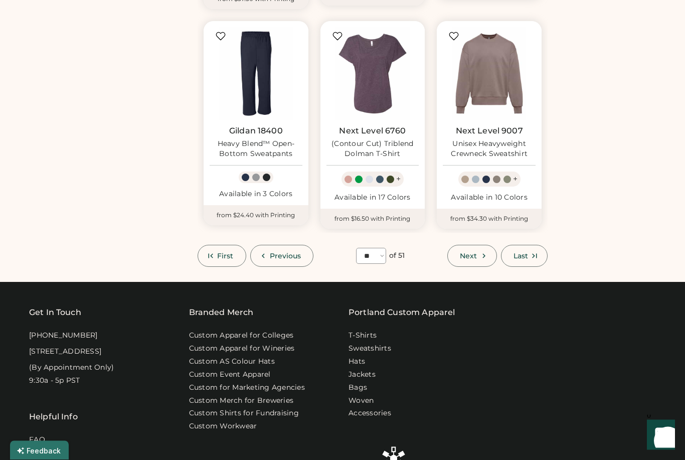
click at [291, 253] on span "Previous" at bounding box center [286, 256] width 32 height 7
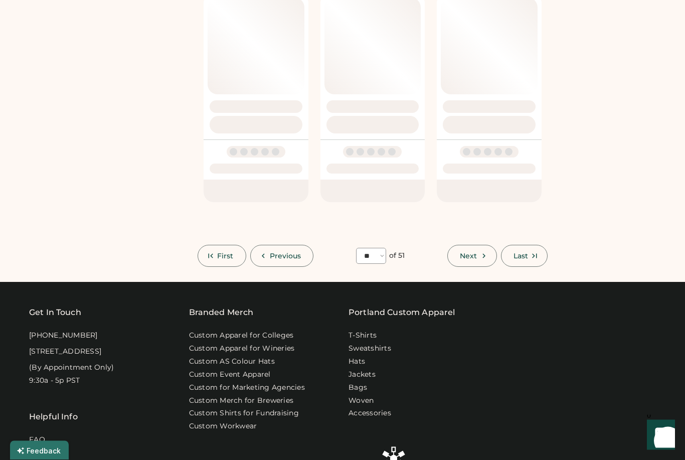
scroll to position [791, 0]
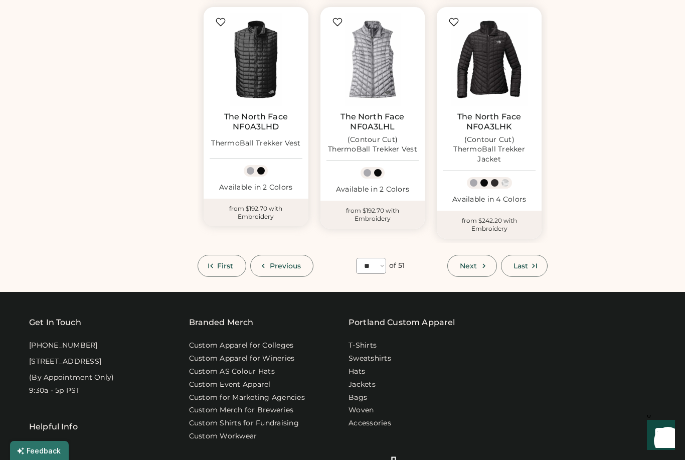
click at [300, 259] on button "Previous" at bounding box center [282, 266] width 64 height 22
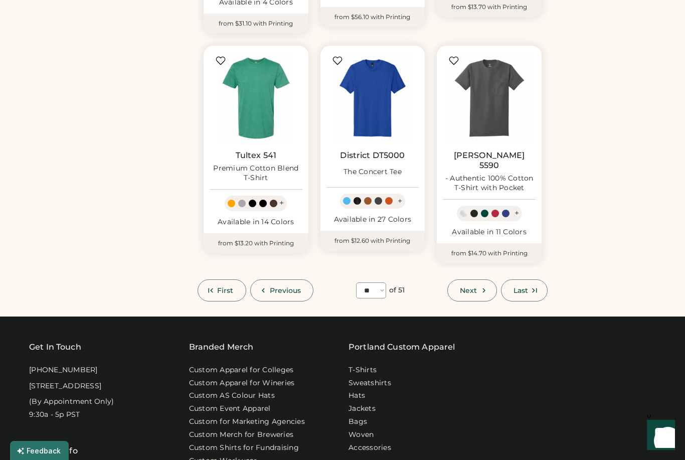
click at [297, 287] on span "Previous" at bounding box center [286, 290] width 32 height 7
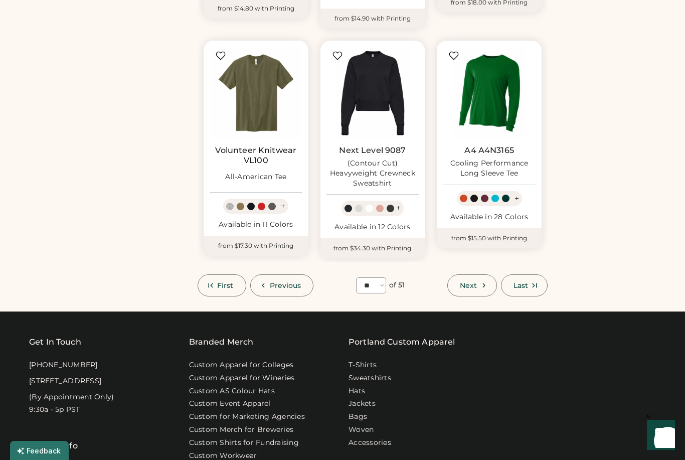
click at [297, 282] on span "Previous" at bounding box center [286, 285] width 32 height 7
select select "**"
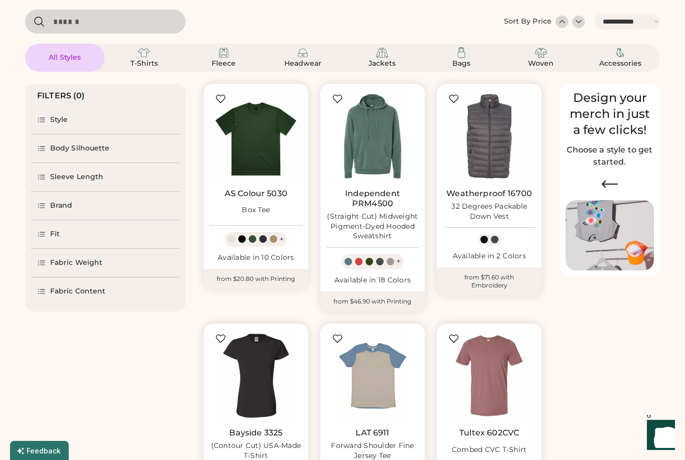
scroll to position [0, 0]
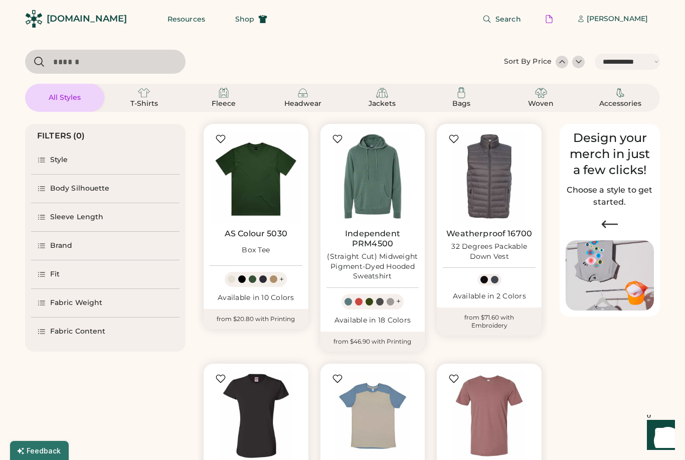
click at [258, 182] on img at bounding box center [255, 176] width 93 height 93
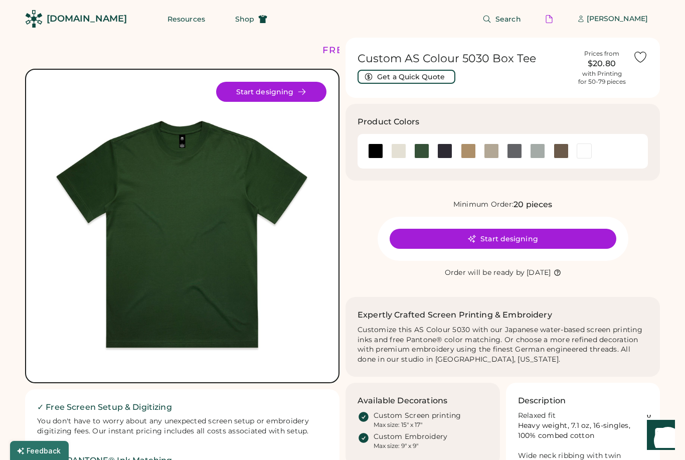
click at [377, 151] on div at bounding box center [375, 150] width 15 height 15
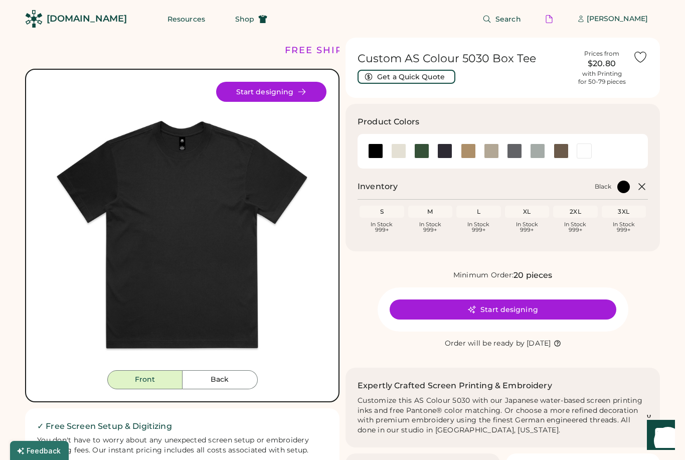
click at [530, 310] on button "Start designing" at bounding box center [502, 309] width 227 height 20
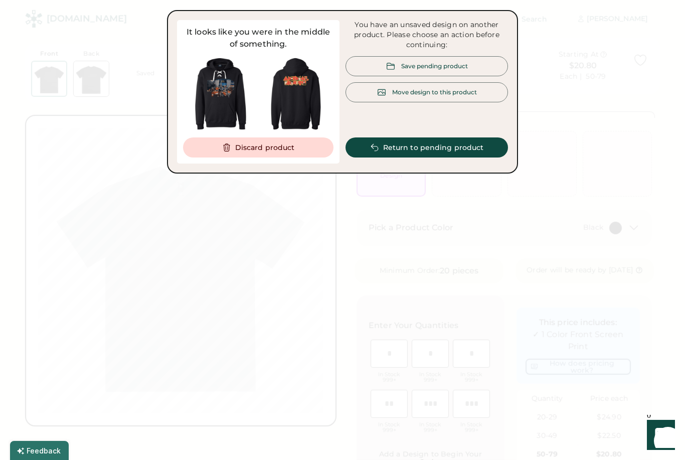
click at [464, 66] on div "Save pending product" at bounding box center [434, 66] width 67 height 9
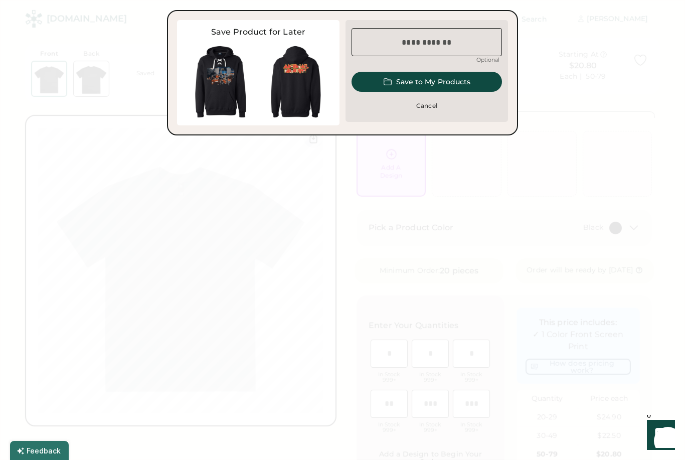
click at [439, 49] on input "input" at bounding box center [426, 42] width 150 height 28
type input "***"
click at [448, 79] on button "Save to My Products" at bounding box center [426, 82] width 150 height 20
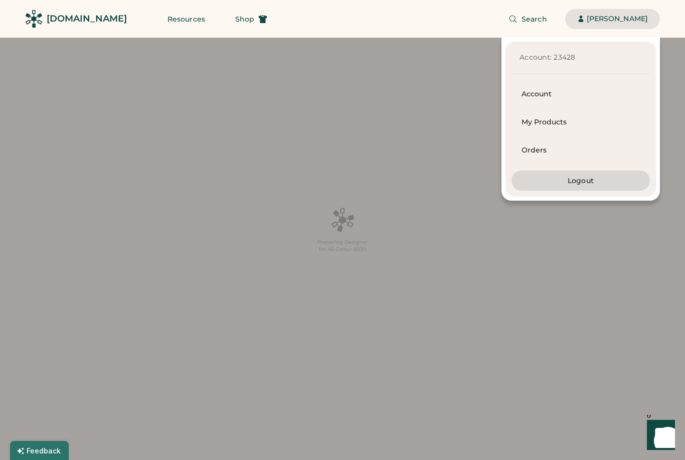
click at [482, 22] on div "Search [PERSON_NAME]" at bounding box center [469, 19] width 380 height 38
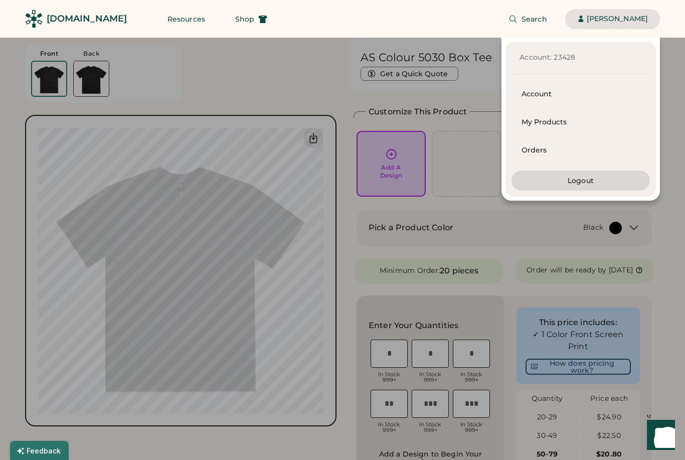
click at [407, 152] on div "Account: 23428 Account My Products Orders Logout" at bounding box center [330, 119] width 660 height 163
click at [553, 238] on div at bounding box center [342, 230] width 685 height 460
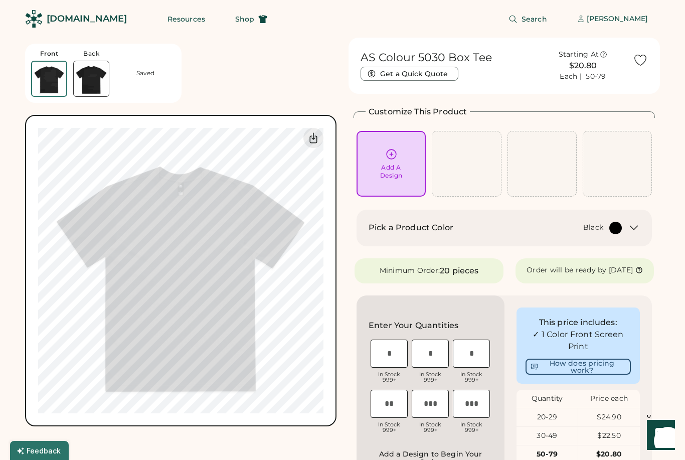
click at [405, 155] on div "Add A Design" at bounding box center [390, 164] width 55 height 32
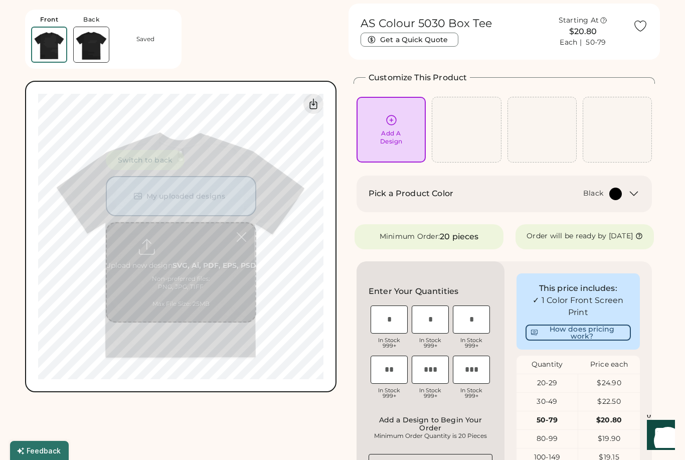
scroll to position [38, 0]
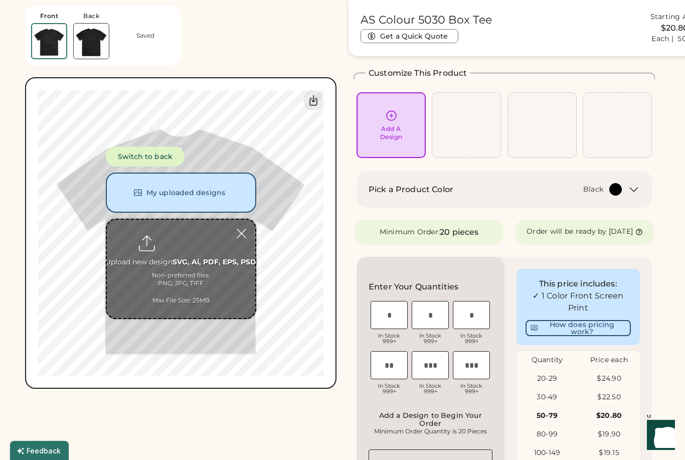
click at [184, 241] on input "file" at bounding box center [181, 269] width 148 height 98
type input "**********"
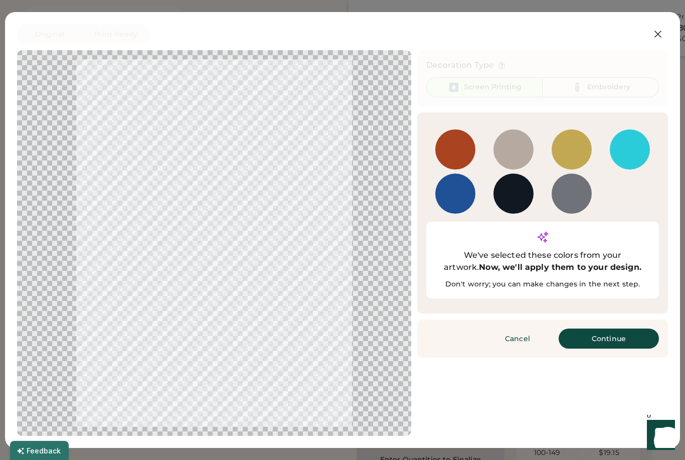
click at [603, 328] on button "Continue" at bounding box center [608, 338] width 100 height 20
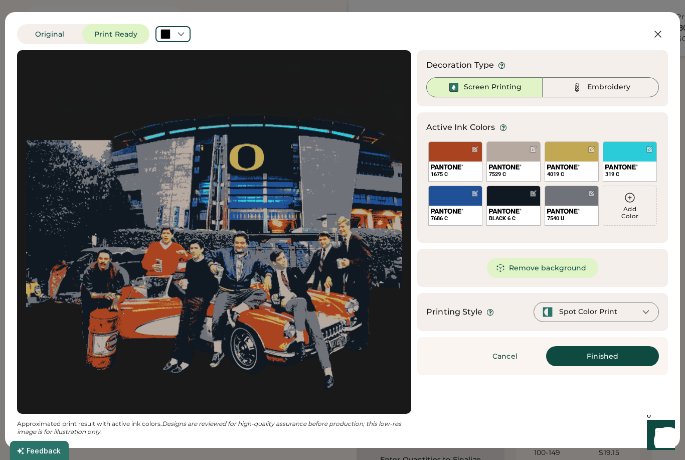
scroll to position [0, 0]
click at [249, 217] on div at bounding box center [214, 231] width 376 height 345
click at [608, 303] on div "Spot Color Print" at bounding box center [595, 312] width 125 height 20
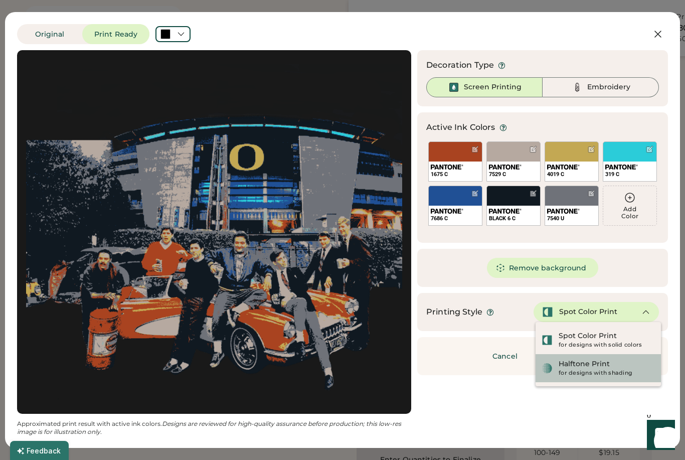
click at [610, 362] on div "Halftone Print for designs with shading" at bounding box center [606, 368] width 96 height 18
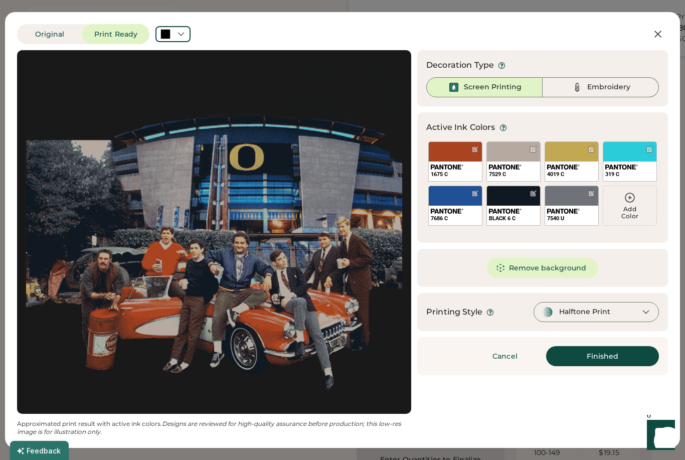
click at [592, 354] on button "Finished" at bounding box center [602, 356] width 113 height 20
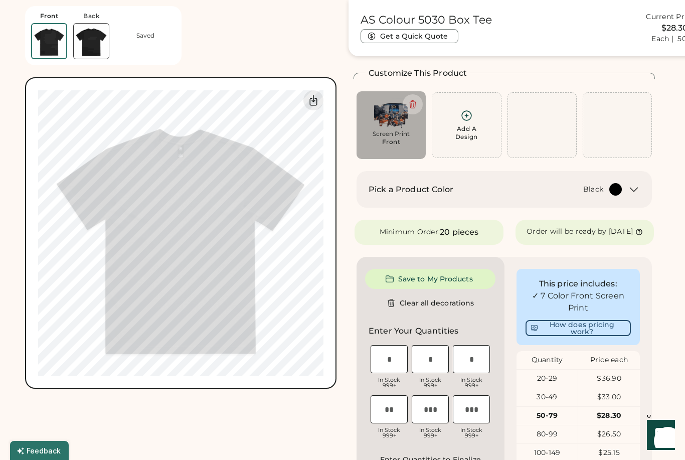
type input "****"
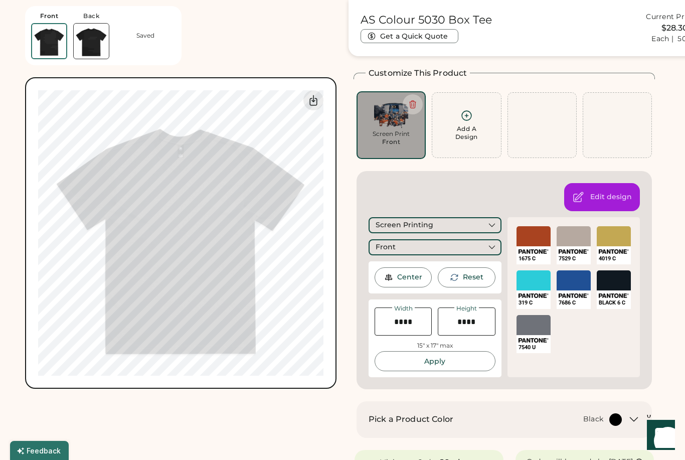
type input "****"
type input "*****"
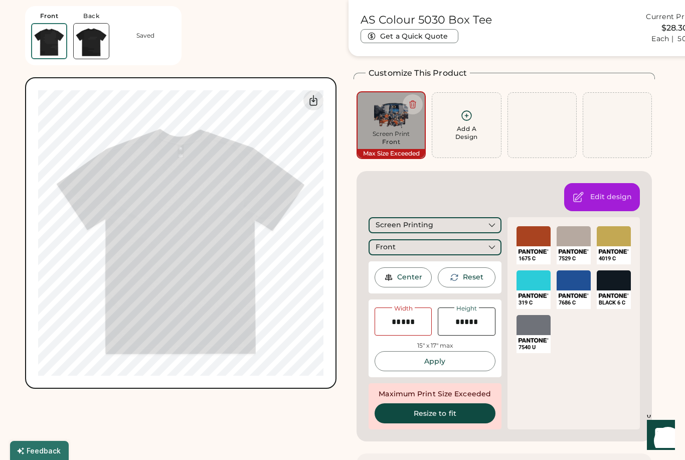
click at [464, 413] on button "Resize to fit" at bounding box center [434, 413] width 121 height 20
type input "*****"
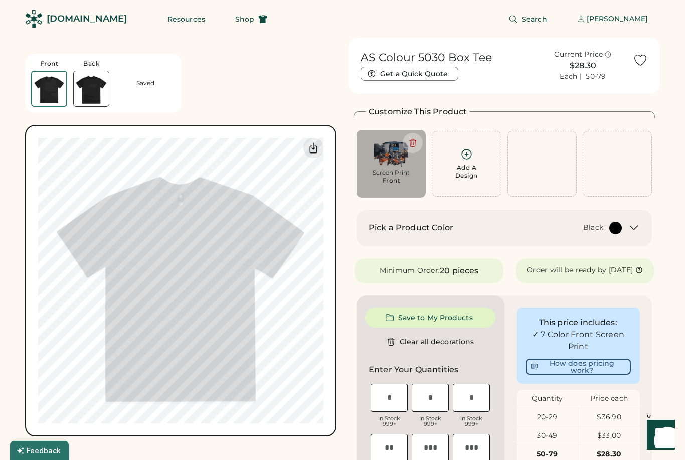
click at [465, 153] on icon at bounding box center [466, 154] width 13 height 13
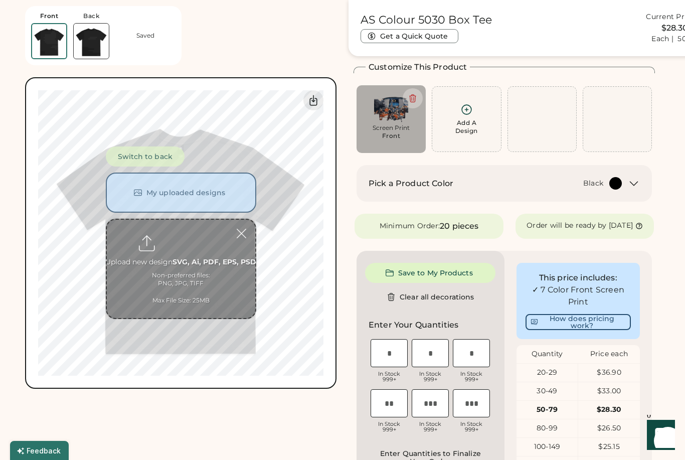
scroll to position [48, 0]
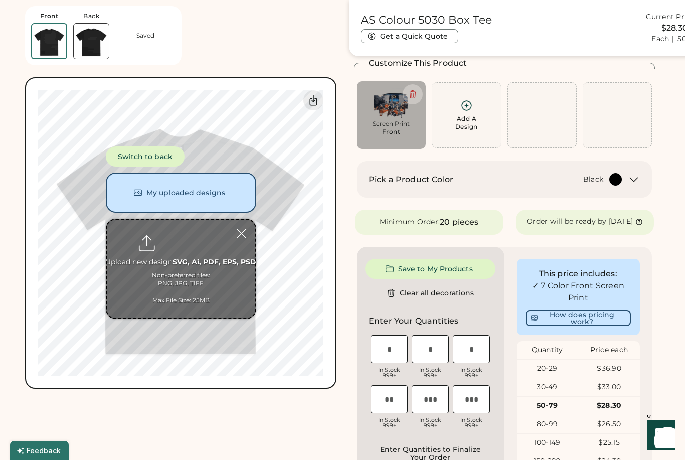
click at [187, 232] on input "file" at bounding box center [181, 269] width 148 height 98
type input "**********"
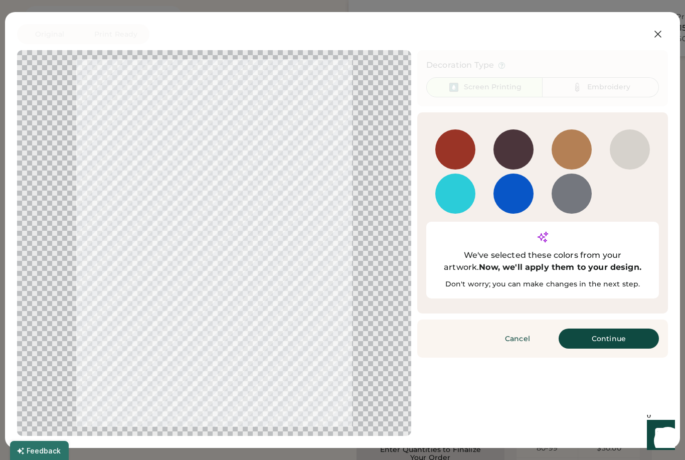
click at [617, 328] on button "Continue" at bounding box center [608, 338] width 100 height 20
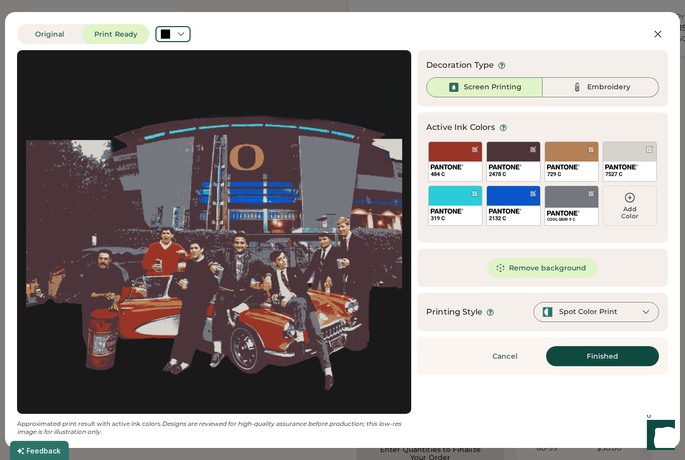
click at [630, 312] on div "Spot Color Print" at bounding box center [595, 312] width 125 height 20
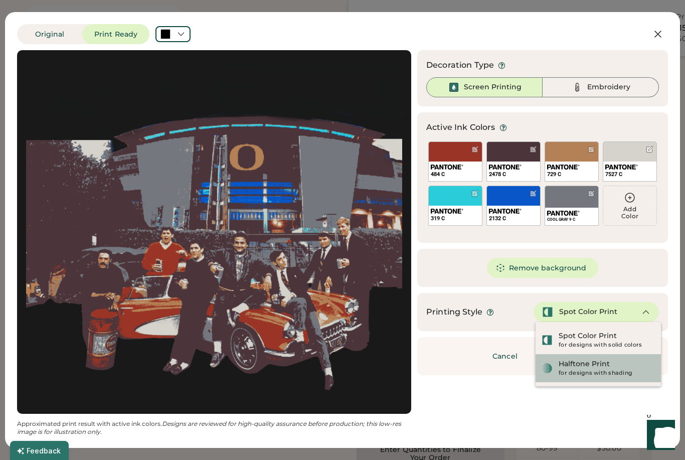
click at [618, 365] on div "Halftone Print for designs with shading" at bounding box center [606, 368] width 96 height 18
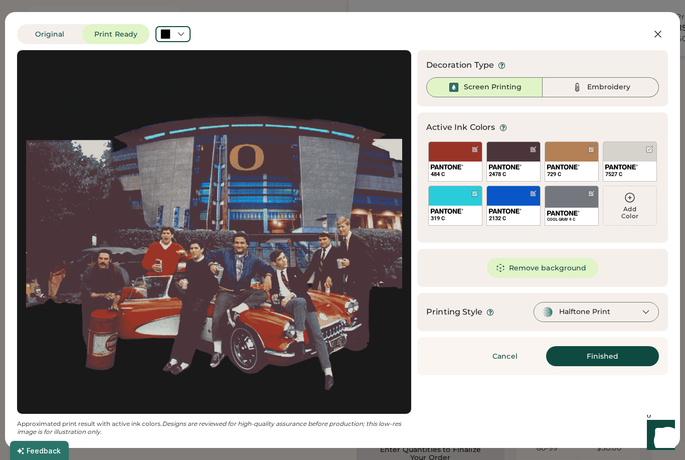
click at [608, 352] on button "Finished" at bounding box center [602, 356] width 113 height 20
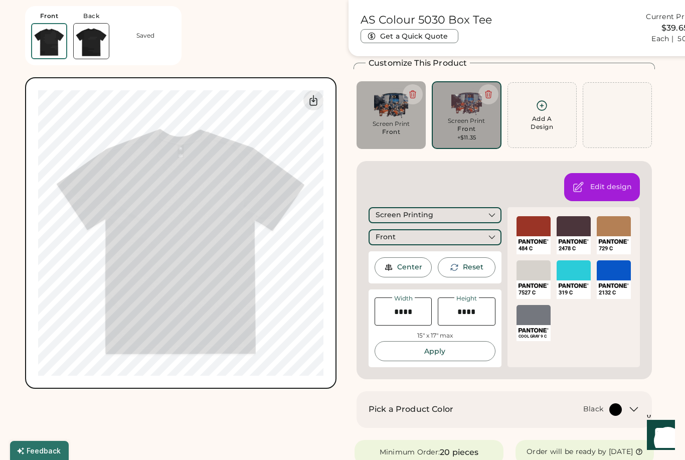
click at [413, 92] on icon at bounding box center [412, 94] width 9 height 9
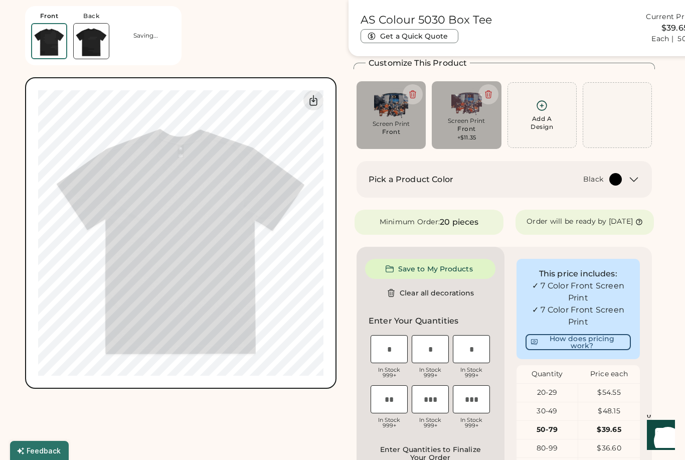
click at [0, 0] on div "Add A Design" at bounding box center [0, 0] width 0 height 0
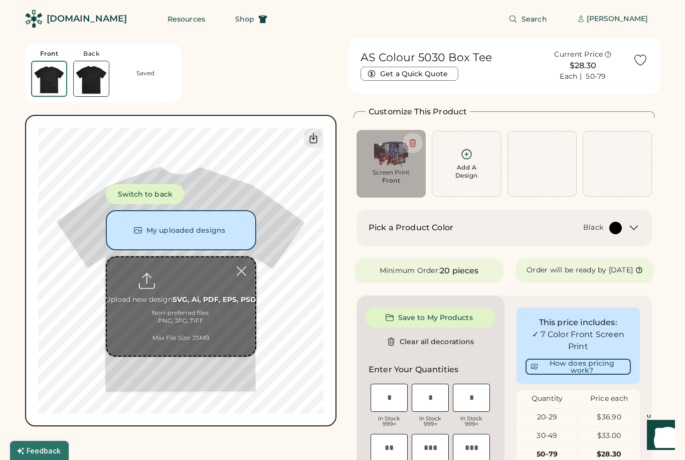
click at [390, 164] on img at bounding box center [390, 152] width 55 height 31
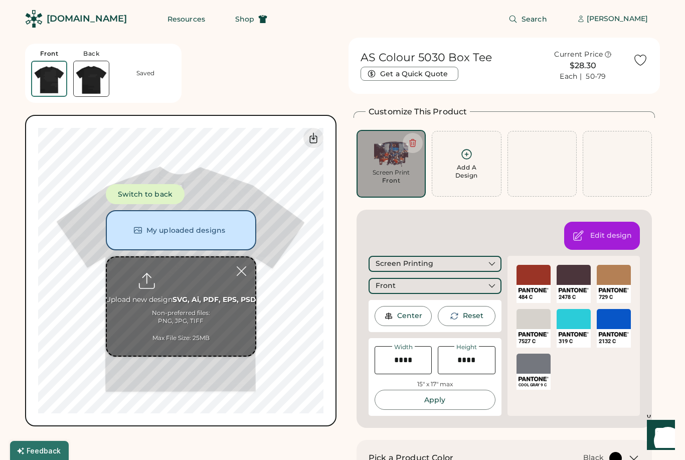
click at [247, 272] on div at bounding box center [242, 271] width 18 height 18
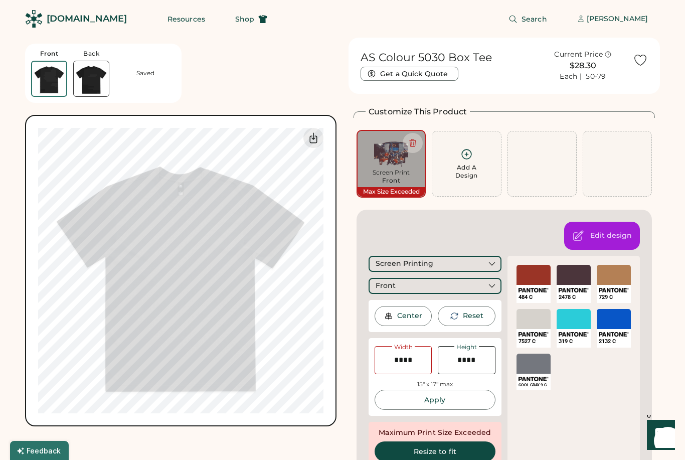
click at [472, 448] on button "Resize to fit" at bounding box center [434, 451] width 121 height 20
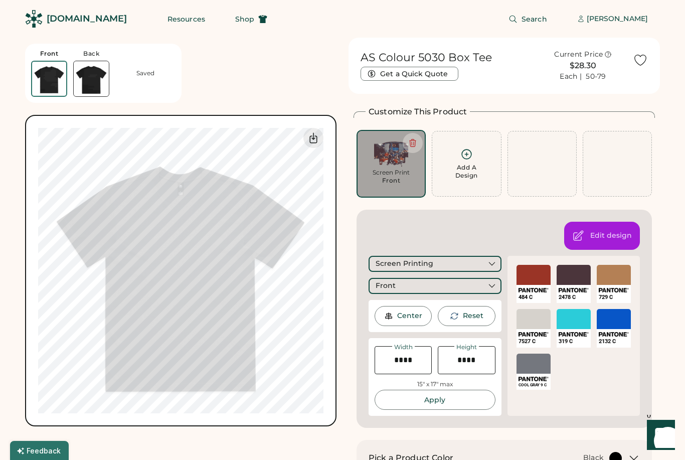
click at [466, 172] on div "Add A Design" at bounding box center [466, 171] width 23 height 16
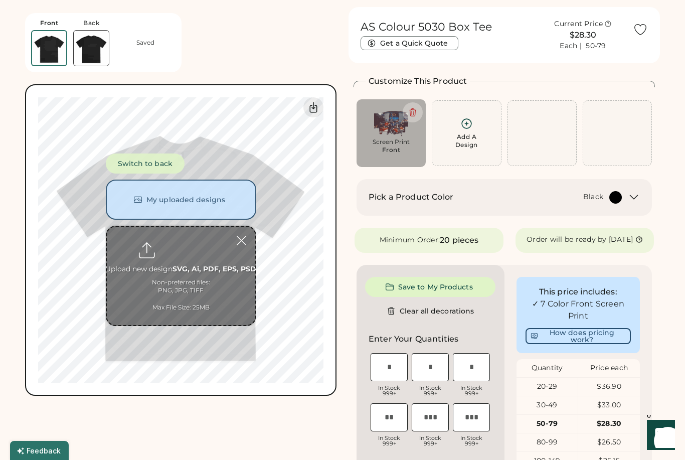
scroll to position [38, 0]
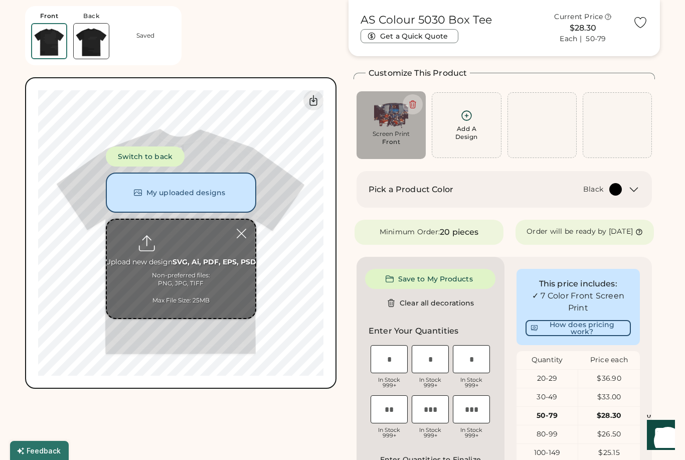
click at [166, 154] on button "Switch to back" at bounding box center [145, 156] width 79 height 20
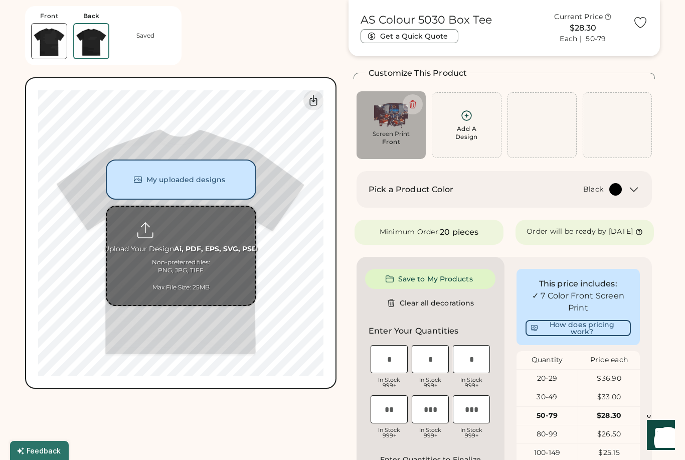
click at [187, 226] on input "file" at bounding box center [181, 255] width 148 height 98
type input "**********"
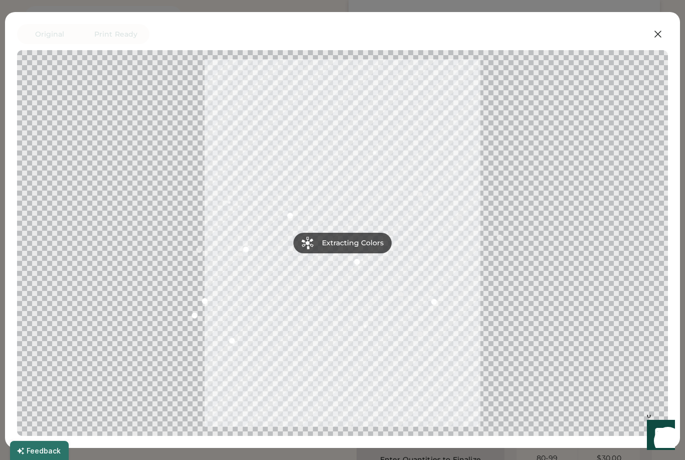
click at [659, 39] on icon at bounding box center [658, 34] width 12 height 12
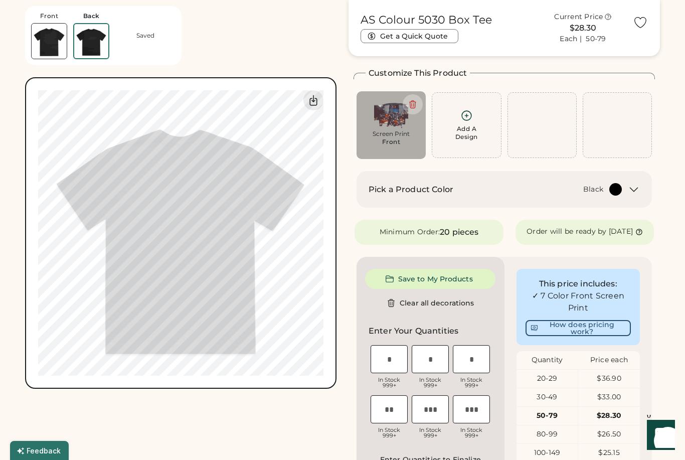
click at [472, 128] on div "Add A Design" at bounding box center [466, 133] width 23 height 16
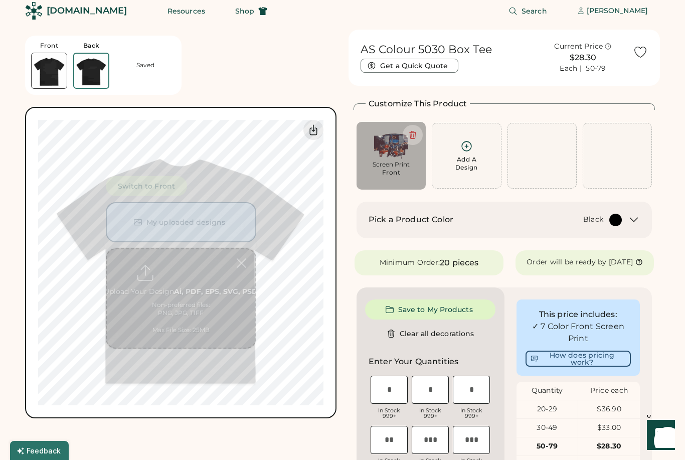
scroll to position [0, 0]
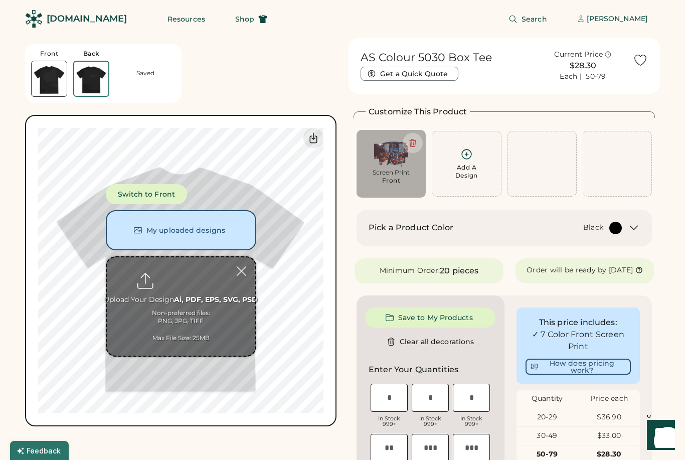
click at [224, 233] on button "My uploaded designs" at bounding box center [181, 230] width 150 height 40
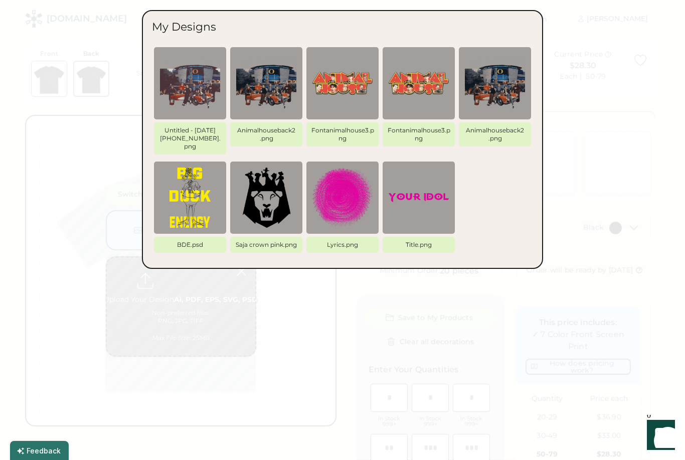
click at [352, 87] on img at bounding box center [342, 83] width 60 height 60
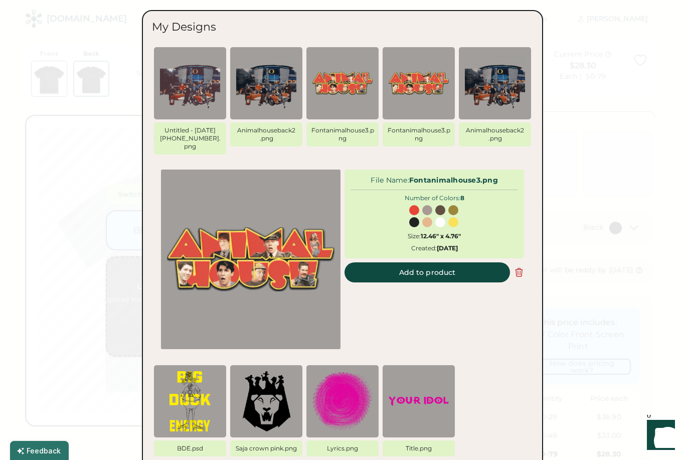
scroll to position [37, 0]
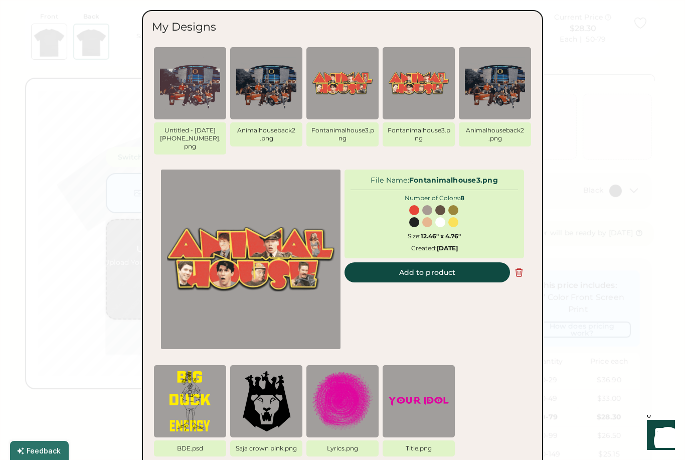
click at [473, 262] on button "Add to product" at bounding box center [426, 272] width 165 height 20
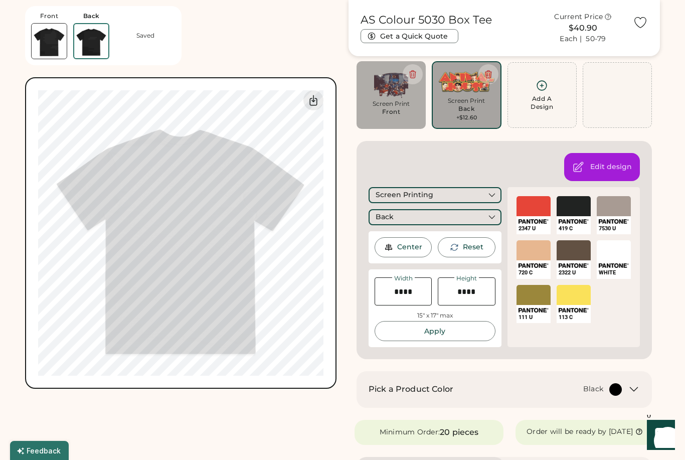
scroll to position [68, 0]
click at [410, 97] on img at bounding box center [390, 83] width 55 height 31
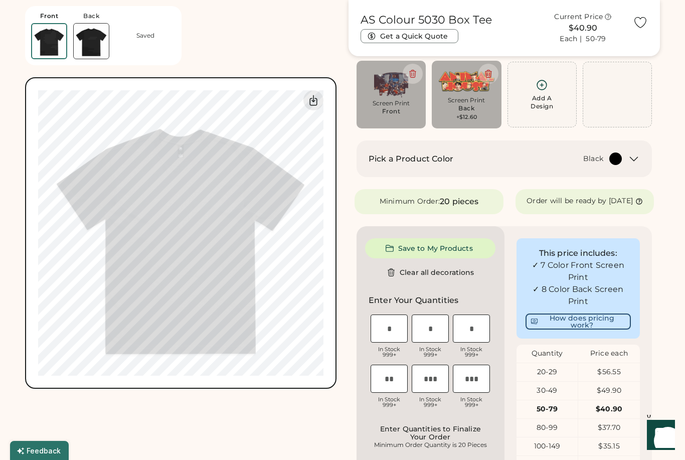
click at [490, 73] on icon at bounding box center [488, 73] width 9 height 9
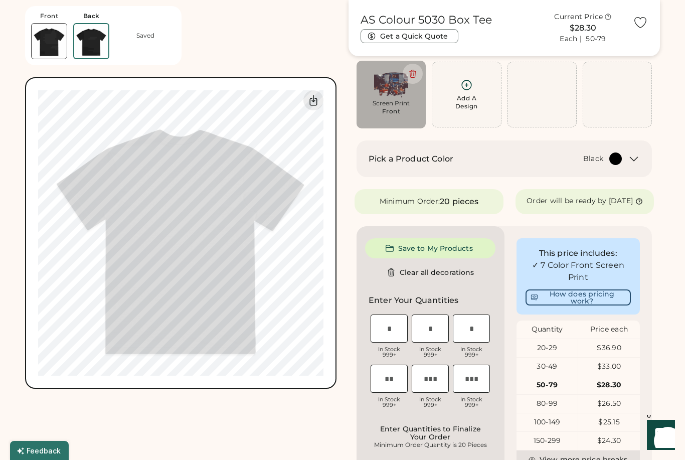
click at [411, 110] on div "Screen Print Front" at bounding box center [390, 110] width 55 height 22
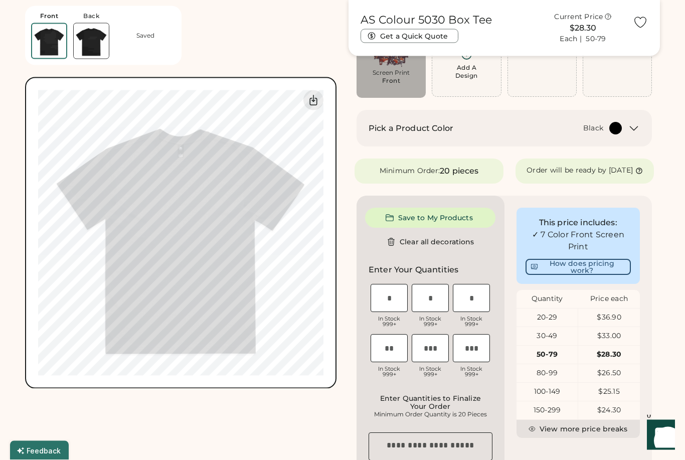
scroll to position [99, 0]
click at [448, 227] on button "Save to My Products" at bounding box center [430, 217] width 130 height 20
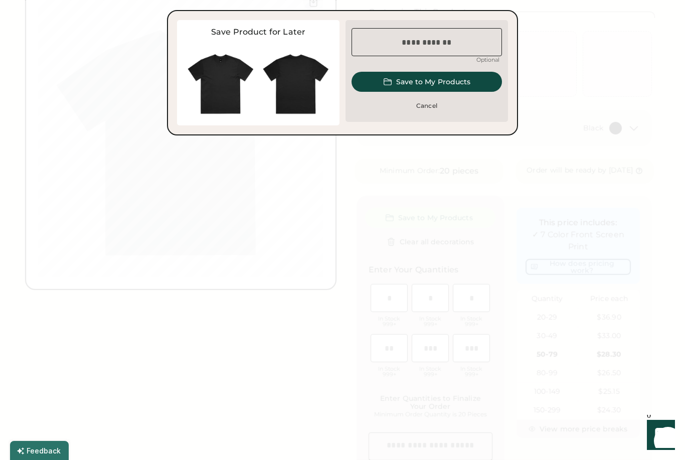
click at [455, 40] on input "input" at bounding box center [426, 42] width 150 height 28
click at [380, 41] on input "input" at bounding box center [426, 42] width 150 height 28
click at [381, 43] on input "input" at bounding box center [426, 42] width 150 height 28
click at [397, 46] on input "input" at bounding box center [426, 42] width 150 height 28
click at [399, 44] on input "input" at bounding box center [426, 42] width 150 height 28
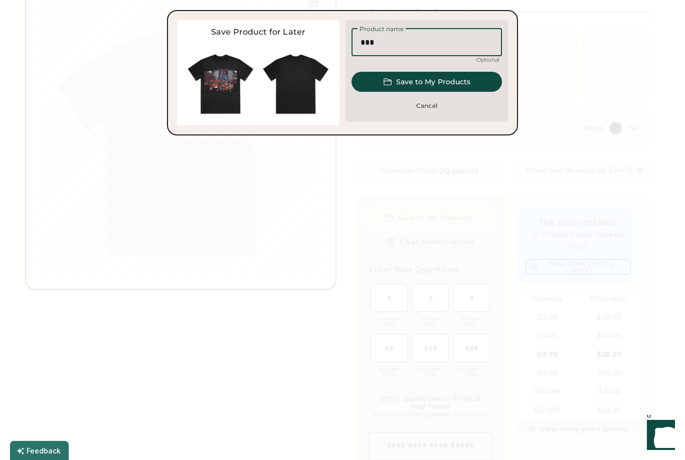
click at [402, 42] on input "input" at bounding box center [426, 42] width 150 height 28
click at [398, 46] on input "input" at bounding box center [426, 42] width 150 height 28
type input "***"
click at [437, 79] on button "Save to My Products" at bounding box center [426, 82] width 150 height 20
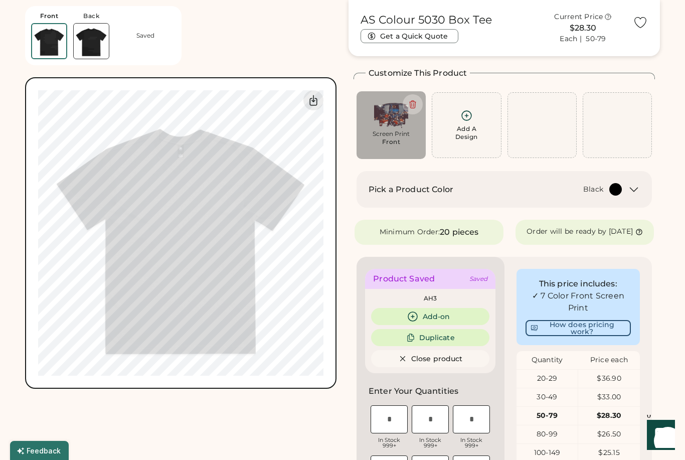
scroll to position [0, 0]
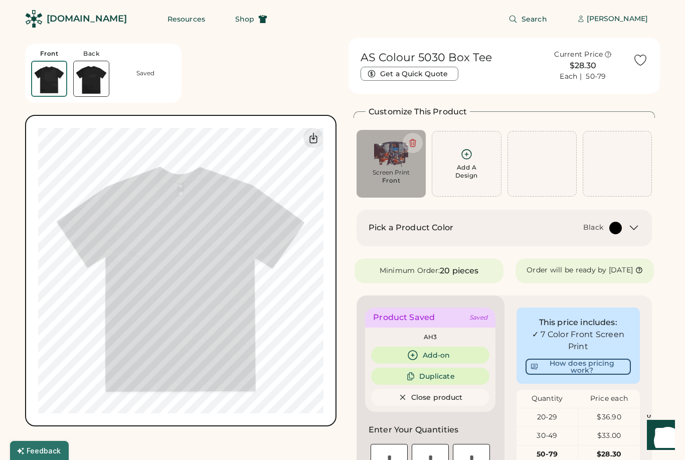
click at [636, 26] on div "[PERSON_NAME]" at bounding box center [616, 19] width 61 height 20
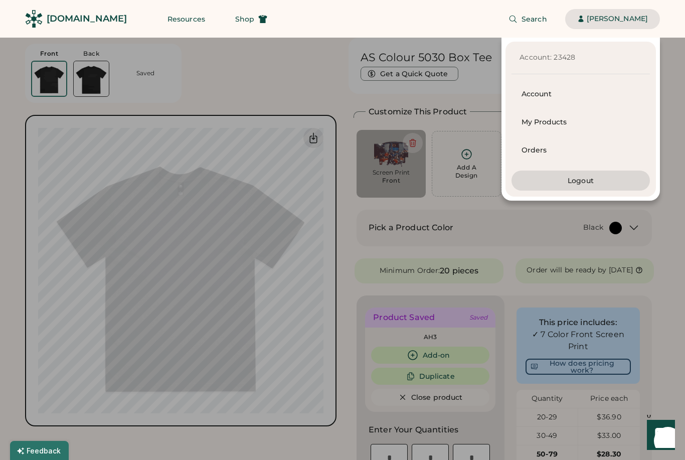
click at [564, 123] on div "My Products" at bounding box center [580, 122] width 118 height 10
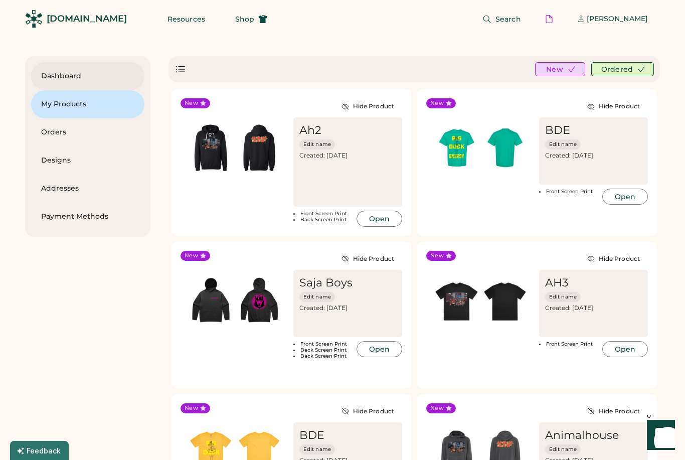
click at [63, 73] on div "Dashboard" at bounding box center [87, 76] width 93 height 10
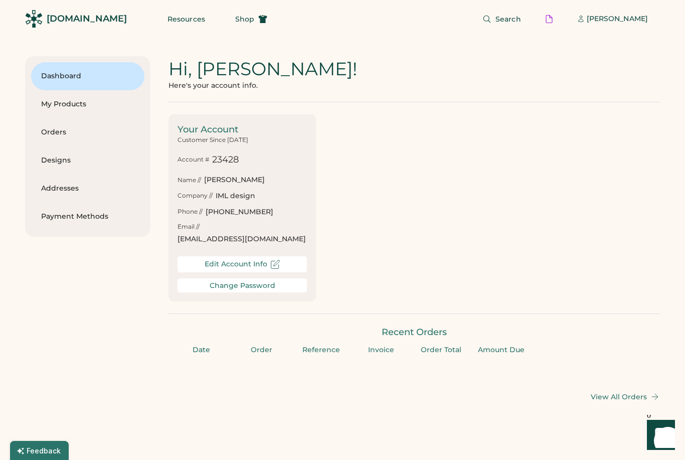
click at [74, 21] on div "[DOMAIN_NAME]" at bounding box center [87, 19] width 80 height 13
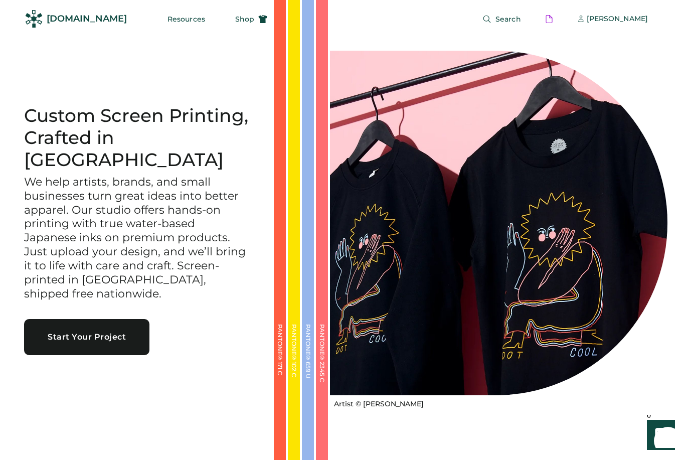
click at [78, 330] on button "Start Your Project" at bounding box center [86, 337] width 125 height 36
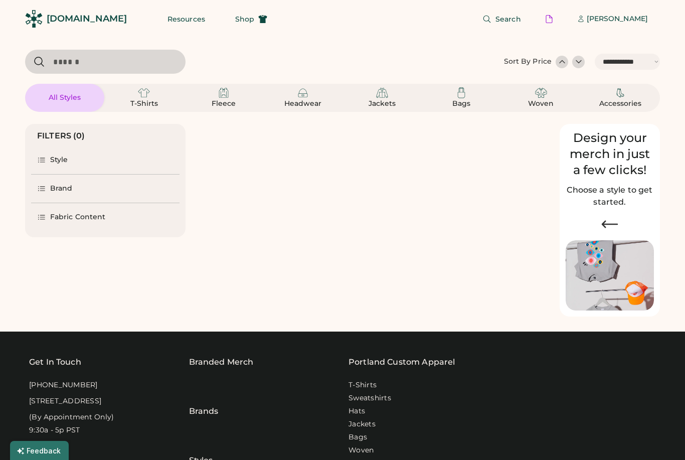
select select "*****"
select select "*"
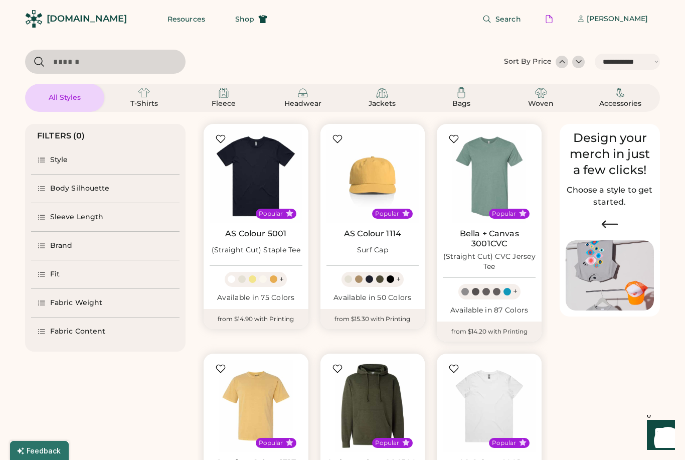
click at [59, 304] on div "Fabric Weight" at bounding box center [76, 303] width 52 height 10
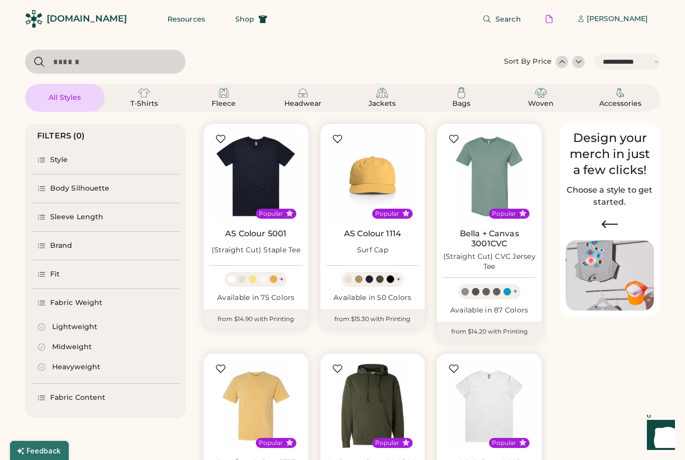
click at [63, 347] on div "Midweight" at bounding box center [72, 347] width 40 height 10
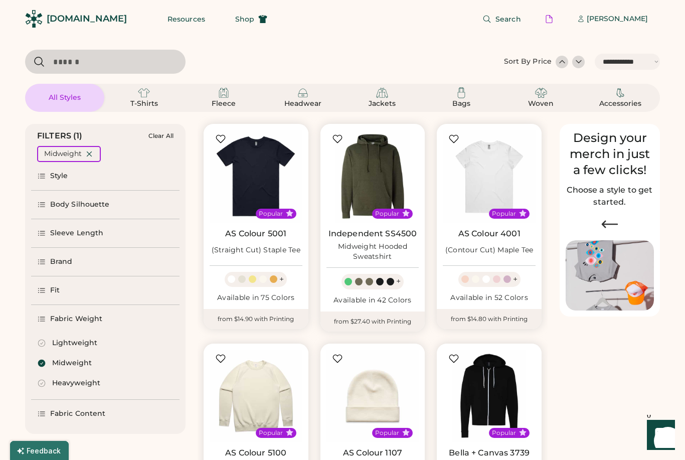
click at [63, 384] on div "Heavyweight" at bounding box center [76, 383] width 48 height 10
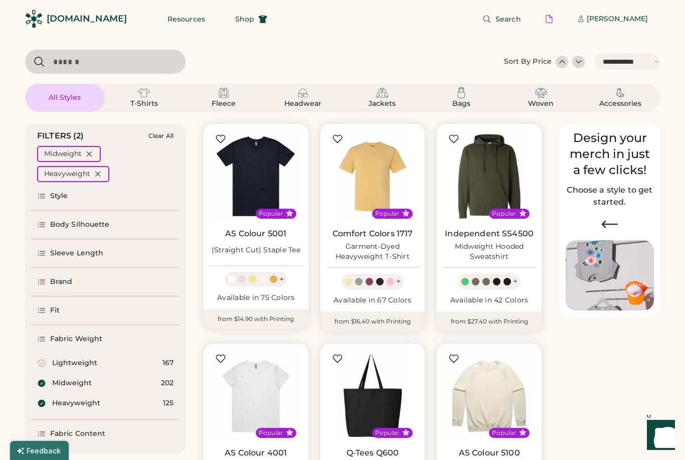
click at [54, 378] on div "Midweight" at bounding box center [72, 383] width 40 height 10
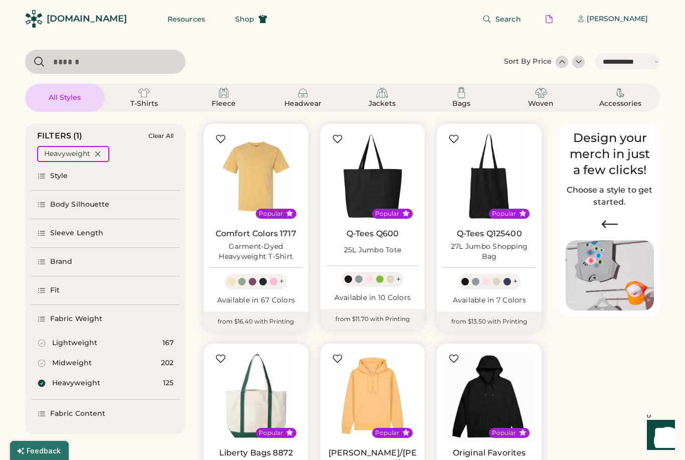
click at [254, 184] on img at bounding box center [255, 176] width 93 height 93
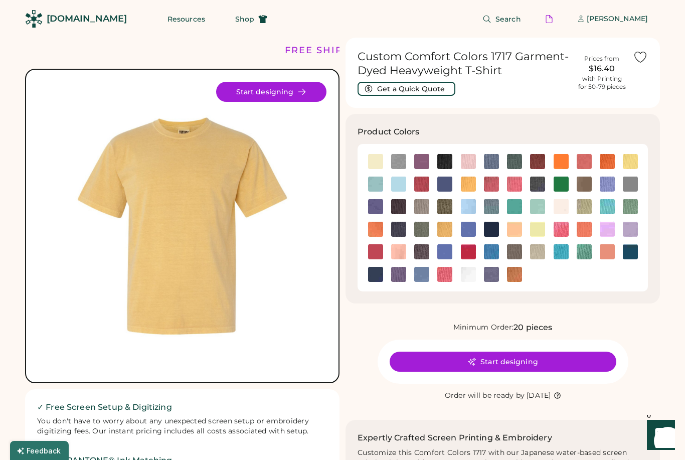
click at [470, 160] on img at bounding box center [468, 161] width 15 height 15
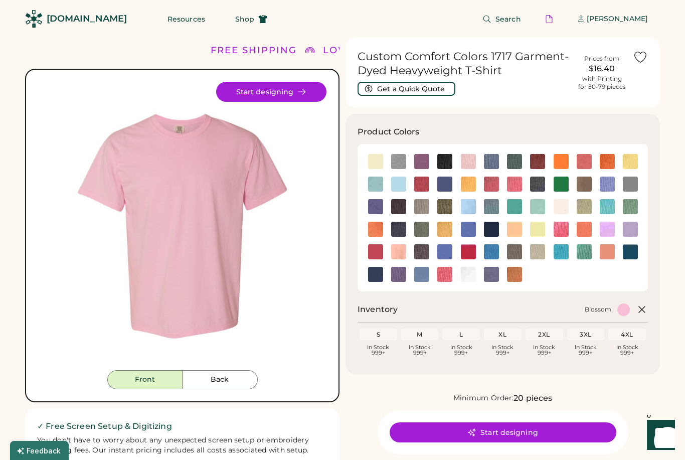
click at [511, 431] on button "Start designing" at bounding box center [502, 432] width 227 height 20
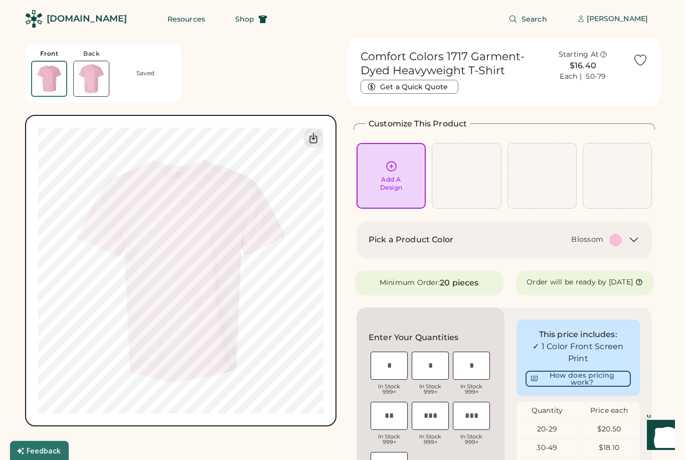
click at [403, 169] on div "Add A Design" at bounding box center [390, 176] width 55 height 32
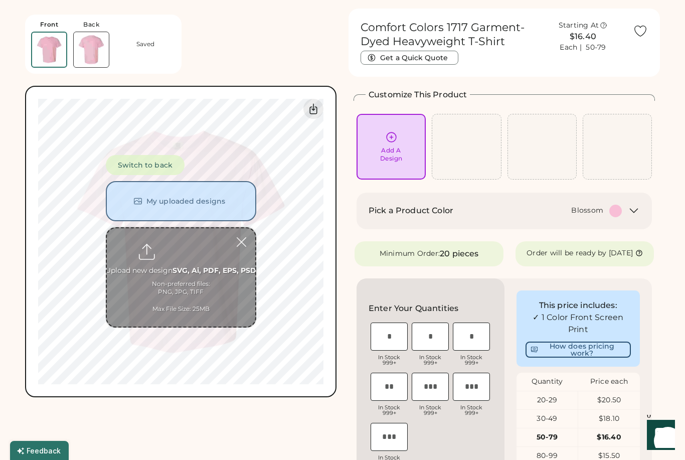
scroll to position [38, 0]
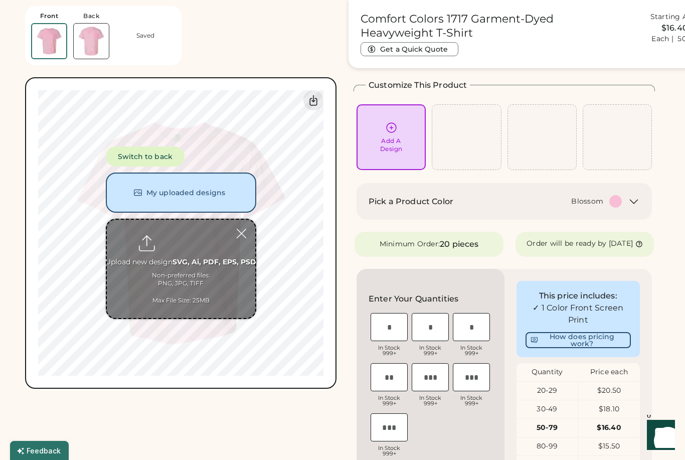
click at [185, 250] on input "file" at bounding box center [181, 269] width 148 height 98
click at [193, 259] on input "file" at bounding box center [181, 269] width 148 height 98
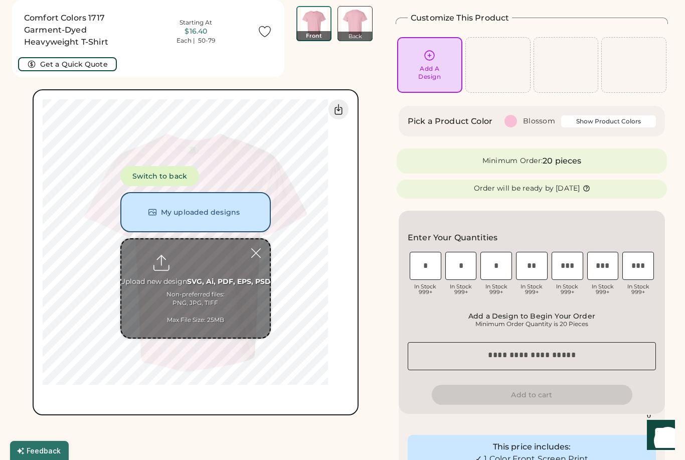
scroll to position [0, 0]
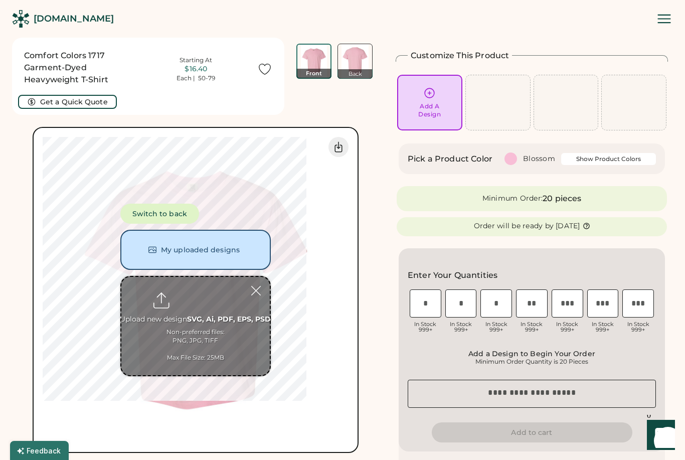
type input "**********"
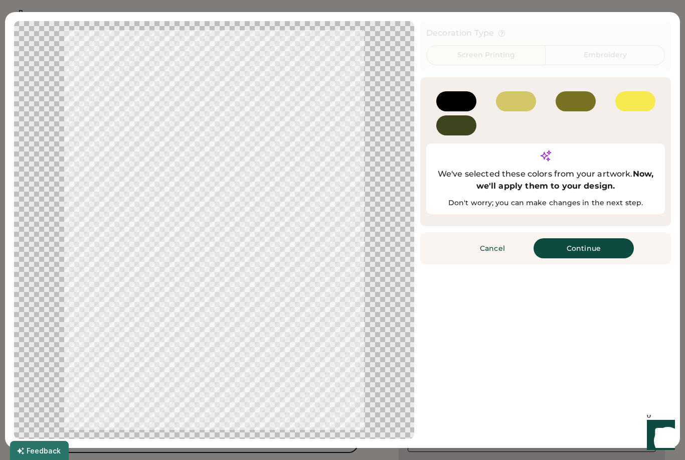
click at [576, 238] on button "Continue" at bounding box center [583, 248] width 100 height 20
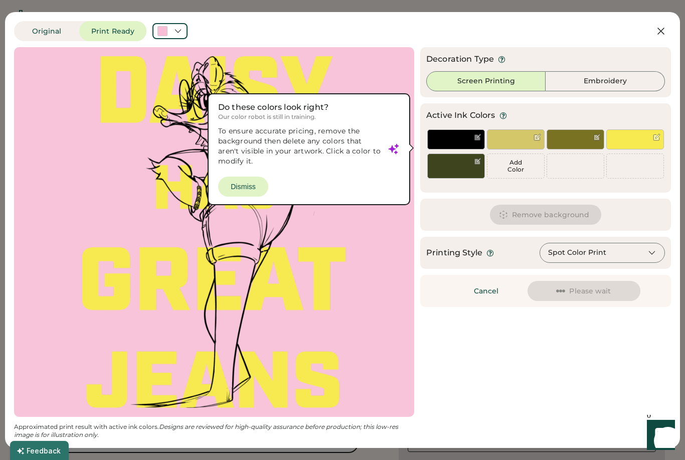
click at [255, 188] on div at bounding box center [214, 231] width 382 height 351
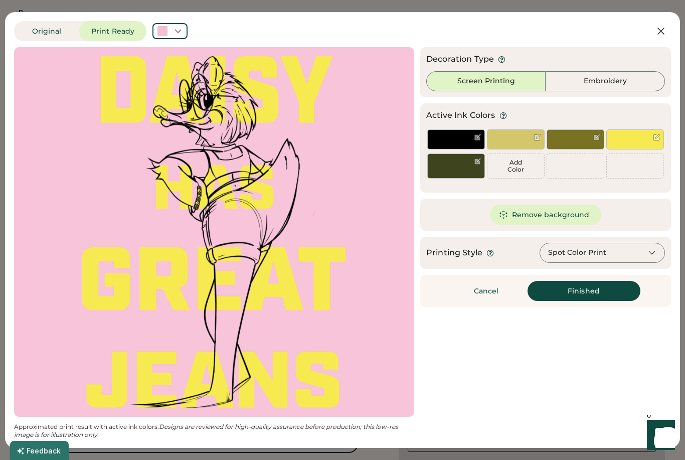
click at [516, 133] on div at bounding box center [516, 139] width 58 height 20
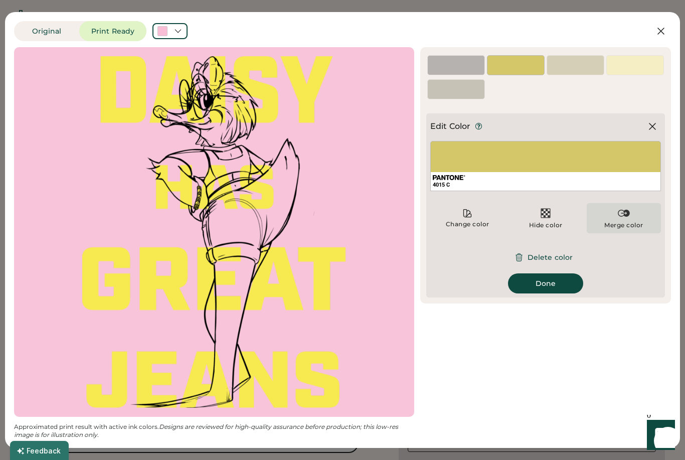
click at [629, 226] on div "Merge color" at bounding box center [623, 225] width 39 height 8
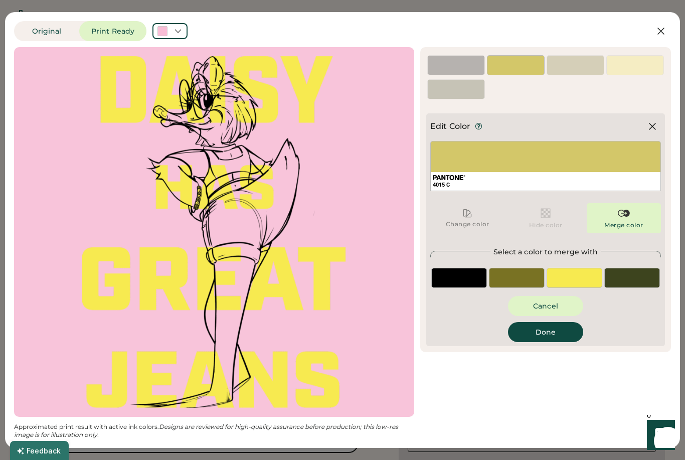
click at [522, 276] on div at bounding box center [517, 278] width 56 height 20
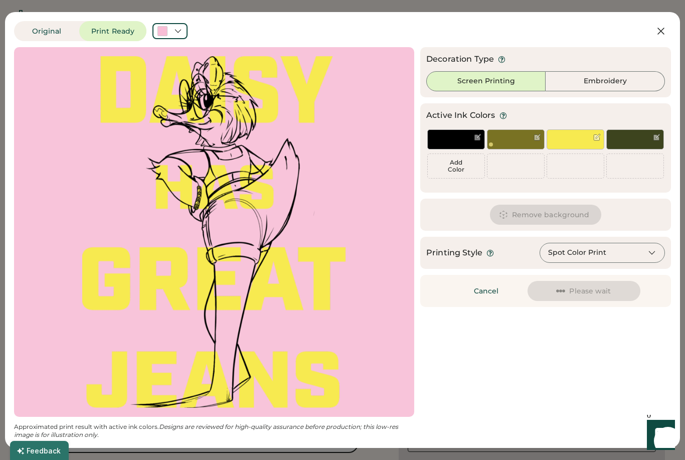
click at [512, 148] on div at bounding box center [515, 144] width 57 height 9
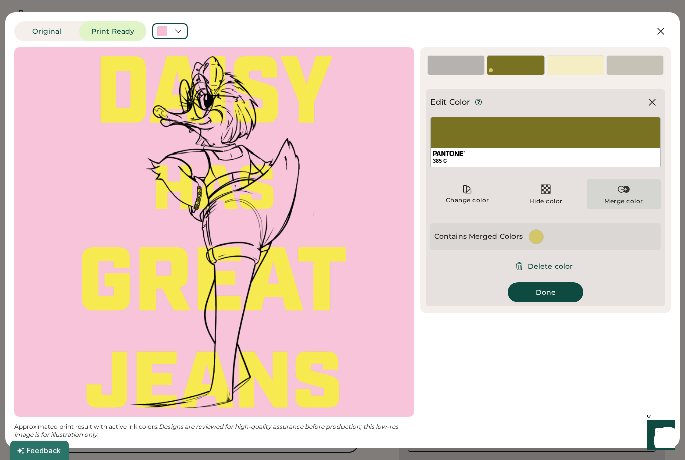
click at [624, 193] on img at bounding box center [623, 189] width 12 height 12
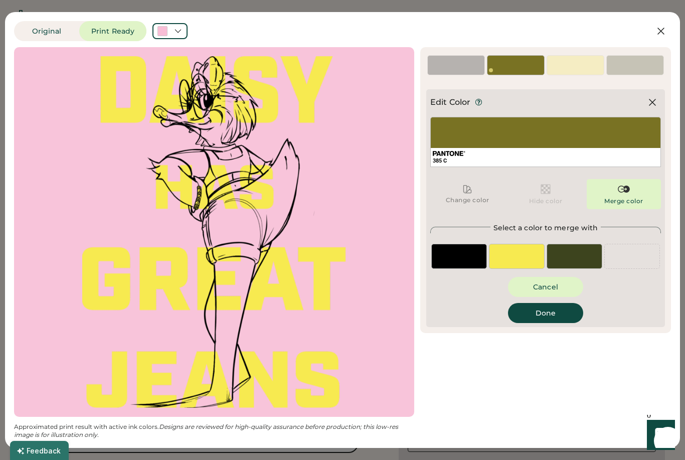
click at [469, 256] on div at bounding box center [459, 256] width 56 height 25
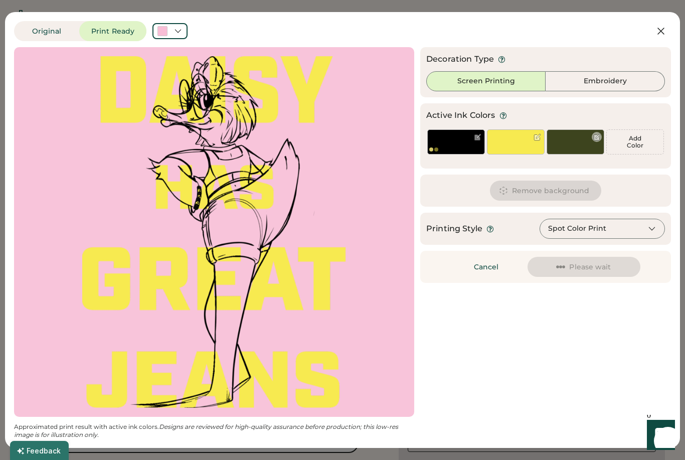
click at [576, 141] on div at bounding box center [575, 141] width 58 height 25
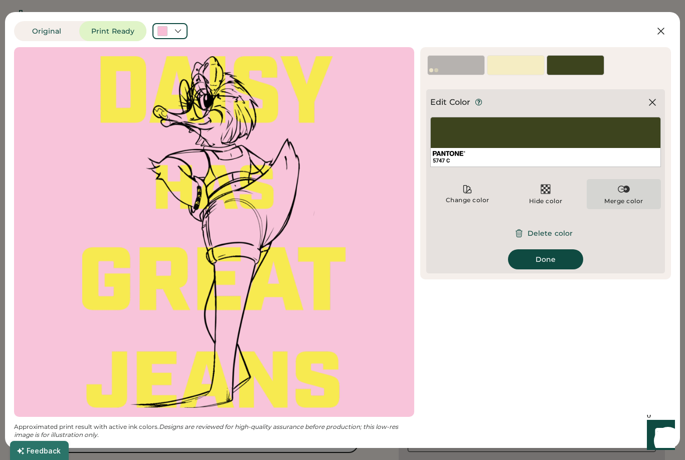
click at [628, 193] on img at bounding box center [623, 189] width 12 height 12
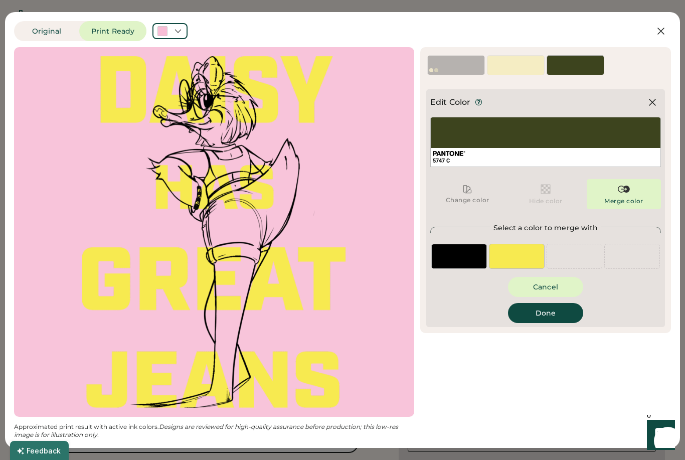
click at [468, 251] on div at bounding box center [459, 256] width 56 height 25
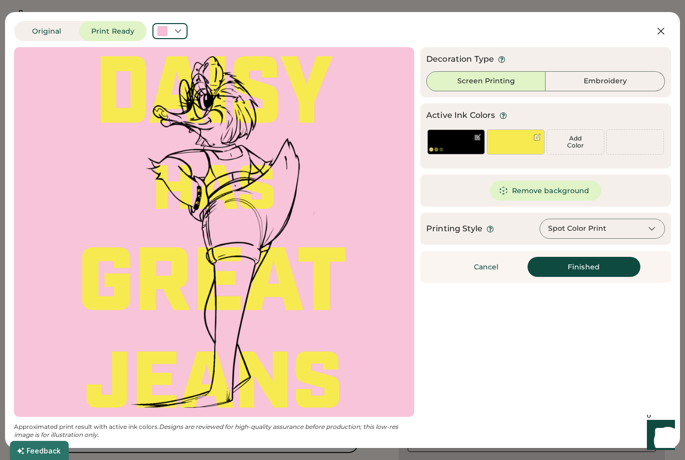
click at [606, 225] on div "Spot Color Print" at bounding box center [601, 229] width 125 height 20
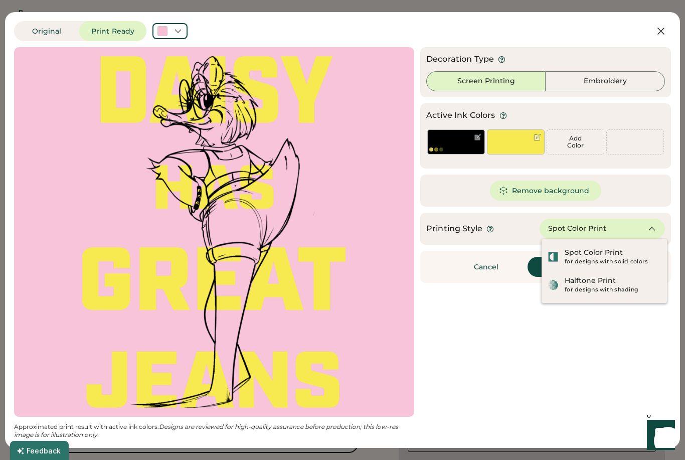
click at [525, 311] on div "Updating Image Approximated print result with active ink colors. Designs are re…" at bounding box center [342, 242] width 657 height 391
click at [532, 267] on button "Finished" at bounding box center [583, 267] width 113 height 20
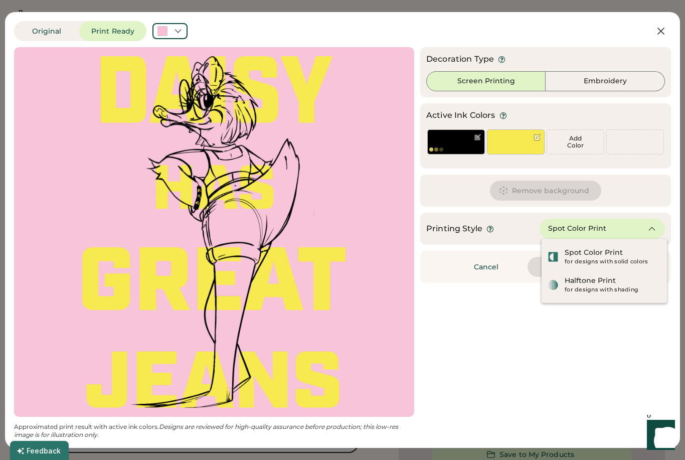
type input "****"
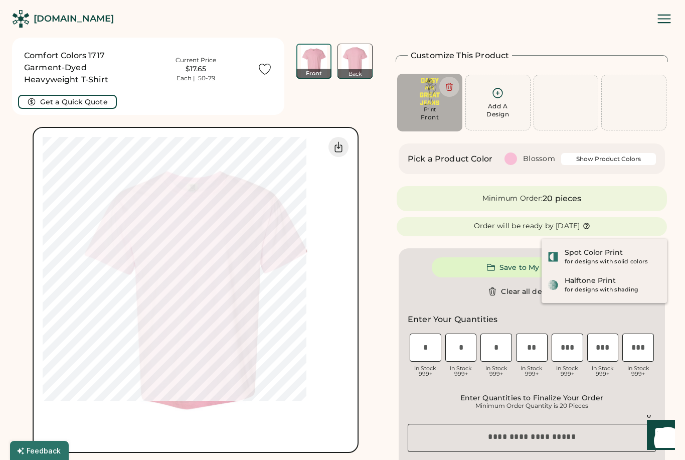
type input "****"
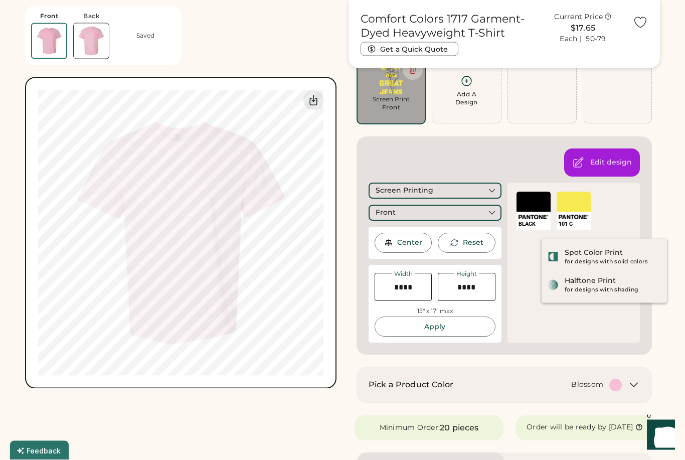
scroll to position [84, 0]
click at [449, 326] on button "Apply" at bounding box center [434, 326] width 121 height 20
click at [467, 325] on button "Apply" at bounding box center [434, 326] width 121 height 20
type input "*****"
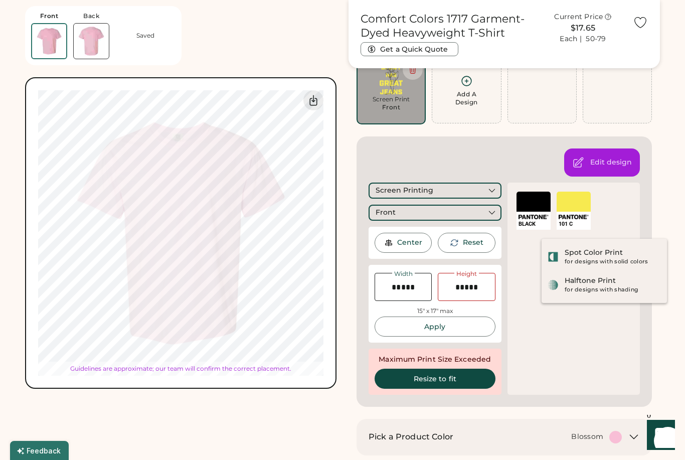
type input "*****"
click at [451, 377] on button "Resize to fit" at bounding box center [434, 378] width 121 height 20
type input "*****"
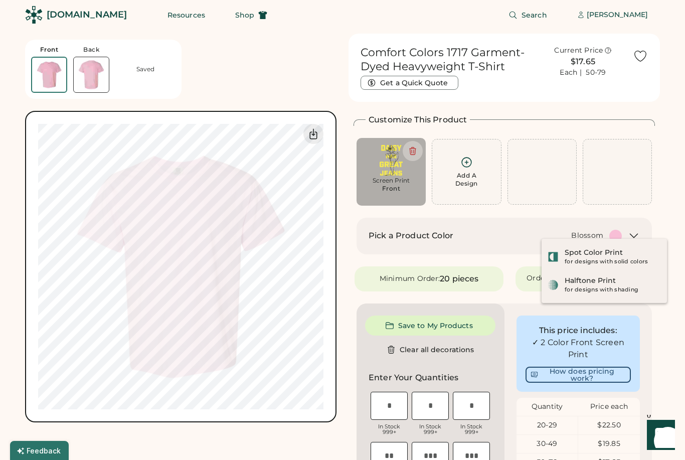
scroll to position [0, 0]
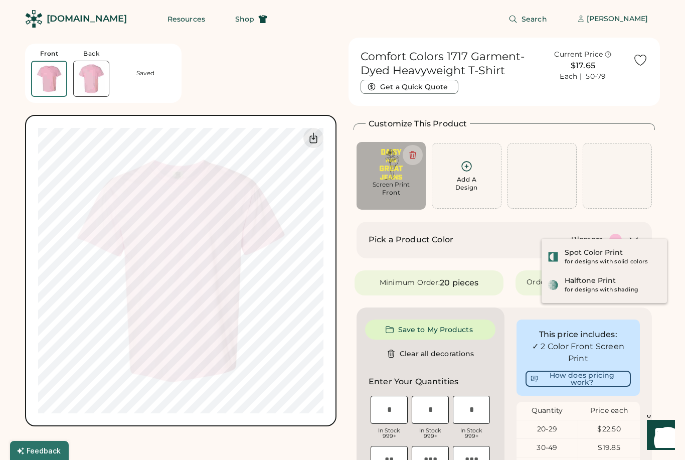
click at [450, 333] on button "Save to My Products" at bounding box center [430, 329] width 130 height 20
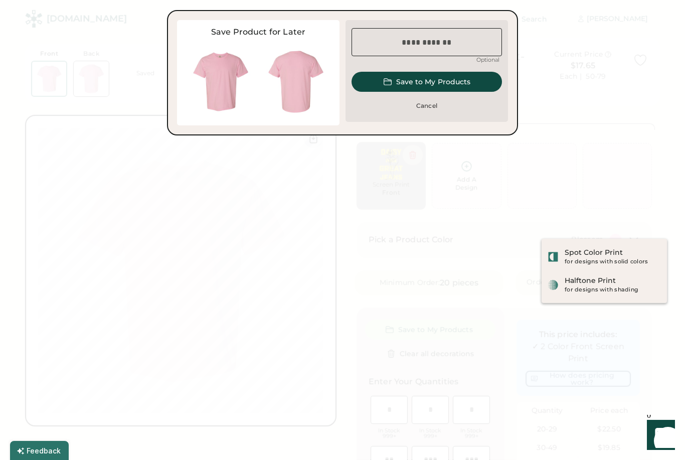
click at [475, 42] on input "input" at bounding box center [426, 42] width 150 height 28
type input "*****"
click at [442, 84] on button "Save to My Products" at bounding box center [426, 82] width 150 height 20
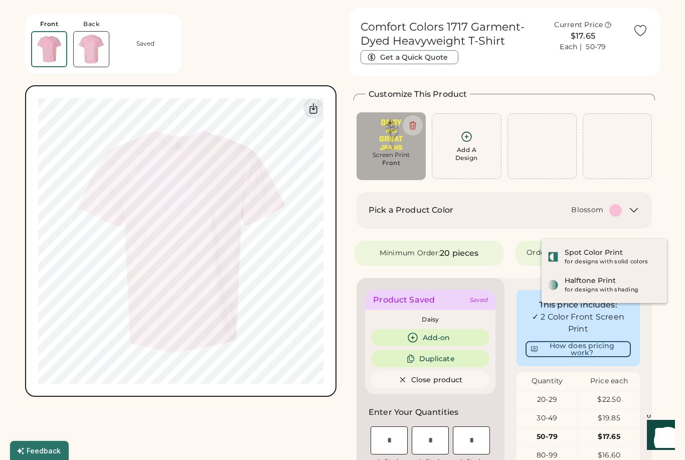
scroll to position [30, 0]
